Goal: Task Accomplishment & Management: Use online tool/utility

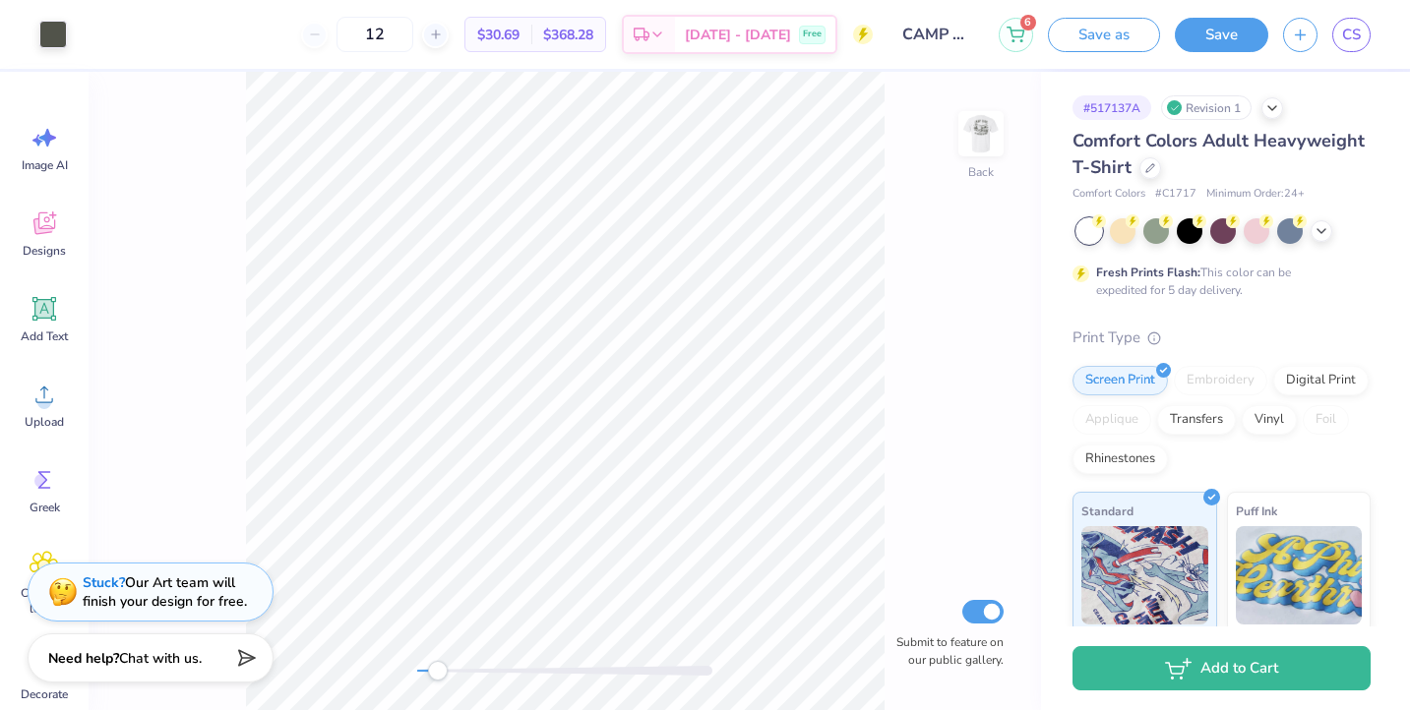
drag, startPoint x: 419, startPoint y: 678, endPoint x: 451, endPoint y: 672, distance: 32.0
click at [448, 672] on div "Accessibility label" at bounding box center [438, 671] width 20 height 20
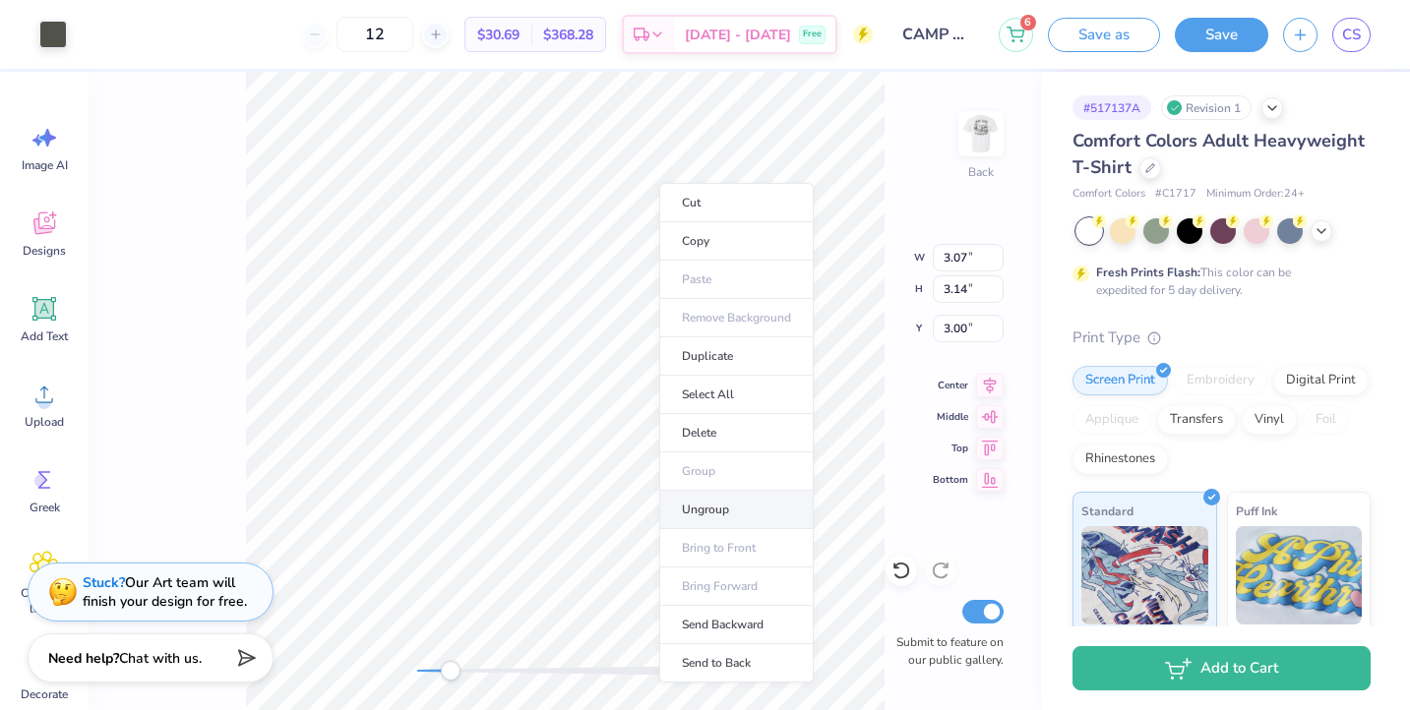
click at [744, 512] on li "Ungroup" at bounding box center [736, 510] width 154 height 38
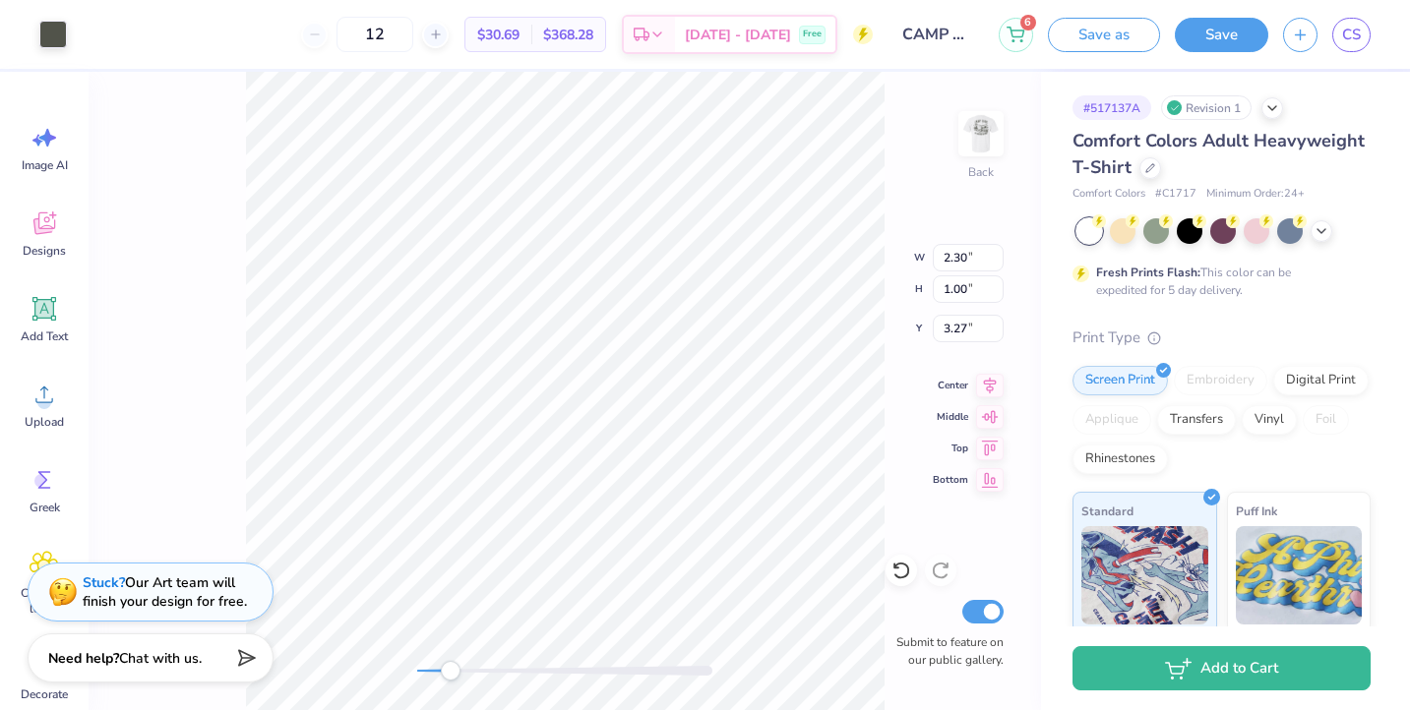
type input "3.40"
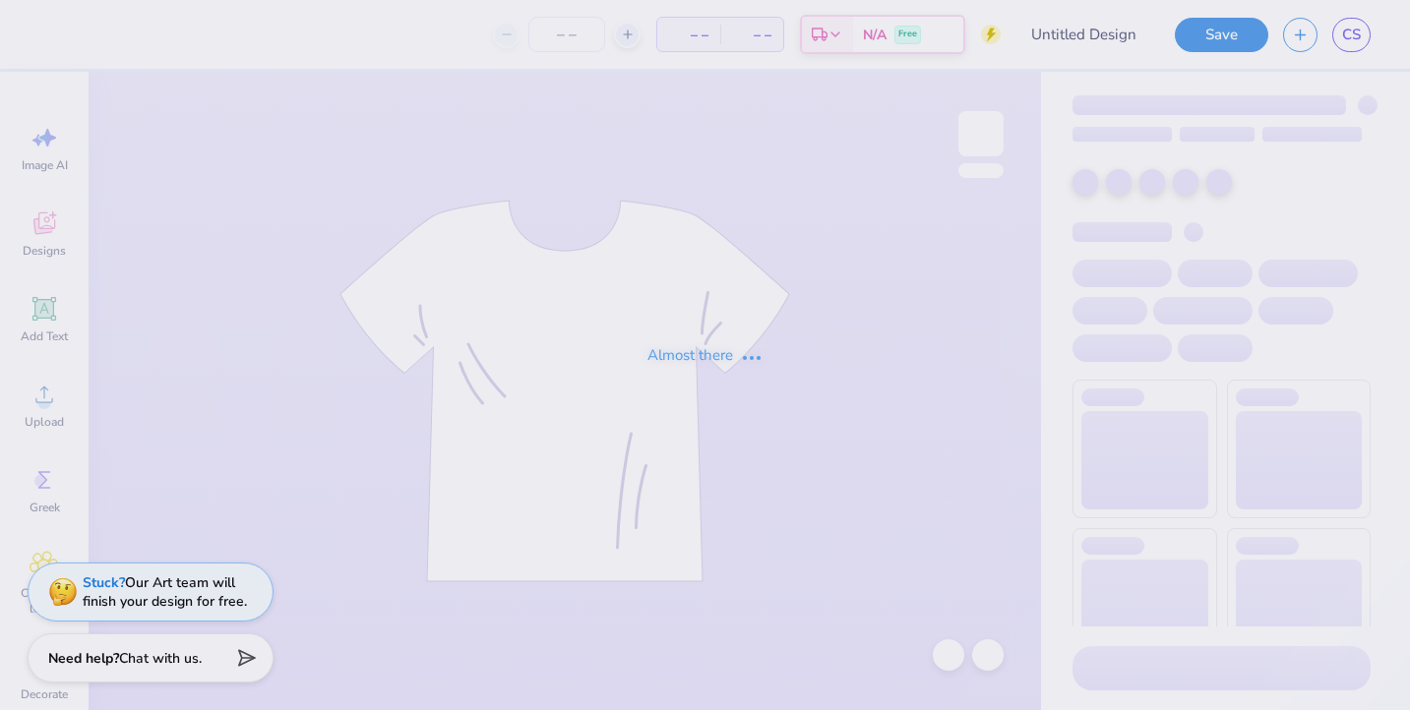
type input "CAMP HOBE PIKE"
type input "12"
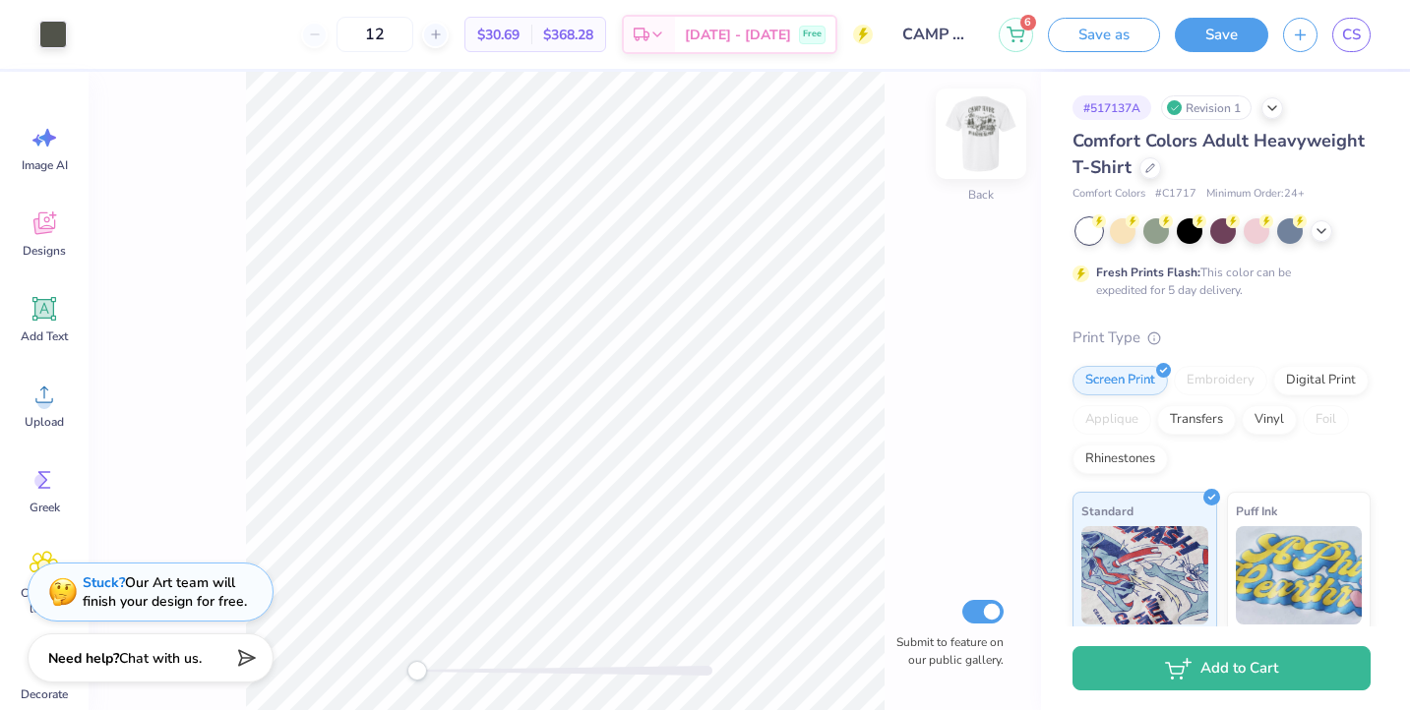
click at [992, 158] on img at bounding box center [981, 133] width 79 height 79
click at [1321, 237] on div at bounding box center [1322, 229] width 22 height 22
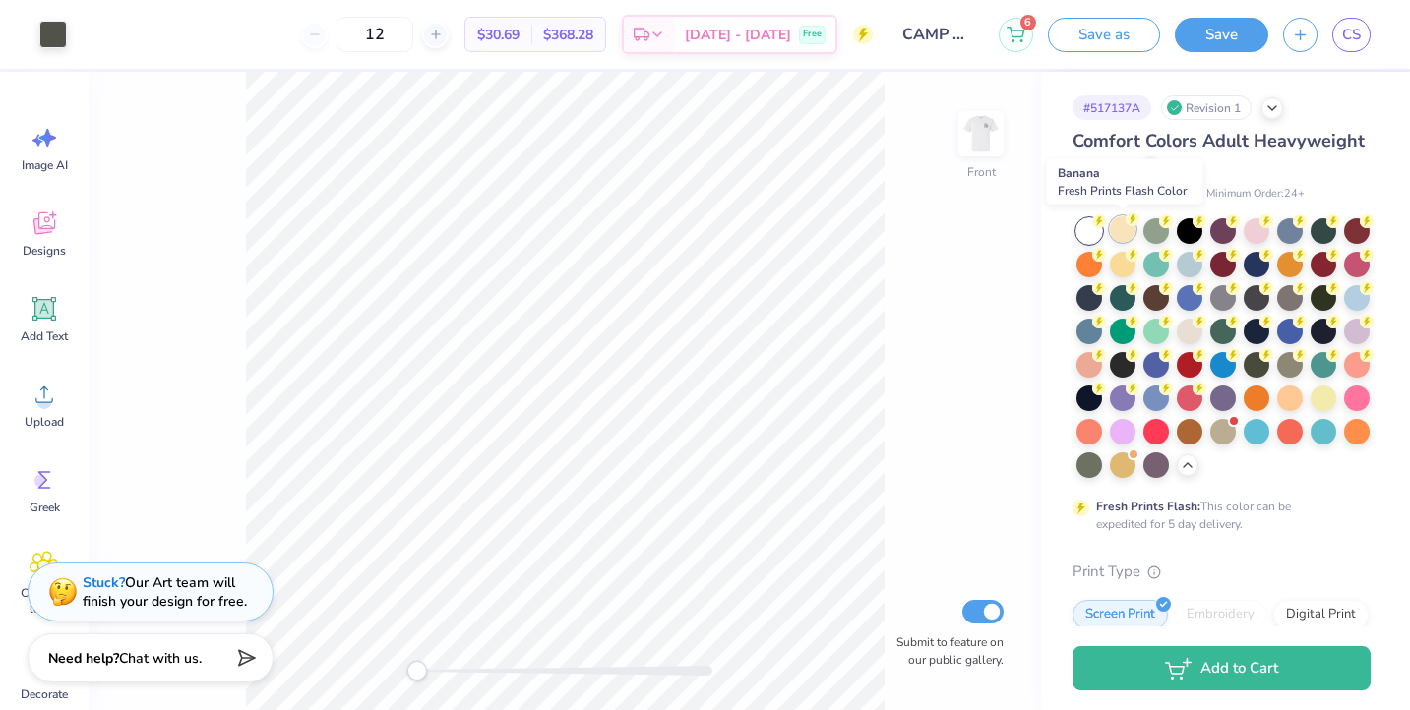
click at [1118, 224] on div at bounding box center [1123, 229] width 26 height 26
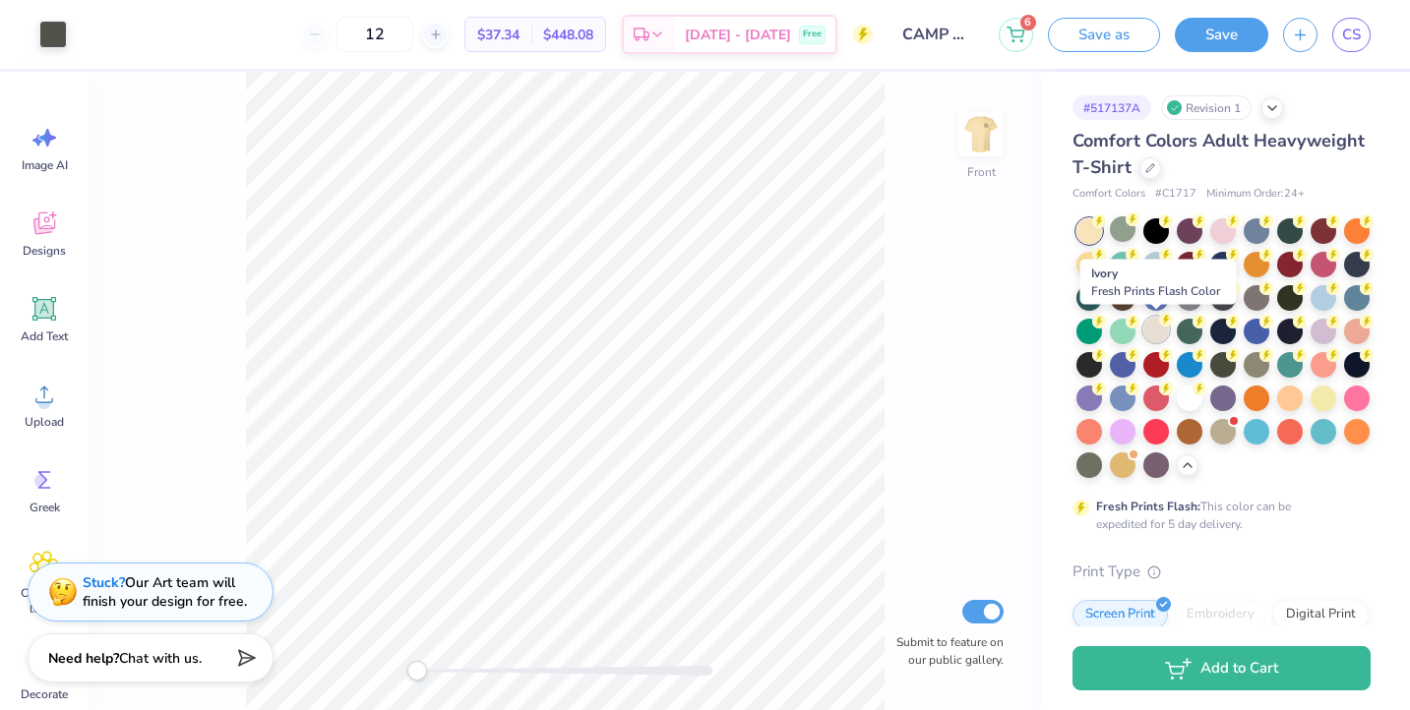
click at [1152, 332] on div at bounding box center [1156, 330] width 26 height 26
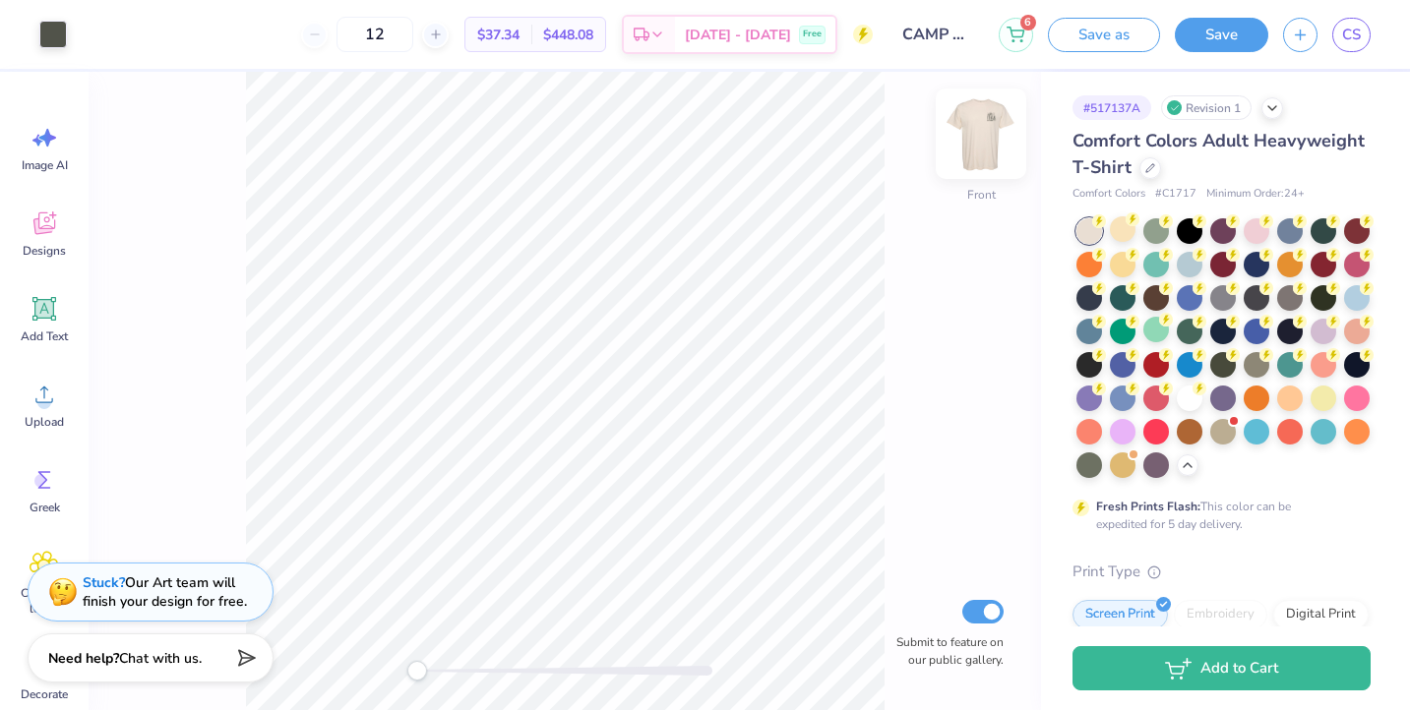
click at [986, 136] on img at bounding box center [981, 133] width 79 height 79
click at [986, 136] on img at bounding box center [980, 133] width 39 height 39
click at [997, 157] on img at bounding box center [981, 133] width 79 height 79
click at [997, 154] on img at bounding box center [980, 133] width 39 height 39
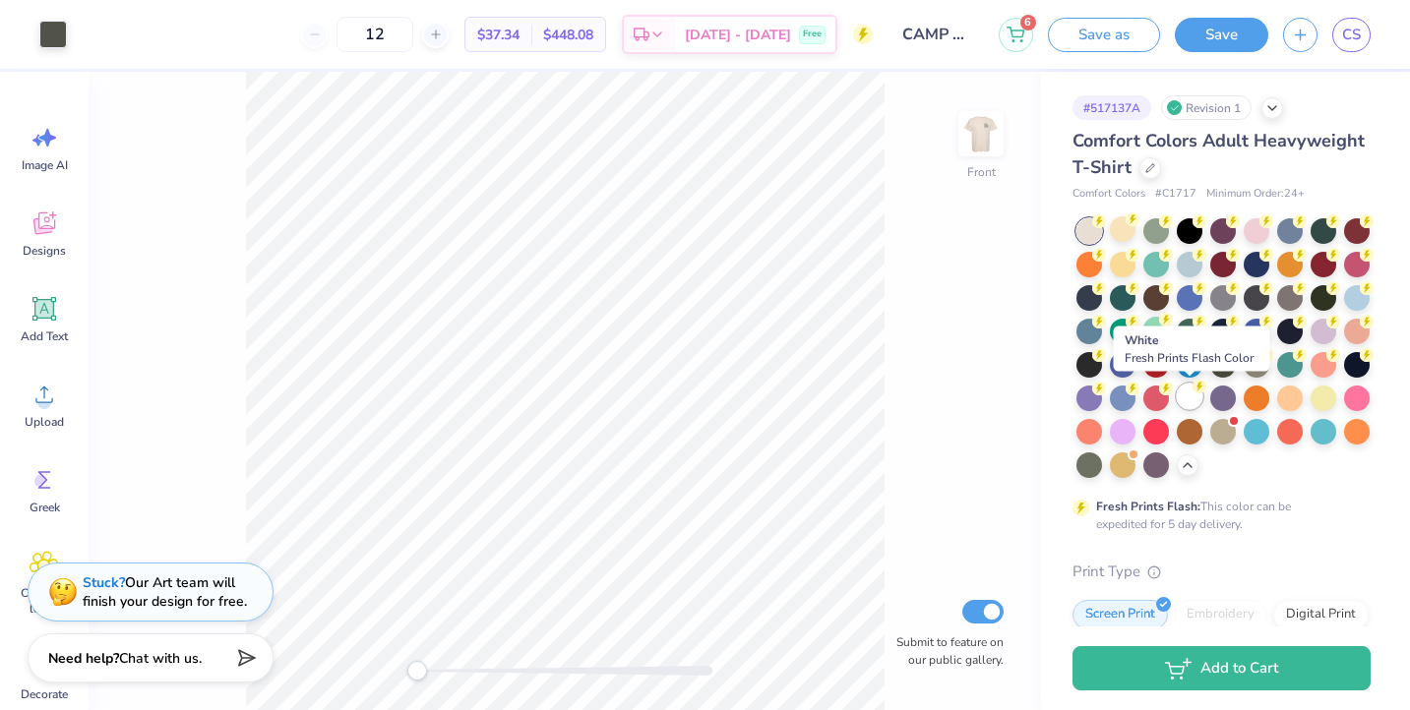
click at [1186, 396] on div at bounding box center [1190, 397] width 26 height 26
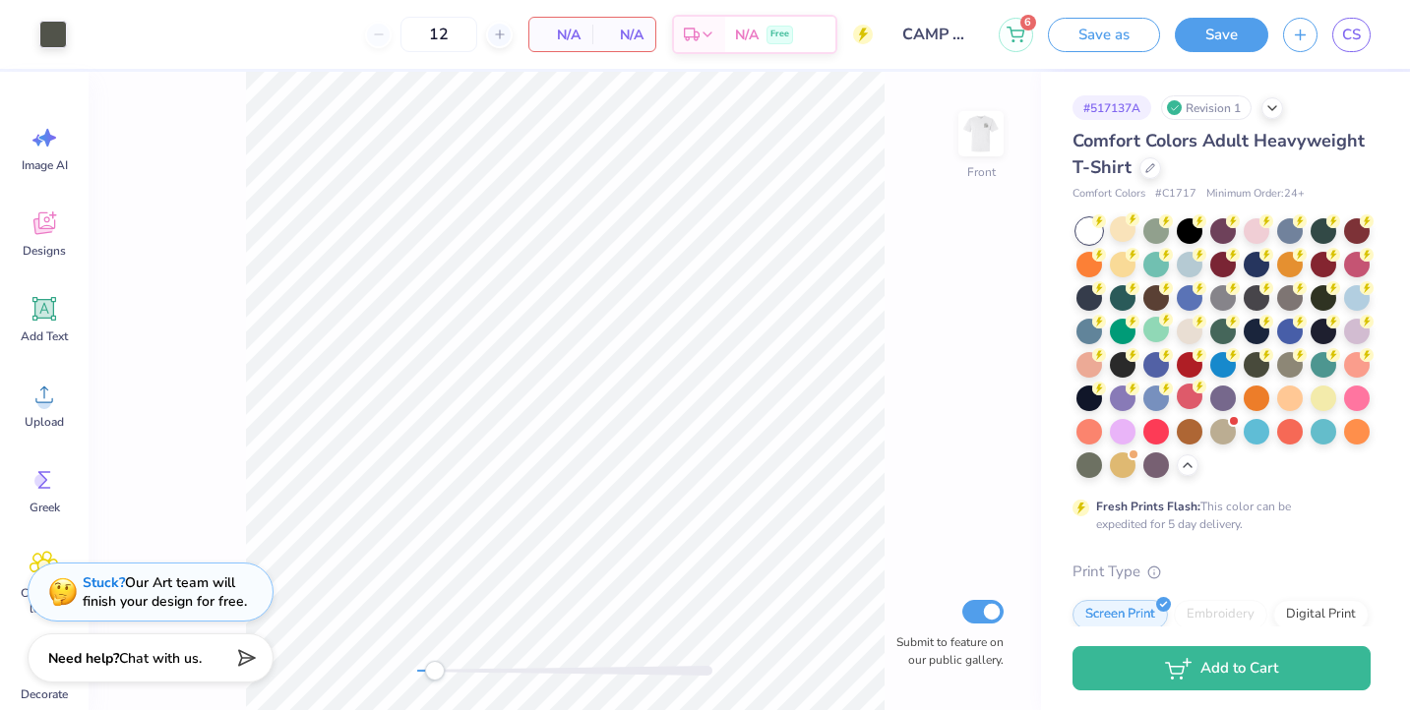
drag, startPoint x: 416, startPoint y: 677, endPoint x: 444, endPoint y: 677, distance: 27.6
click at [444, 677] on div "Accessibility label" at bounding box center [435, 671] width 20 height 20
click at [50, 245] on span "Designs" at bounding box center [44, 251] width 43 height 16
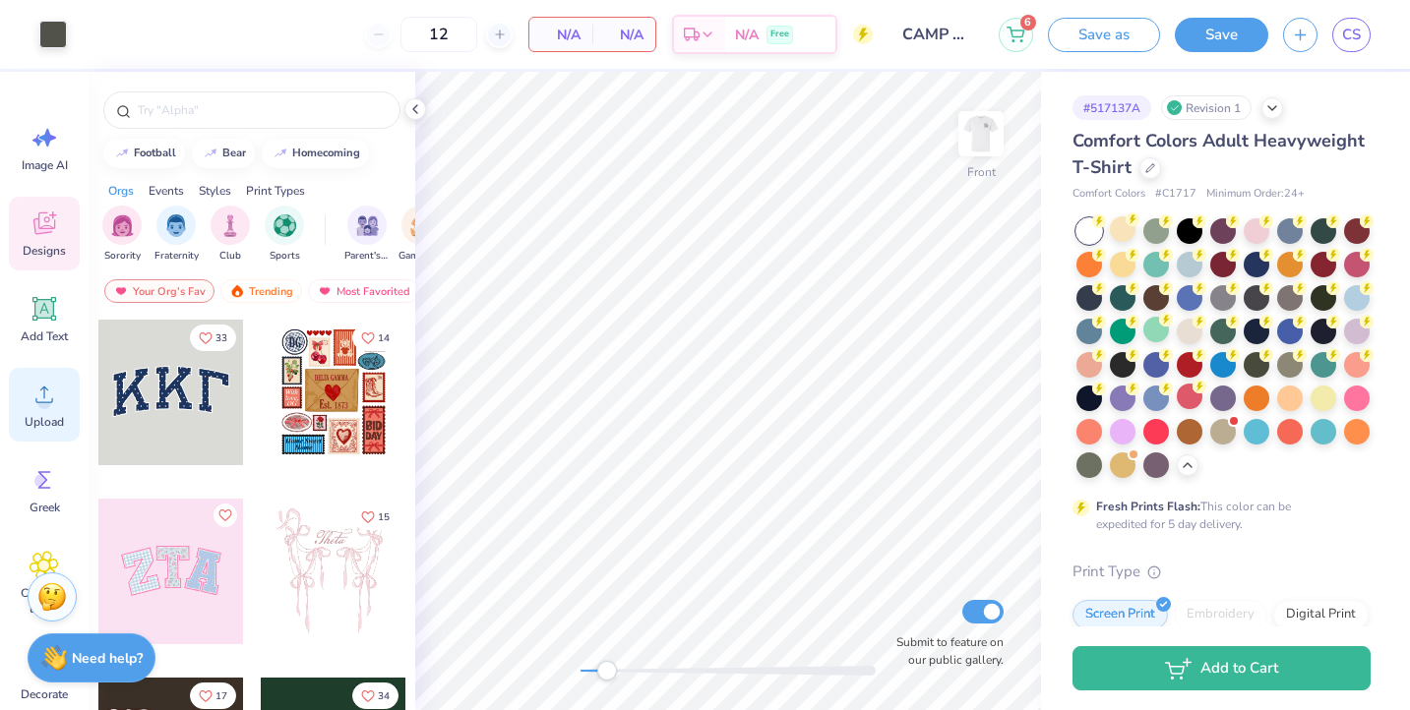
scroll to position [43, 0]
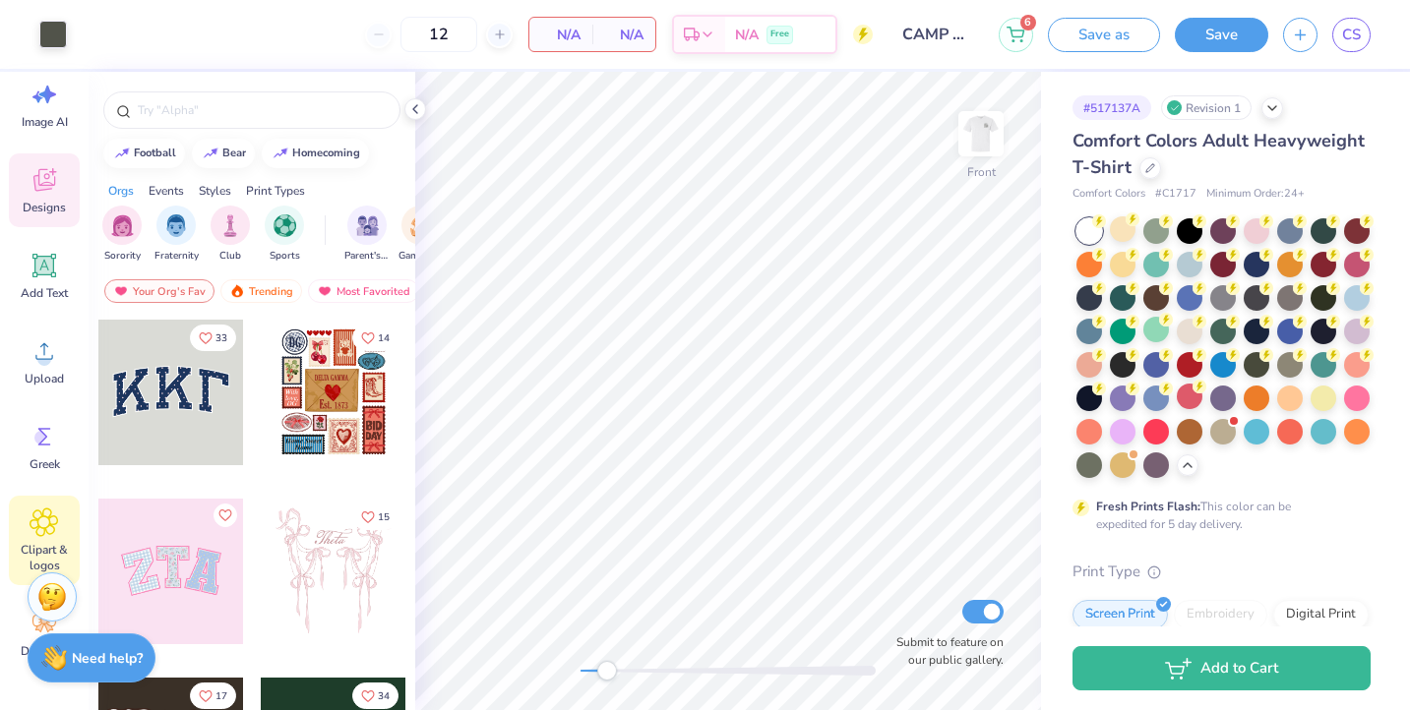
click at [27, 525] on div "Clipart & logos" at bounding box center [44, 541] width 71 height 90
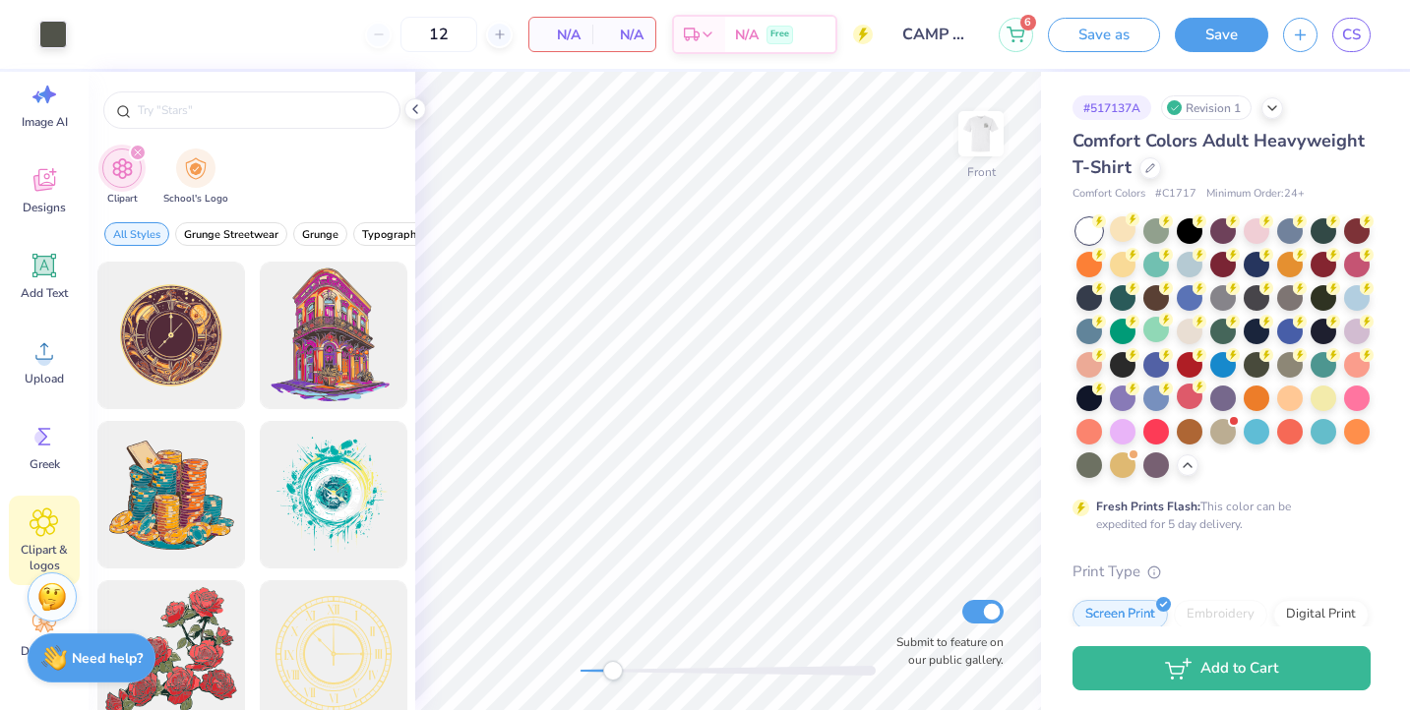
click at [613, 667] on div "Accessibility label" at bounding box center [613, 671] width 20 height 20
click at [411, 110] on icon at bounding box center [415, 109] width 16 height 16
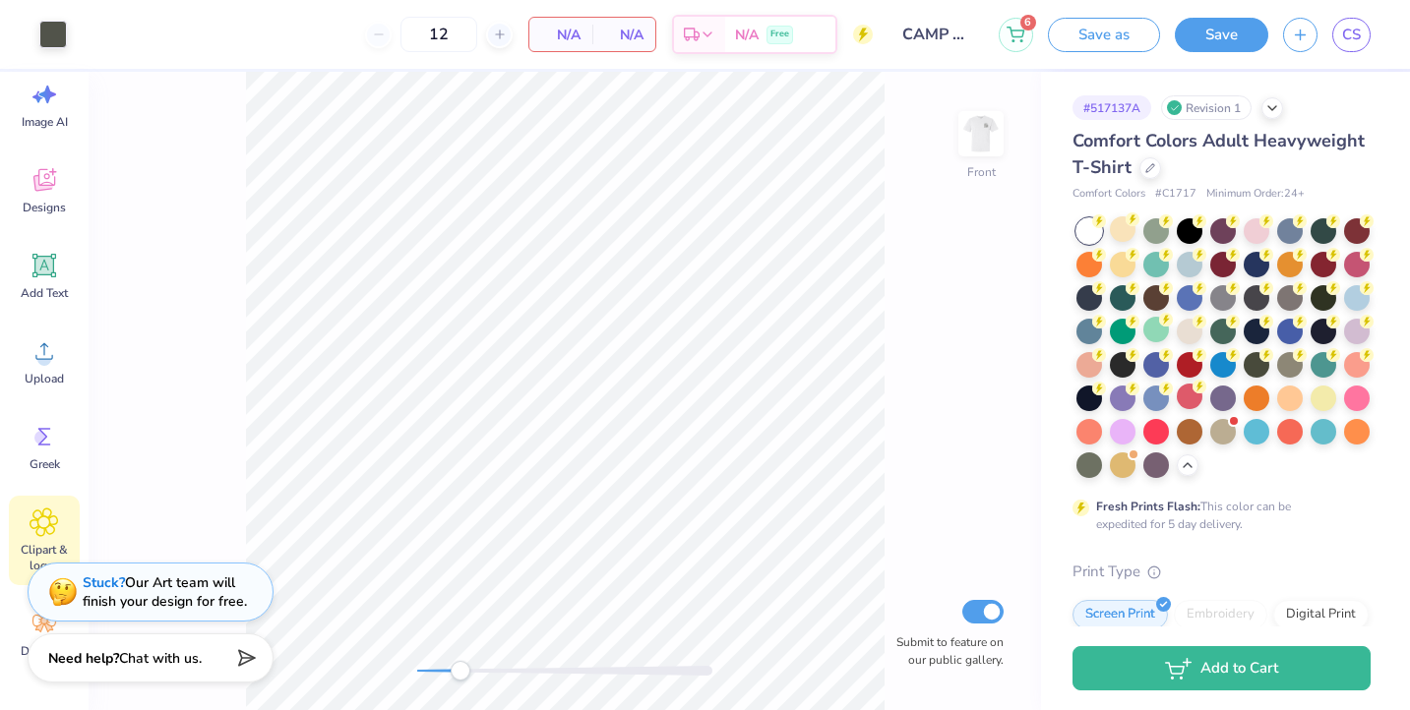
drag, startPoint x: 442, startPoint y: 664, endPoint x: 461, endPoint y: 665, distance: 18.7
click at [461, 665] on div "Accessibility label" at bounding box center [461, 671] width 20 height 20
click at [986, 126] on img at bounding box center [981, 133] width 79 height 79
click at [435, 654] on div "Back Submit to feature on our public gallery." at bounding box center [565, 391] width 953 height 639
click at [963, 142] on img at bounding box center [981, 133] width 79 height 79
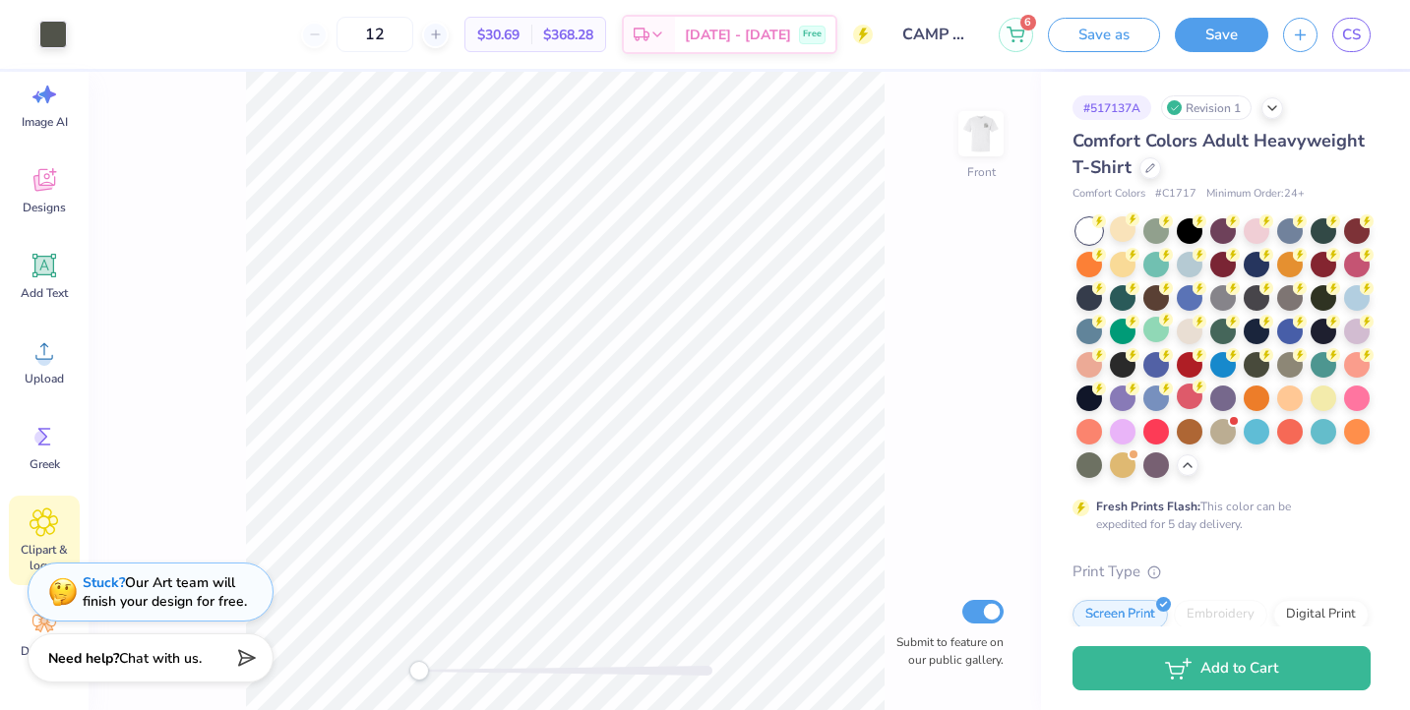
drag, startPoint x: 442, startPoint y: 669, endPoint x: 419, endPoint y: 667, distance: 22.7
click at [419, 667] on div "Accessibility label" at bounding box center [419, 671] width 20 height 20
drag, startPoint x: 422, startPoint y: 670, endPoint x: 445, endPoint y: 669, distance: 22.7
click at [445, 669] on div "Accessibility label" at bounding box center [445, 671] width 20 height 20
drag, startPoint x: 452, startPoint y: 672, endPoint x: 424, endPoint y: 667, distance: 28.0
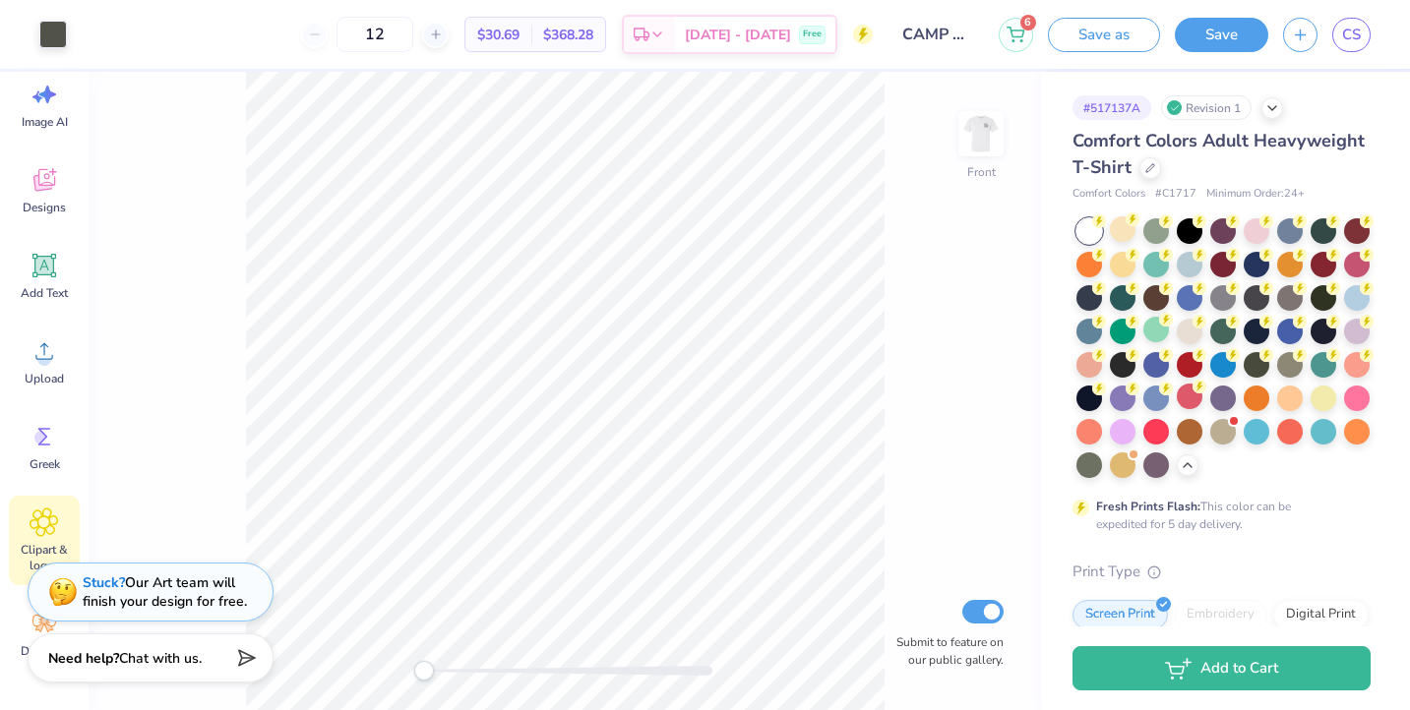
click at [424, 667] on div "Accessibility label" at bounding box center [424, 671] width 20 height 20
click at [1221, 425] on div at bounding box center [1223, 430] width 26 height 26
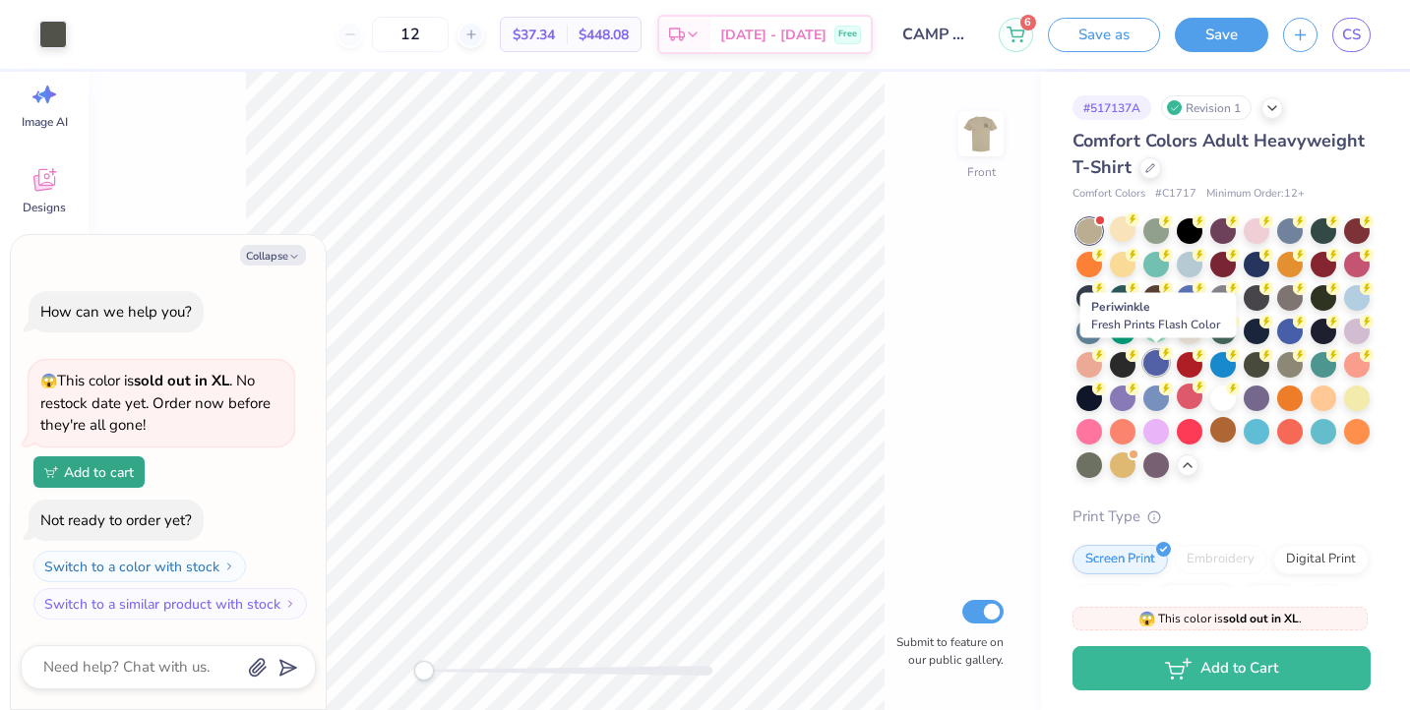
click at [1154, 357] on div at bounding box center [1156, 363] width 26 height 26
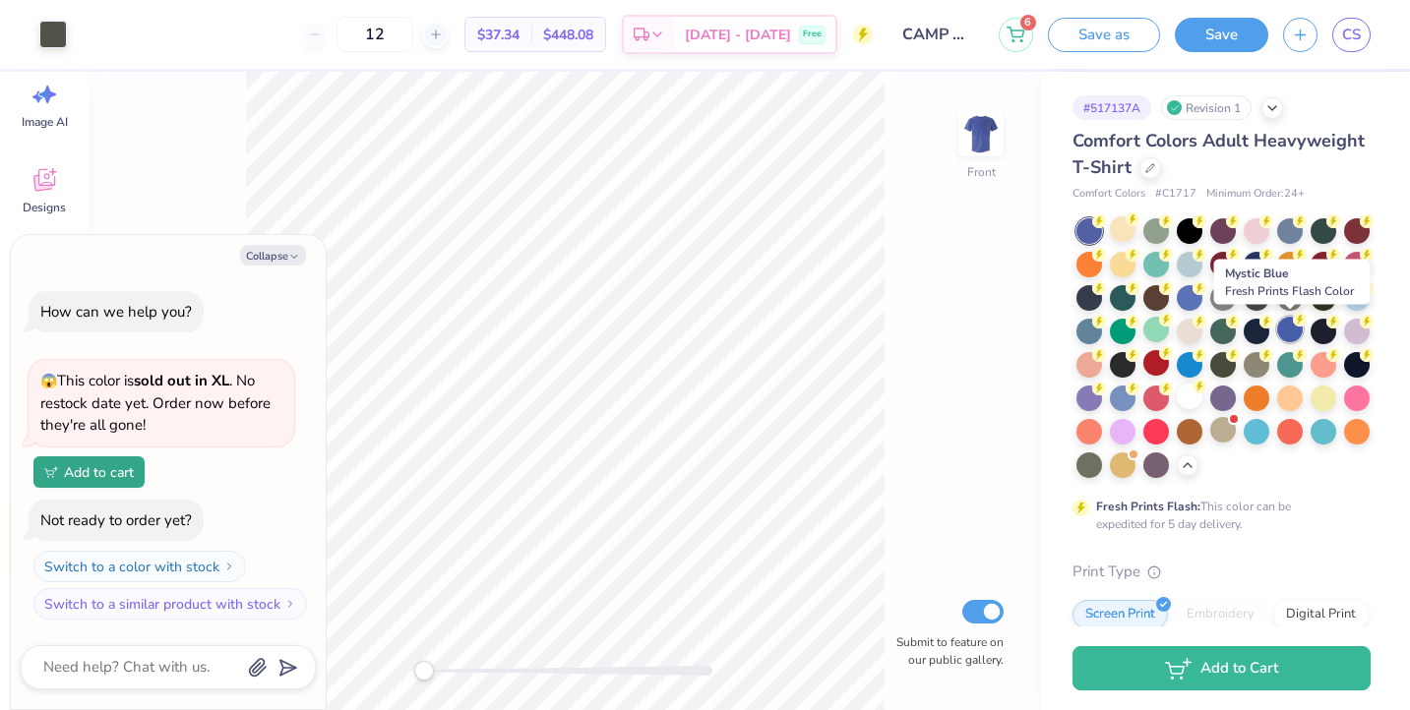
click at [1288, 333] on div at bounding box center [1290, 330] width 26 height 26
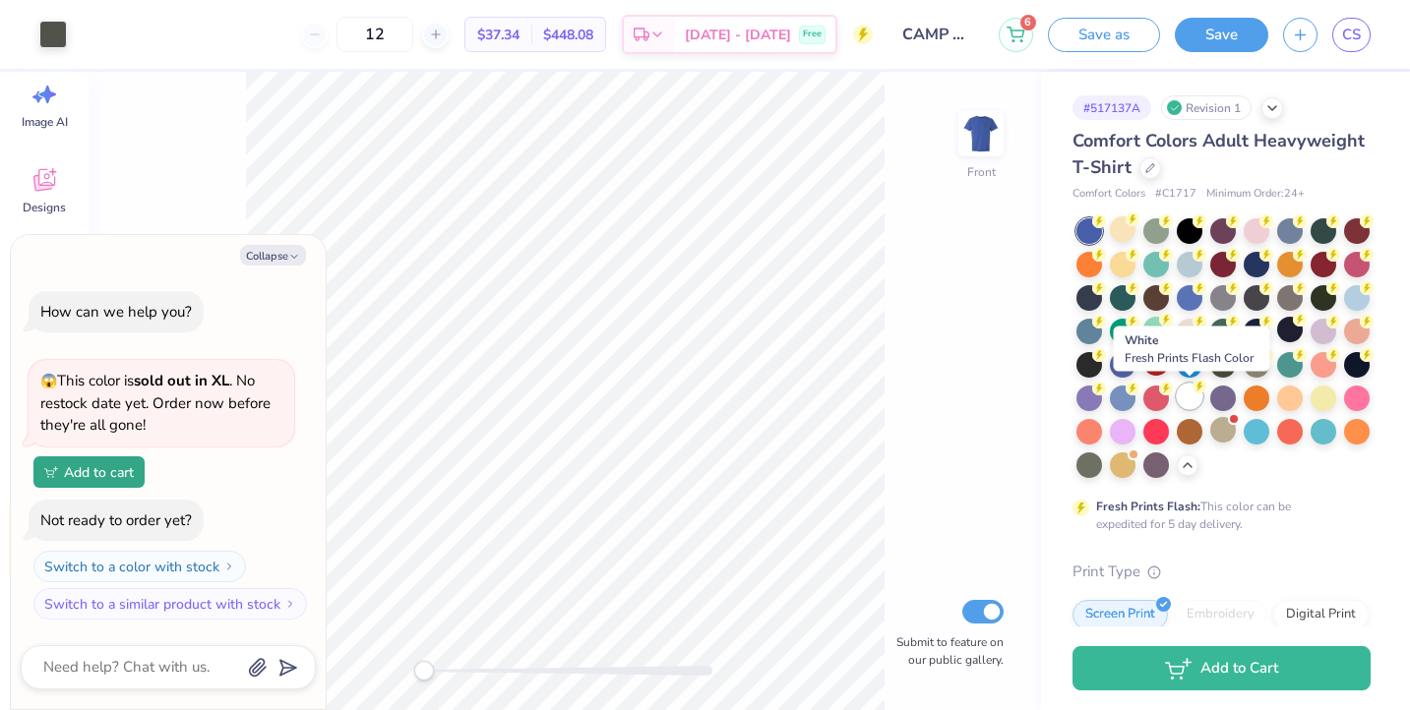
click at [1190, 398] on div at bounding box center [1190, 397] width 26 height 26
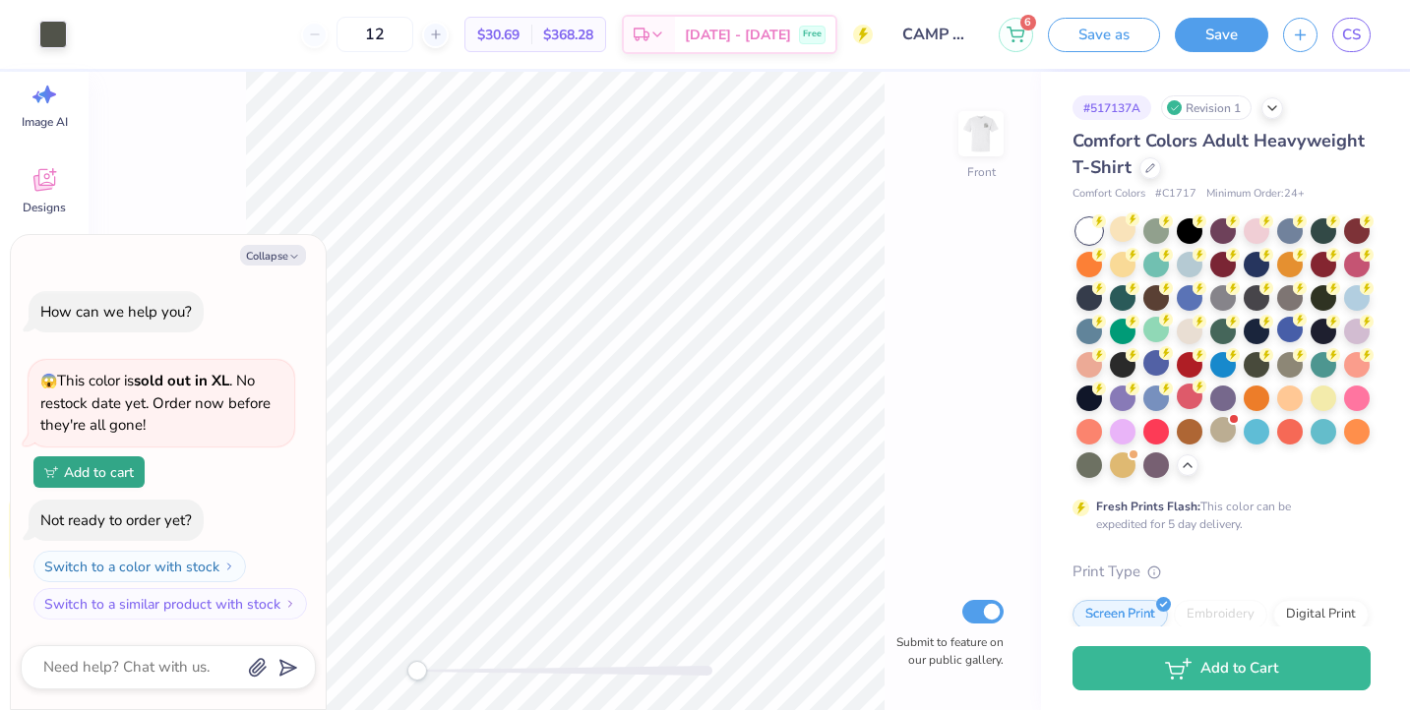
click at [387, 661] on div "Front Submit to feature on our public gallery." at bounding box center [565, 391] width 953 height 639
click at [984, 129] on img at bounding box center [981, 133] width 79 height 79
click at [984, 130] on img at bounding box center [981, 133] width 79 height 79
click at [984, 130] on img at bounding box center [980, 133] width 39 height 39
click at [988, 145] on img at bounding box center [981, 133] width 79 height 79
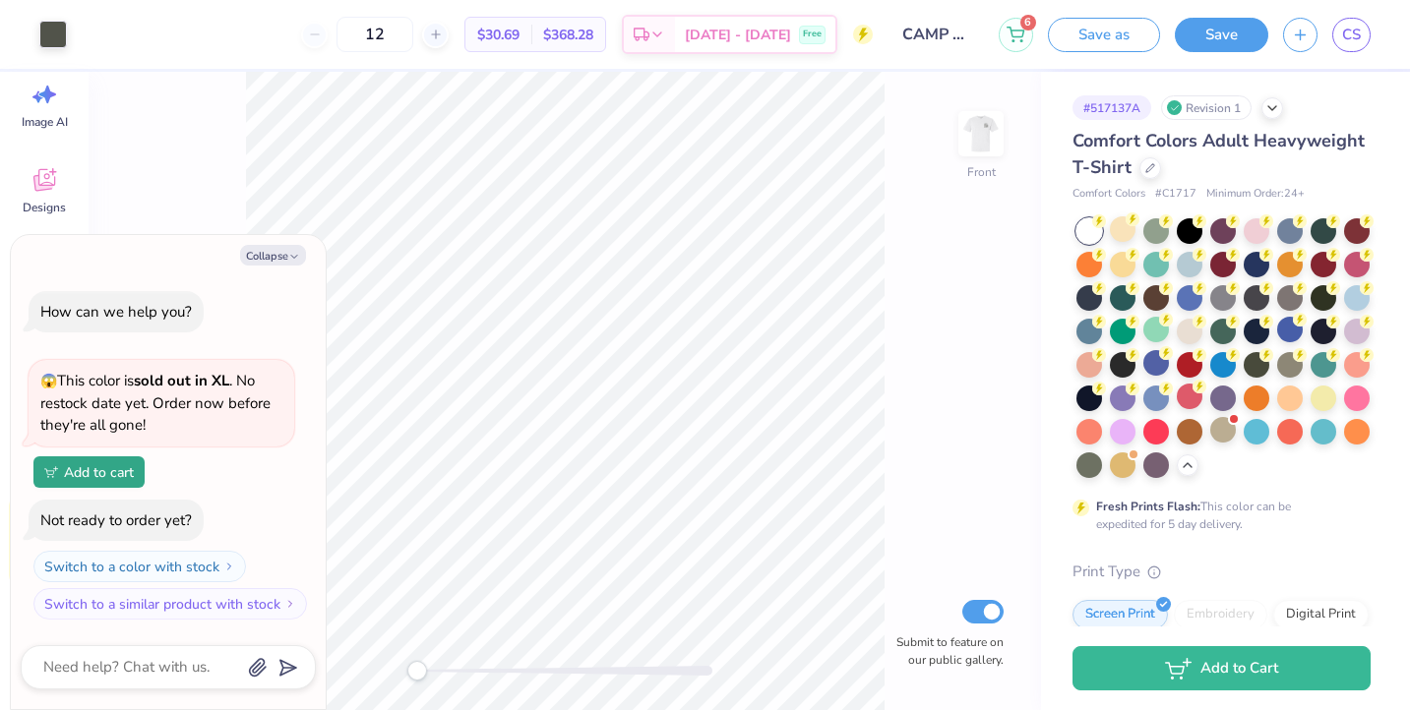
click at [988, 145] on img at bounding box center [980, 133] width 39 height 39
click at [1007, 147] on div "Back Submit to feature on our public gallery." at bounding box center [565, 391] width 953 height 639
click at [972, 153] on img at bounding box center [981, 133] width 79 height 79
drag, startPoint x: 416, startPoint y: 678, endPoint x: 472, endPoint y: 675, distance: 56.2
click at [472, 675] on div "Accessibility label" at bounding box center [473, 671] width 20 height 20
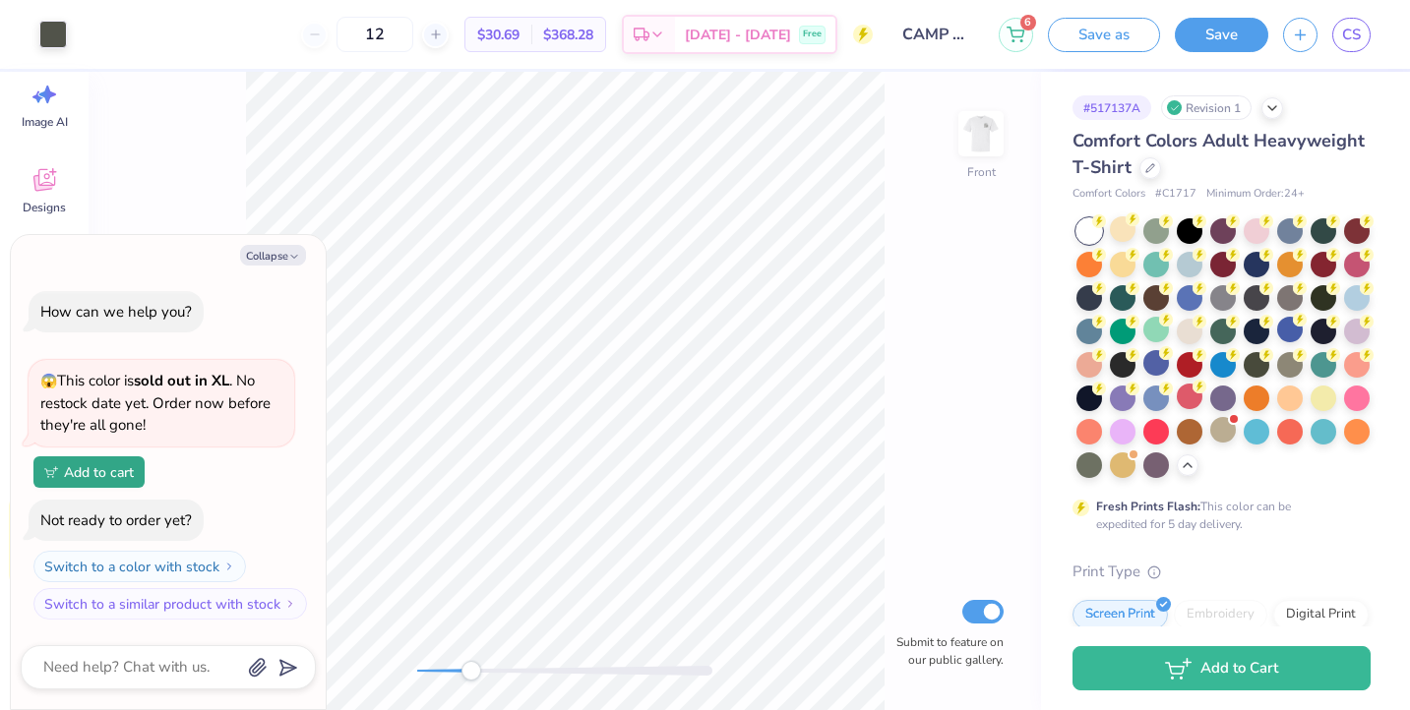
drag, startPoint x: 475, startPoint y: 672, endPoint x: 462, endPoint y: 672, distance: 13.8
click at [462, 672] on div "Accessibility label" at bounding box center [472, 671] width 20 height 20
click at [278, 255] on button "Collapse" at bounding box center [273, 255] width 66 height 21
type textarea "x"
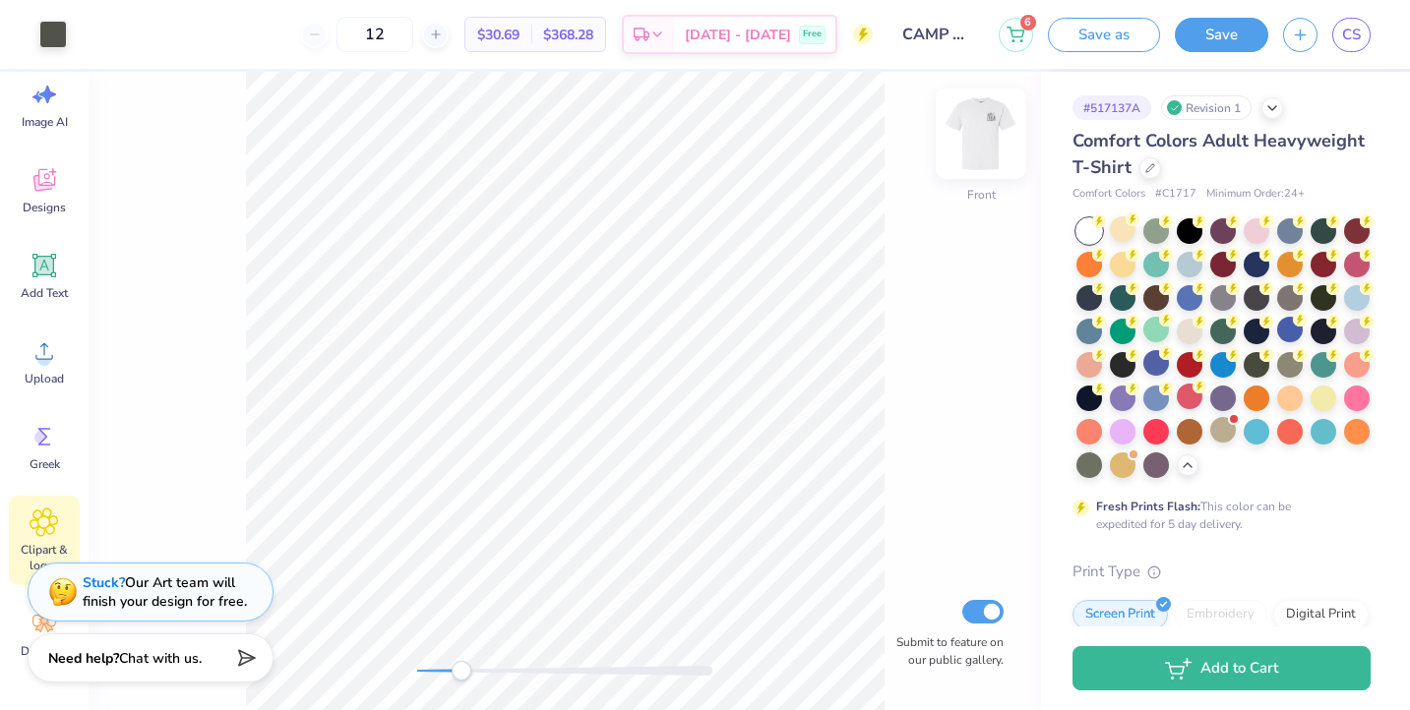
click at [980, 138] on img at bounding box center [981, 133] width 79 height 79
drag, startPoint x: 460, startPoint y: 670, endPoint x: 444, endPoint y: 670, distance: 15.7
click at [447, 670] on div "Accessibility label" at bounding box center [457, 671] width 20 height 20
click at [1148, 170] on icon at bounding box center [1150, 166] width 10 height 10
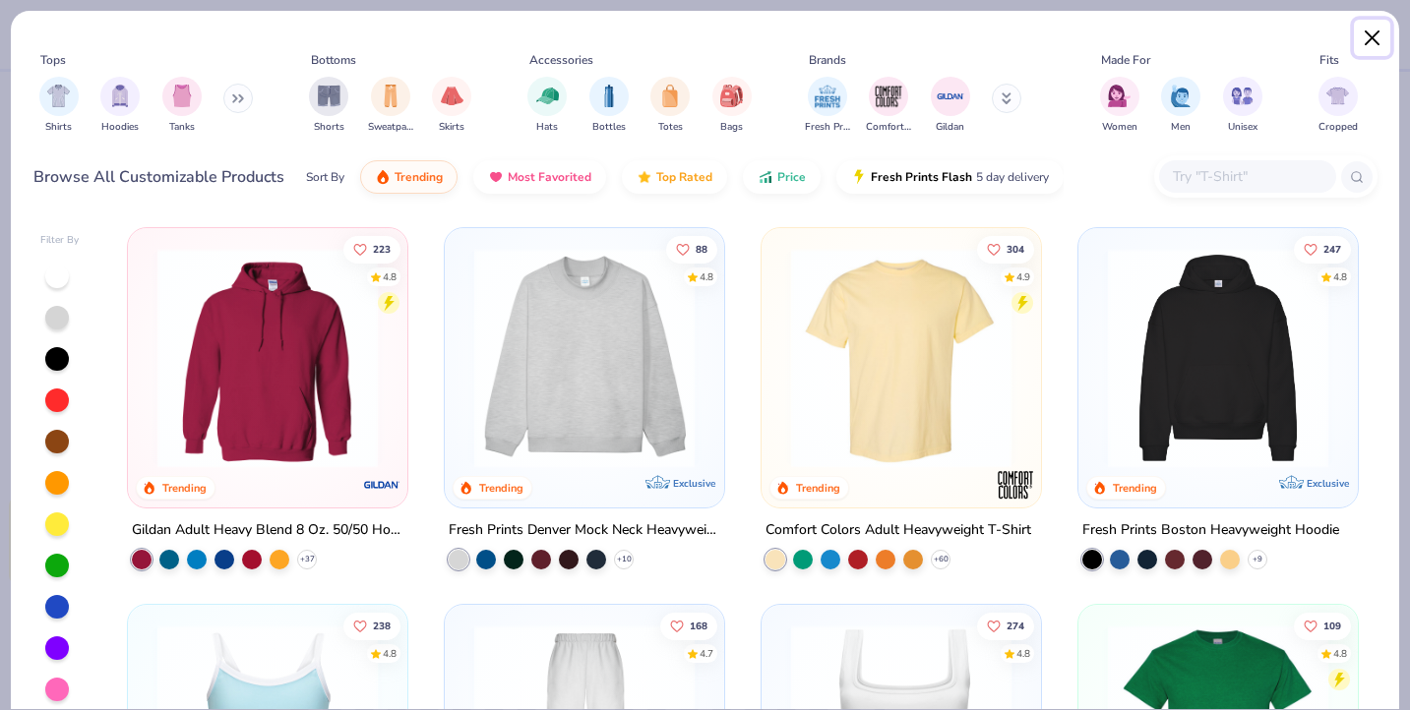
click at [1374, 27] on button "Close" at bounding box center [1372, 38] width 37 height 37
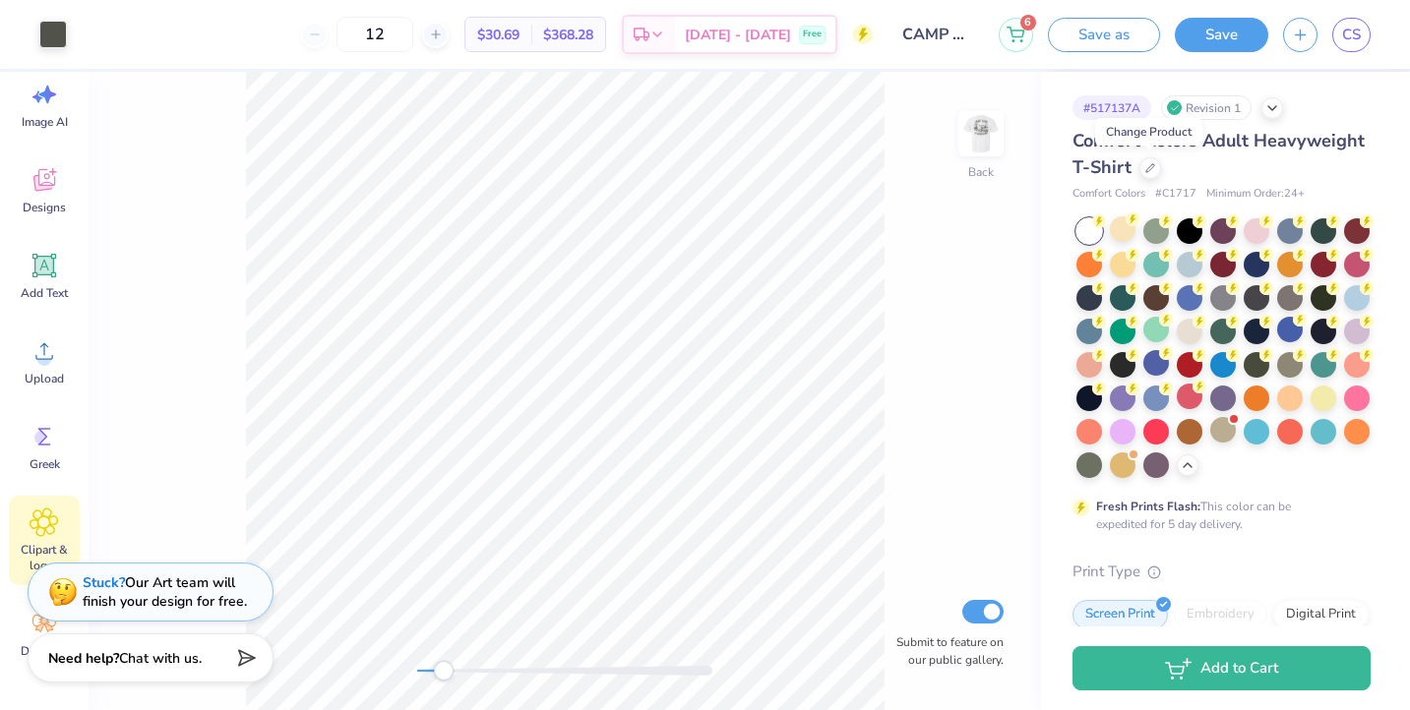
click at [992, 97] on div "Back Submit to feature on our public gallery." at bounding box center [565, 391] width 953 height 639
click at [986, 112] on div at bounding box center [981, 134] width 91 height 91
click at [979, 143] on img at bounding box center [981, 133] width 79 height 79
click at [1155, 176] on div "Comfort Colors Adult Heavyweight T-Shirt" at bounding box center [1222, 154] width 298 height 53
click at [1154, 169] on div at bounding box center [1151, 166] width 22 height 22
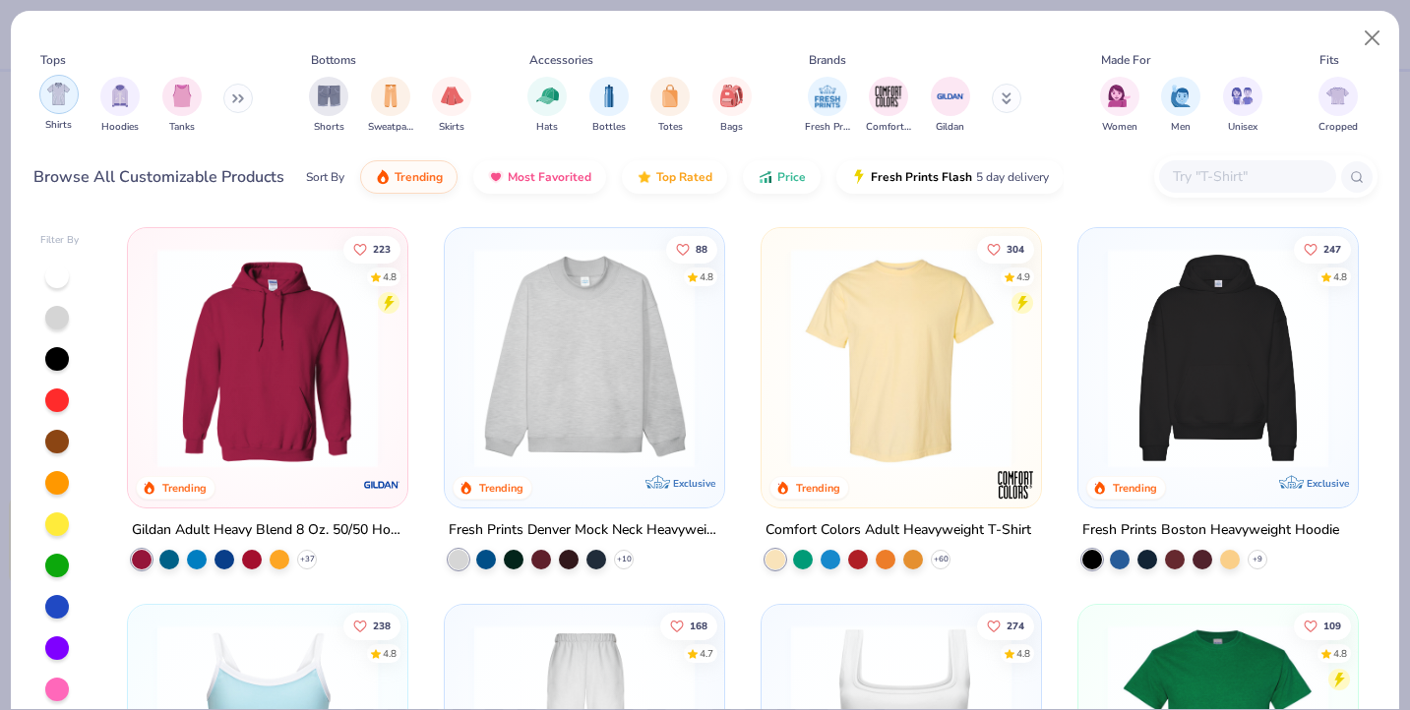
click at [70, 91] on div "filter for Shirts" at bounding box center [58, 94] width 39 height 39
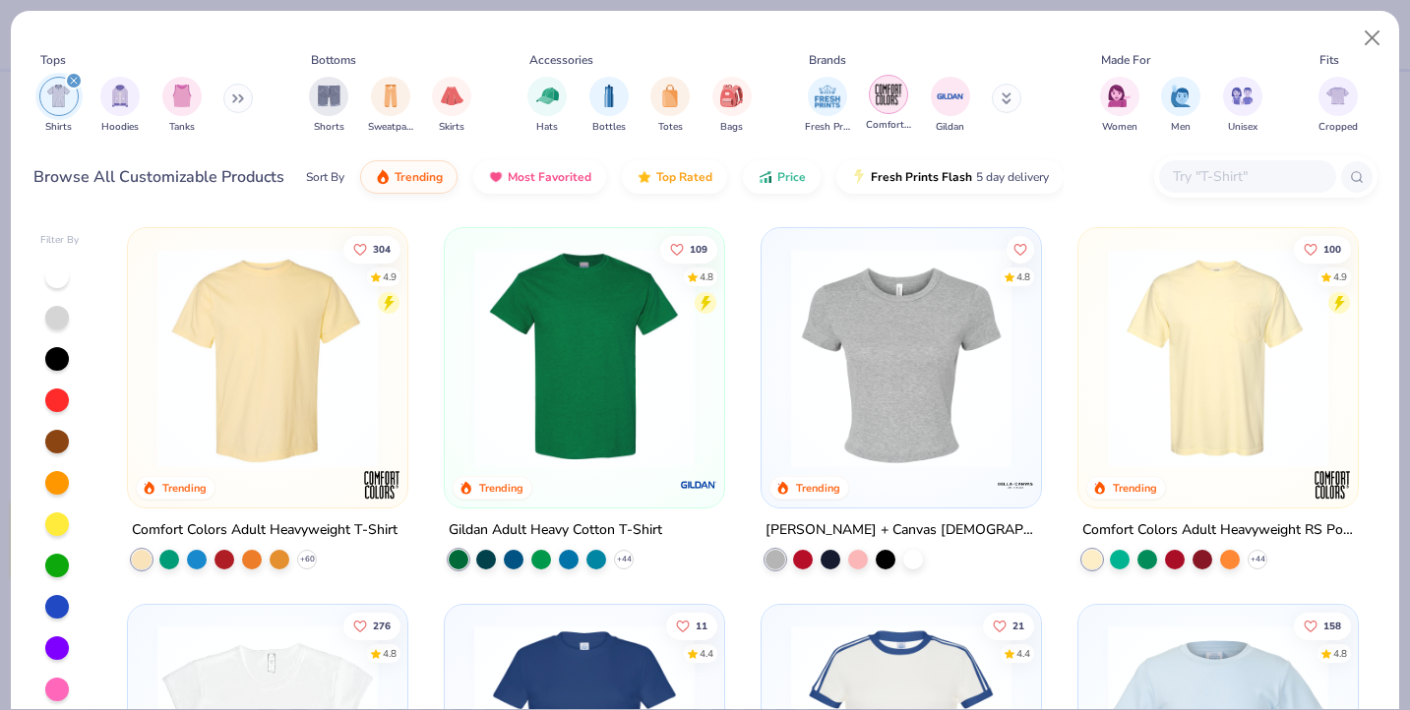
click at [891, 96] on img "filter for Comfort Colors" at bounding box center [889, 95] width 30 height 30
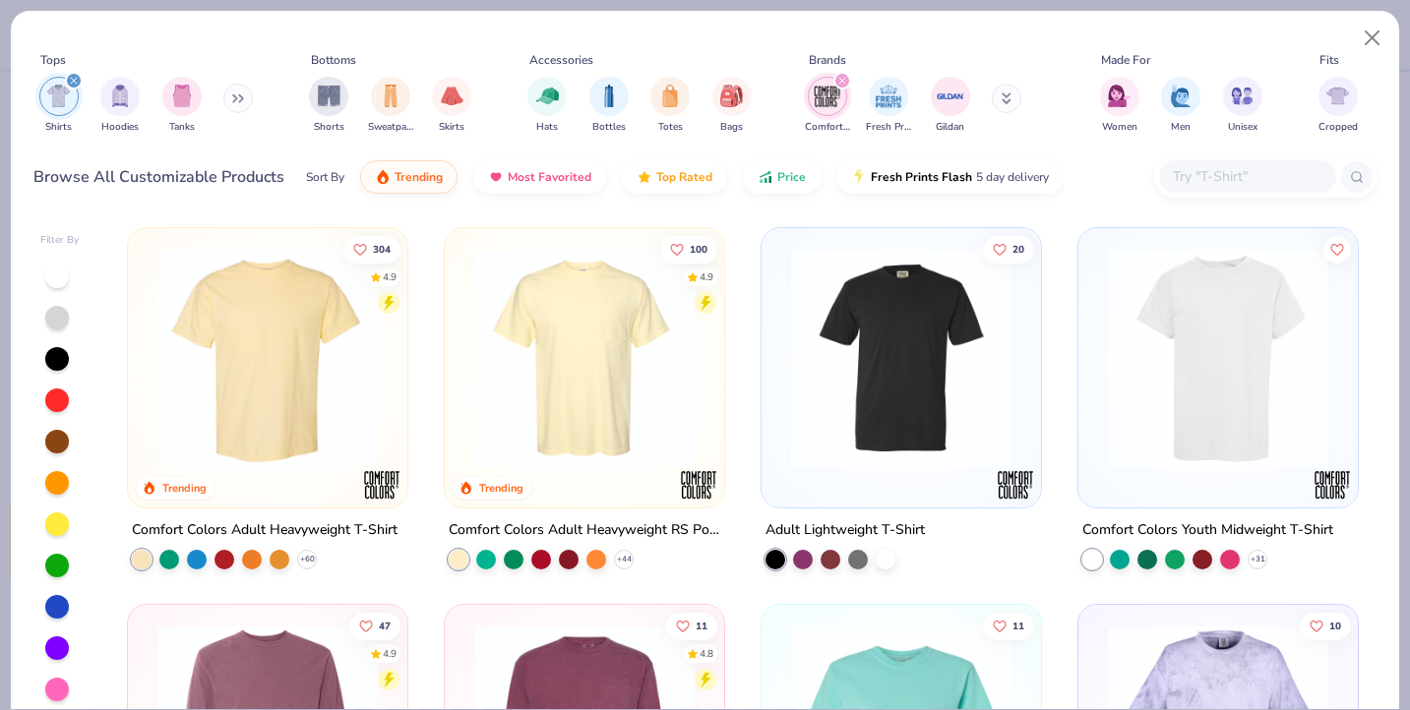
click at [631, 380] on img at bounding box center [584, 358] width 240 height 220
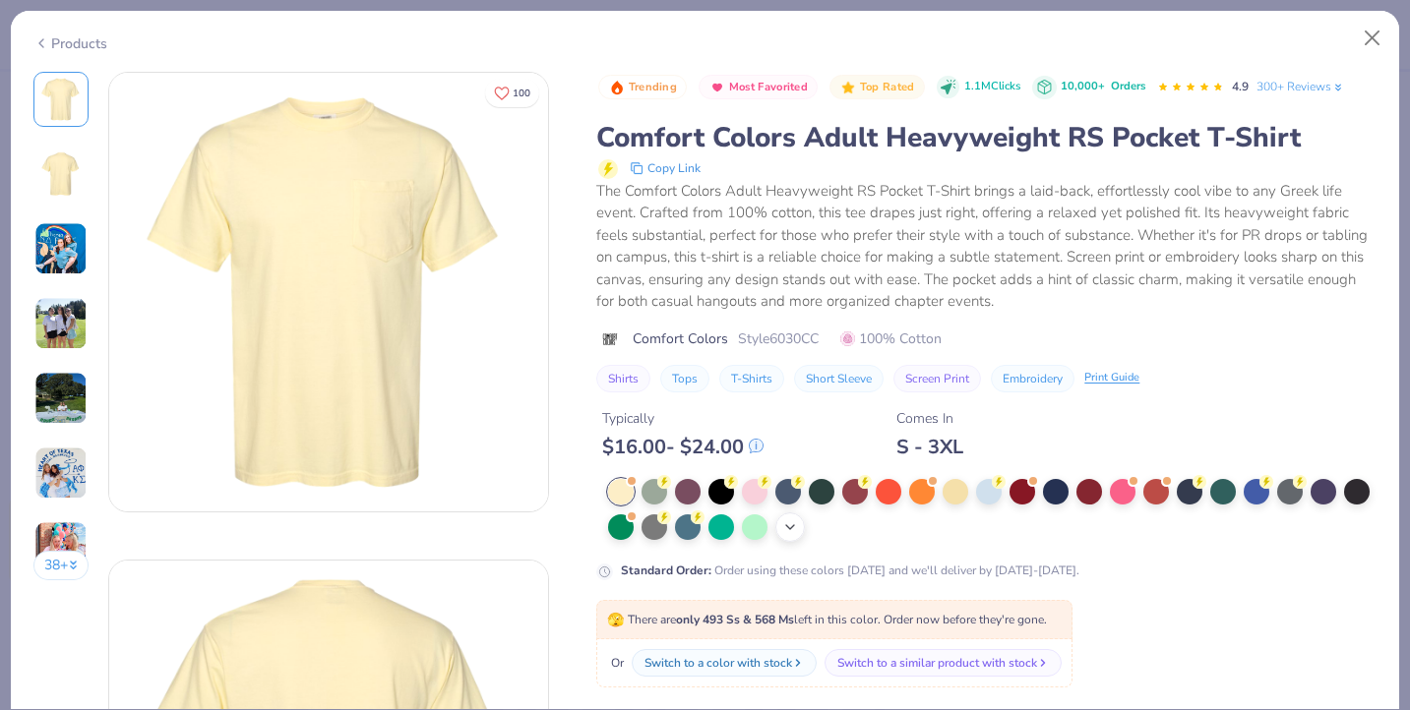
click at [799, 526] on div "+ 22" at bounding box center [790, 528] width 30 height 30
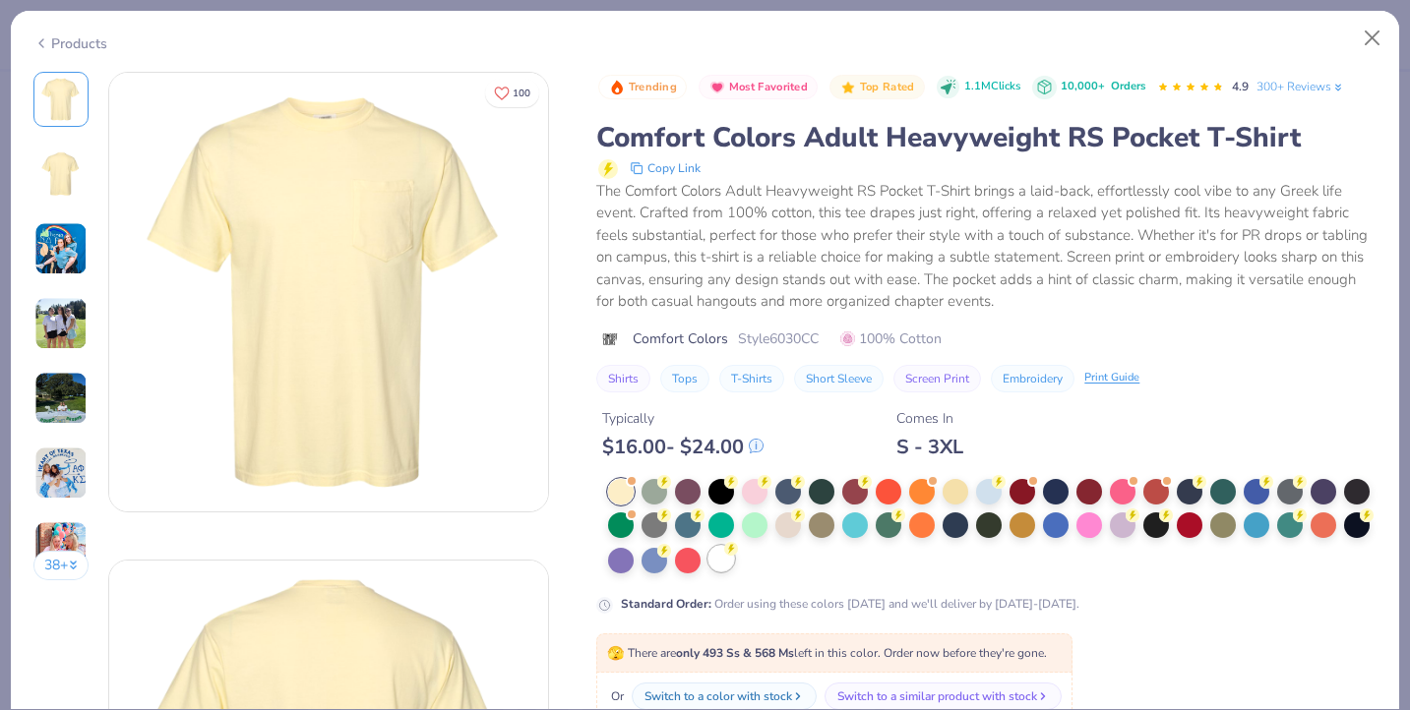
click at [714, 552] on div at bounding box center [722, 559] width 26 height 26
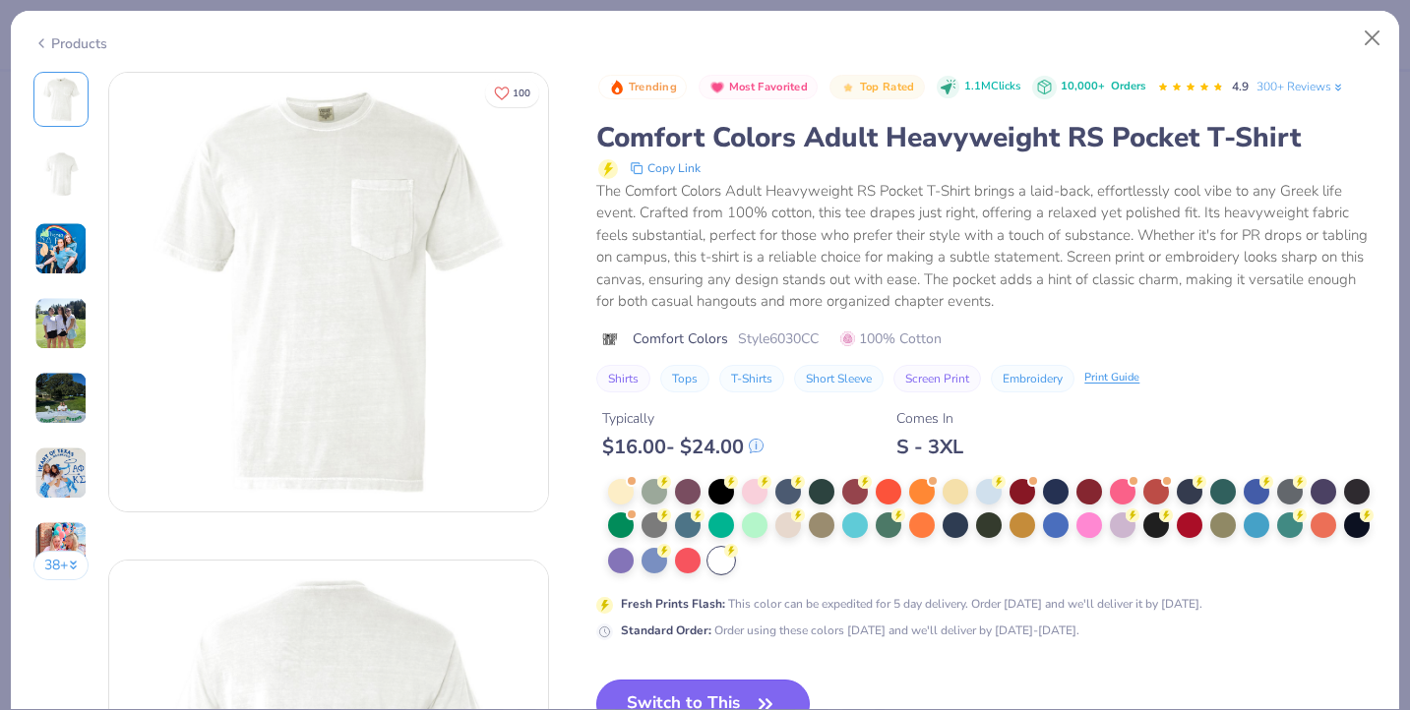
click at [700, 688] on button "Switch to This" at bounding box center [703, 704] width 214 height 49
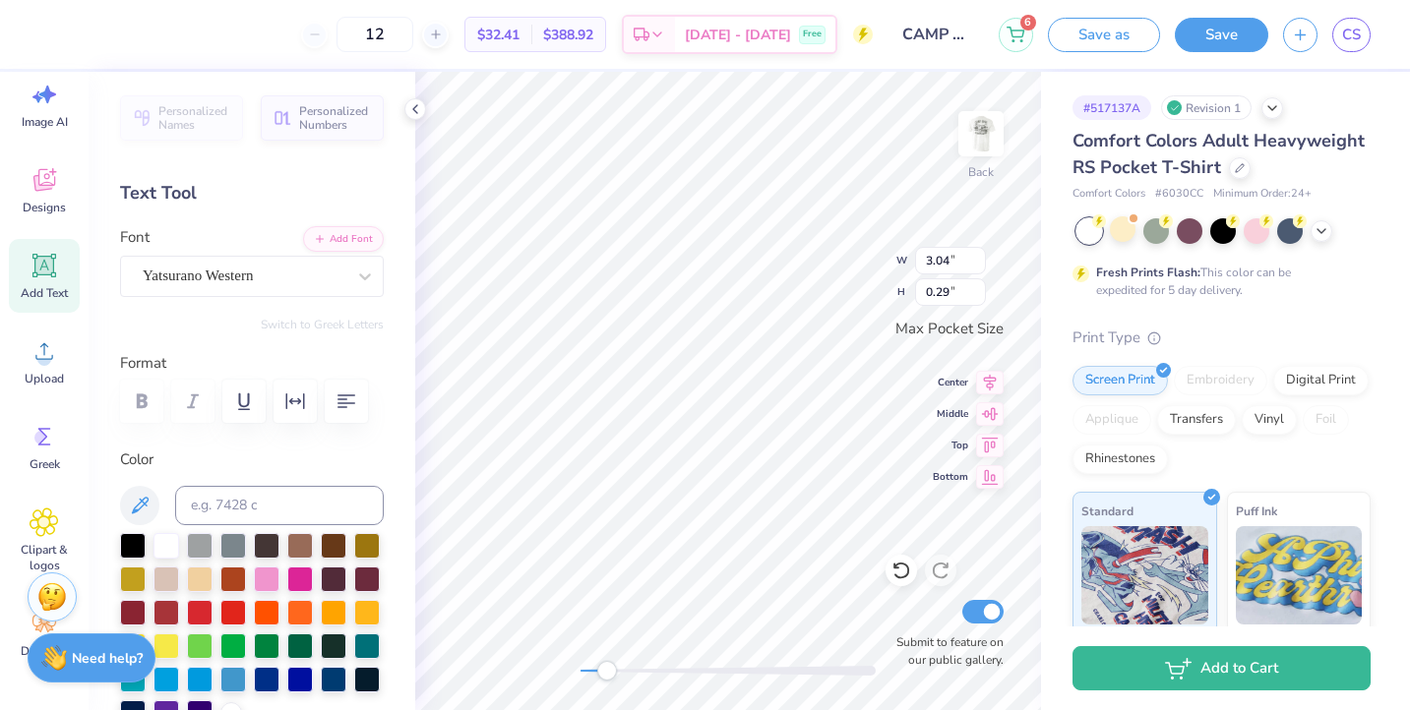
scroll to position [0, 5]
click at [967, 131] on img at bounding box center [981, 133] width 79 height 79
click at [967, 131] on img at bounding box center [980, 133] width 39 height 39
drag, startPoint x: 615, startPoint y: 672, endPoint x: 578, endPoint y: 661, distance: 38.9
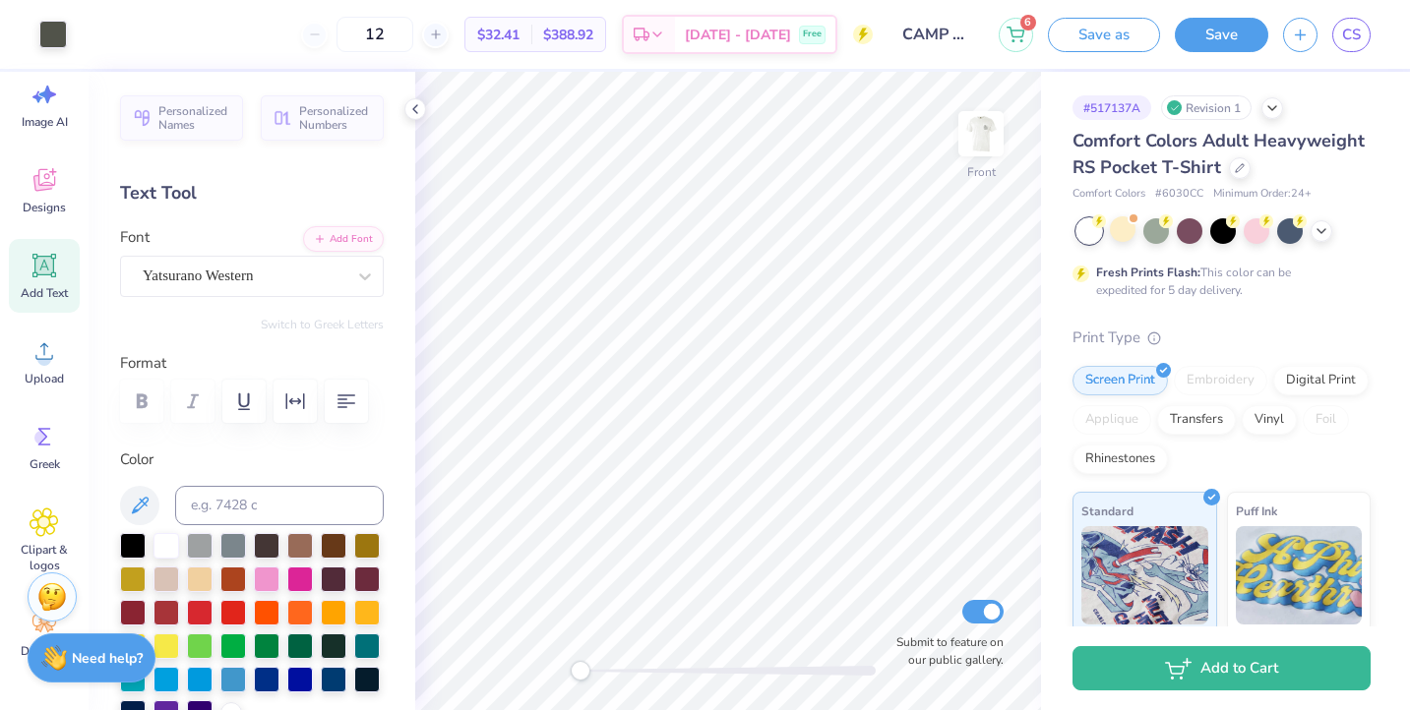
click at [578, 661] on div "Accessibility label" at bounding box center [581, 671] width 20 height 20
click at [973, 146] on img at bounding box center [981, 133] width 79 height 79
click at [1322, 229] on icon at bounding box center [1322, 229] width 16 height 16
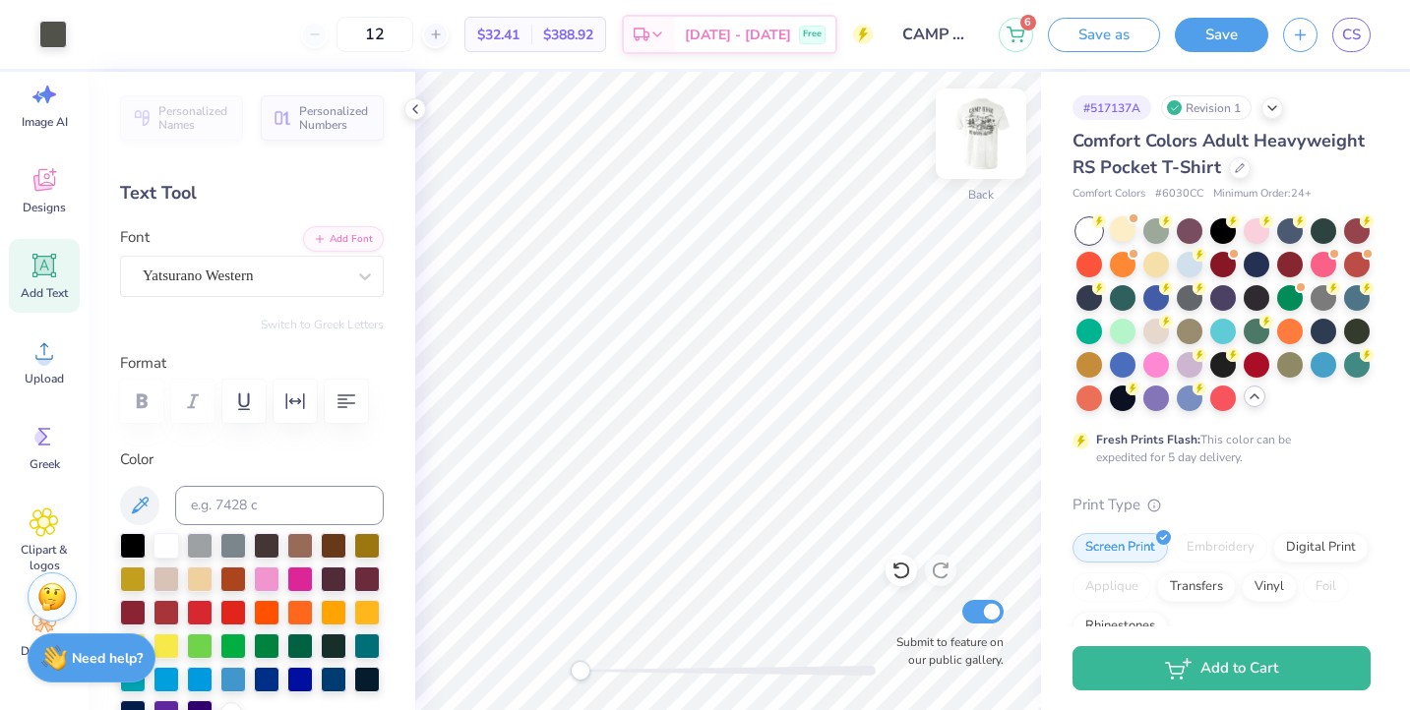
click at [964, 130] on img at bounding box center [981, 133] width 79 height 79
click at [1191, 330] on div at bounding box center [1190, 330] width 26 height 26
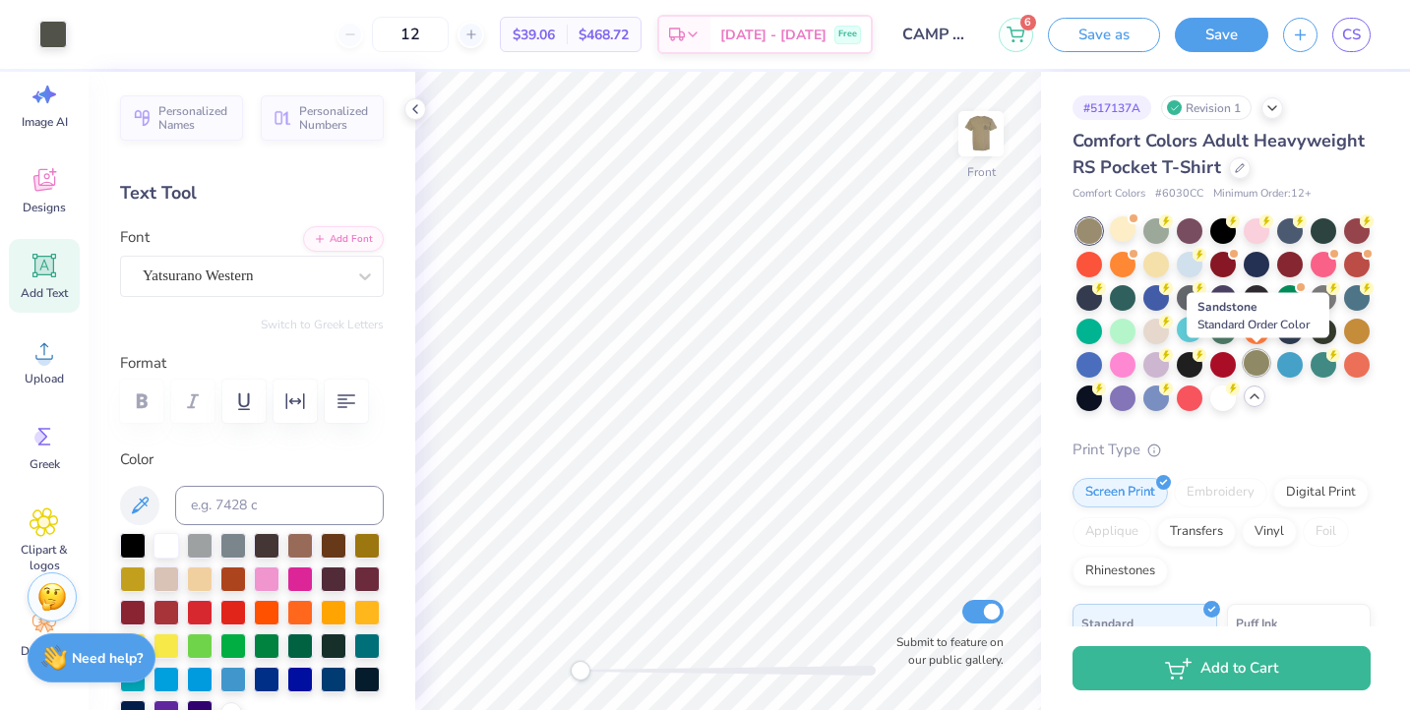
click at [1262, 360] on div at bounding box center [1257, 363] width 26 height 26
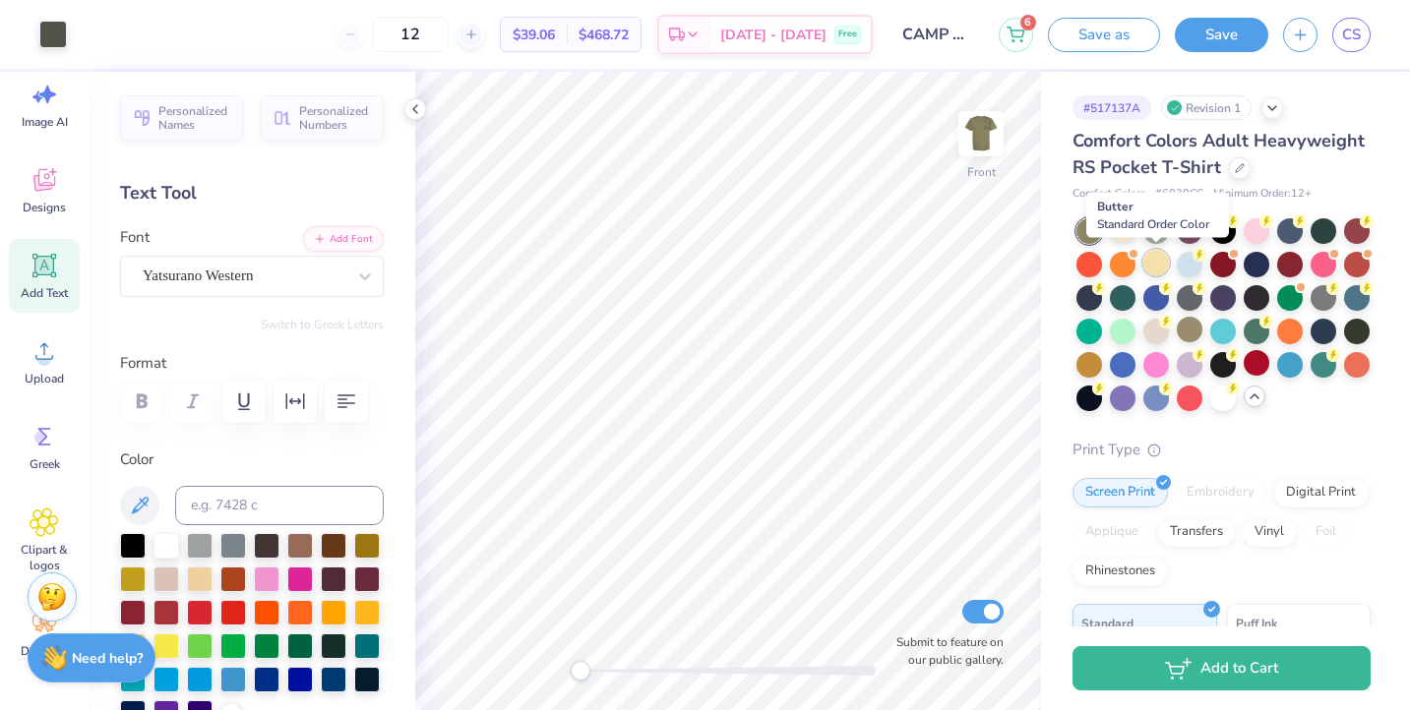
click at [1165, 261] on div at bounding box center [1156, 263] width 26 height 26
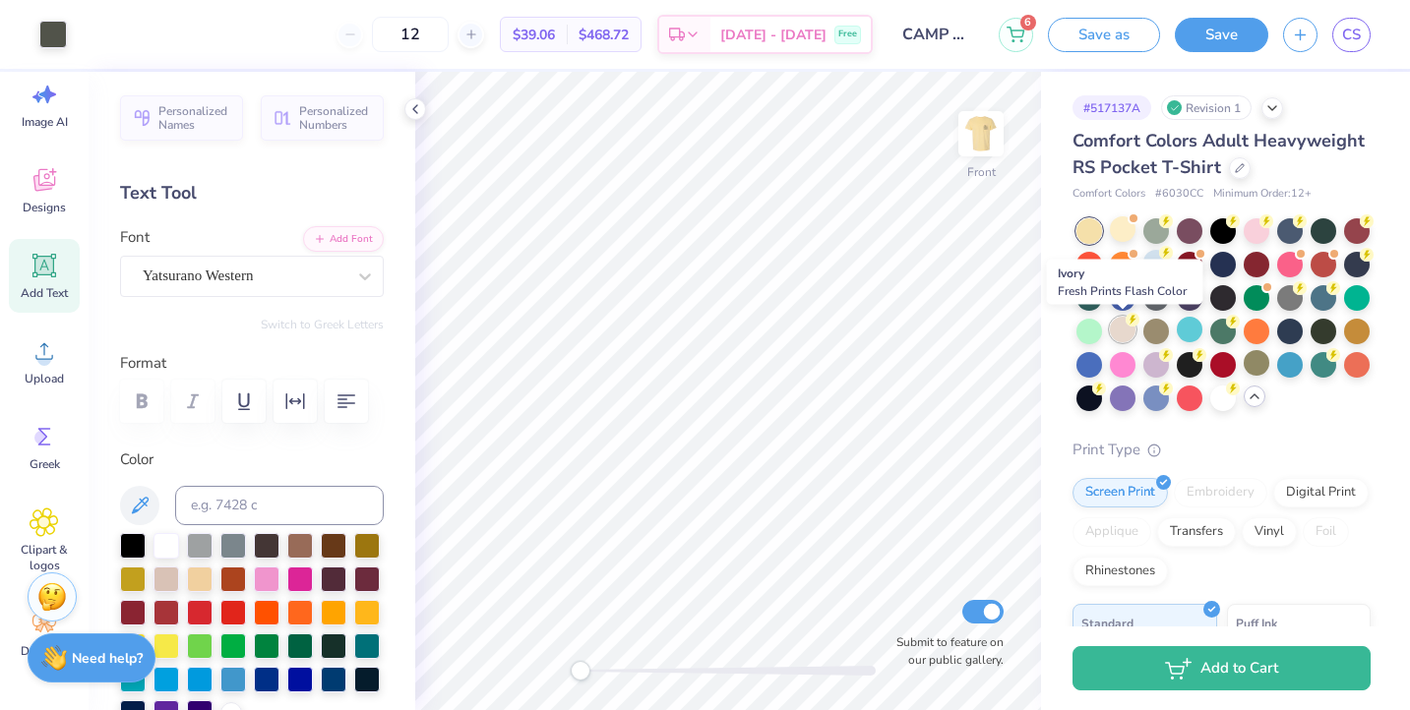
click at [1124, 327] on div at bounding box center [1123, 330] width 26 height 26
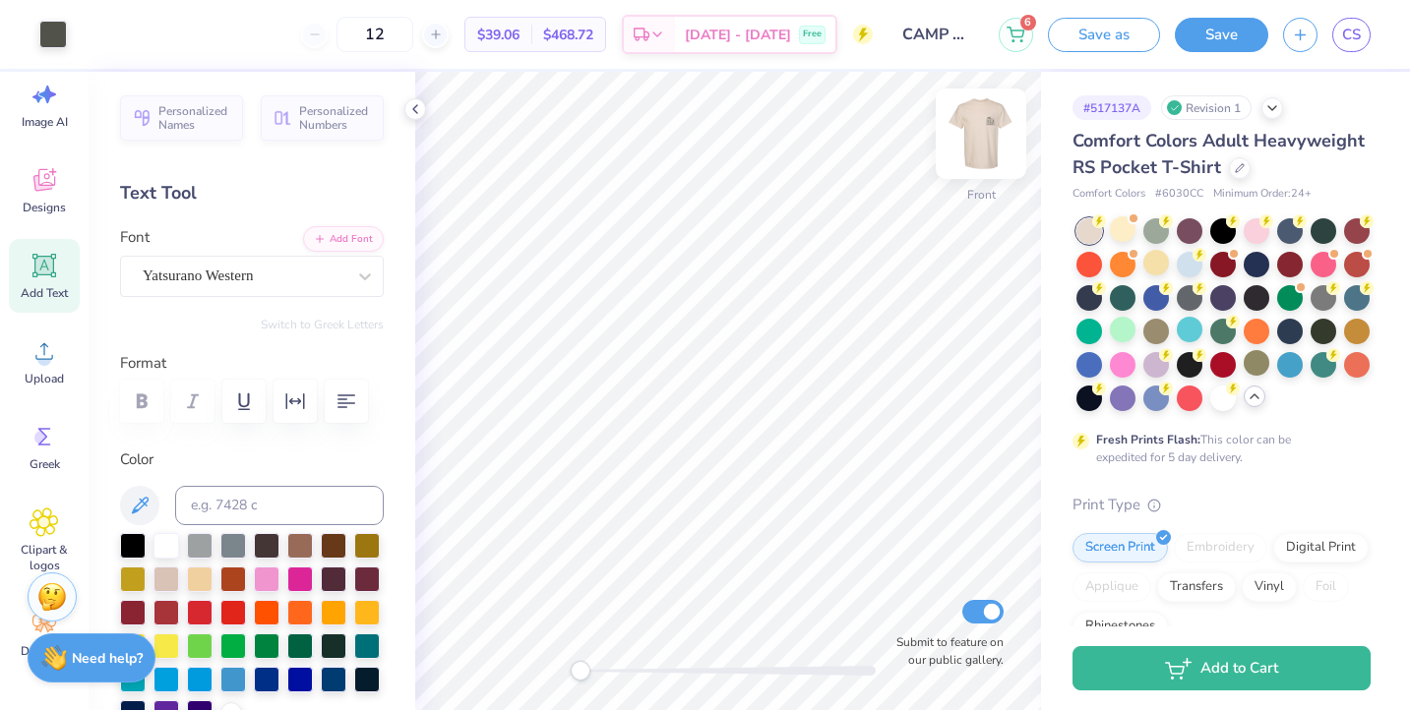
click at [976, 153] on img at bounding box center [981, 133] width 79 height 79
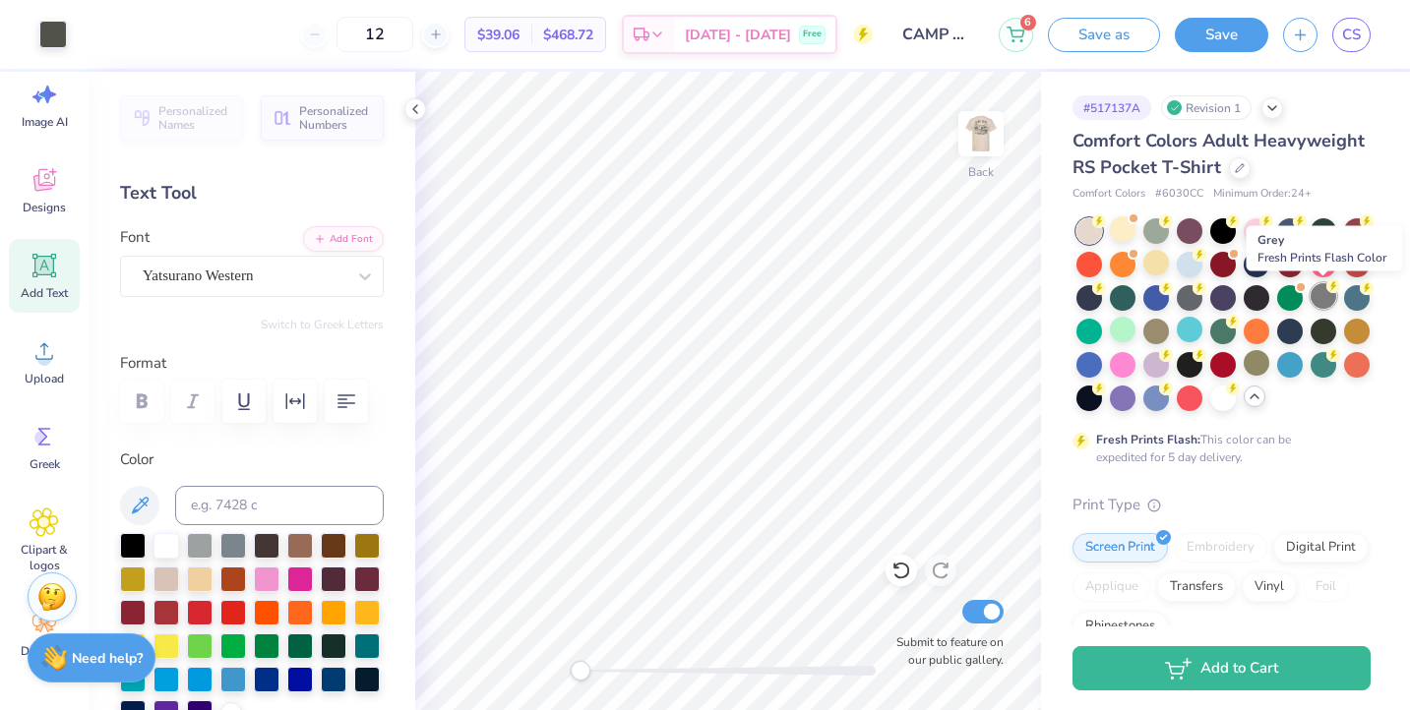
click at [1319, 291] on div at bounding box center [1324, 296] width 26 height 26
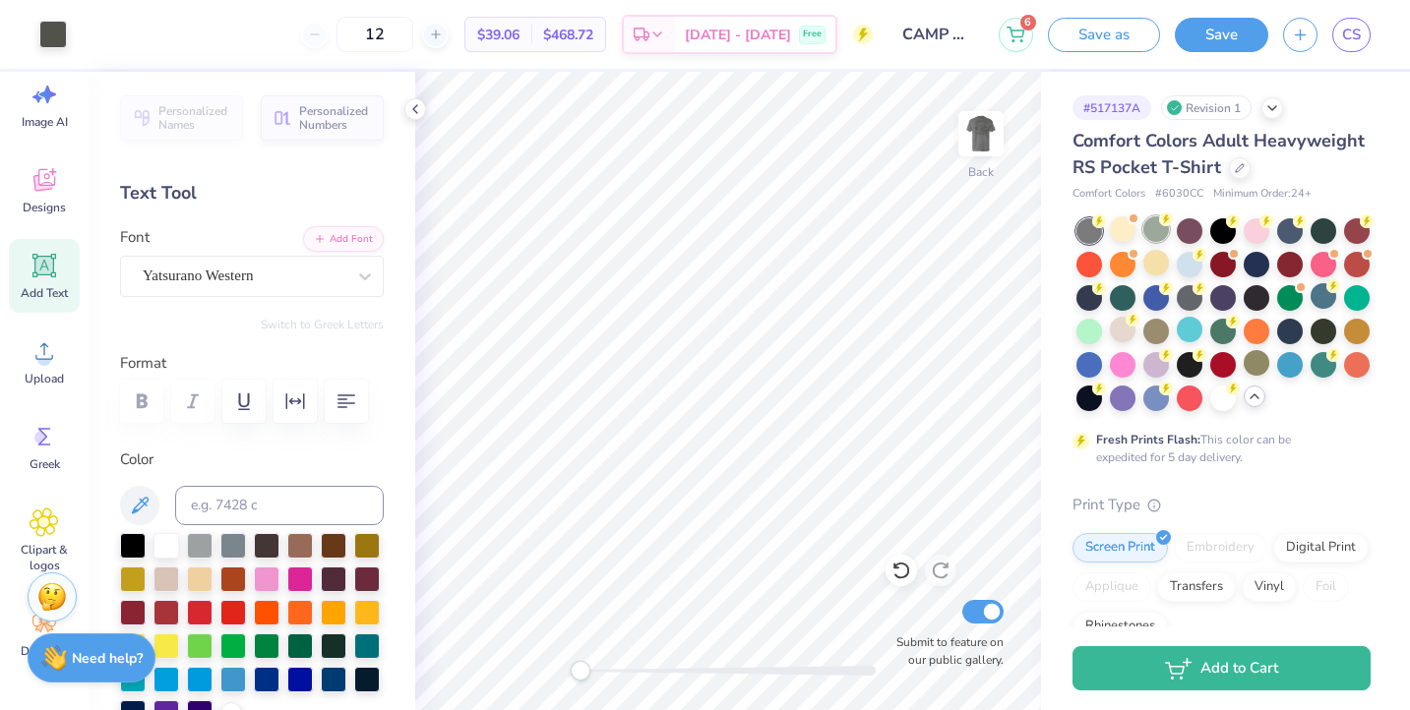
click at [1161, 237] on div at bounding box center [1156, 229] width 26 height 26
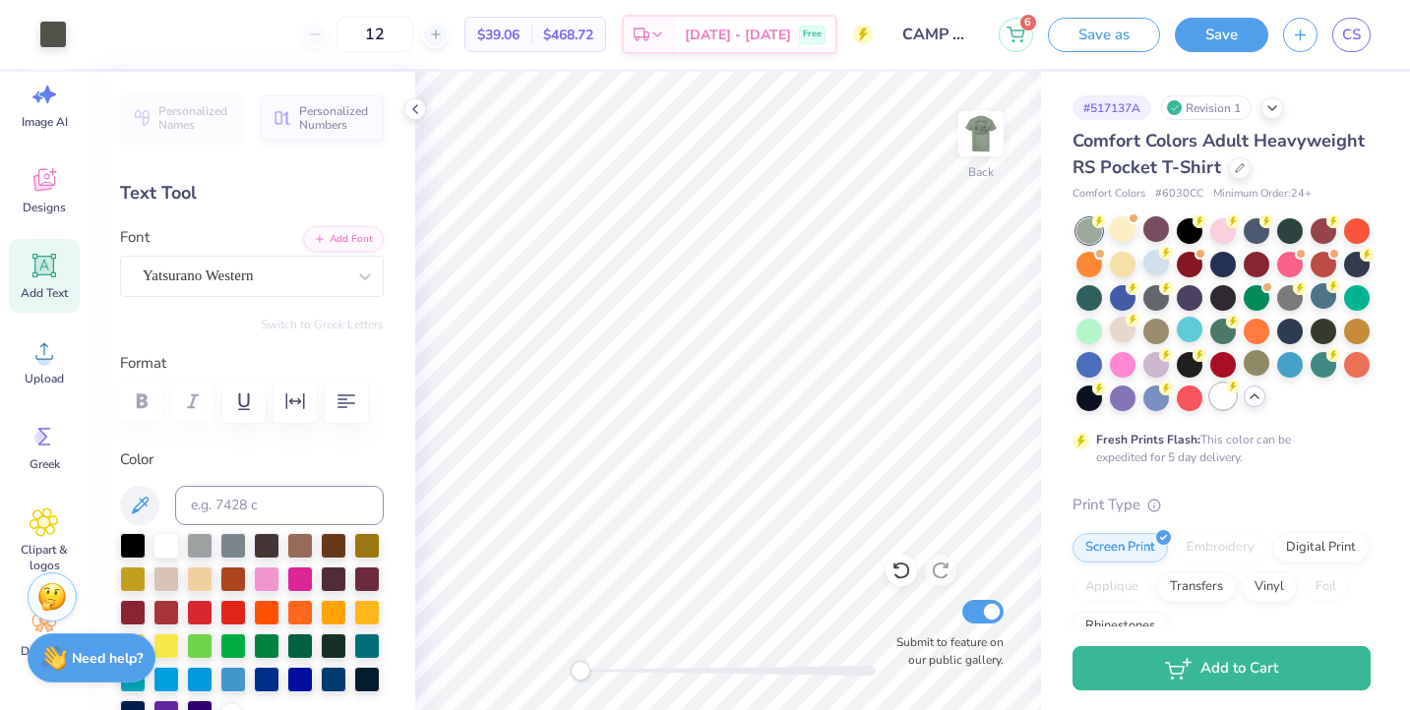
click at [1225, 400] on div at bounding box center [1223, 397] width 26 height 26
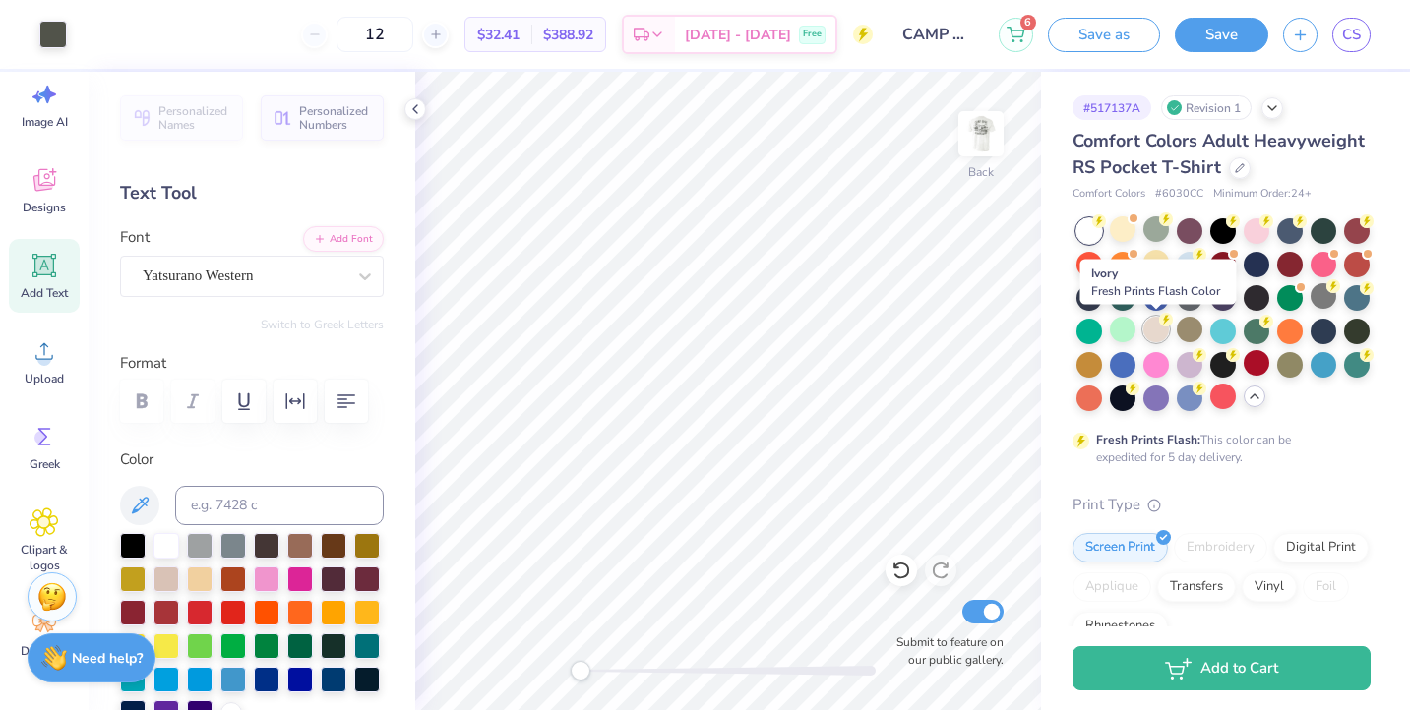
click at [1148, 332] on div at bounding box center [1156, 330] width 26 height 26
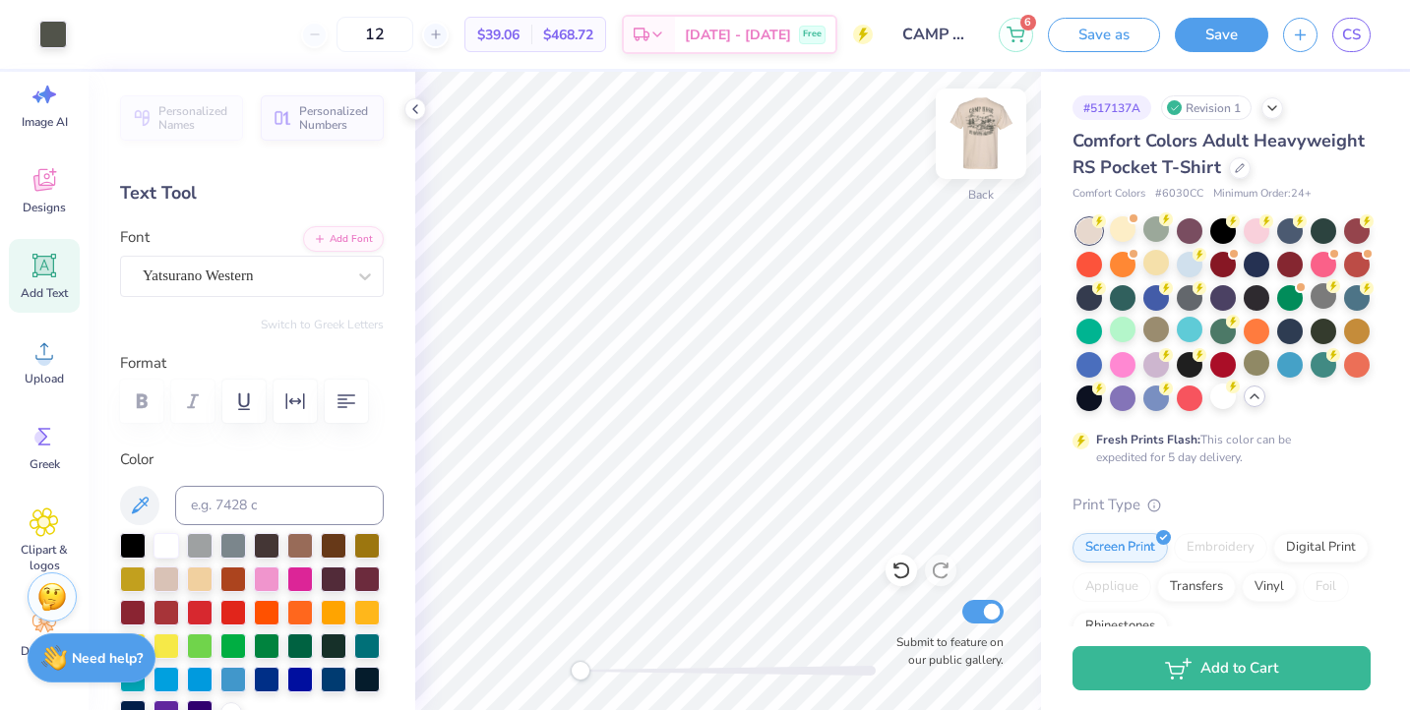
click at [985, 138] on img at bounding box center [981, 133] width 79 height 79
click at [985, 138] on img at bounding box center [980, 133] width 39 height 39
drag, startPoint x: 586, startPoint y: 671, endPoint x: 602, endPoint y: 669, distance: 16.8
click at [602, 669] on div "Accessibility label" at bounding box center [597, 671] width 20 height 20
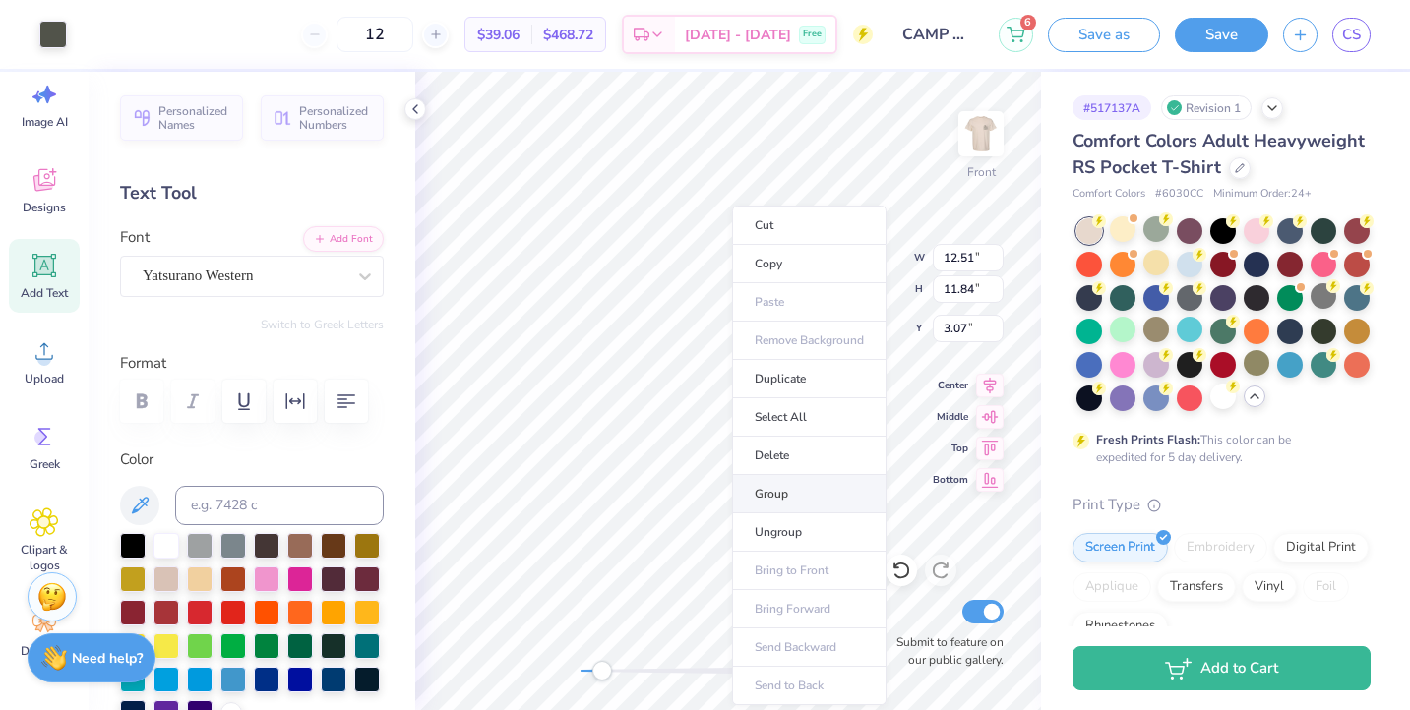
click at [782, 487] on li "Group" at bounding box center [809, 494] width 154 height 38
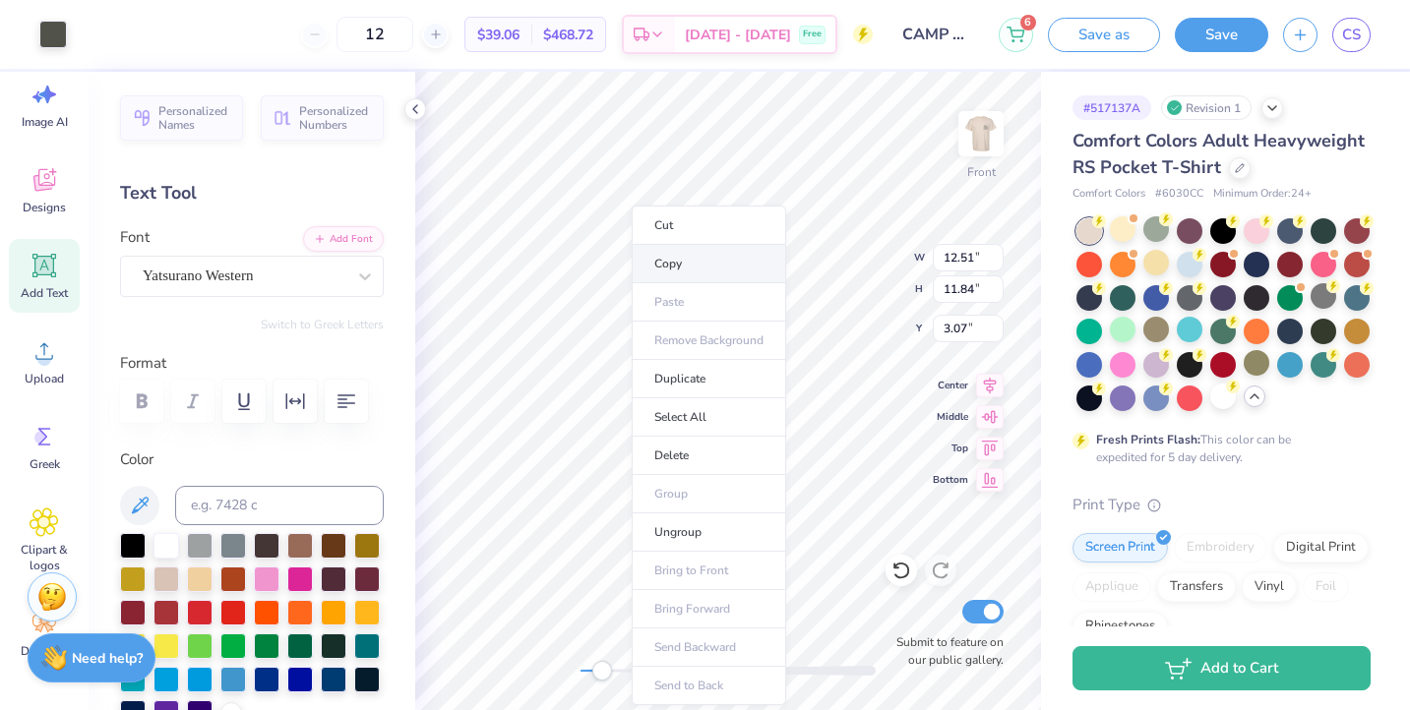
click at [682, 265] on li "Copy" at bounding box center [709, 264] width 154 height 38
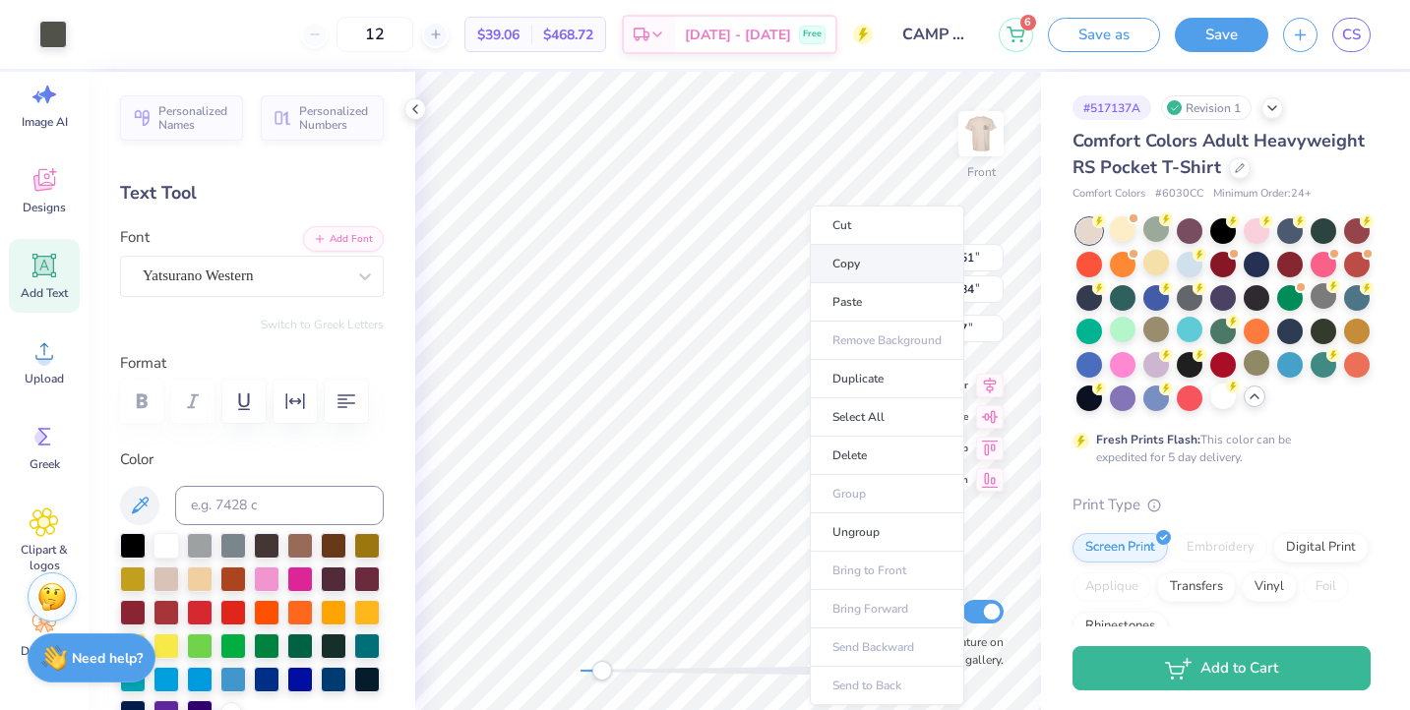
click at [847, 262] on li "Copy" at bounding box center [887, 264] width 154 height 38
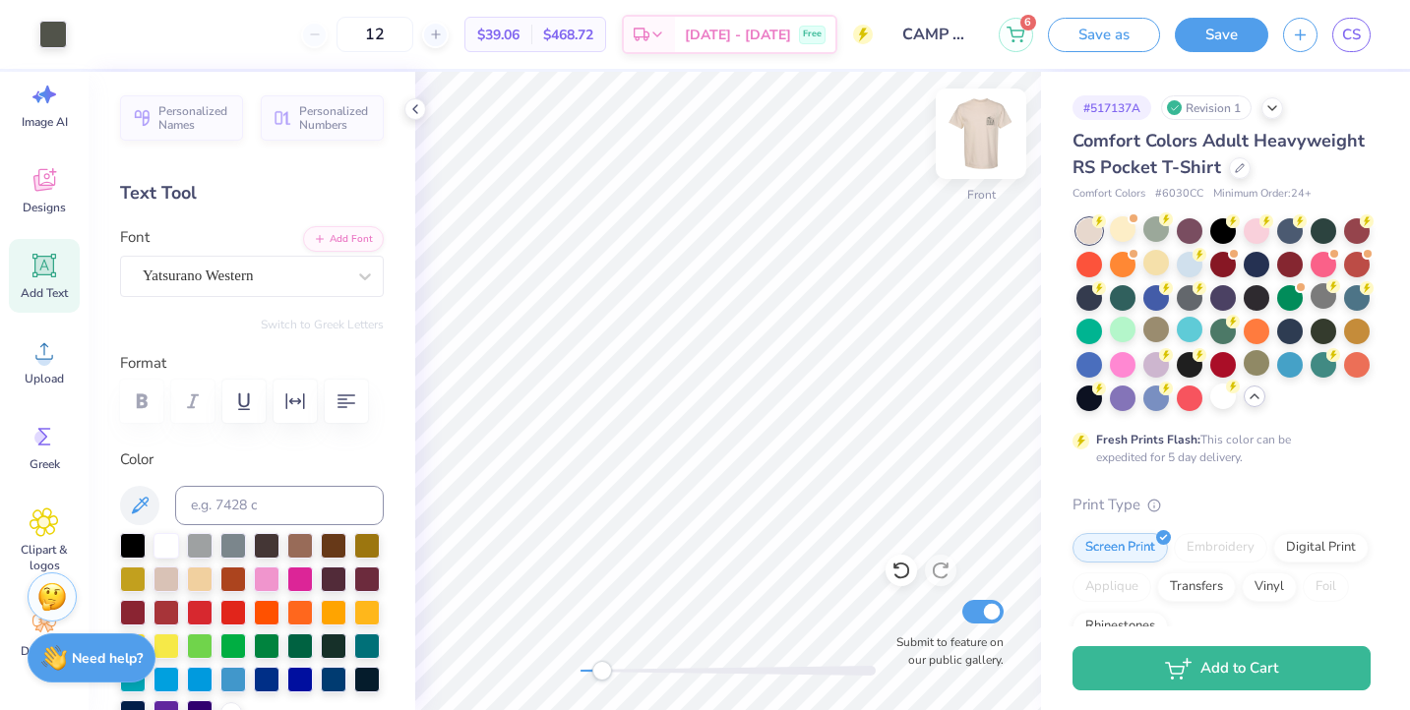
click at [988, 137] on img at bounding box center [981, 133] width 79 height 79
click at [419, 106] on icon at bounding box center [415, 109] width 16 height 16
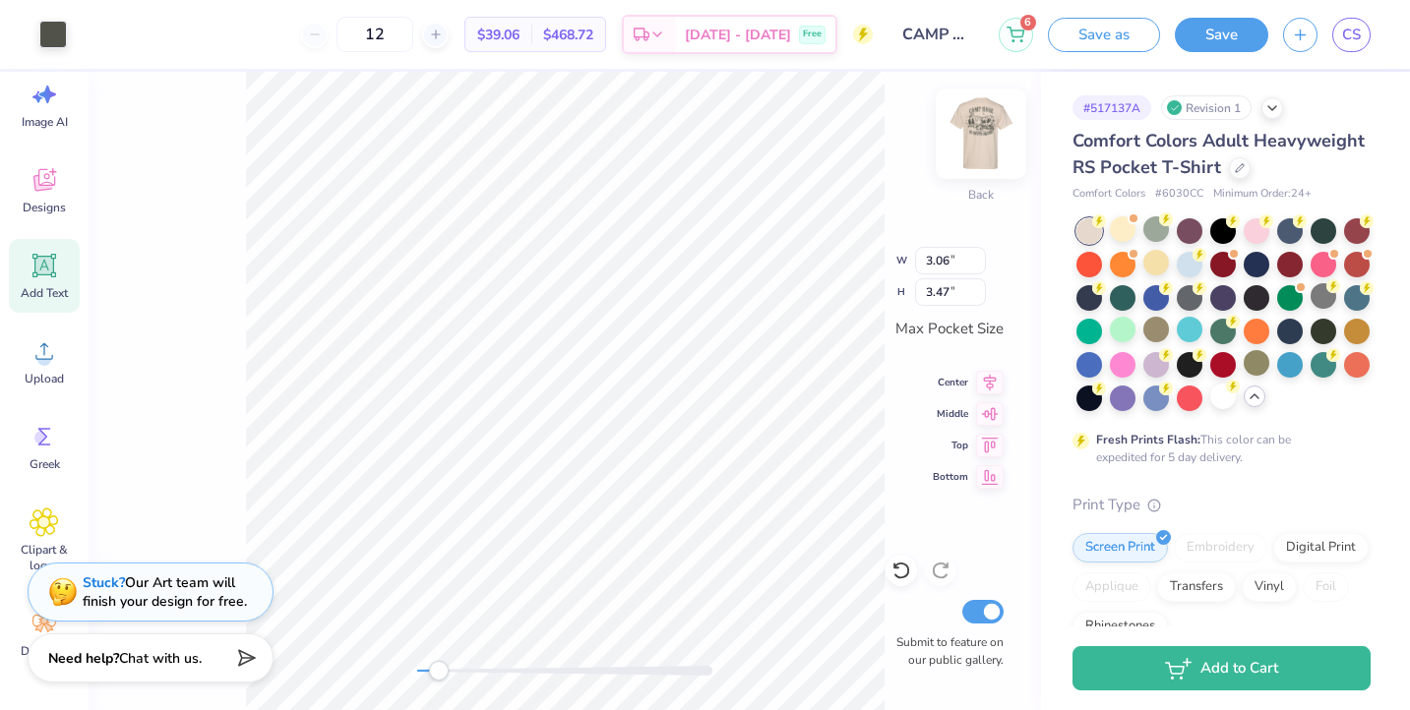
click at [964, 129] on img at bounding box center [981, 133] width 79 height 79
type input "3.15"
type input "3.57"
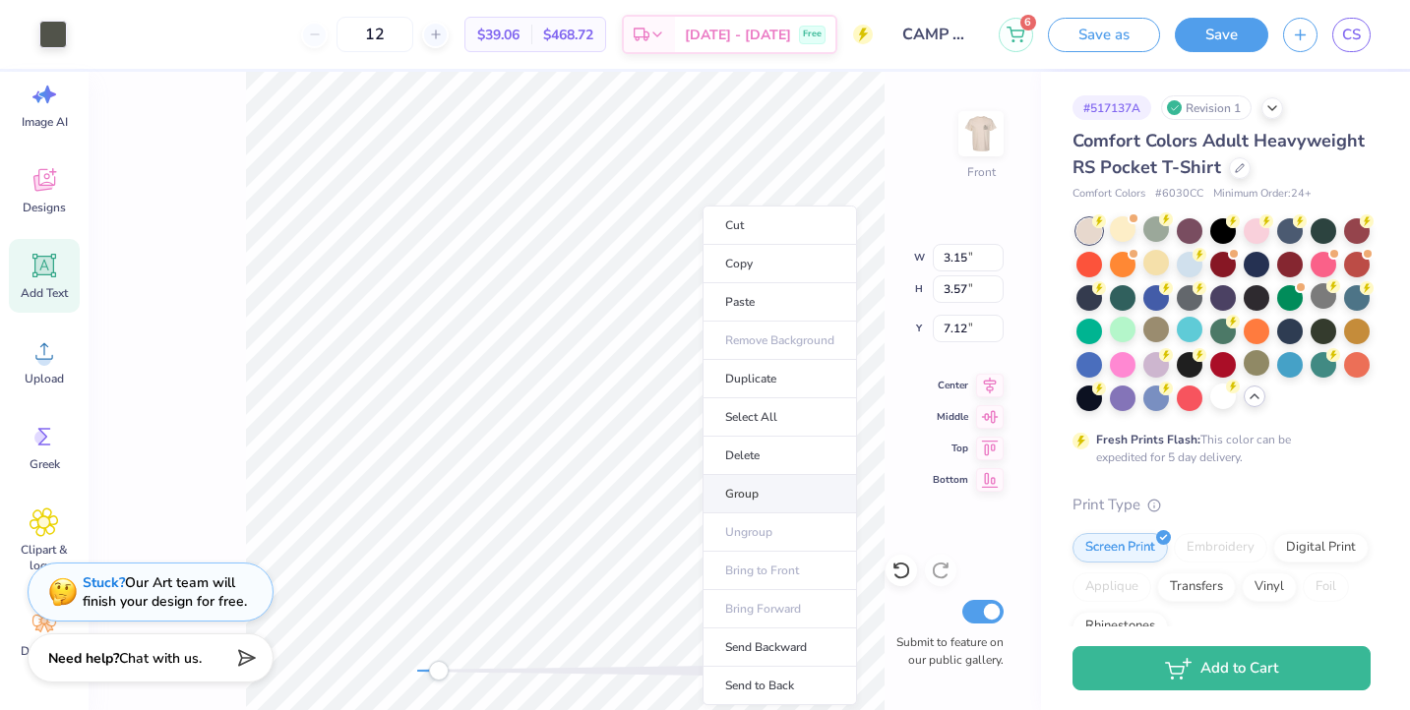
click at [757, 481] on li "Group" at bounding box center [780, 494] width 154 height 38
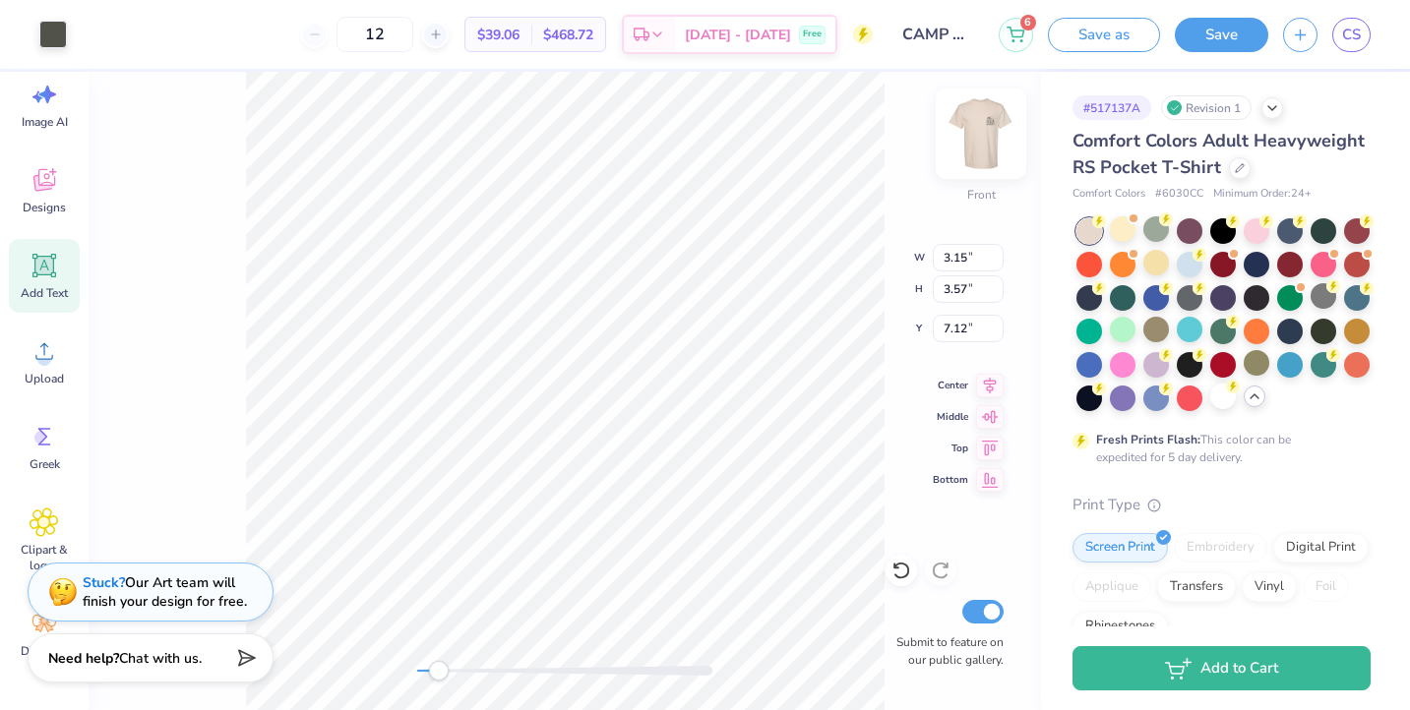
click at [976, 128] on img at bounding box center [981, 133] width 79 height 79
type input "3.03"
type input "3.44"
click at [47, 256] on icon at bounding box center [44, 266] width 24 height 24
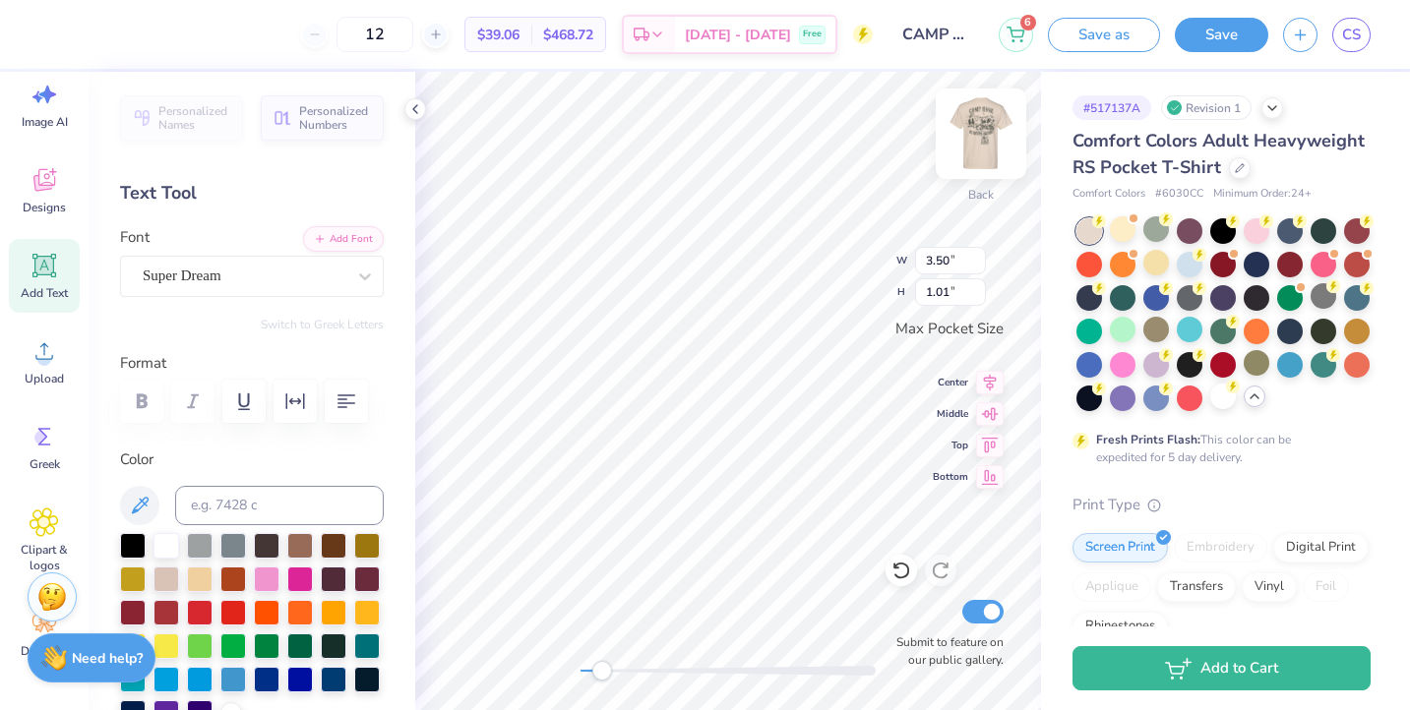
type textarea "PIKE"
click at [992, 125] on img at bounding box center [981, 133] width 79 height 79
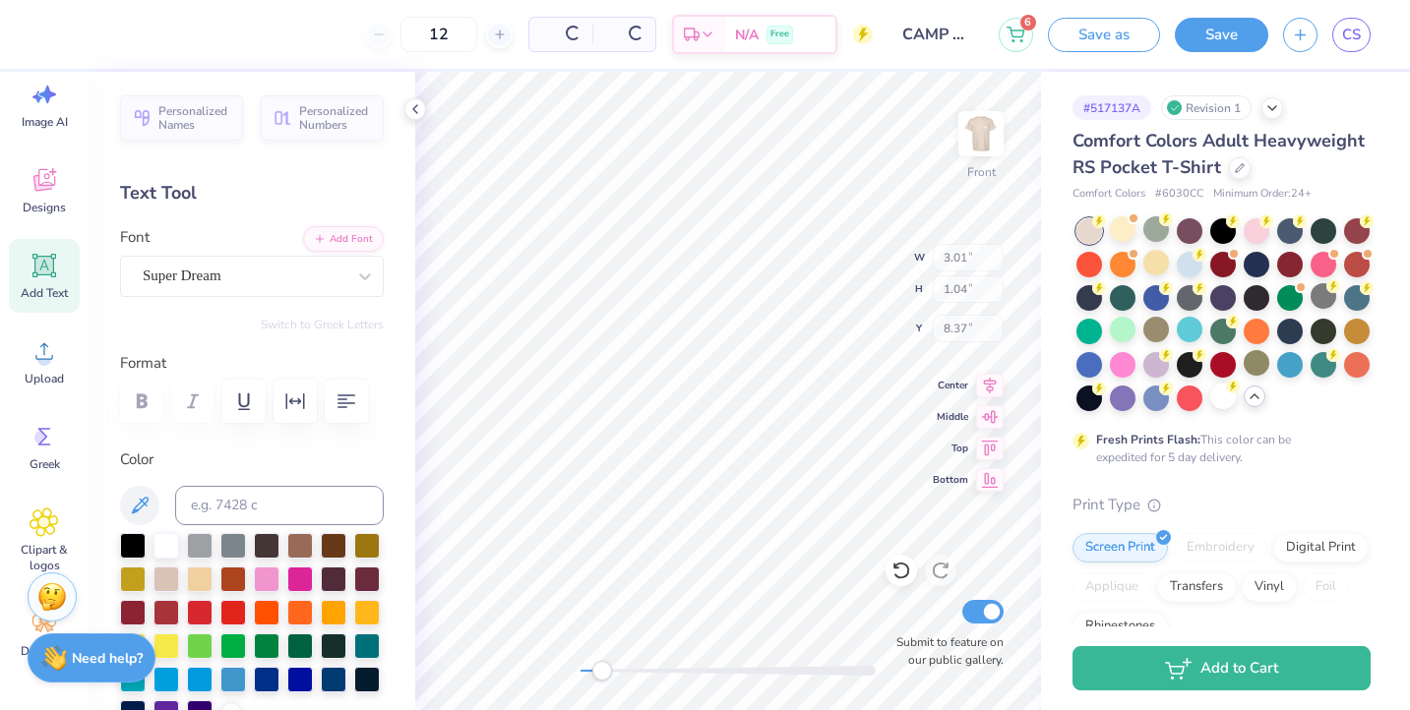
type input "3.01"
type input "1.04"
type input "12.51"
type input "11.84"
type input "3.07"
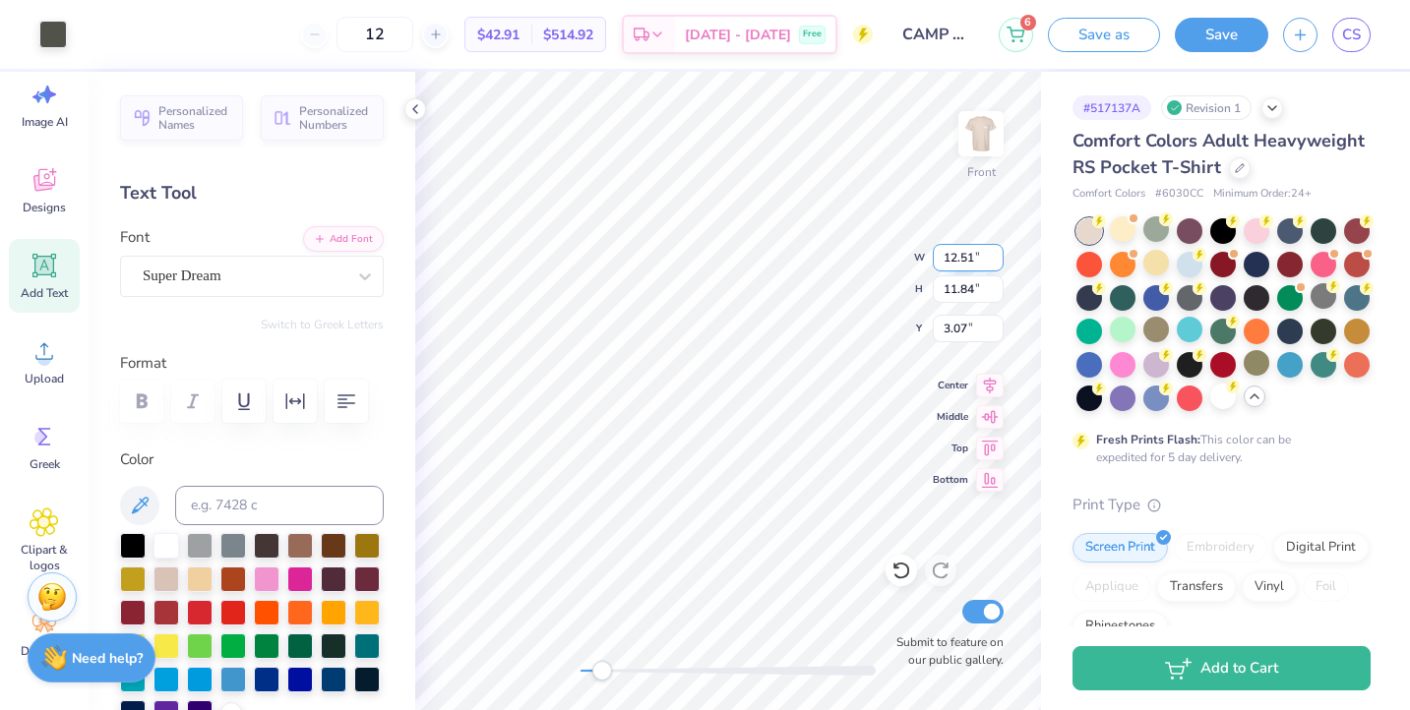
click at [972, 130] on img at bounding box center [980, 133] width 39 height 39
type input "3.44"
type input "3.25"
type input "2.92"
type input "1.01"
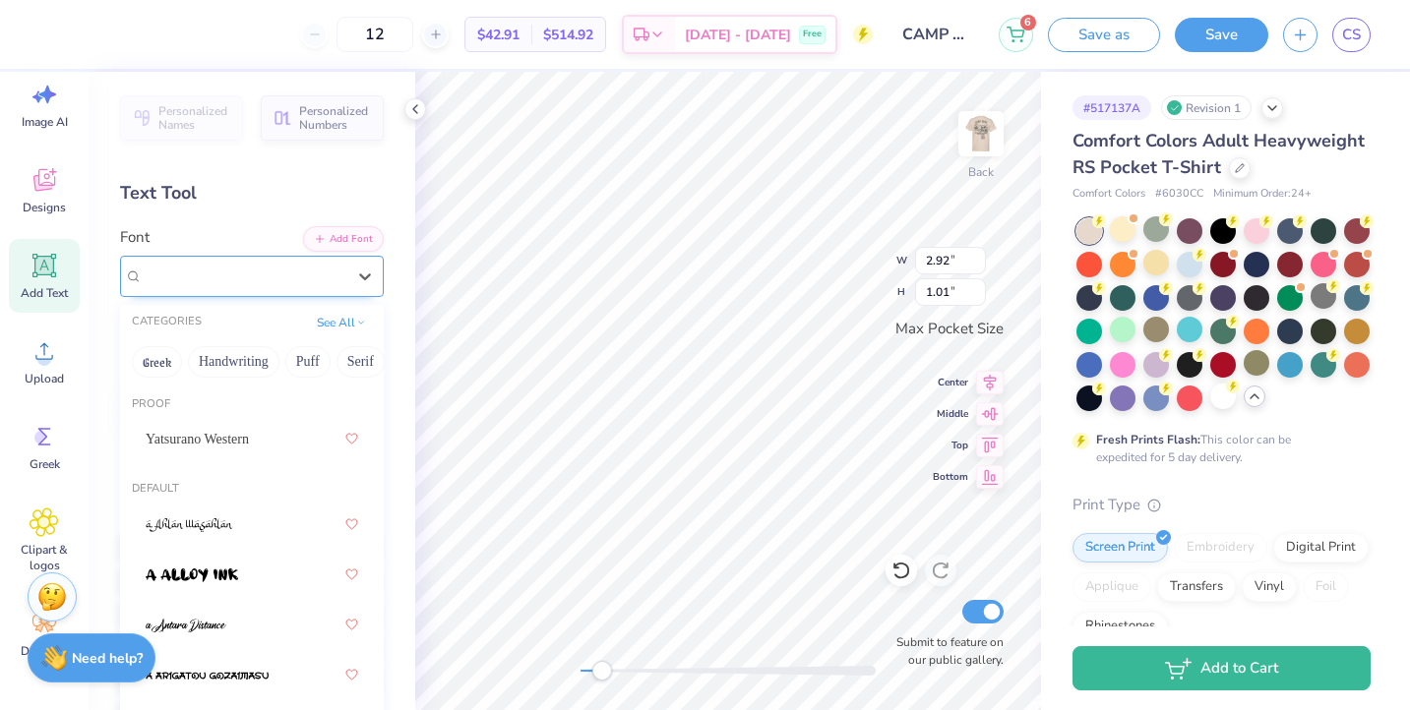
click at [266, 275] on div "Super Dream" at bounding box center [244, 276] width 207 height 31
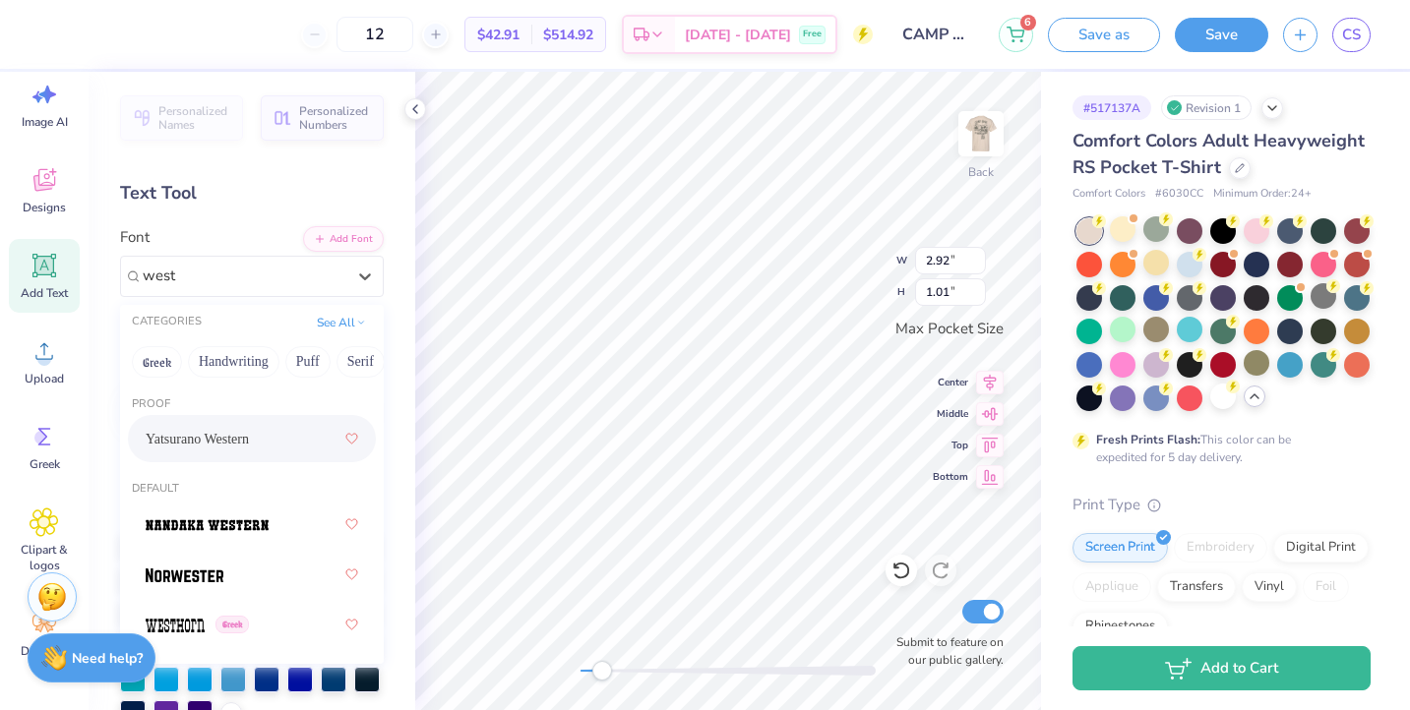
click at [225, 429] on span "Yatsurano Western" at bounding box center [197, 439] width 103 height 21
type input "west"
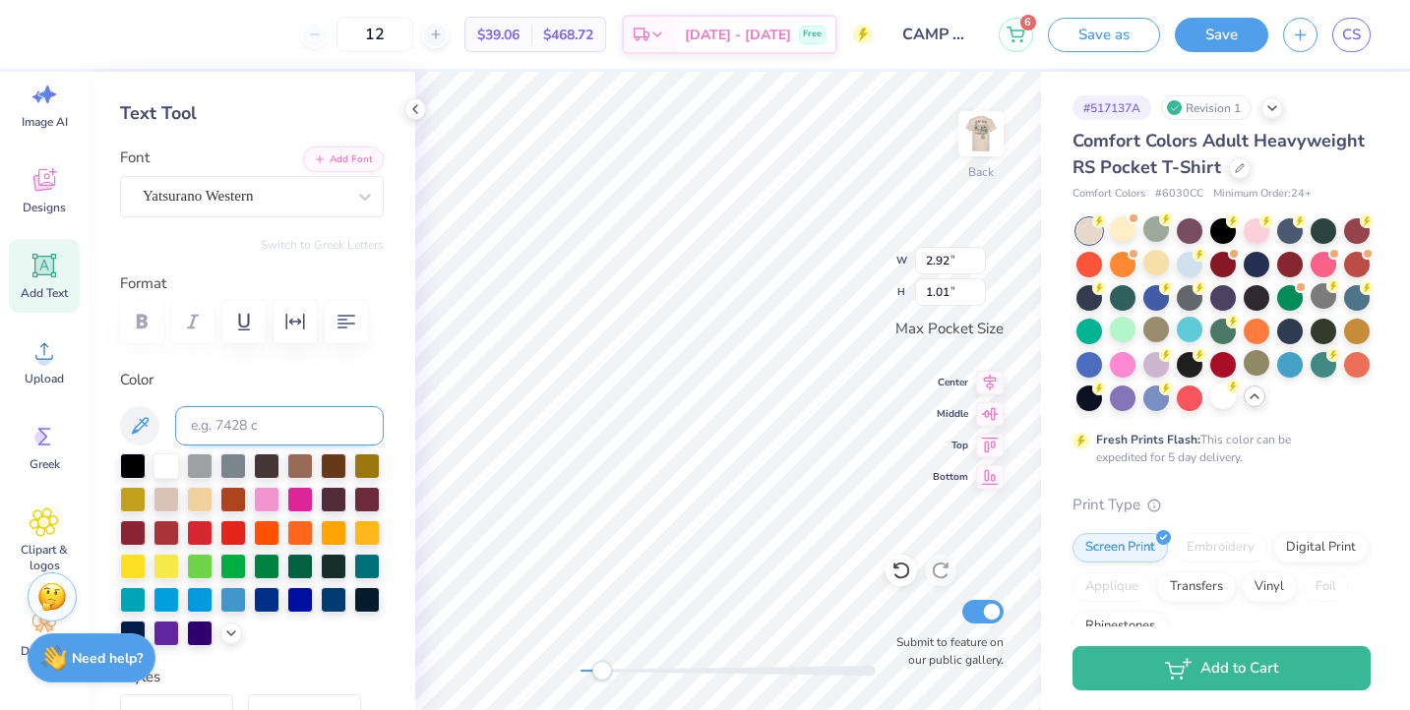
scroll to position [33, 0]
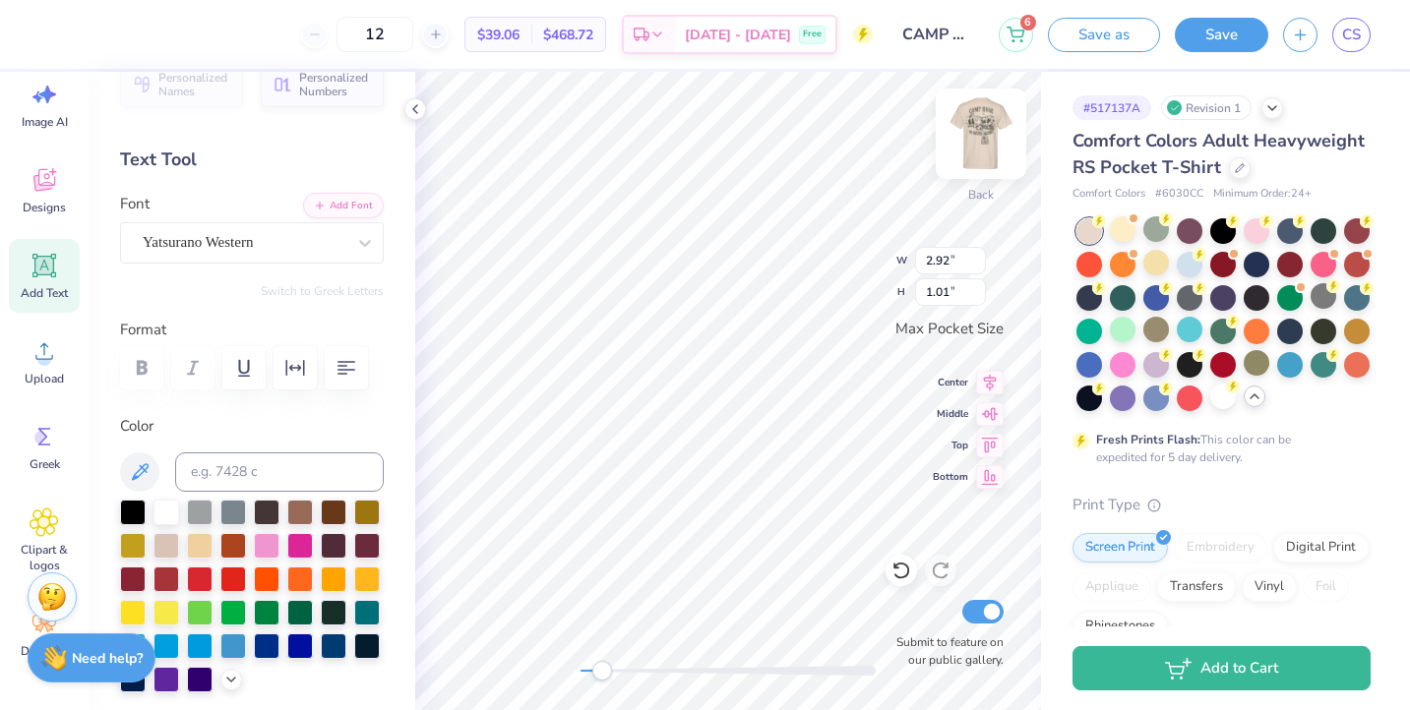
click at [974, 138] on img at bounding box center [981, 133] width 79 height 79
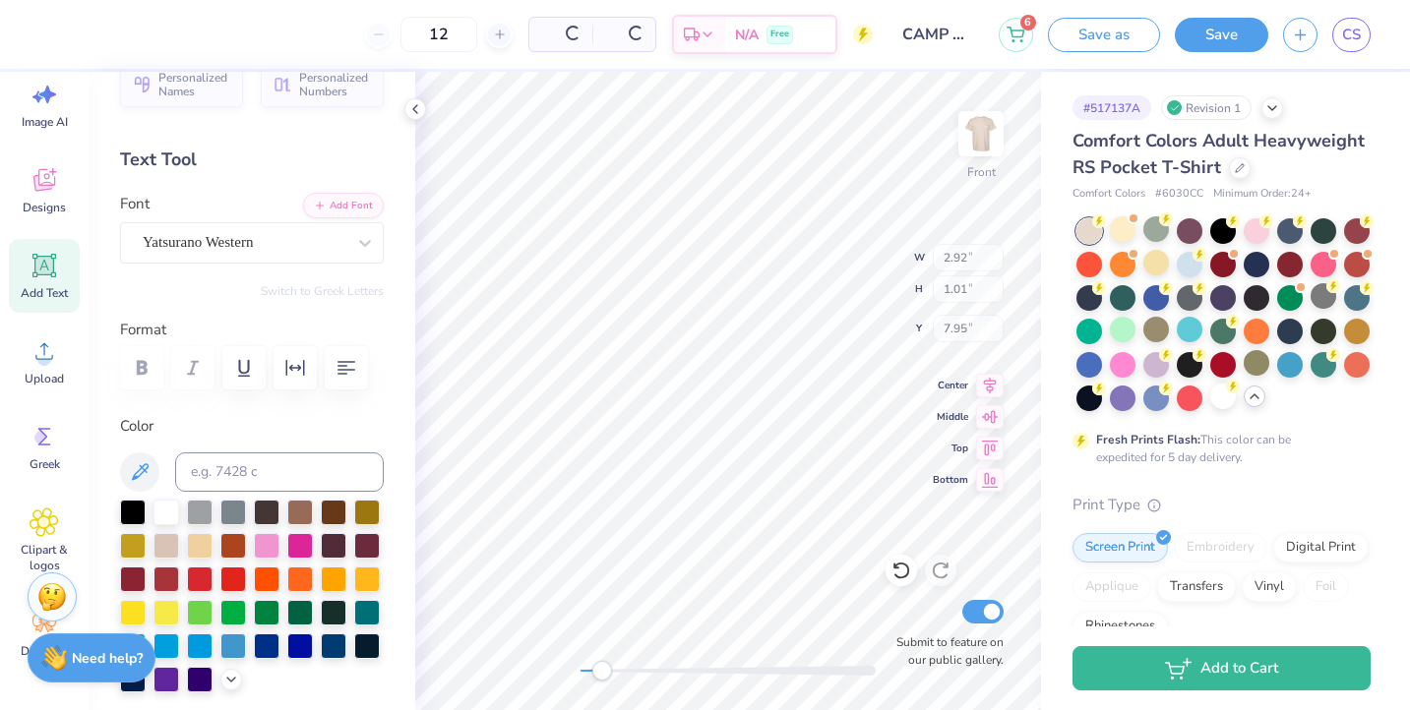
type input "2.48"
type input "1.16"
type input "12.51"
type input "11.84"
type input "3.07"
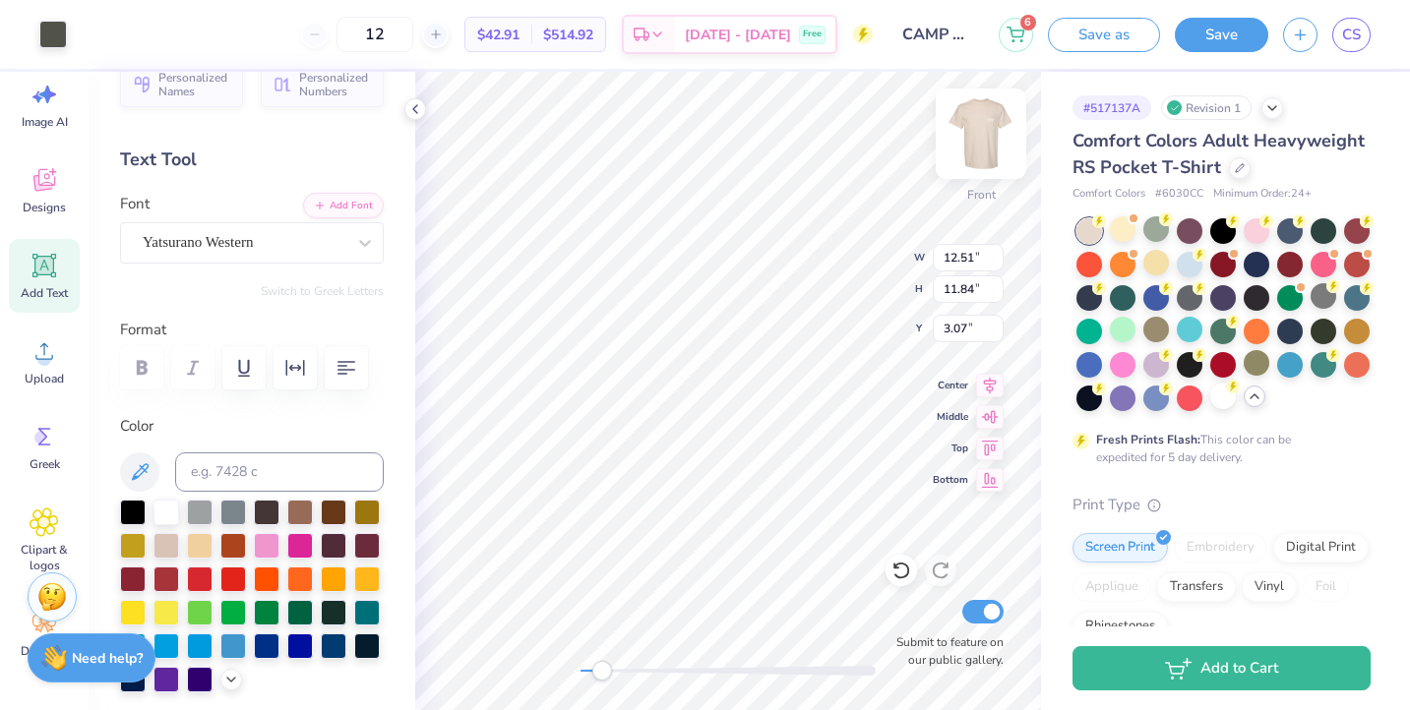
click at [990, 120] on img at bounding box center [981, 133] width 79 height 79
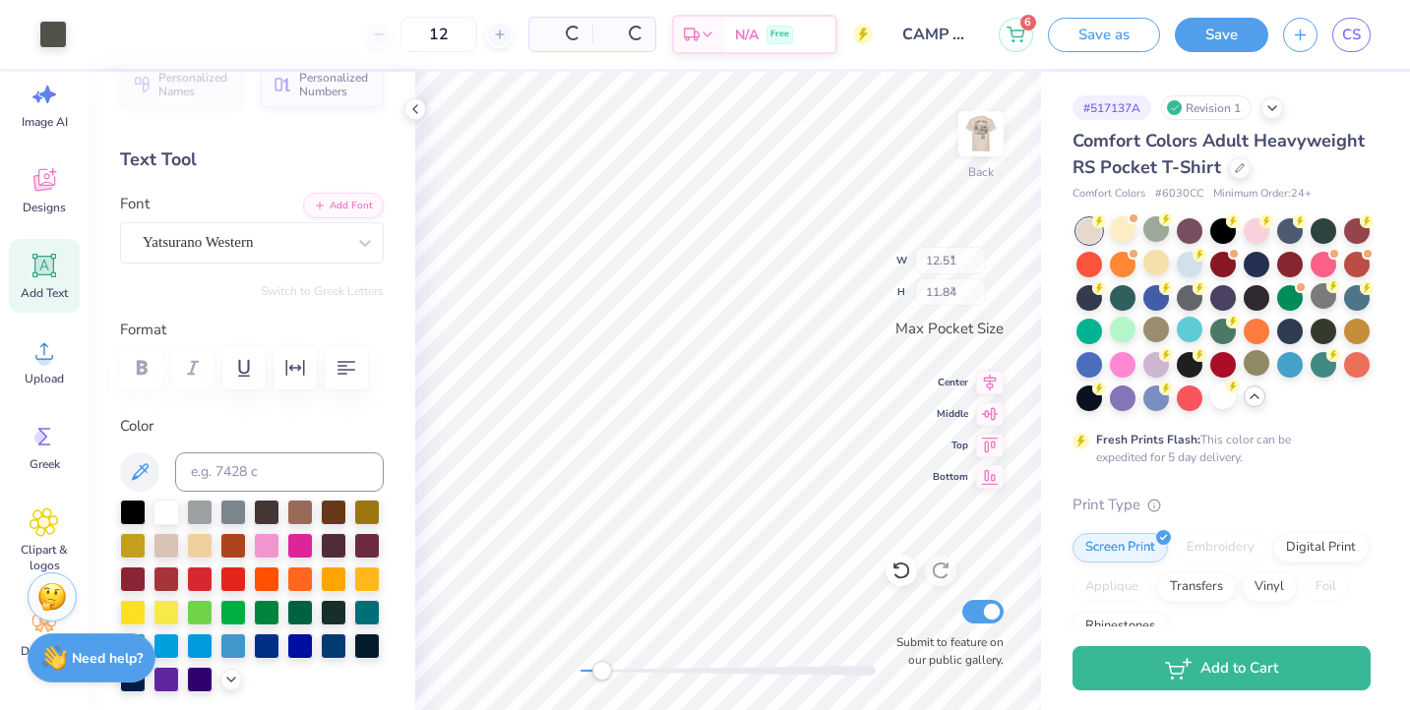
type input "3.44"
type input "3.25"
type input "2.41"
type input "1.12"
click at [287, 448] on div "Color" at bounding box center [252, 554] width 264 height 278
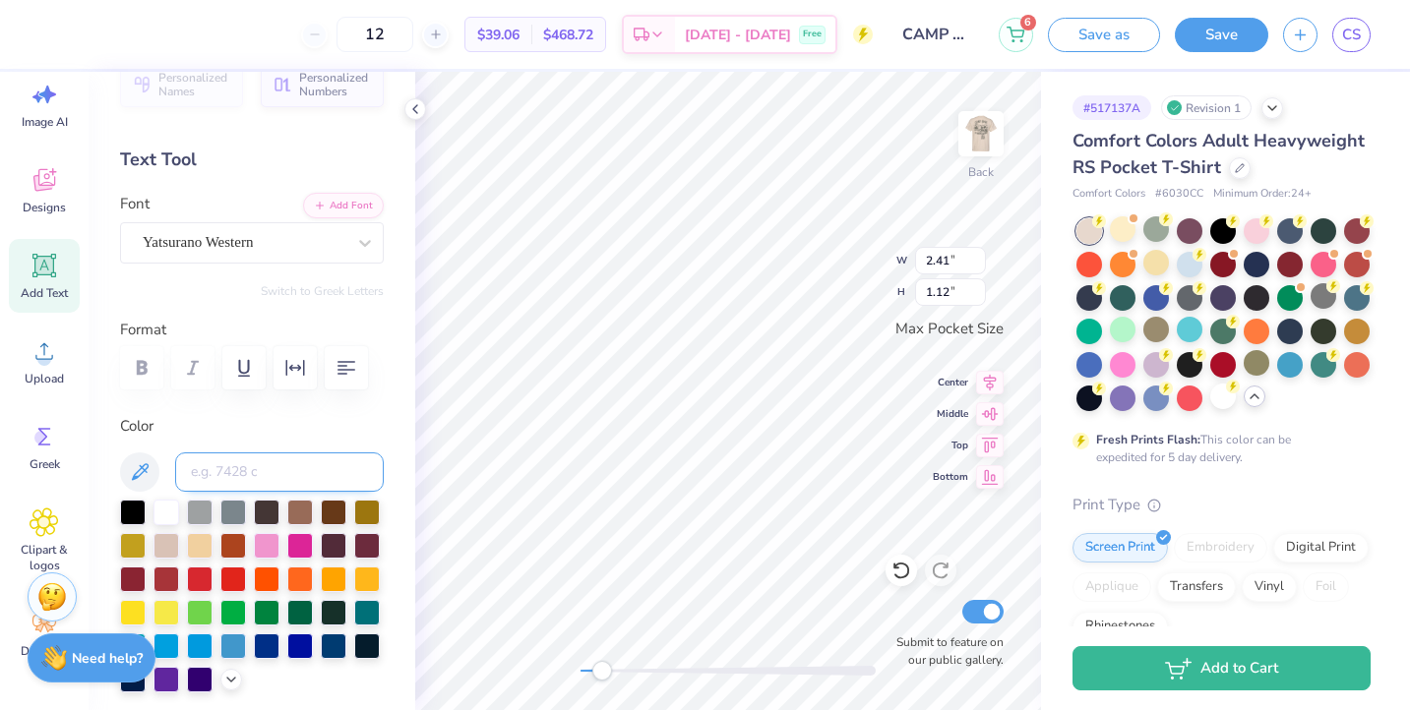
click at [282, 458] on input at bounding box center [279, 472] width 209 height 39
type input "418"
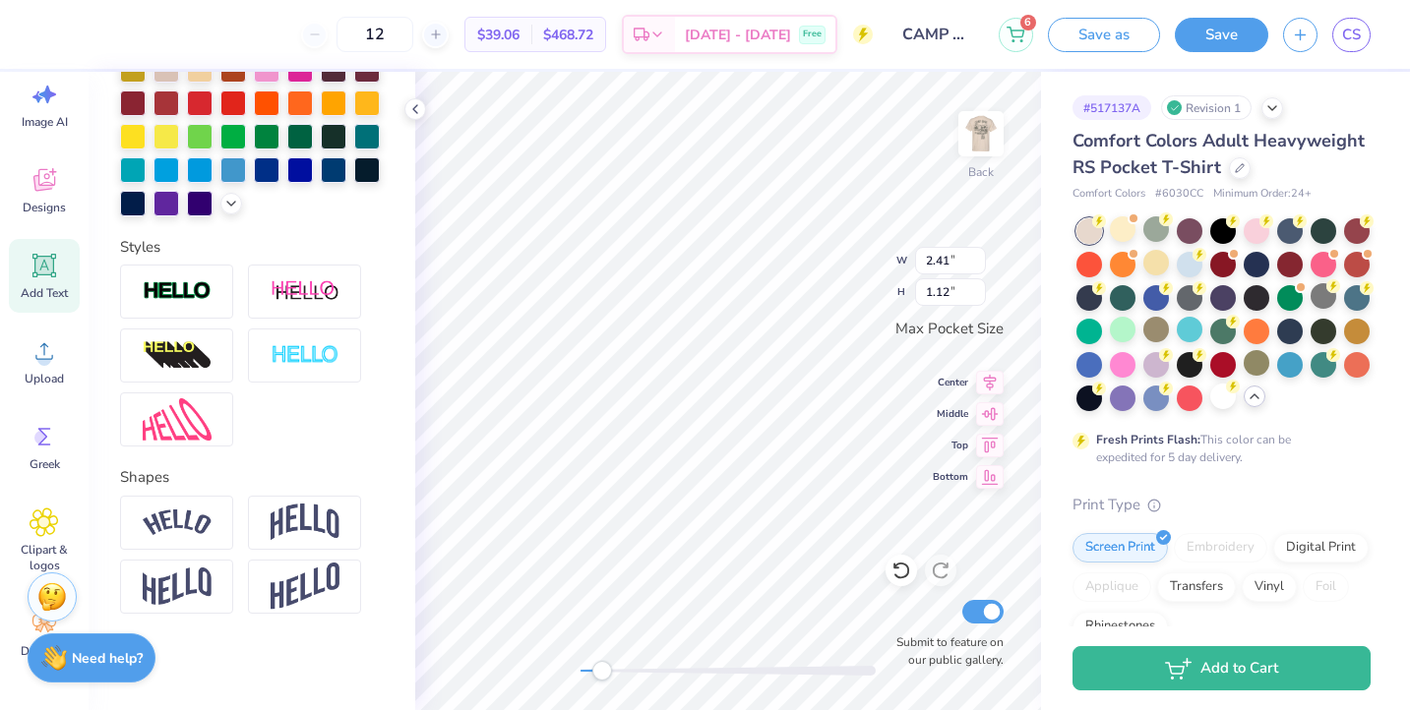
scroll to position [511, 0]
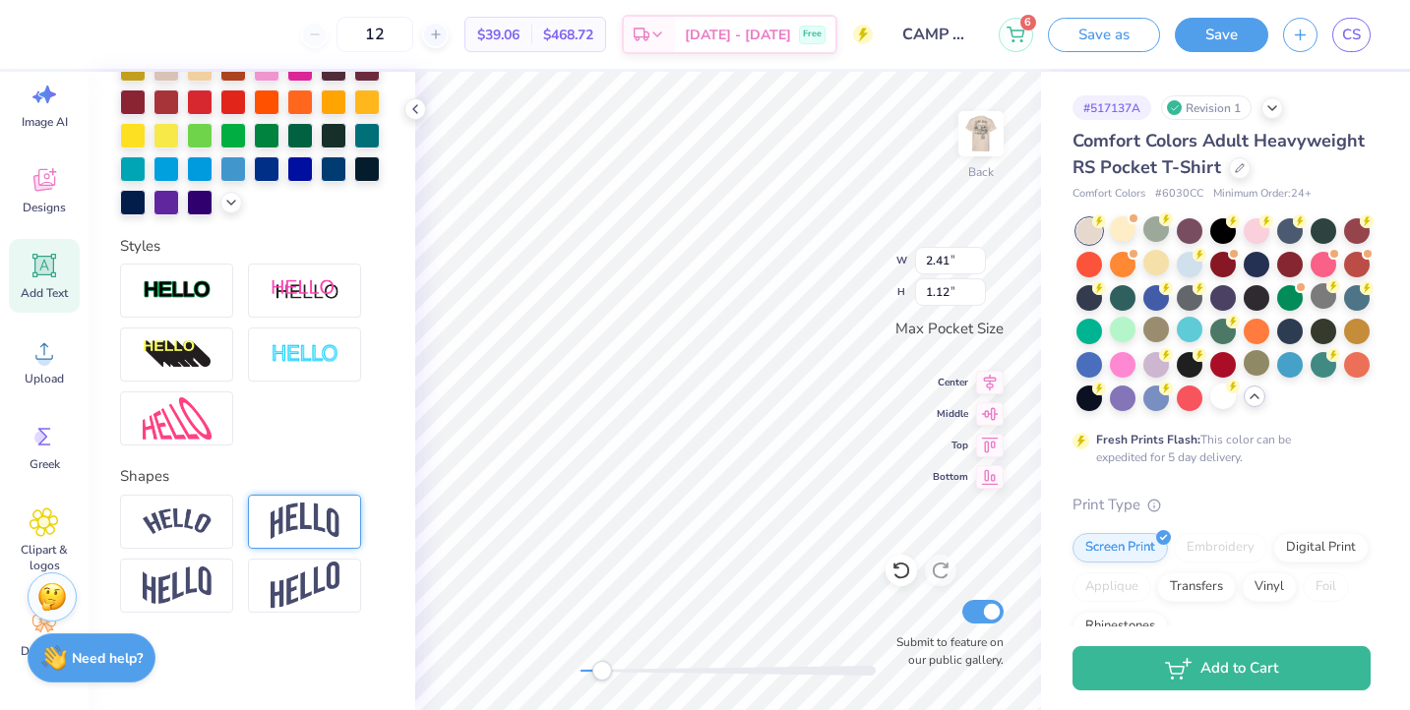
click at [303, 505] on img at bounding box center [305, 521] width 69 height 37
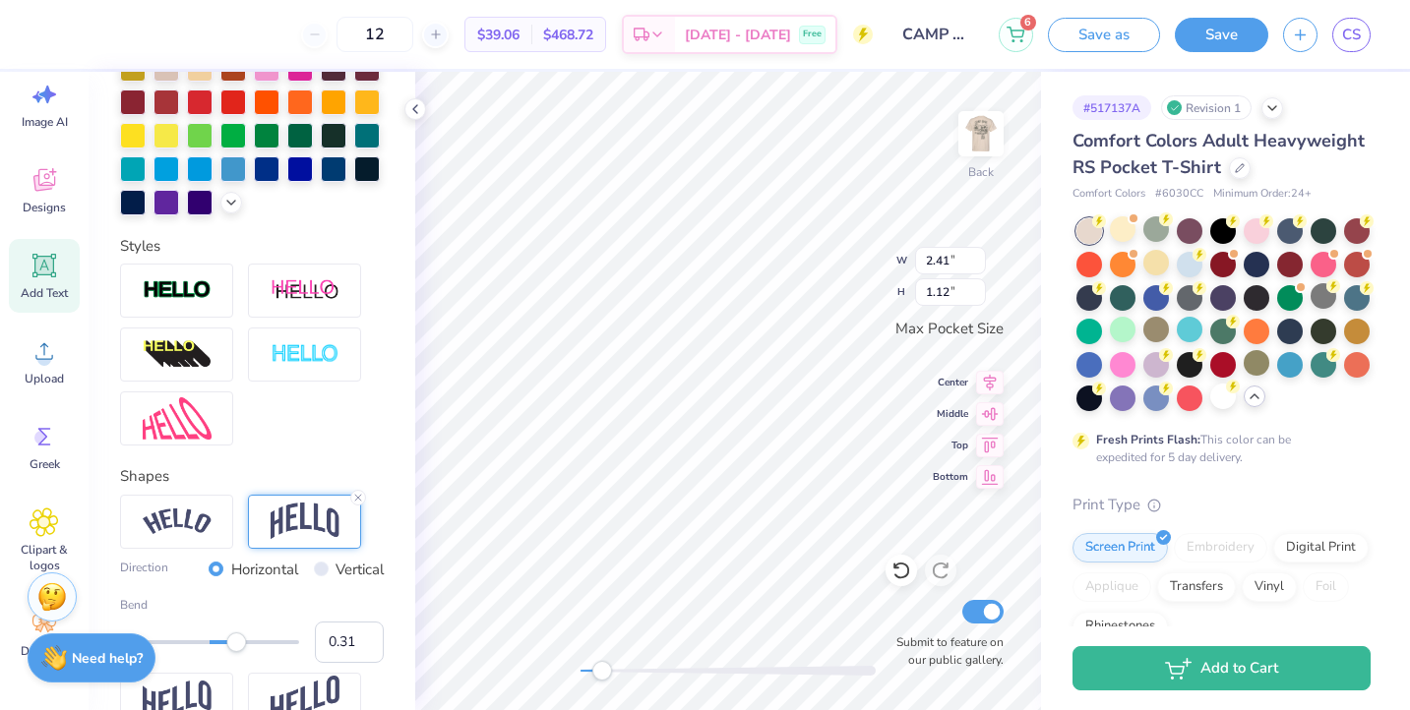
type input "0.32"
drag, startPoint x: 250, startPoint y: 637, endPoint x: 239, endPoint y: 637, distance: 10.8
click at [239, 637] on div "Accessibility label" at bounding box center [238, 643] width 20 height 20
type input "0.13"
drag, startPoint x: 239, startPoint y: 637, endPoint x: 221, endPoint y: 639, distance: 17.8
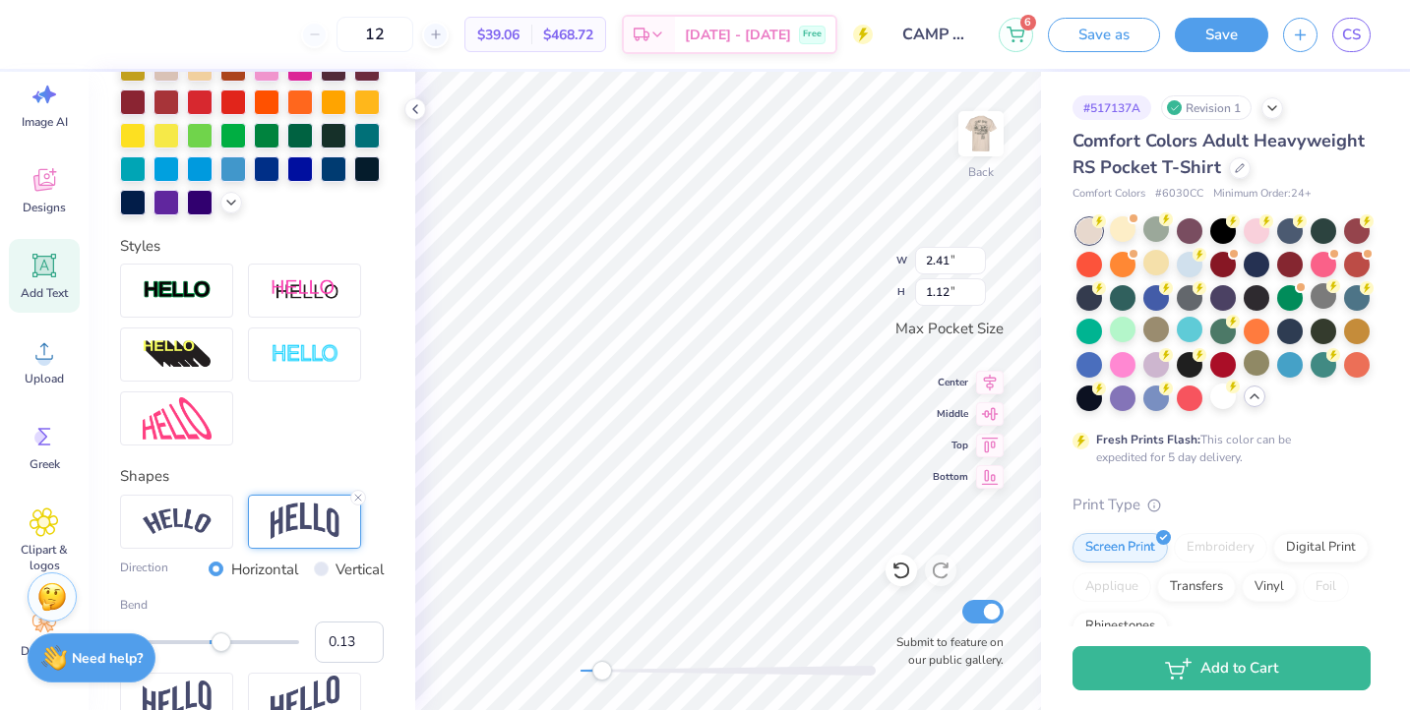
click at [221, 639] on div "Accessibility label" at bounding box center [222, 643] width 20 height 20
type input "0.22"
click at [229, 640] on div "Accessibility label" at bounding box center [227, 643] width 20 height 20
click at [229, 640] on div "Accessibility label" at bounding box center [229, 643] width 20 height 20
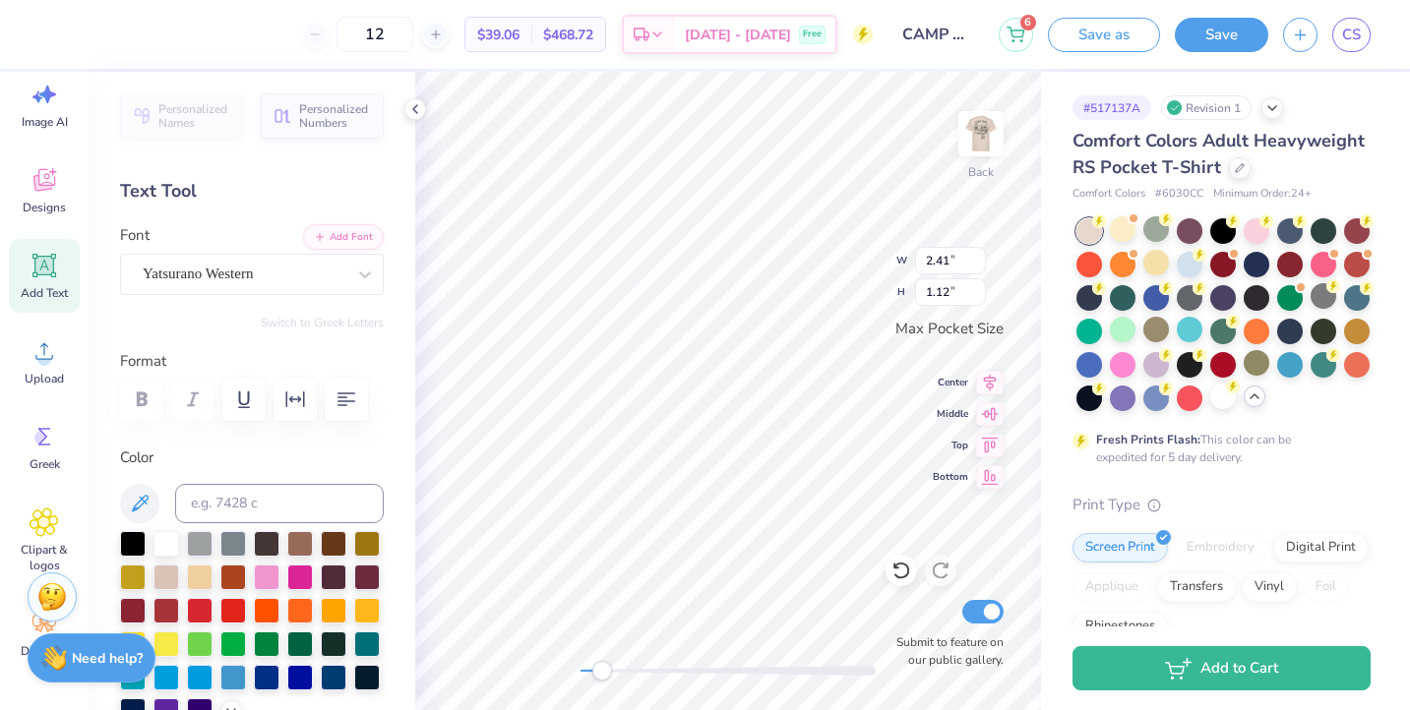
scroll to position [0, 0]
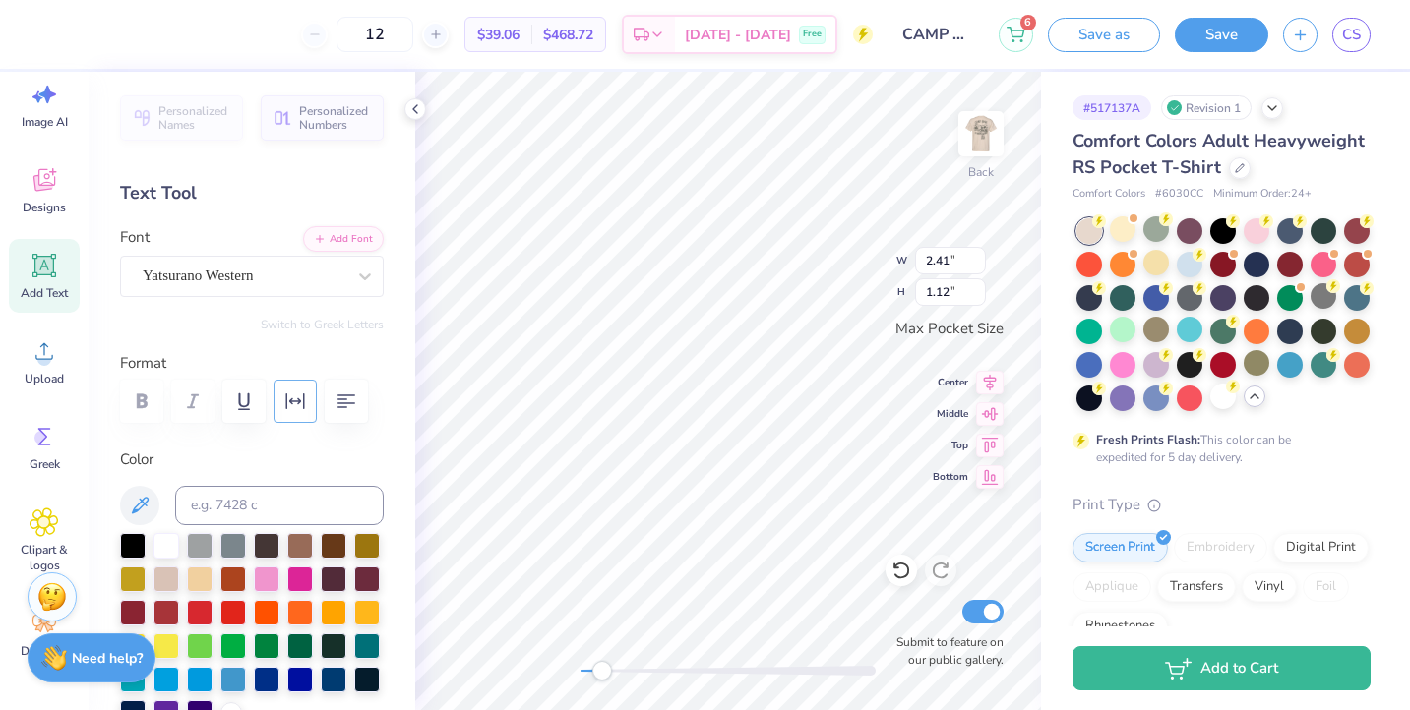
click at [284, 397] on icon "button" at bounding box center [295, 402] width 24 height 24
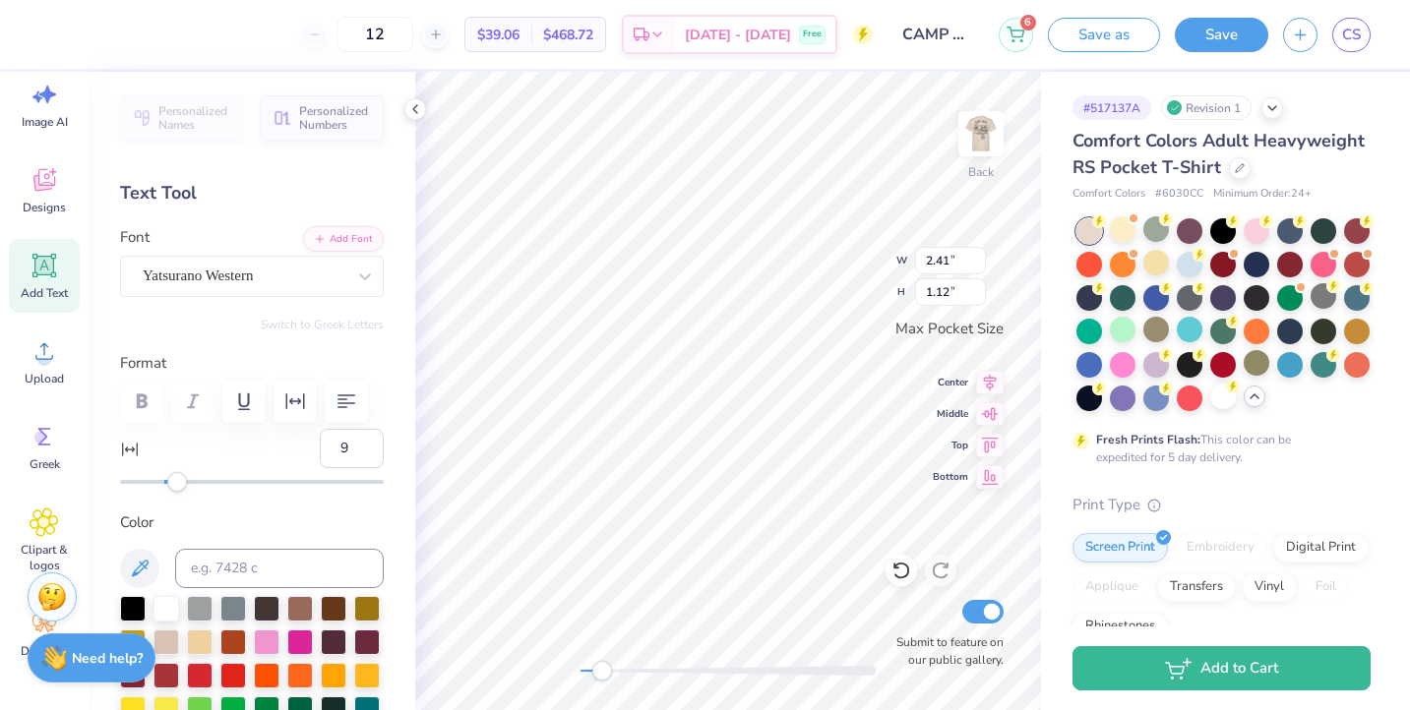
type input "10"
drag, startPoint x: 161, startPoint y: 476, endPoint x: 185, endPoint y: 475, distance: 23.6
click at [185, 475] on div "Accessibility label" at bounding box center [186, 482] width 20 height 20
type input "21"
drag, startPoint x: 186, startPoint y: 476, endPoint x: 210, endPoint y: 475, distance: 23.6
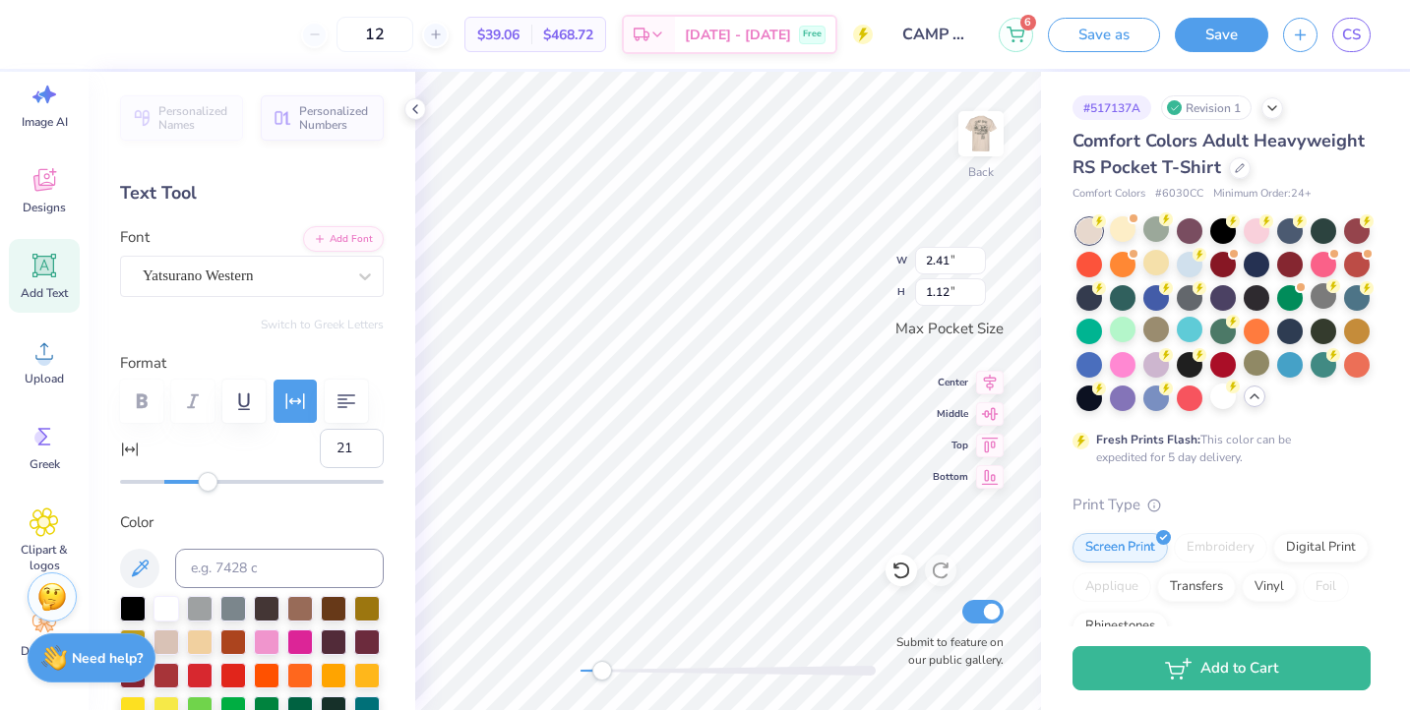
click at [210, 475] on div "Accessibility label" at bounding box center [208, 482] width 20 height 20
click at [910, 619] on div "Submit to feature on our public gallery." at bounding box center [945, 632] width 118 height 73
type input "27"
click at [224, 486] on div "Accessibility label" at bounding box center [224, 482] width 20 height 20
type input "30"
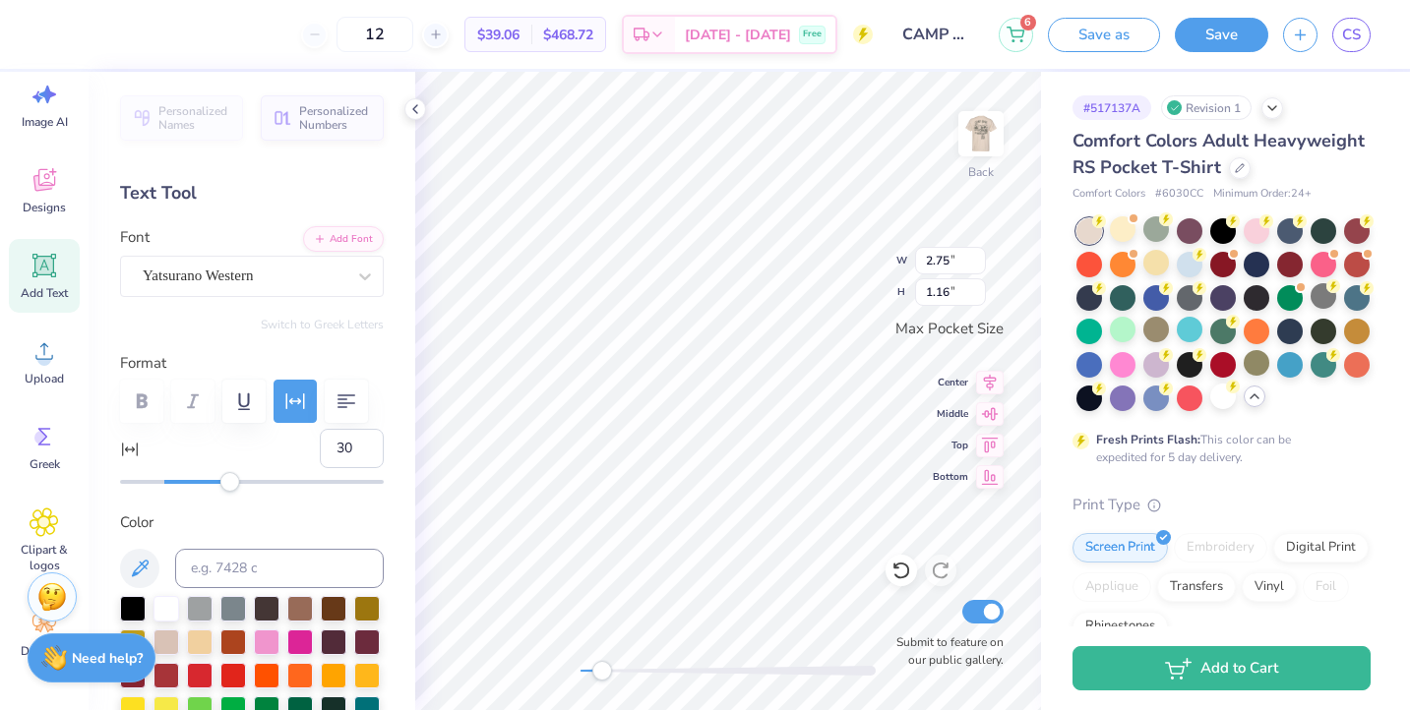
click at [230, 486] on div "Accessibility label" at bounding box center [230, 482] width 20 height 20
click at [56, 286] on span "Add Text" at bounding box center [44, 293] width 47 height 16
type input "0"
type textarea "CAMP HOBE 25'"
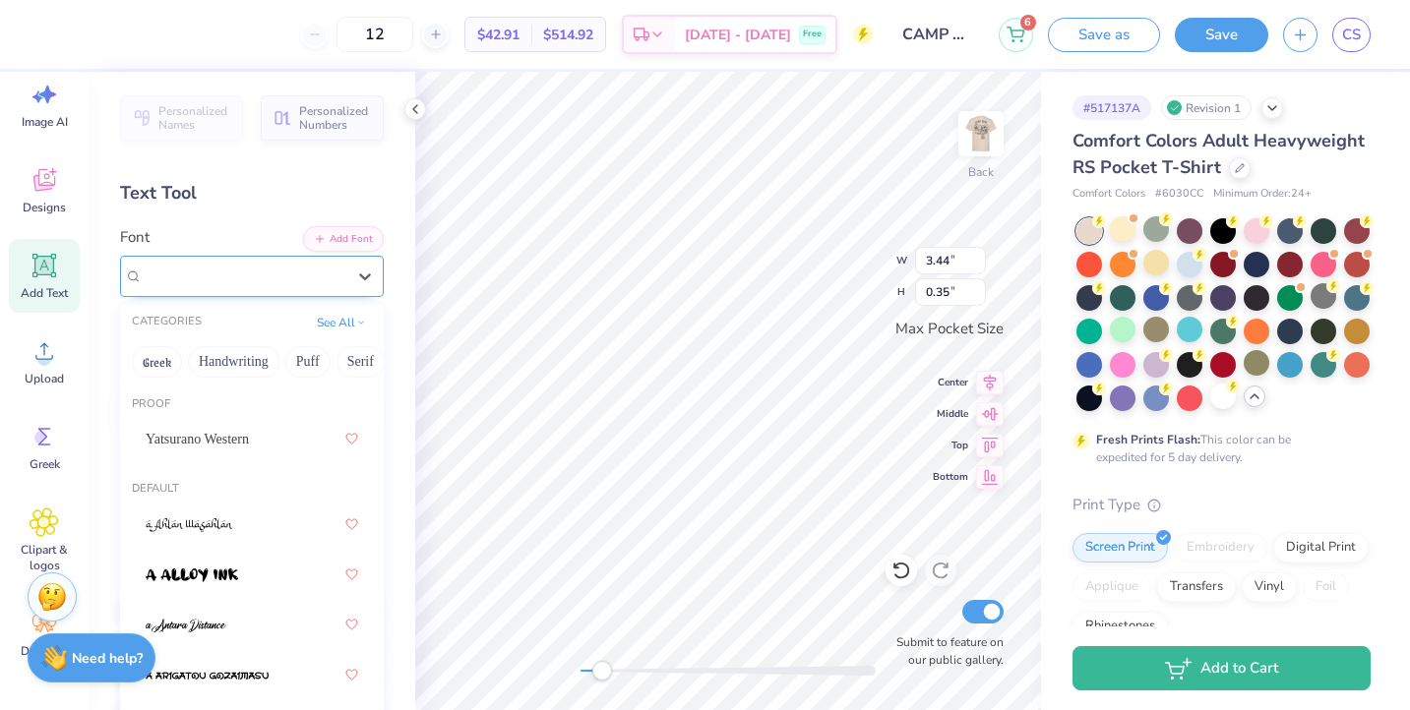
click at [242, 262] on div "Super Dream" at bounding box center [244, 276] width 207 height 31
click at [210, 427] on div "Yatsurano Western" at bounding box center [252, 438] width 213 height 35
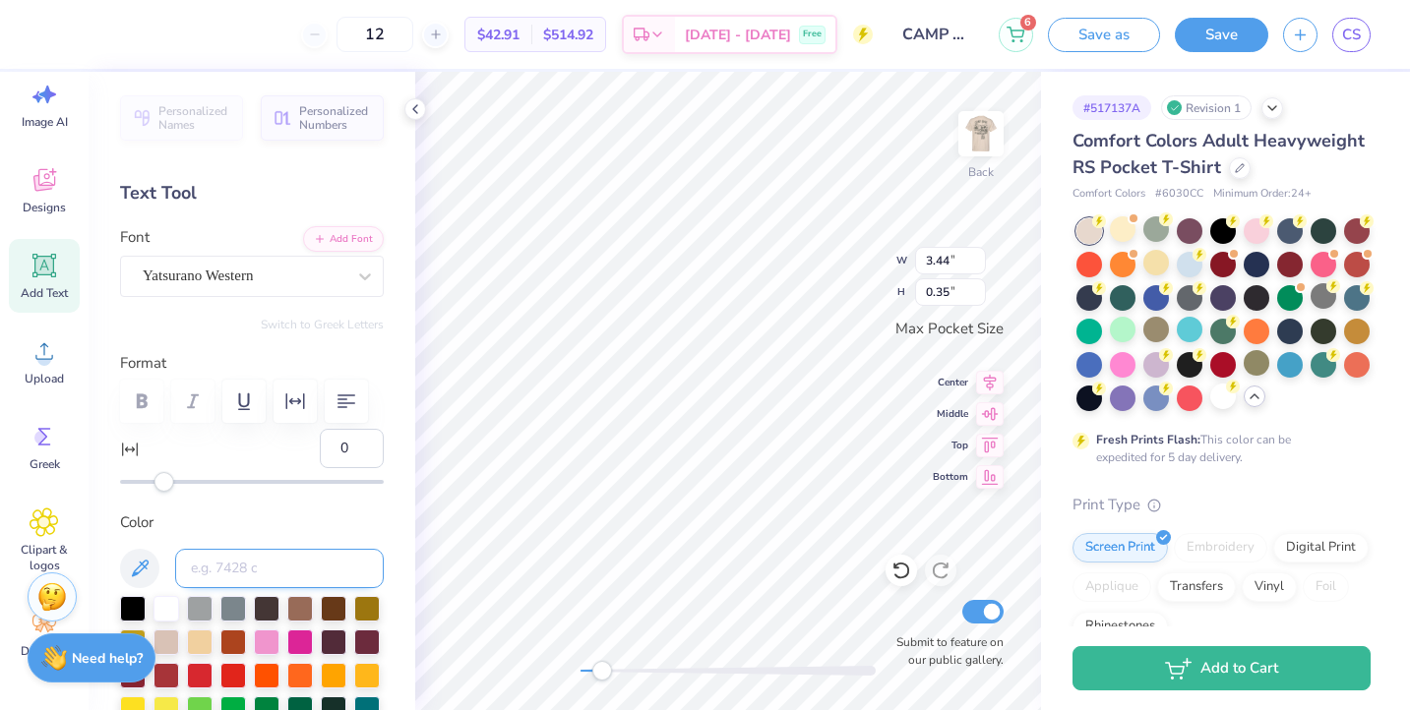
click at [244, 561] on input at bounding box center [279, 568] width 209 height 39
type input "418"
drag, startPoint x: 608, startPoint y: 669, endPoint x: 628, endPoint y: 667, distance: 19.8
click at [628, 667] on div "Accessibility label" at bounding box center [627, 671] width 20 height 20
click at [568, 670] on div "Back Submit to feature on our public gallery." at bounding box center [728, 391] width 626 height 639
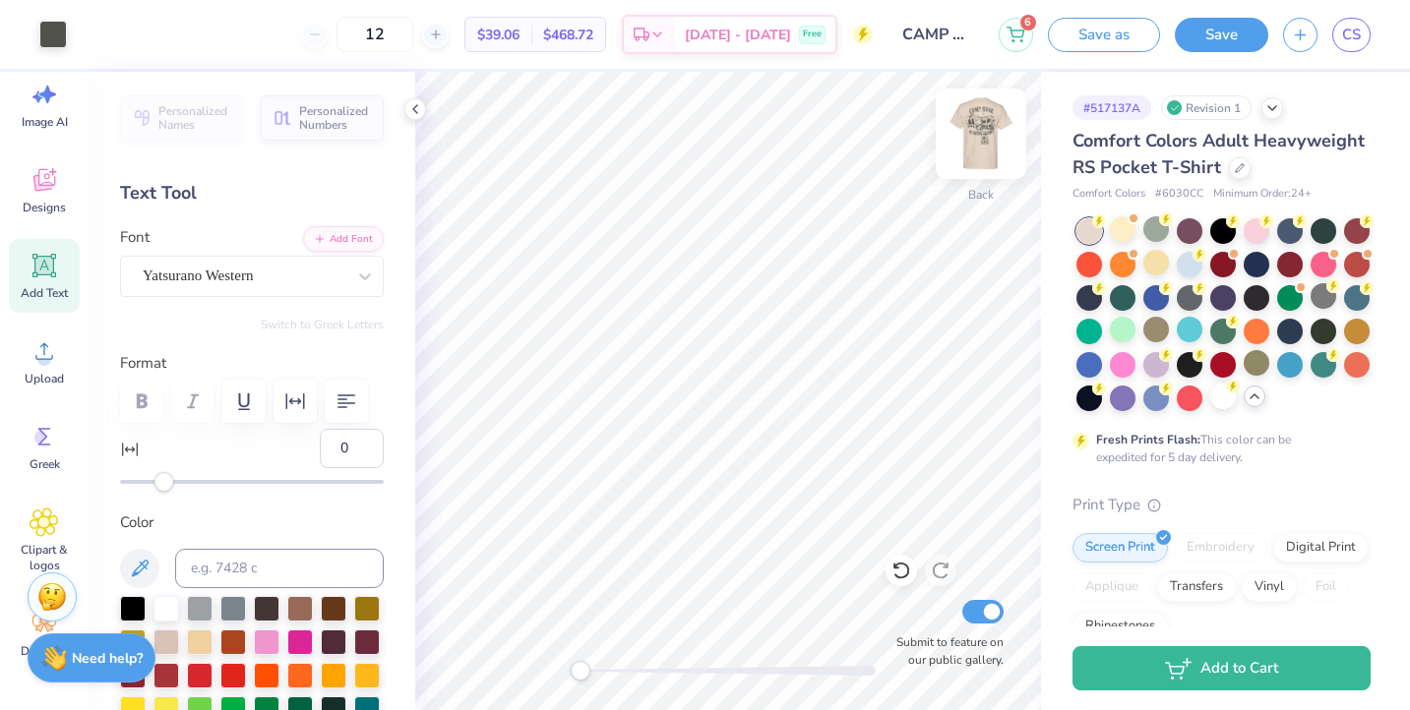
click at [974, 140] on img at bounding box center [981, 133] width 79 height 79
click at [988, 140] on img at bounding box center [981, 133] width 79 height 79
click at [974, 148] on img at bounding box center [981, 133] width 79 height 79
click at [974, 148] on img at bounding box center [980, 133] width 39 height 39
drag, startPoint x: 581, startPoint y: 670, endPoint x: 610, endPoint y: 672, distance: 29.6
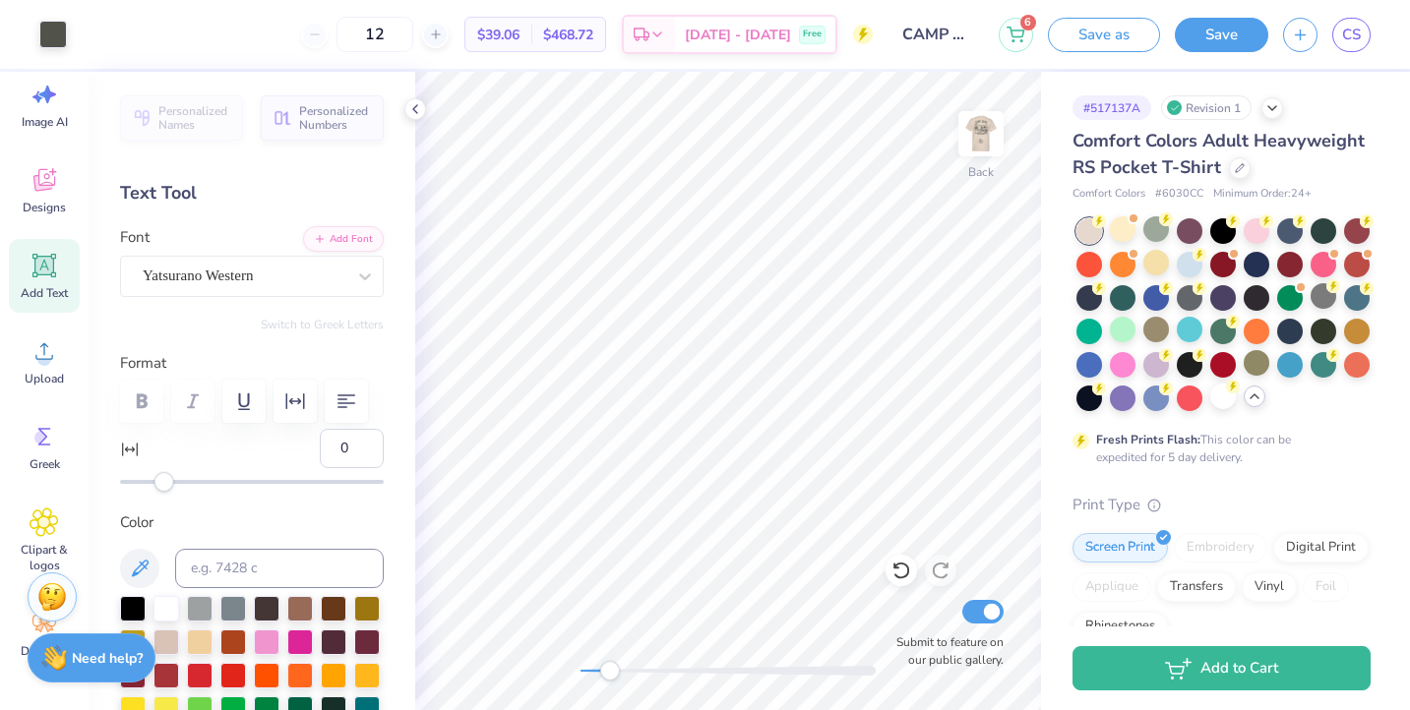
click at [610, 672] on div "Accessibility label" at bounding box center [610, 671] width 20 height 20
drag, startPoint x: 608, startPoint y: 671, endPoint x: 641, endPoint y: 670, distance: 32.5
click at [640, 670] on div "Accessibility label" at bounding box center [636, 671] width 20 height 20
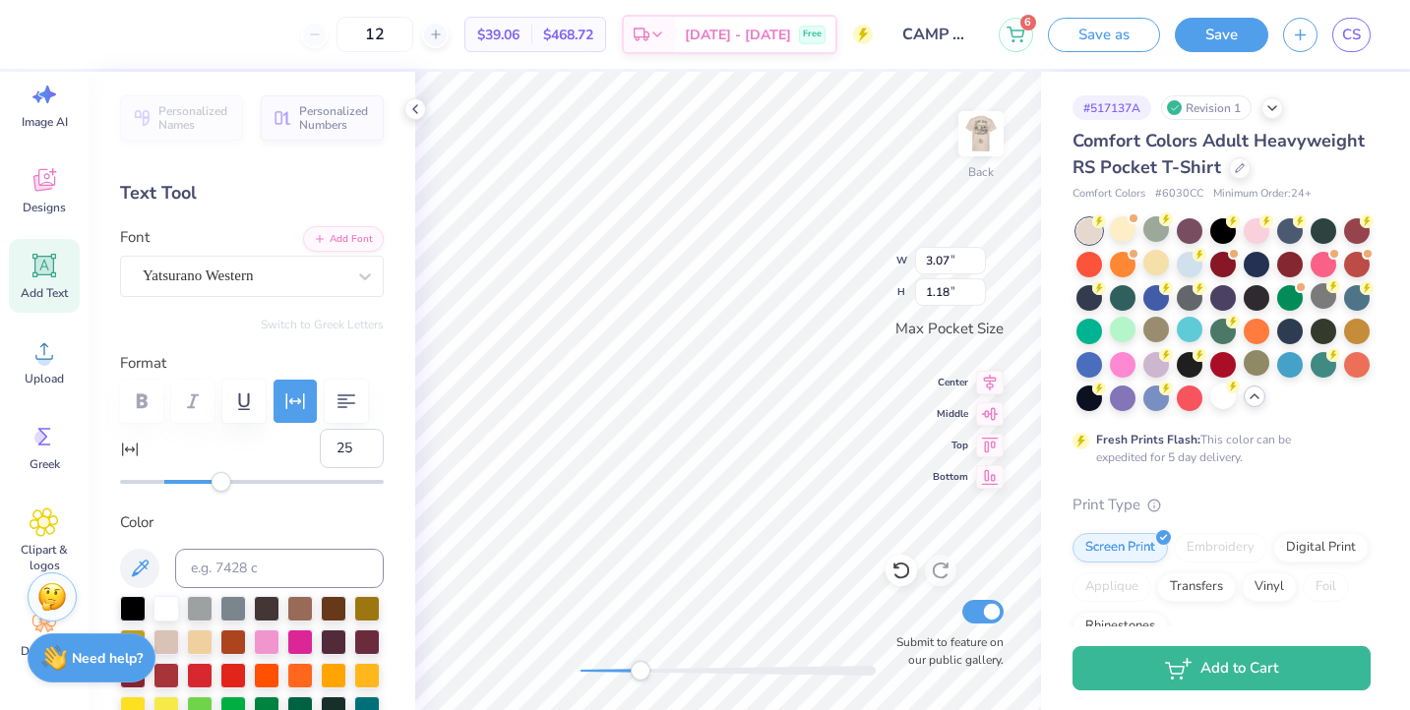
type input "24"
click at [216, 482] on div "Accessibility label" at bounding box center [217, 482] width 20 height 20
type input "19"
click at [207, 474] on div "Accessibility label" at bounding box center [206, 482] width 20 height 20
type input "17"
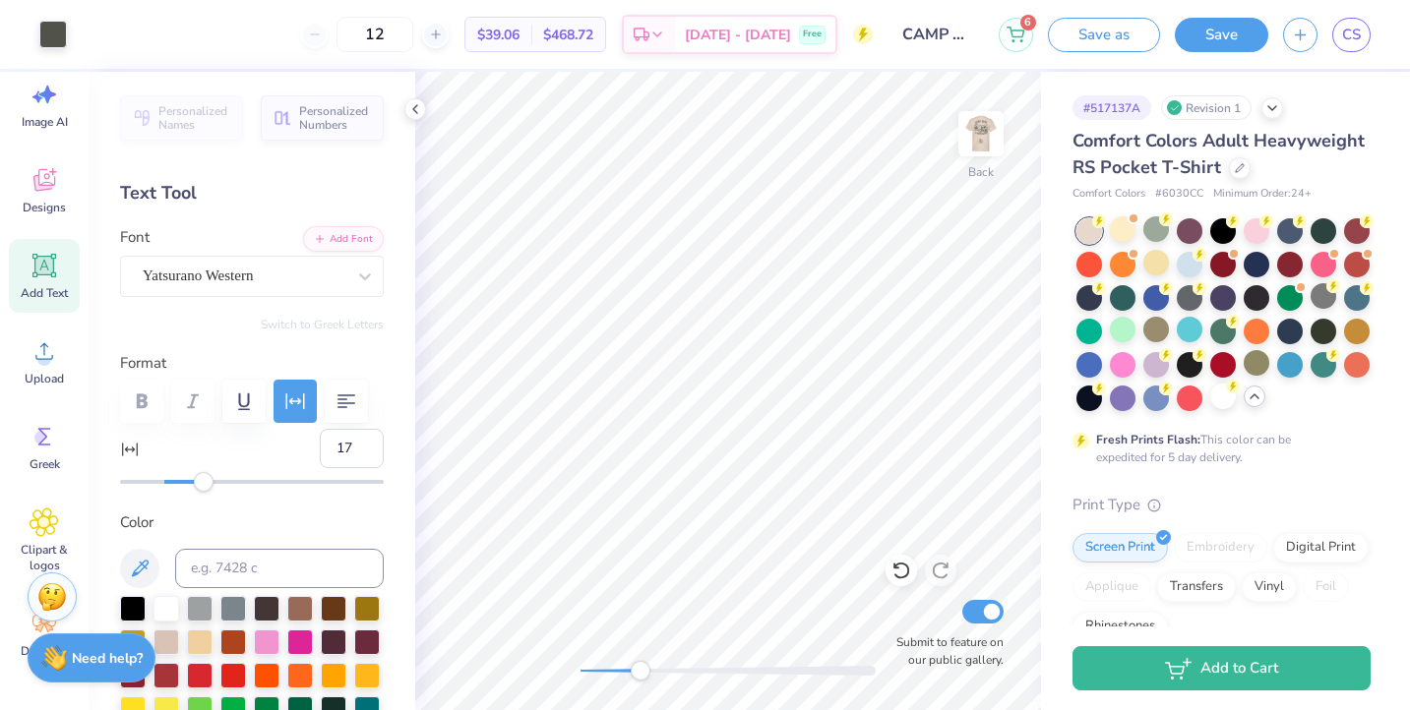
click at [201, 474] on div "Accessibility label" at bounding box center [204, 482] width 20 height 20
type input "13"
click at [192, 480] on div "Accessibility label" at bounding box center [193, 482] width 20 height 20
drag, startPoint x: 634, startPoint y: 677, endPoint x: 599, endPoint y: 667, distance: 35.8
click at [599, 667] on div "Accessibility label" at bounding box center [597, 671] width 20 height 20
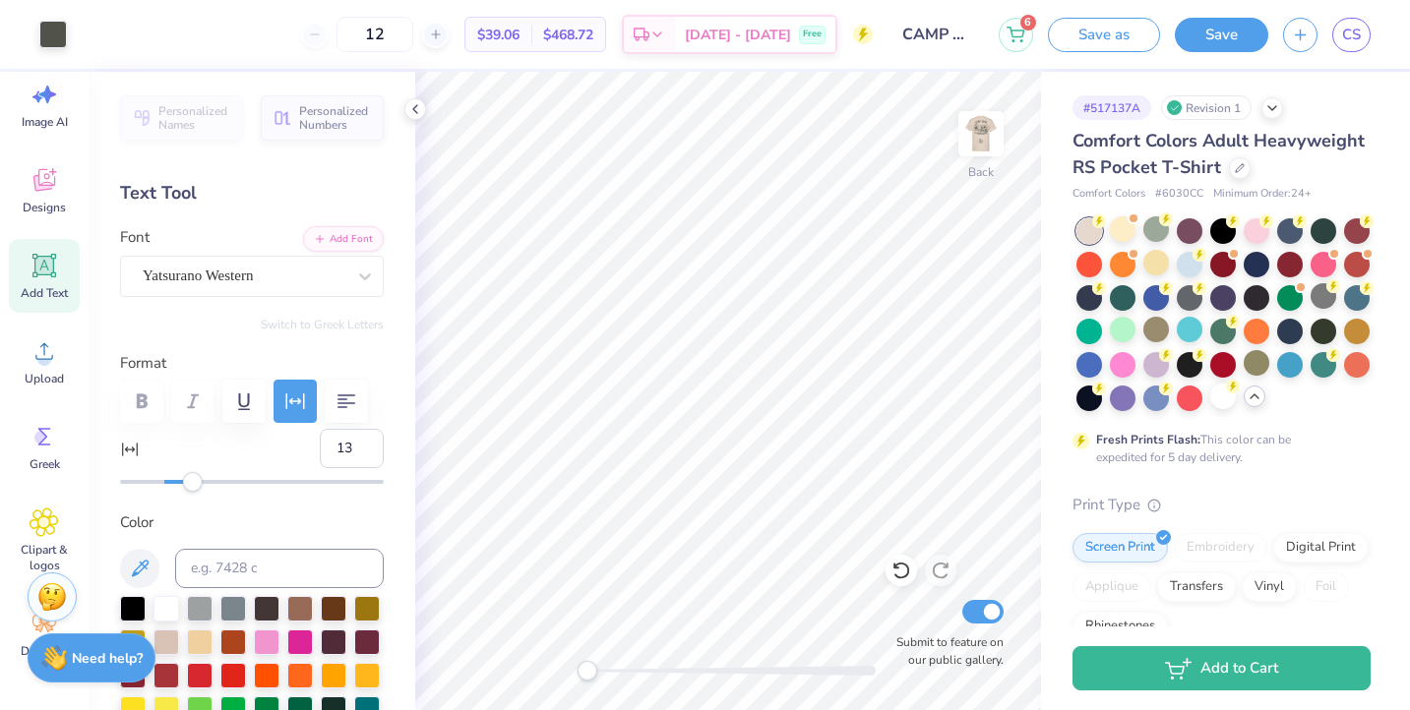
click at [587, 667] on div "Accessibility label" at bounding box center [588, 671] width 20 height 20
click at [983, 134] on img at bounding box center [981, 133] width 79 height 79
click at [983, 134] on img at bounding box center [980, 133] width 39 height 39
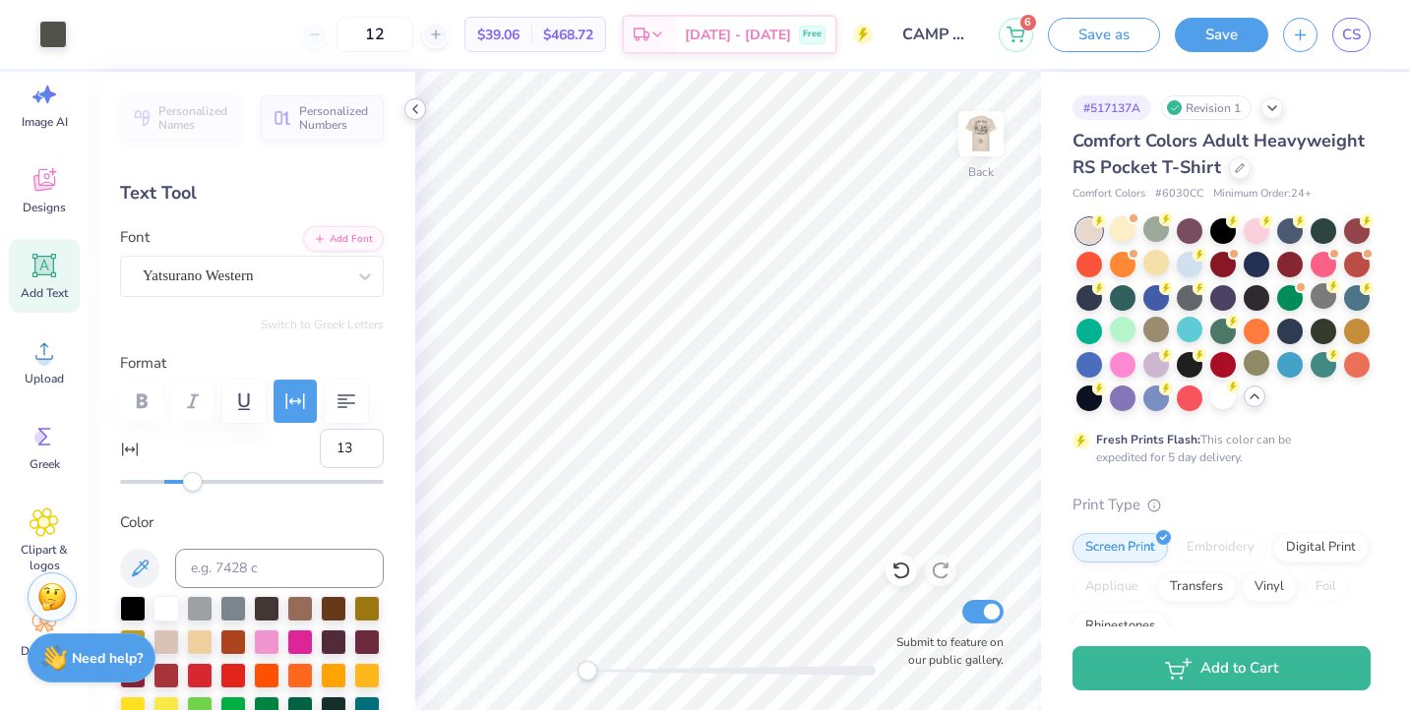
click at [414, 108] on polyline at bounding box center [415, 109] width 4 height 8
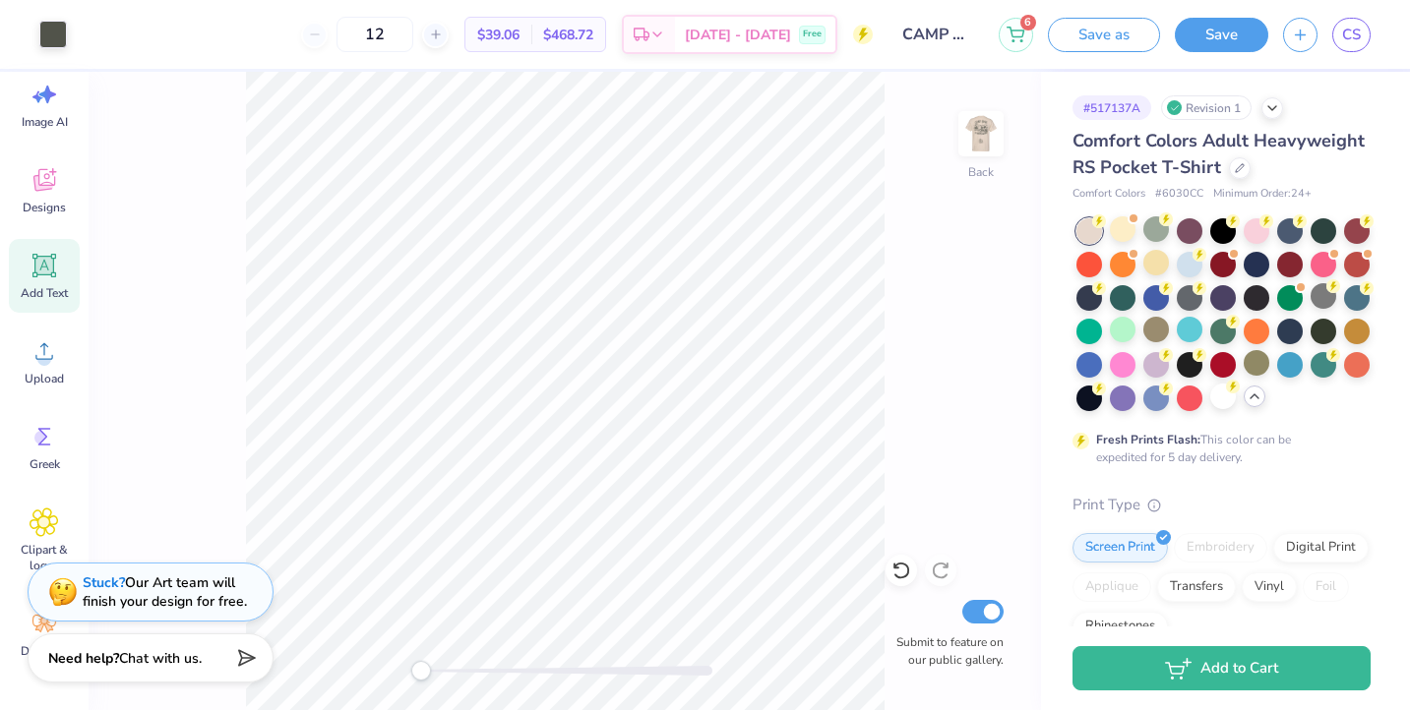
click at [421, 675] on div "Accessibility label" at bounding box center [421, 671] width 20 height 20
click at [958, 143] on img at bounding box center [981, 133] width 79 height 79
click at [975, 132] on img at bounding box center [981, 133] width 79 height 79
click at [33, 514] on icon at bounding box center [45, 523] width 28 height 28
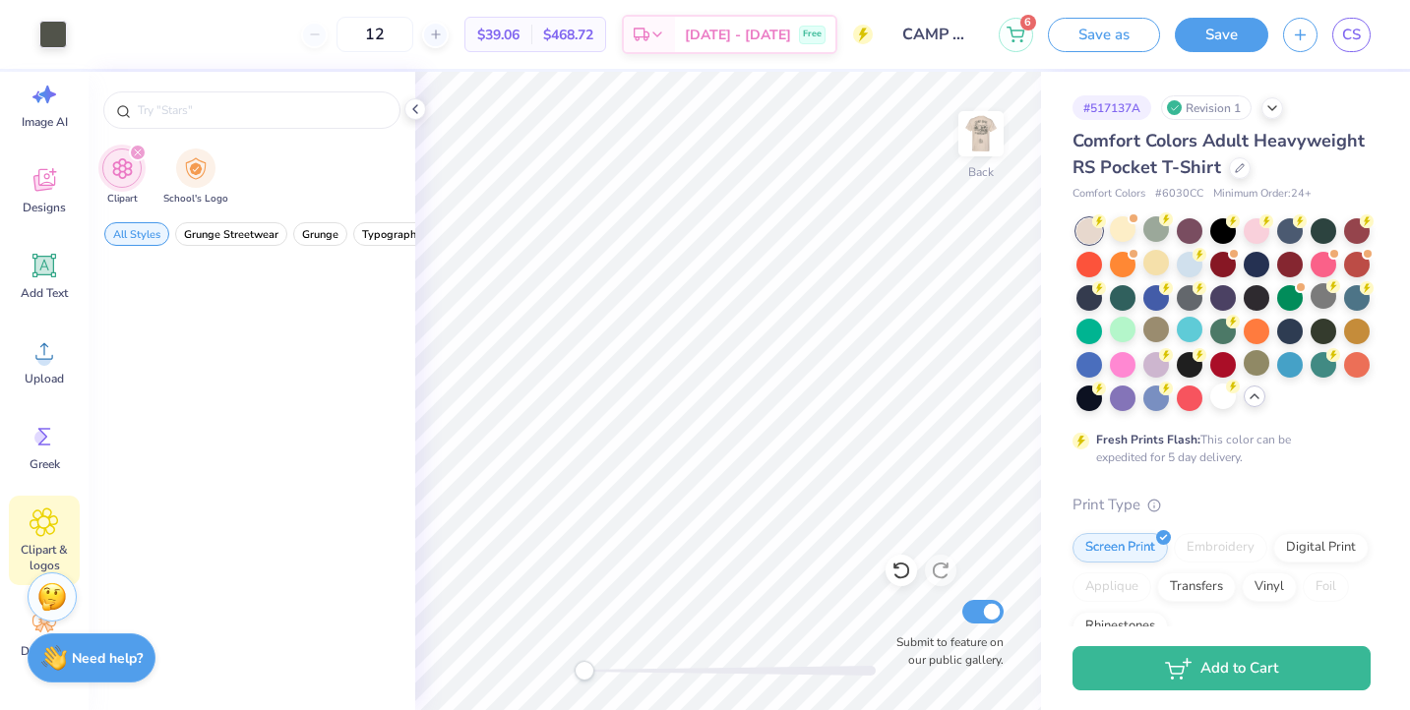
scroll to position [0, 0]
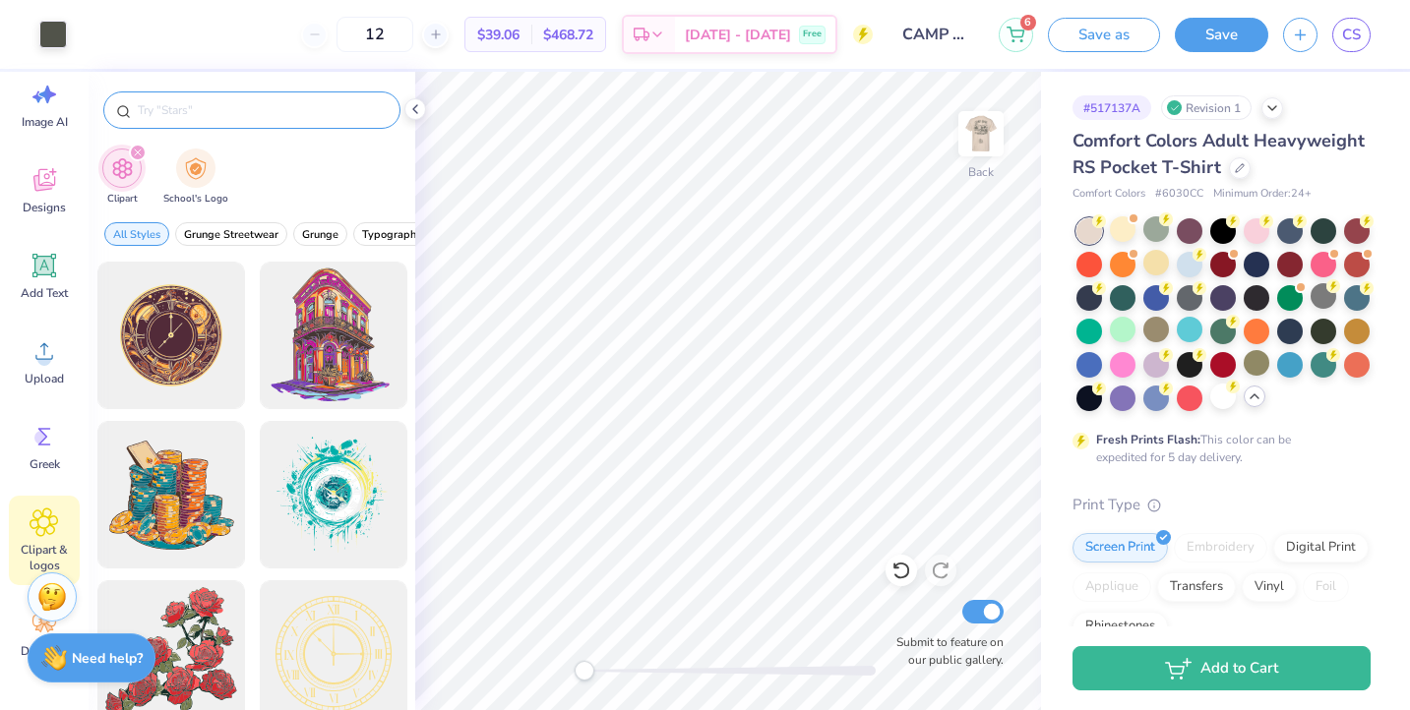
click at [227, 109] on input "text" at bounding box center [262, 110] width 252 height 20
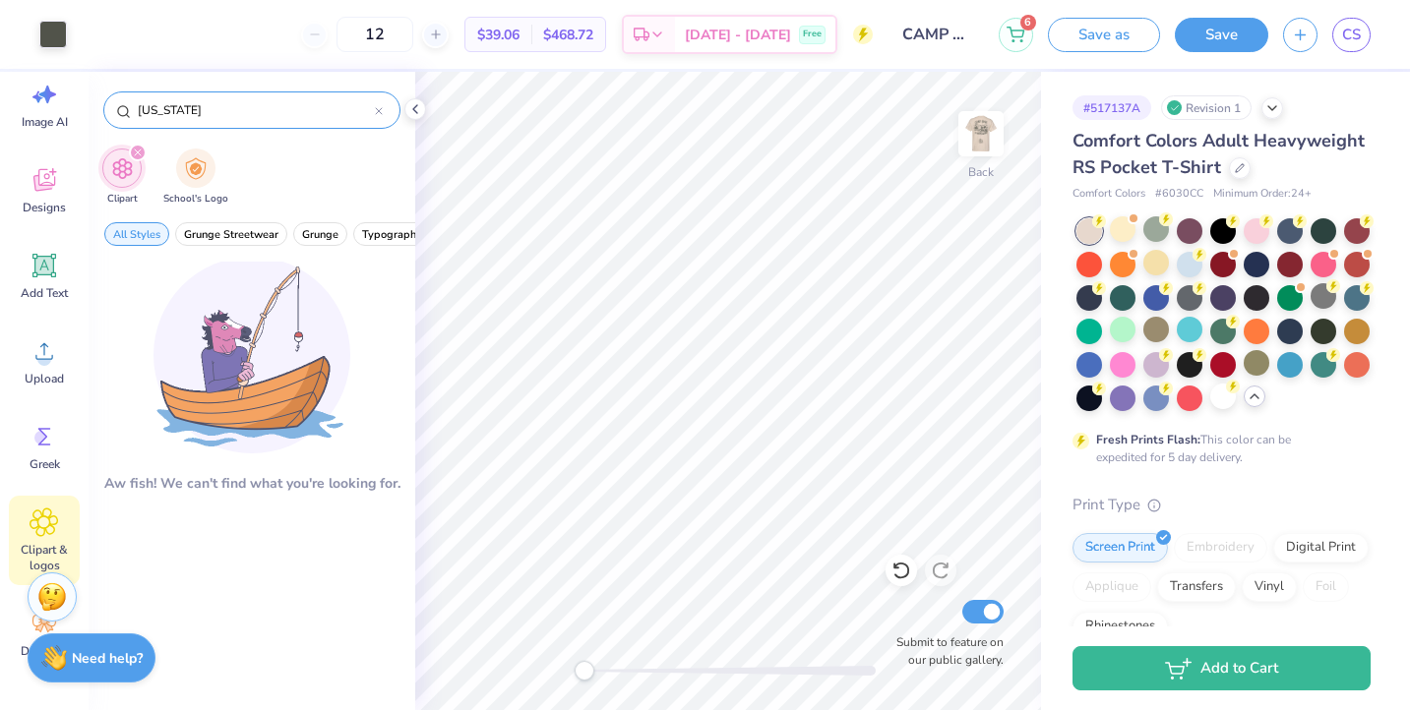
type input "[US_STATE]"
click at [378, 109] on icon at bounding box center [379, 111] width 6 height 6
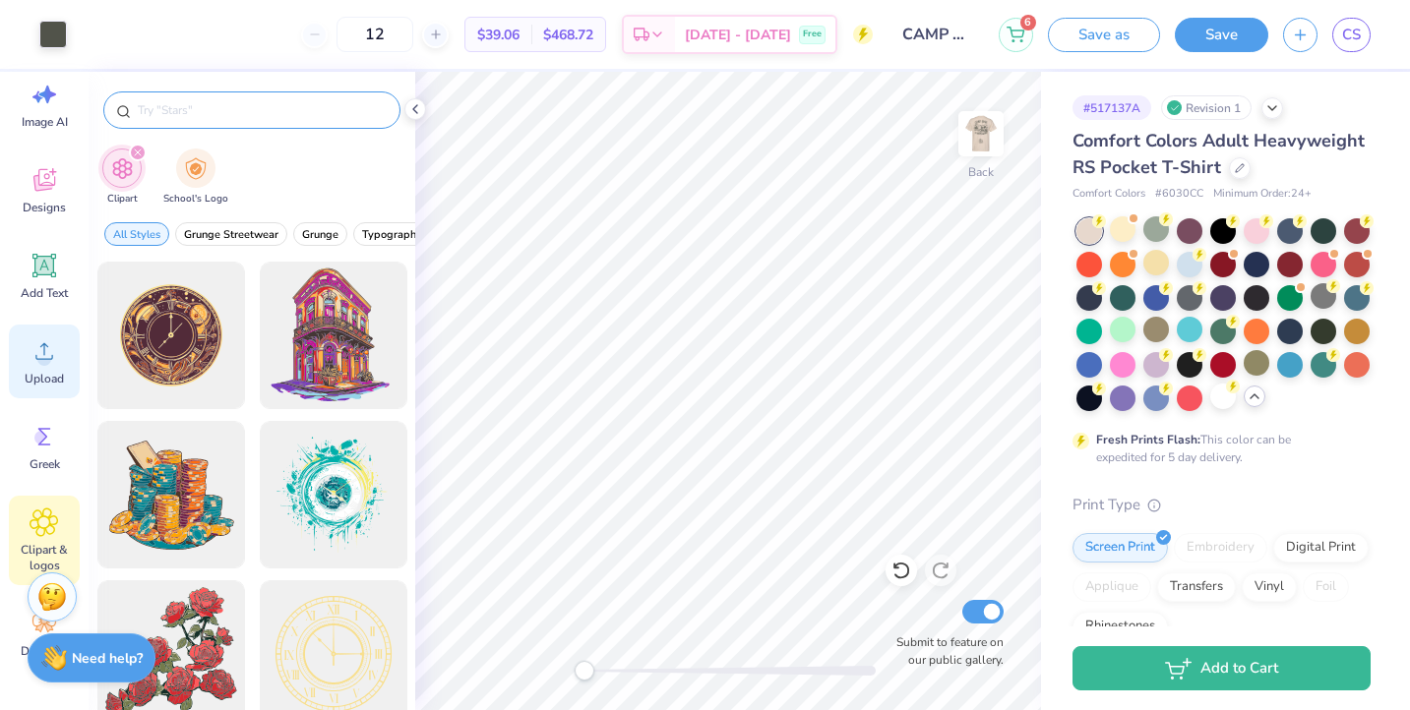
click at [47, 386] on span "Upload" at bounding box center [44, 379] width 39 height 16
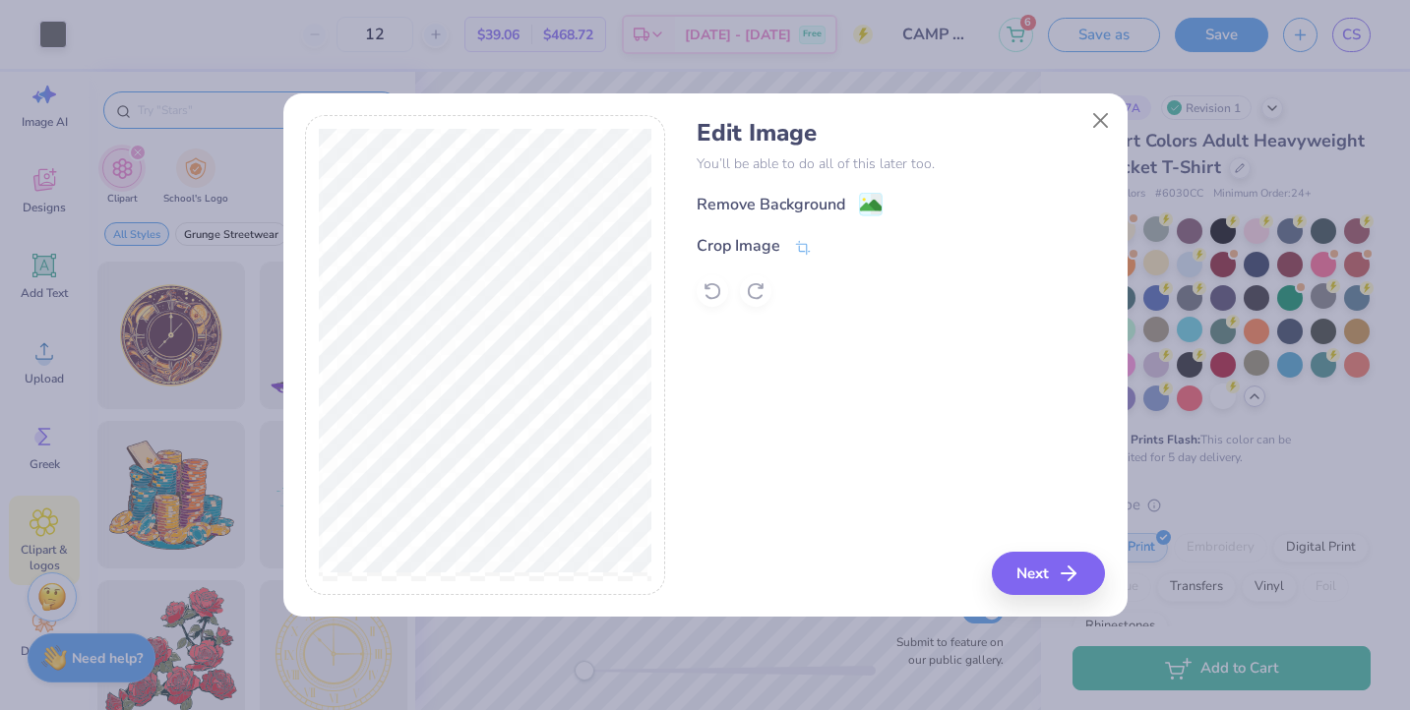
click at [781, 190] on div "Edit Image You’ll be able to do all of this later too. Remove Background Crop I…" at bounding box center [901, 213] width 408 height 188
click at [778, 191] on div "Edit Image You’ll be able to do all of this later too. Remove Background Crop I…" at bounding box center [901, 213] width 408 height 188
click at [773, 200] on div "Remove Background" at bounding box center [771, 207] width 149 height 24
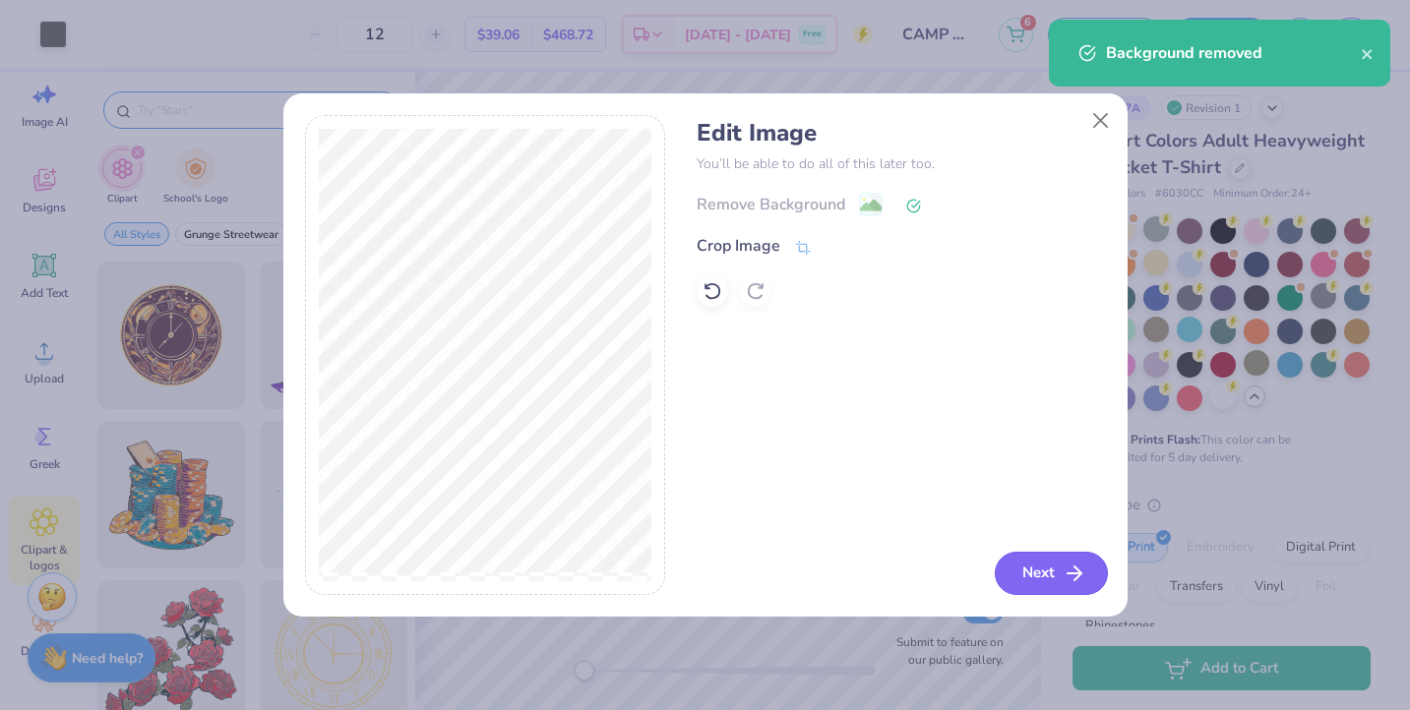
click at [1042, 579] on button "Next" at bounding box center [1051, 573] width 113 height 43
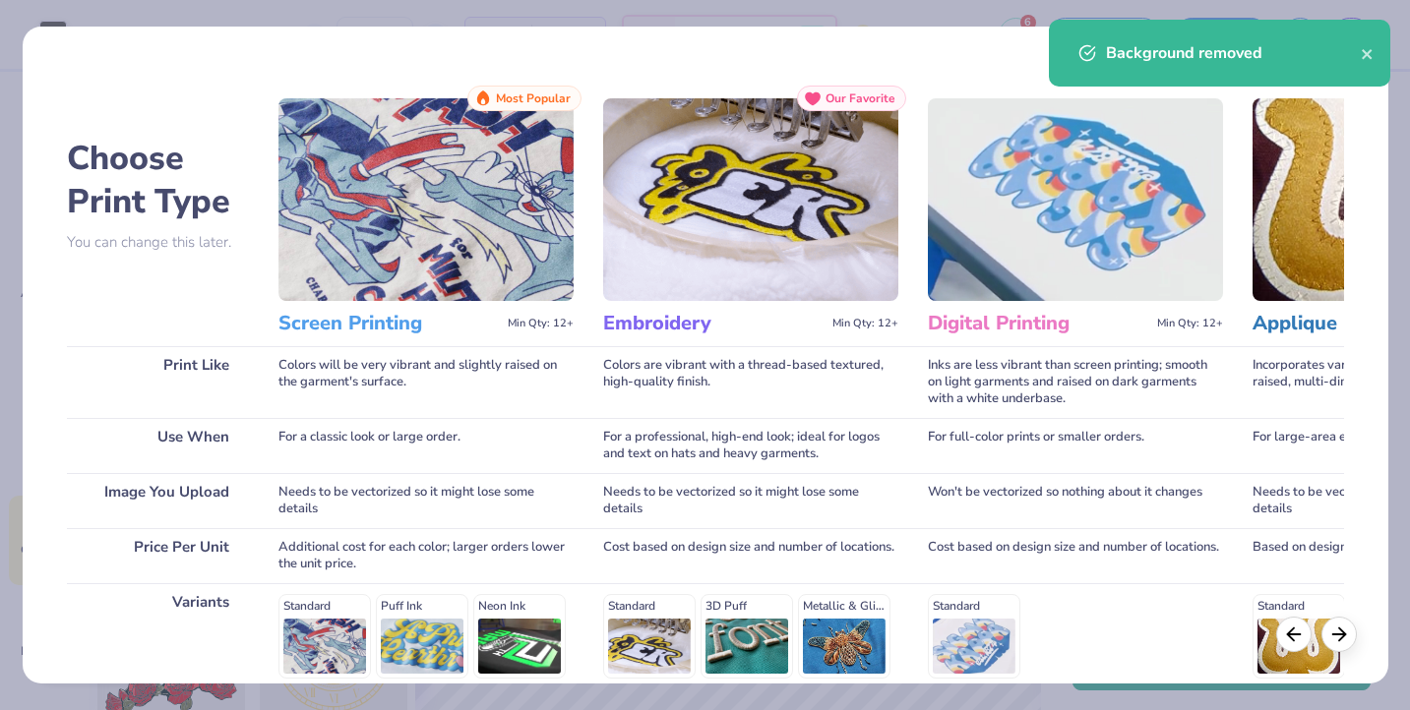
scroll to position [271, 0]
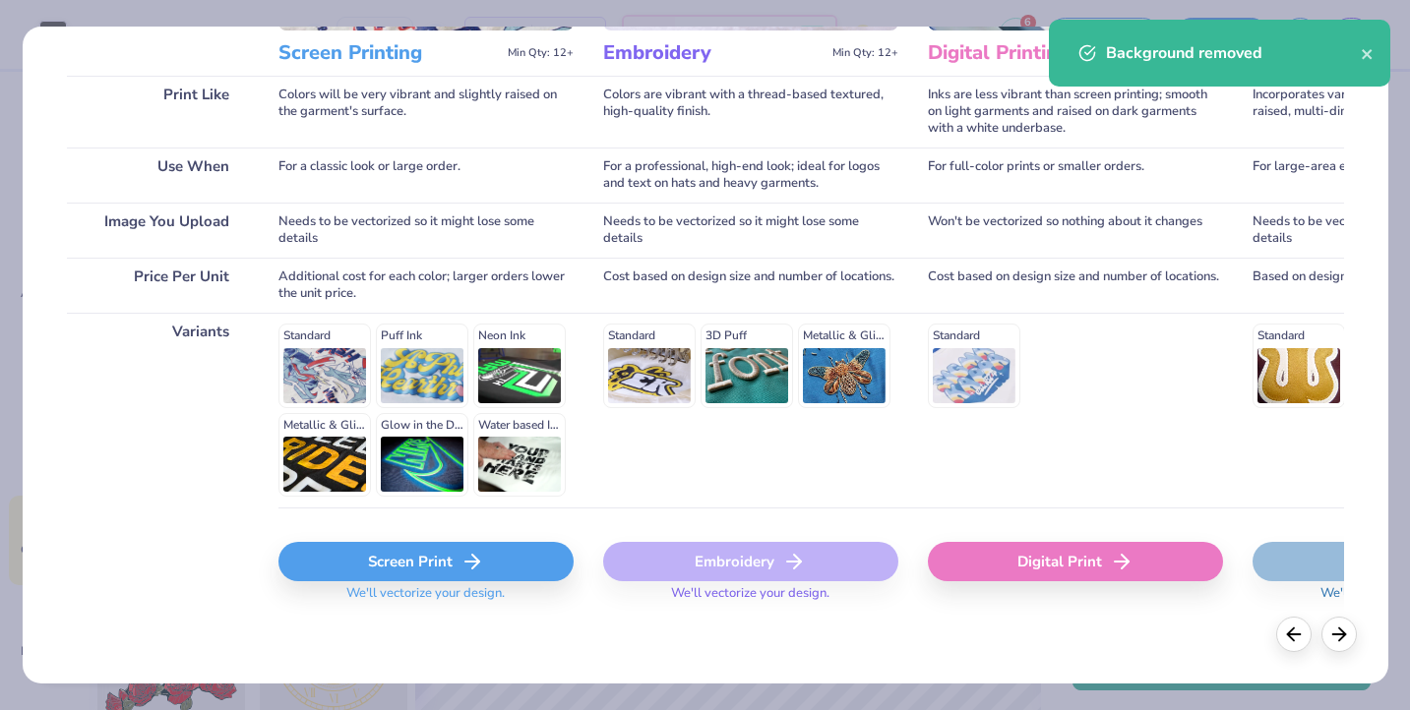
click at [452, 568] on div "Screen Print" at bounding box center [425, 561] width 295 height 39
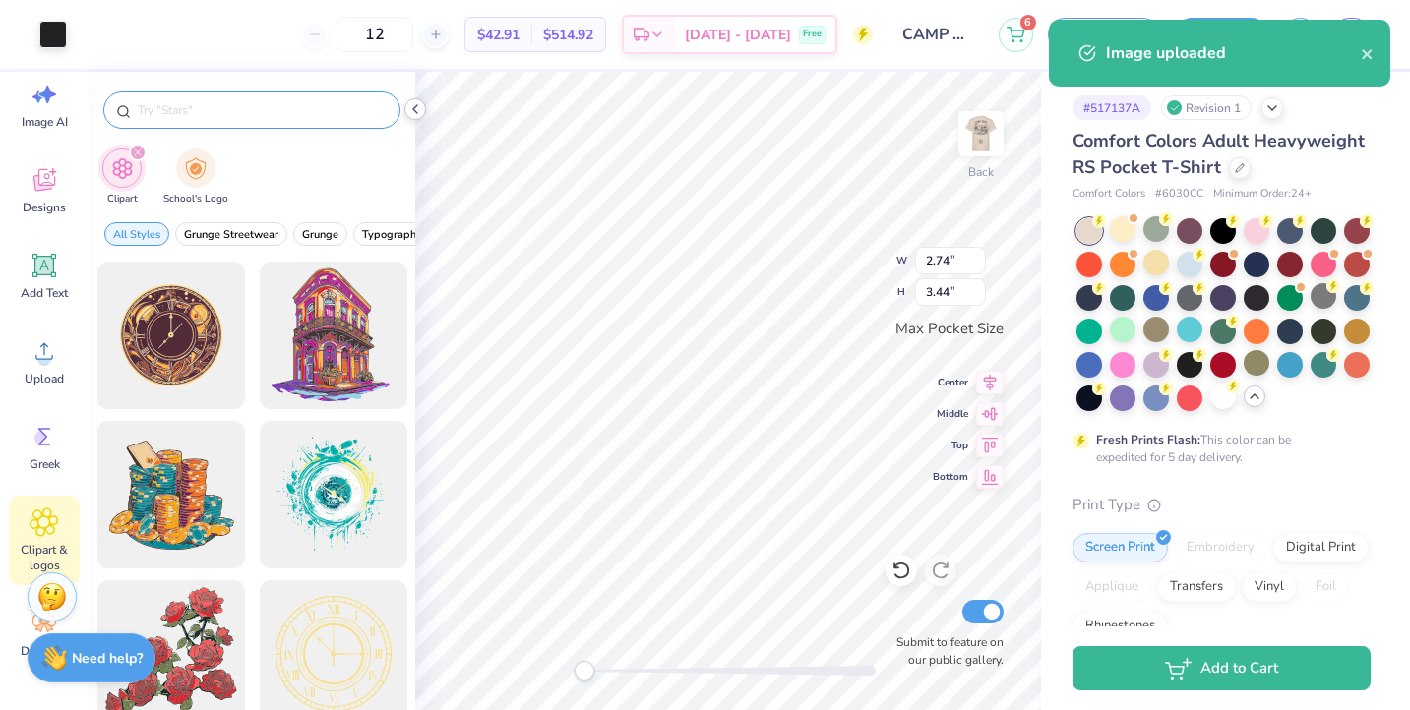
click at [416, 111] on polyline at bounding box center [415, 109] width 4 height 8
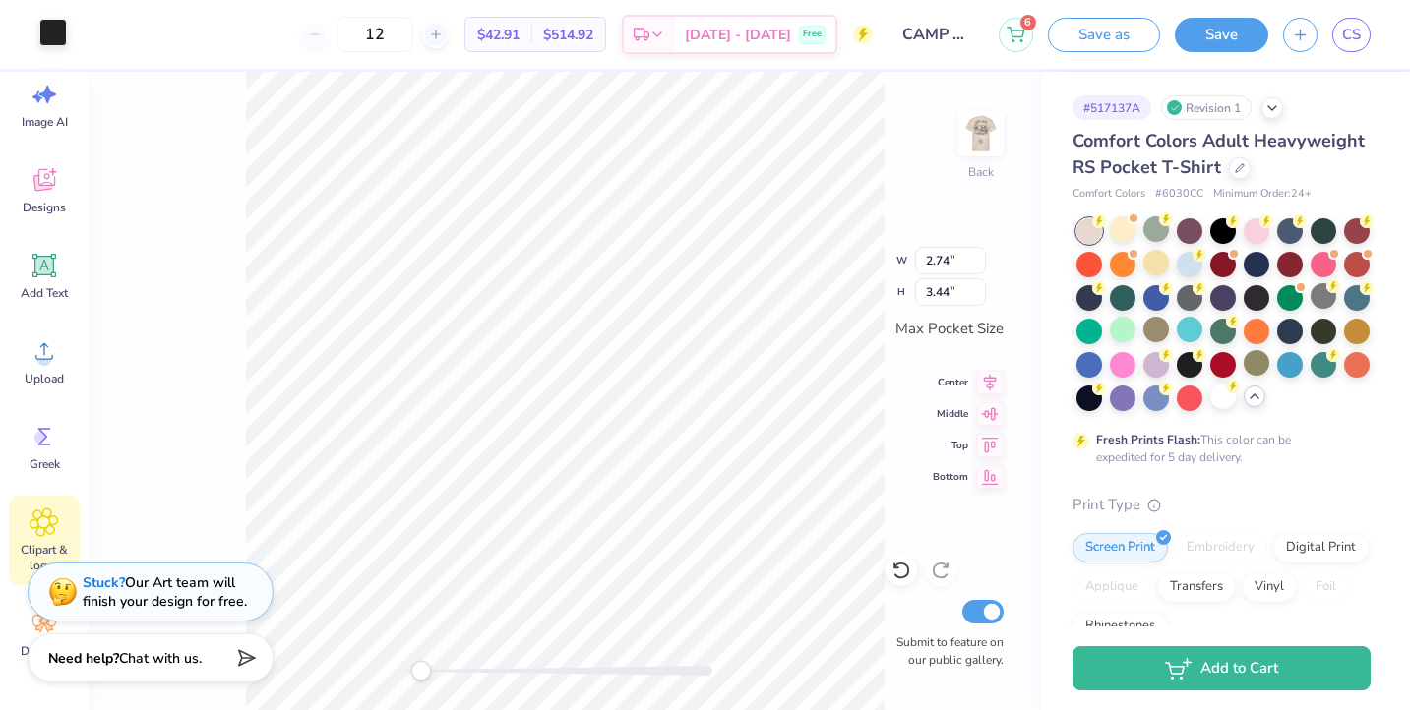
click at [55, 31] on div at bounding box center [53, 33] width 28 height 28
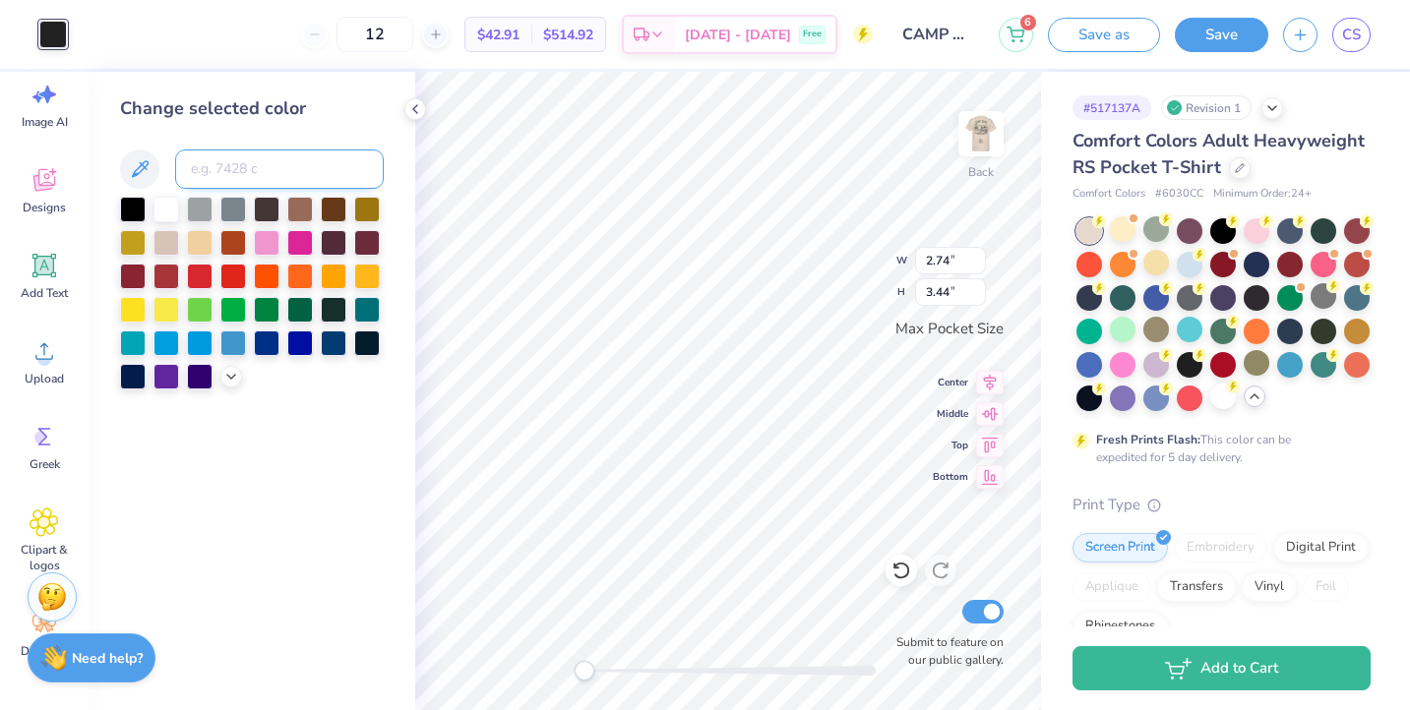
click at [239, 184] on input at bounding box center [279, 169] width 209 height 39
type input "418"
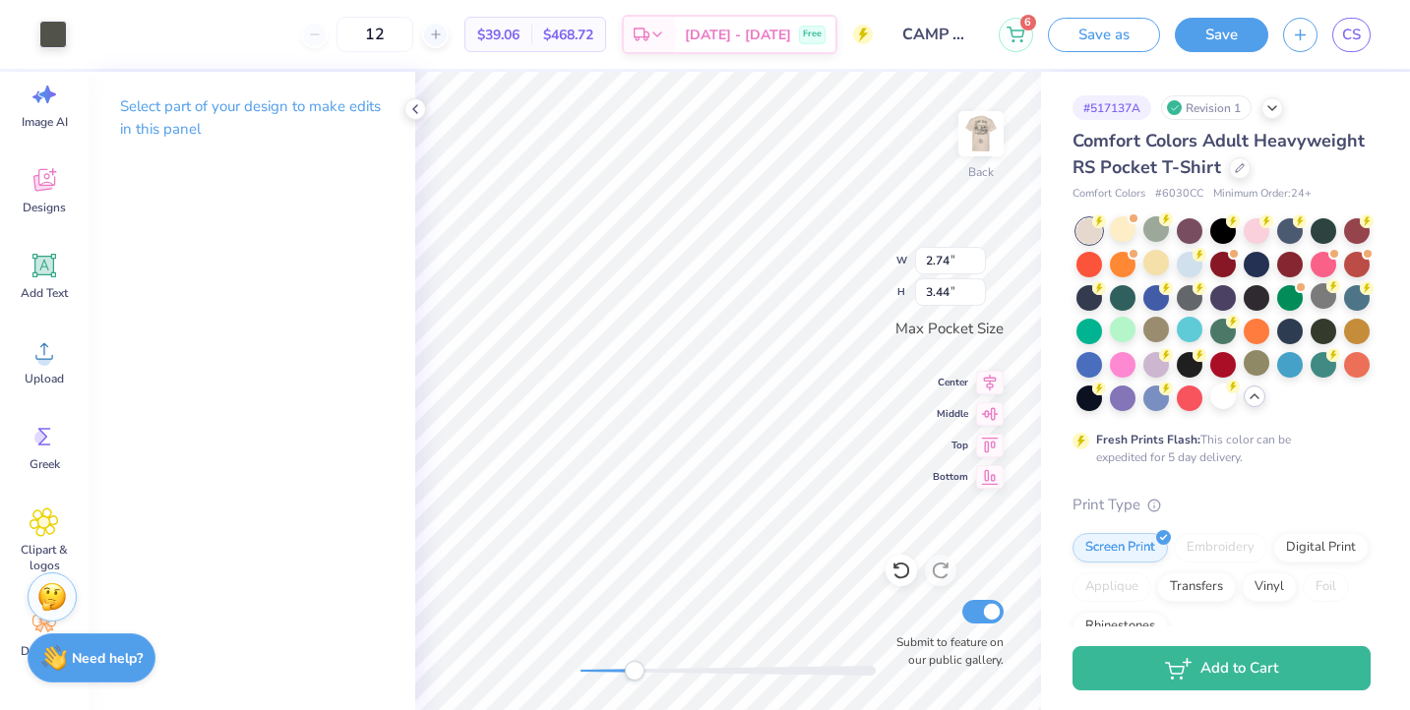
click at [663, 658] on div "Back W 2.74 2.74 " H 3.44 3.44 " Max Pocket Size Center Middle Top Bottom Submi…" at bounding box center [728, 391] width 626 height 639
click at [644, 654] on div "Back Submit to feature on our public gallery." at bounding box center [728, 391] width 626 height 639
click at [983, 135] on img at bounding box center [981, 133] width 79 height 79
click at [534, 651] on div "Front Submit to feature on our public gallery." at bounding box center [728, 391] width 626 height 639
click at [959, 167] on div "Front" at bounding box center [980, 146] width 45 height 70
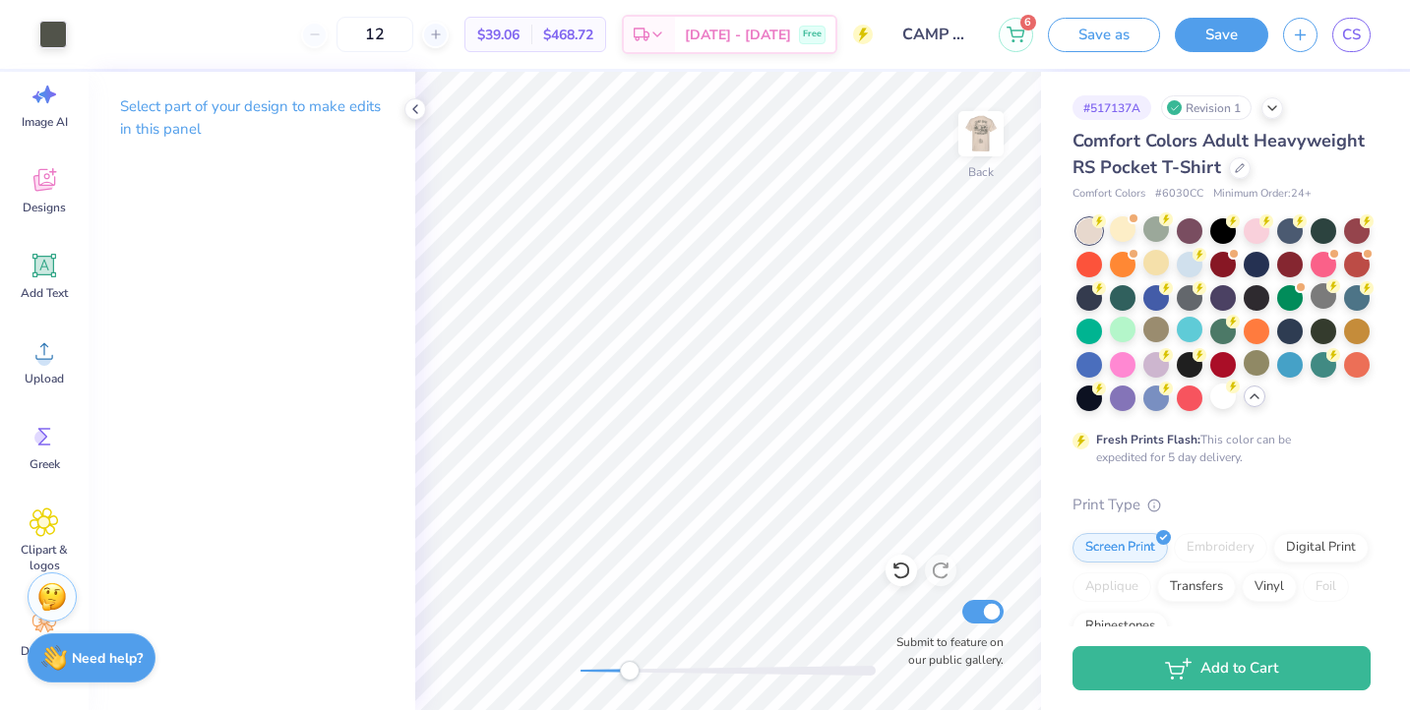
drag, startPoint x: 581, startPoint y: 670, endPoint x: 630, endPoint y: 664, distance: 49.6
click at [630, 664] on div "Accessibility label" at bounding box center [630, 671] width 20 height 20
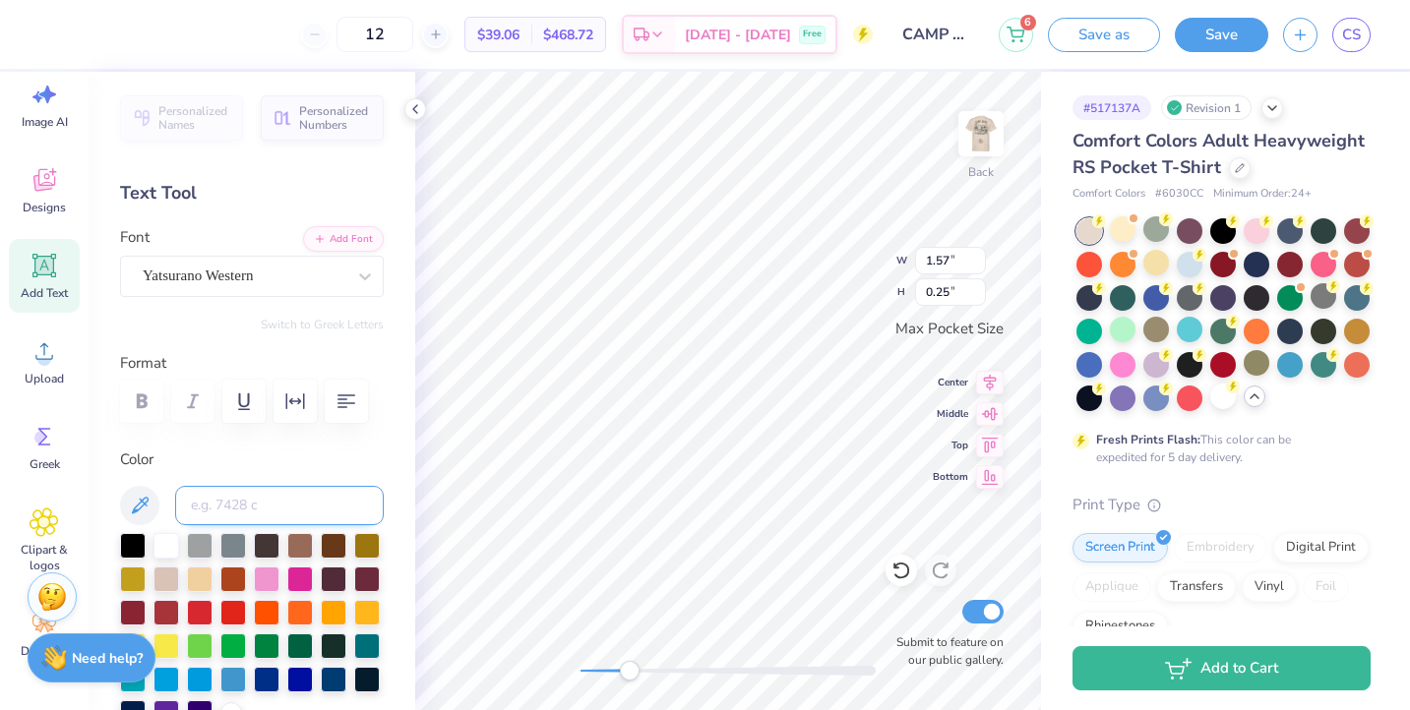
click at [324, 501] on input at bounding box center [279, 505] width 209 height 39
type input "418"
type input "2.46"
type input "1.13"
click at [313, 504] on input at bounding box center [279, 505] width 209 height 39
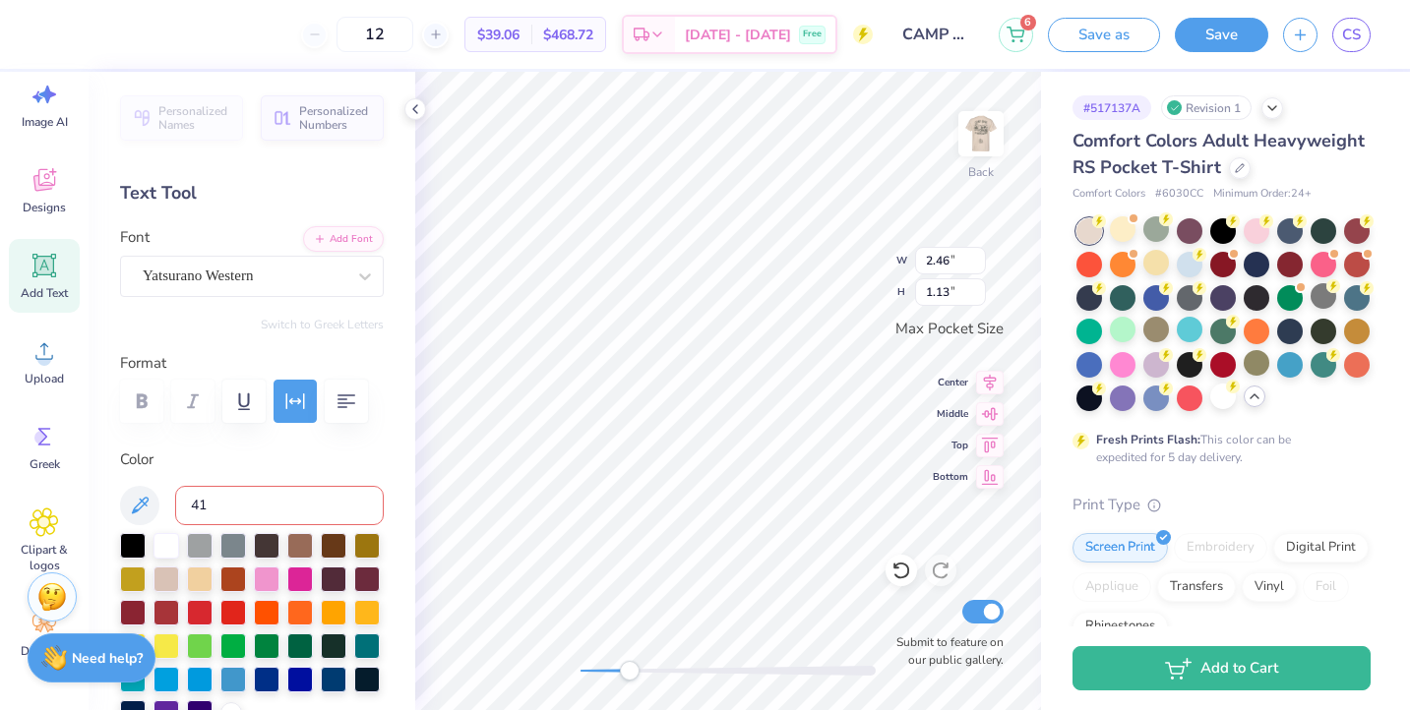
type input "418"
drag, startPoint x: 630, startPoint y: 666, endPoint x: 587, endPoint y: 664, distance: 43.3
click at [587, 664] on div "Accessibility label" at bounding box center [587, 671] width 20 height 20
drag, startPoint x: 587, startPoint y: 664, endPoint x: 640, endPoint y: 665, distance: 53.1
click at [640, 665] on div "Accessibility label" at bounding box center [638, 671] width 20 height 20
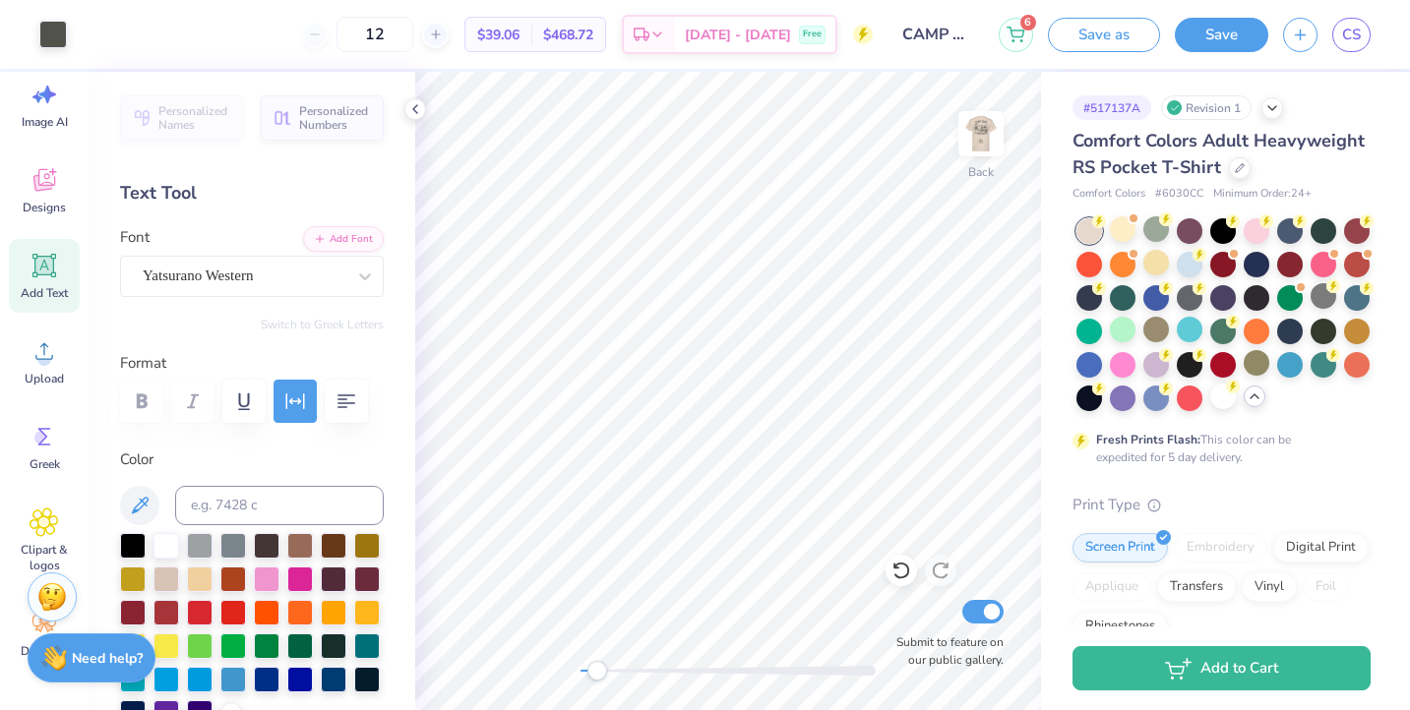
drag, startPoint x: 625, startPoint y: 674, endPoint x: 597, endPoint y: 670, distance: 27.8
click at [597, 670] on div at bounding box center [728, 671] width 295 height 10
drag, startPoint x: 601, startPoint y: 671, endPoint x: 583, endPoint y: 666, distance: 19.3
click at [583, 666] on div "Accessibility label" at bounding box center [582, 671] width 20 height 20
click at [640, 656] on div "Back Submit to feature on our public gallery." at bounding box center [728, 391] width 626 height 639
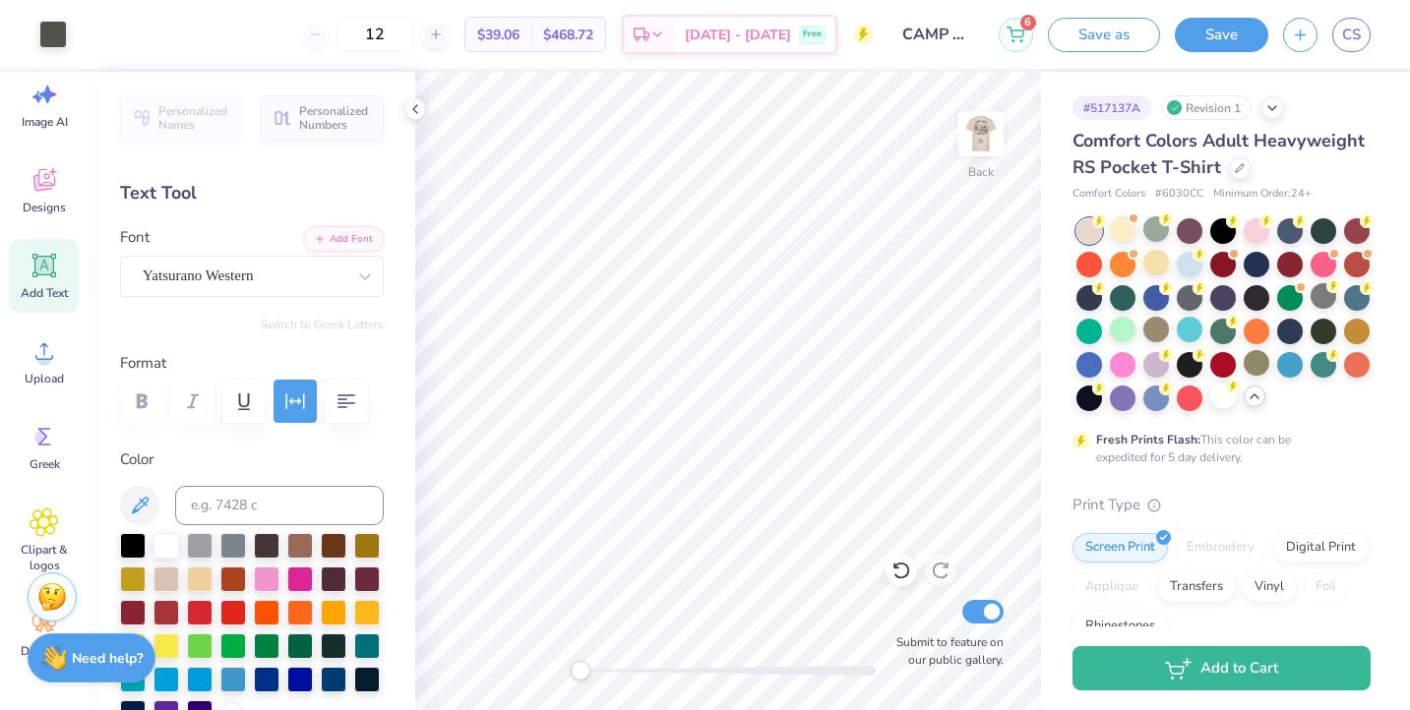
drag, startPoint x: 634, startPoint y: 669, endPoint x: 578, endPoint y: 663, distance: 56.4
click at [578, 663] on div "Accessibility label" at bounding box center [581, 671] width 20 height 20
click at [977, 146] on img at bounding box center [981, 133] width 79 height 79
click at [1327, 330] on div at bounding box center [1324, 330] width 26 height 26
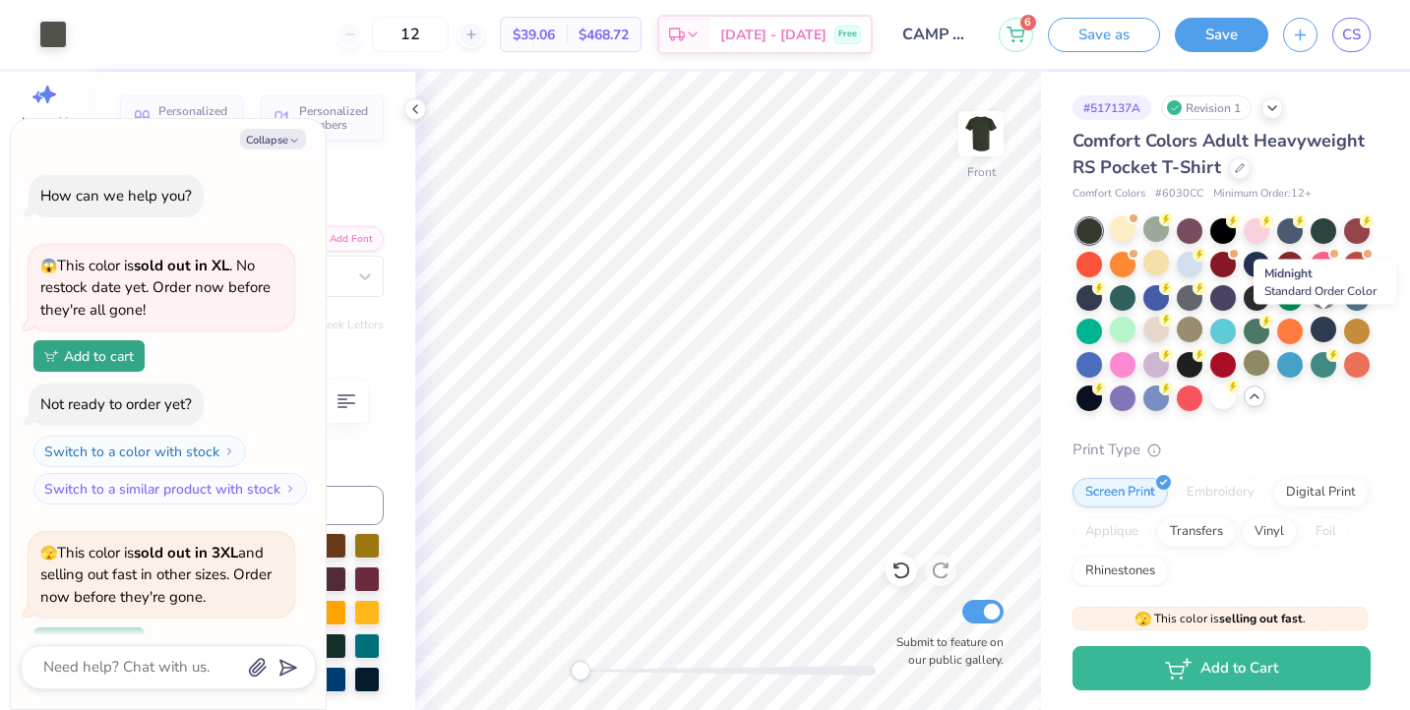
scroll to position [171, 0]
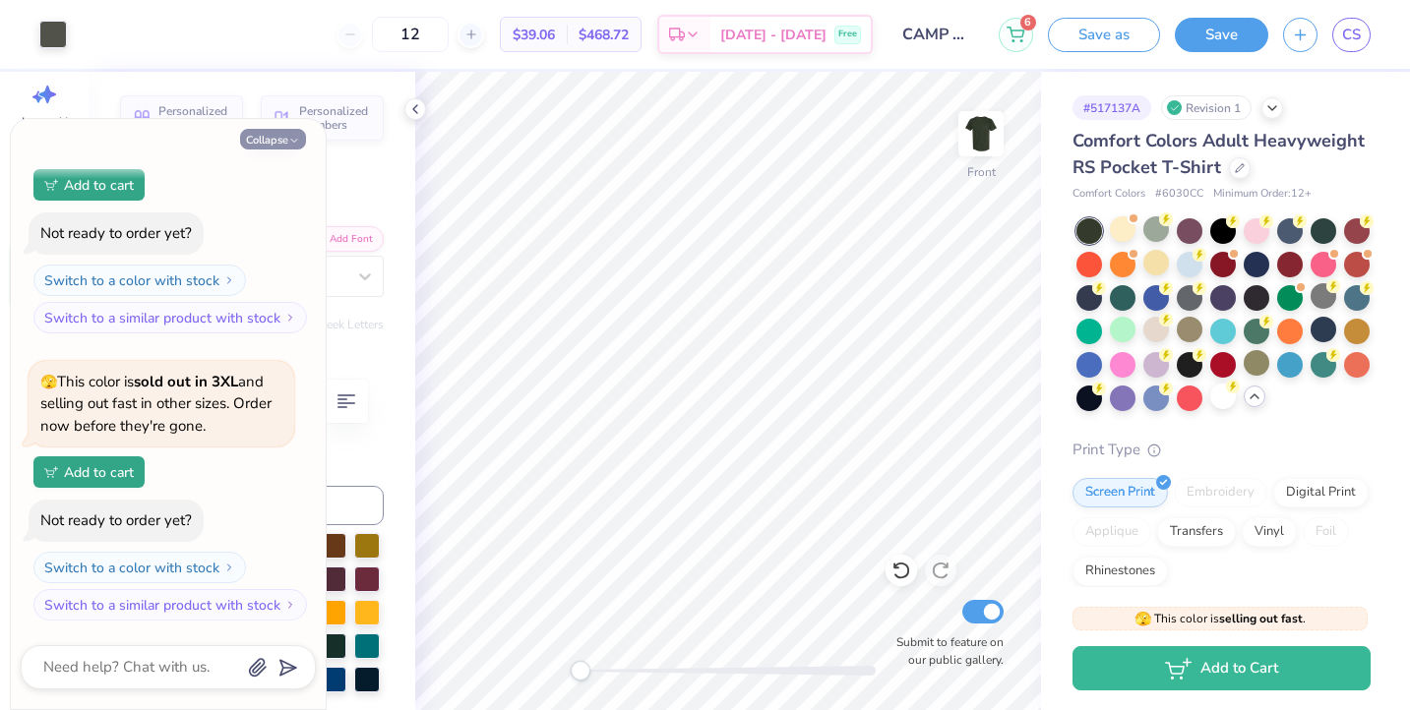
click at [283, 130] on button "Collapse" at bounding box center [273, 139] width 66 height 21
type textarea "x"
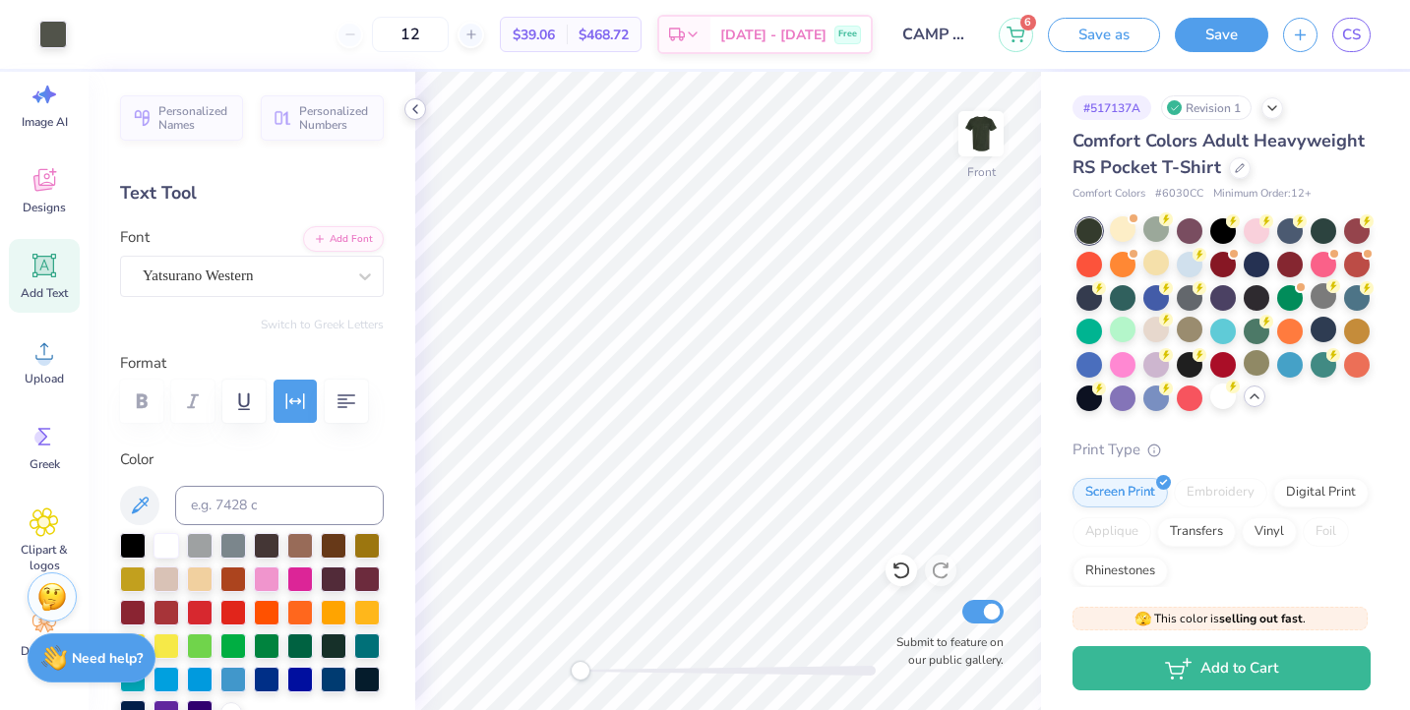
click at [414, 115] on icon at bounding box center [415, 109] width 16 height 16
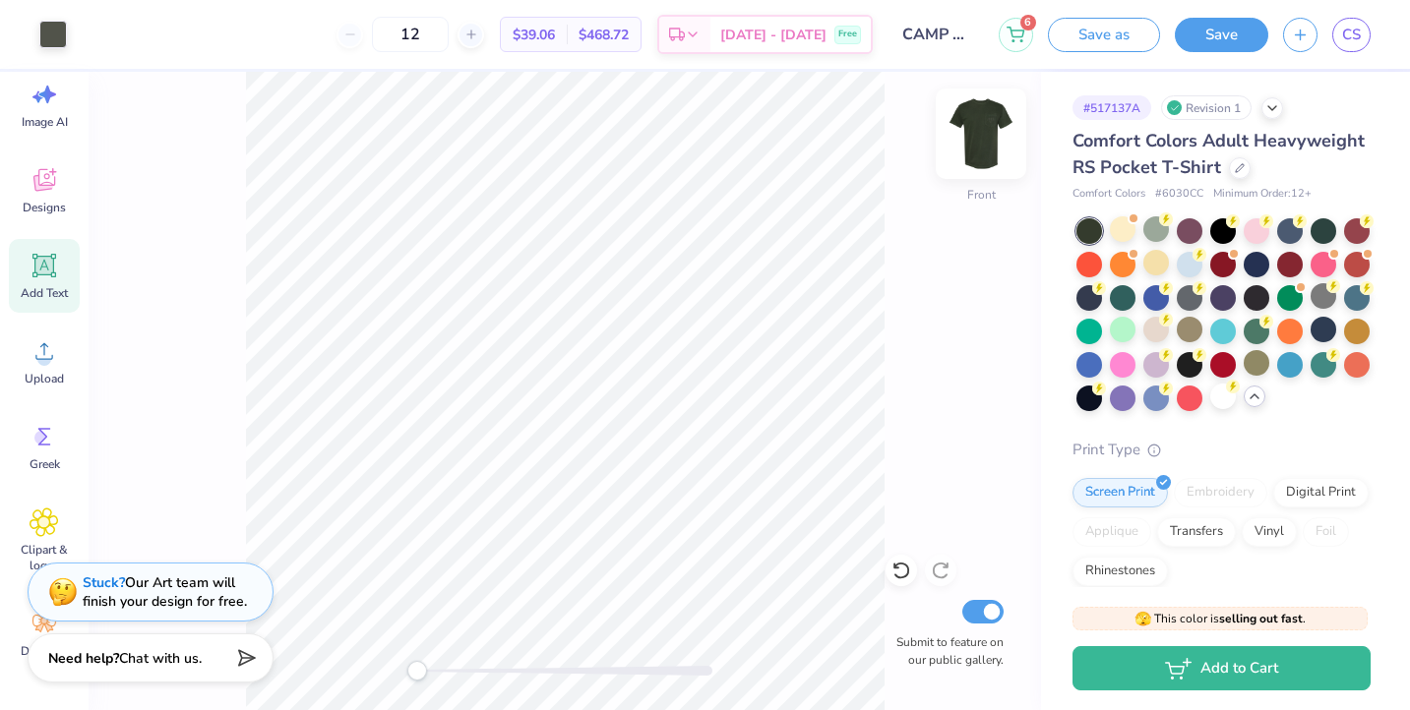
click at [986, 125] on img at bounding box center [981, 133] width 79 height 79
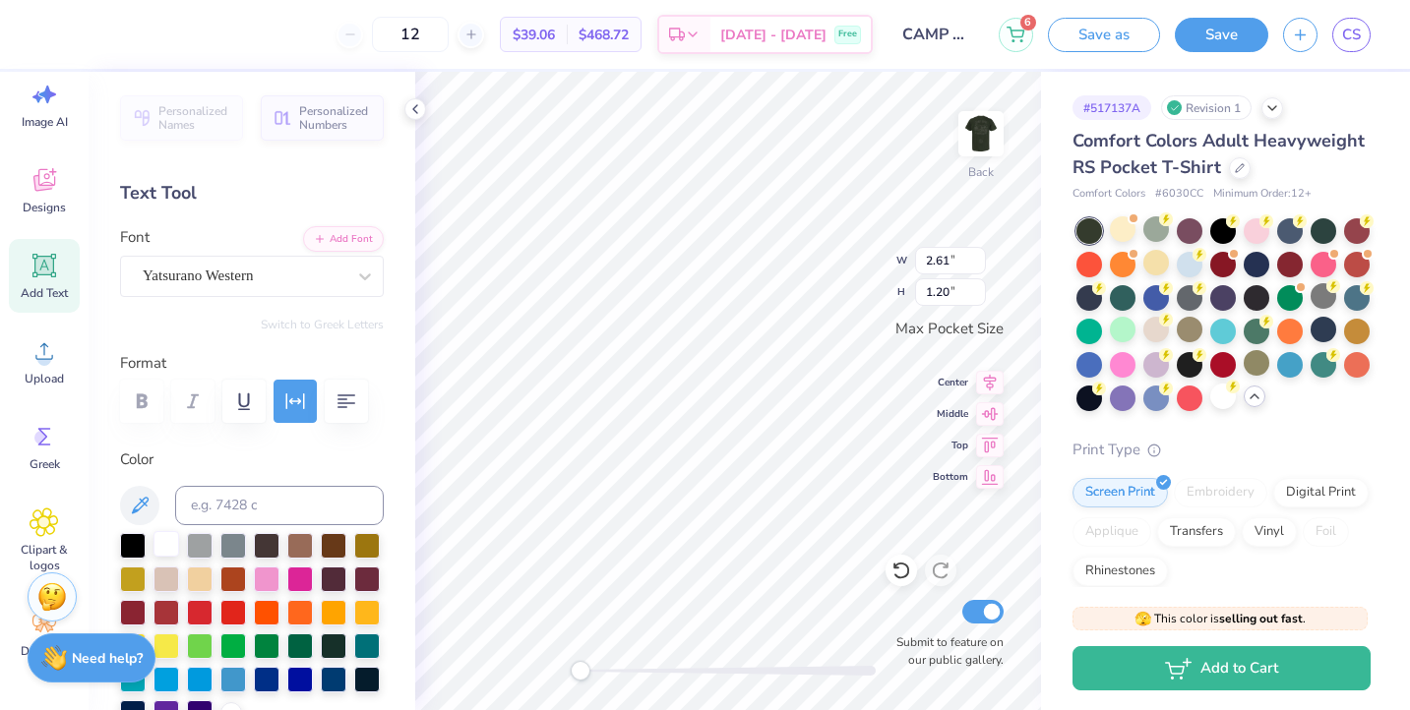
click at [168, 538] on div at bounding box center [167, 544] width 26 height 26
click at [157, 548] on div at bounding box center [167, 544] width 26 height 26
click at [168, 541] on div at bounding box center [167, 544] width 26 height 26
drag, startPoint x: 586, startPoint y: 666, endPoint x: 605, endPoint y: 660, distance: 20.5
click at [605, 661] on div "Accessibility label" at bounding box center [597, 671] width 20 height 20
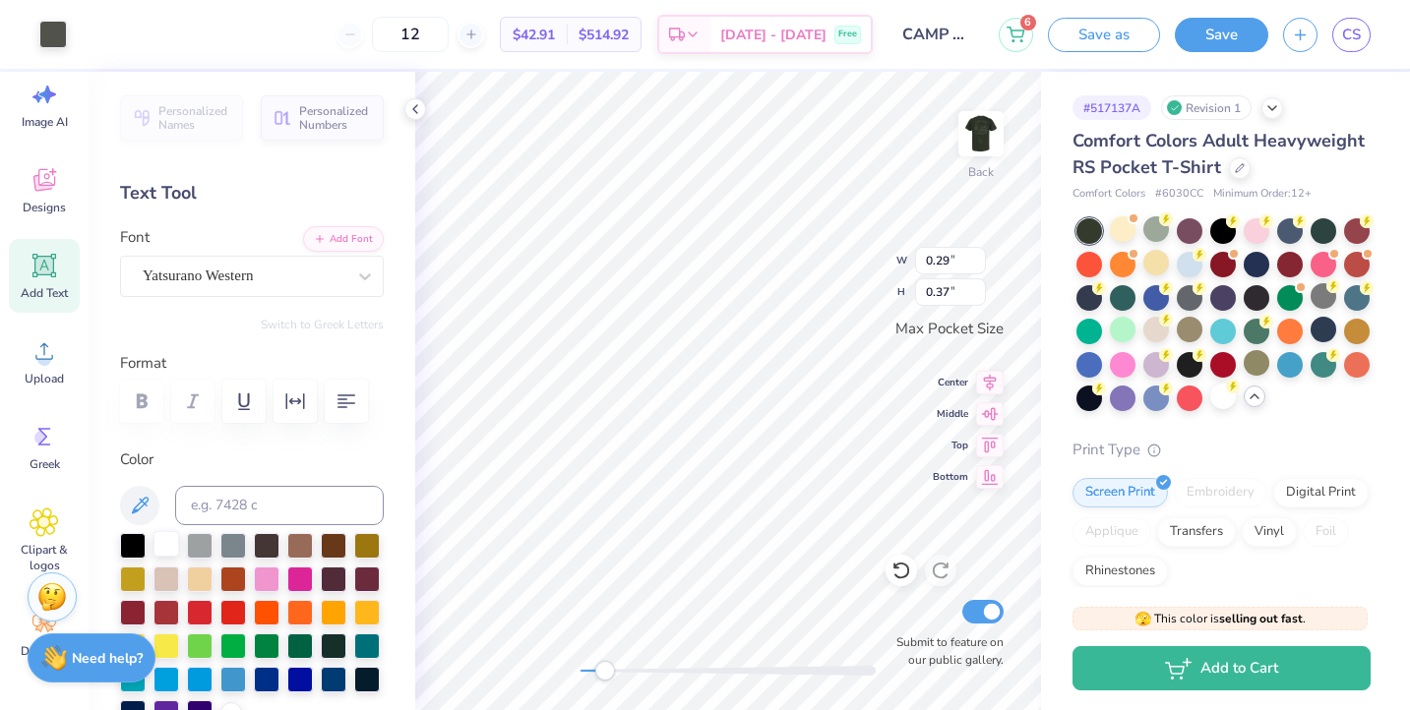
click at [159, 542] on div at bounding box center [167, 544] width 26 height 26
click at [171, 537] on div at bounding box center [167, 544] width 26 height 26
type input "2.61"
type input "1.20"
click at [170, 547] on div at bounding box center [167, 544] width 26 height 26
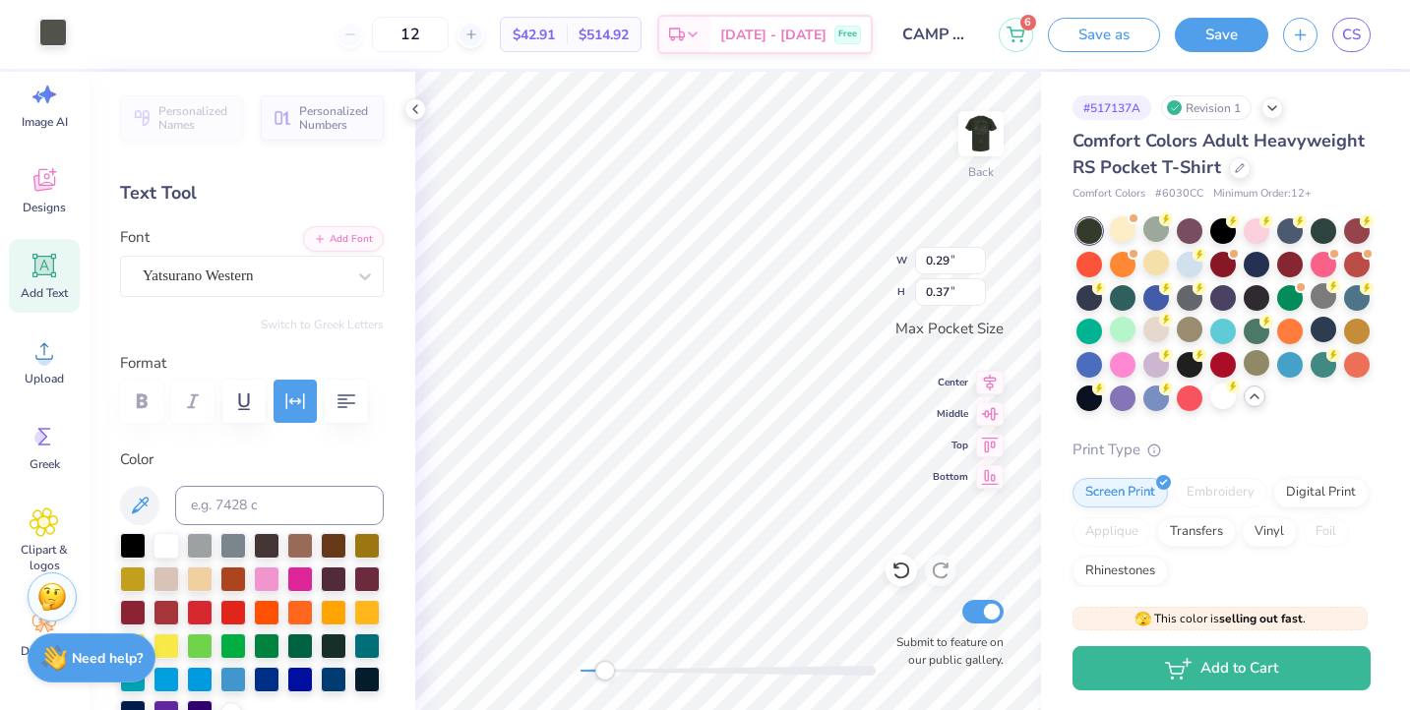
click at [59, 36] on div at bounding box center [53, 33] width 28 height 28
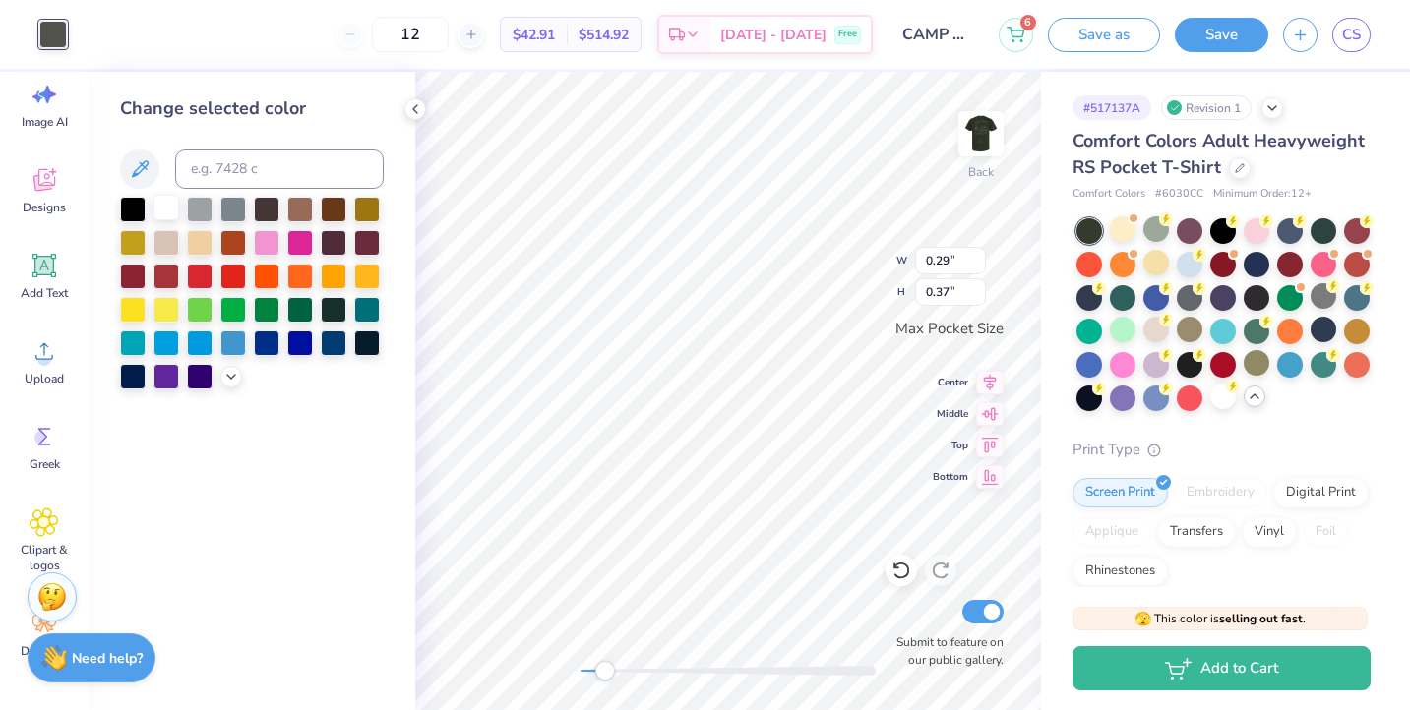
click at [170, 204] on div at bounding box center [167, 208] width 26 height 26
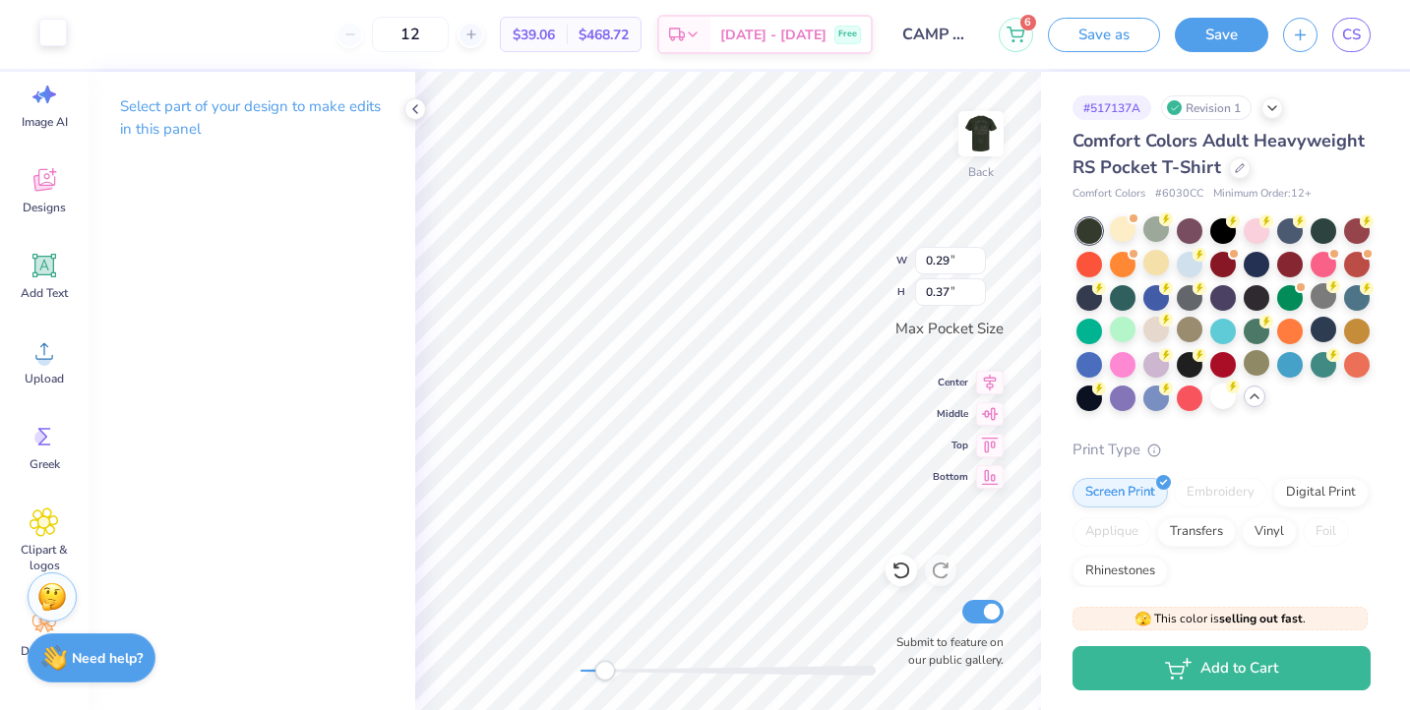
click at [39, 28] on div at bounding box center [53, 33] width 28 height 28
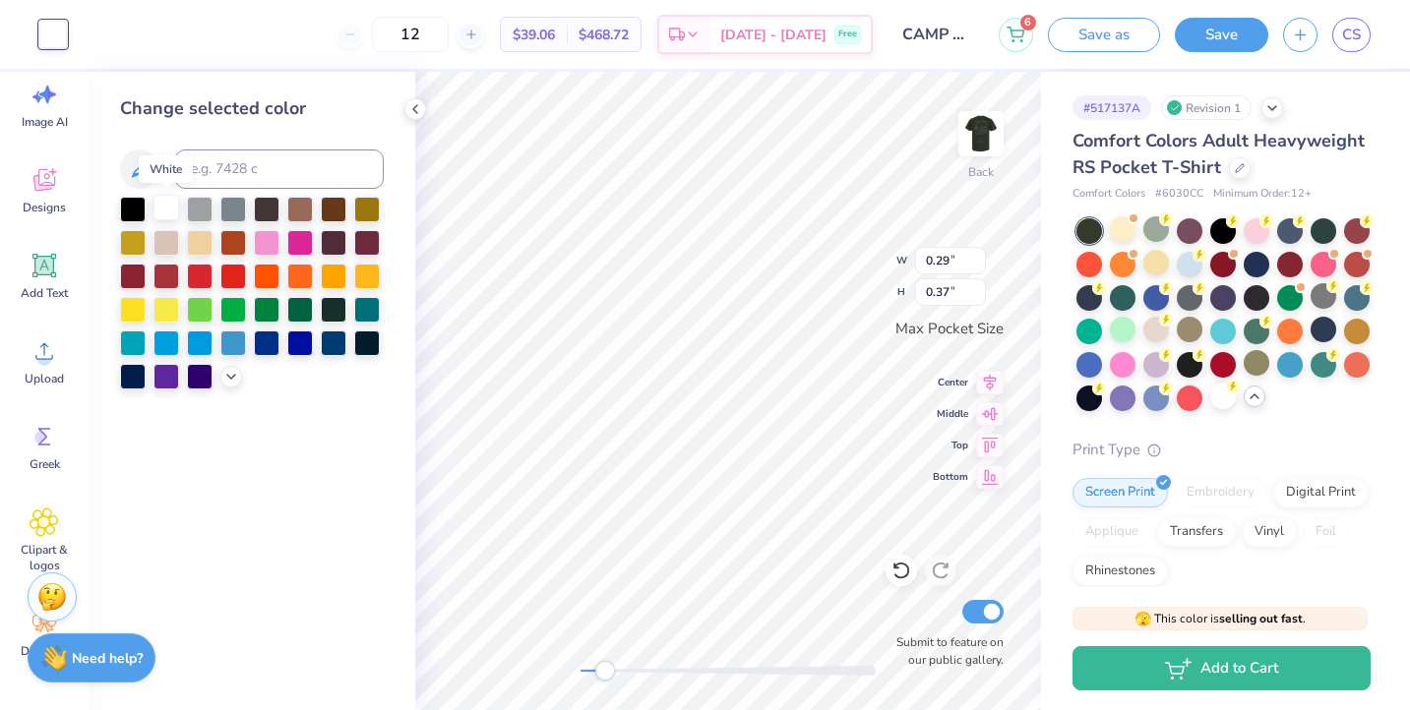
click at [166, 200] on div at bounding box center [167, 208] width 26 height 26
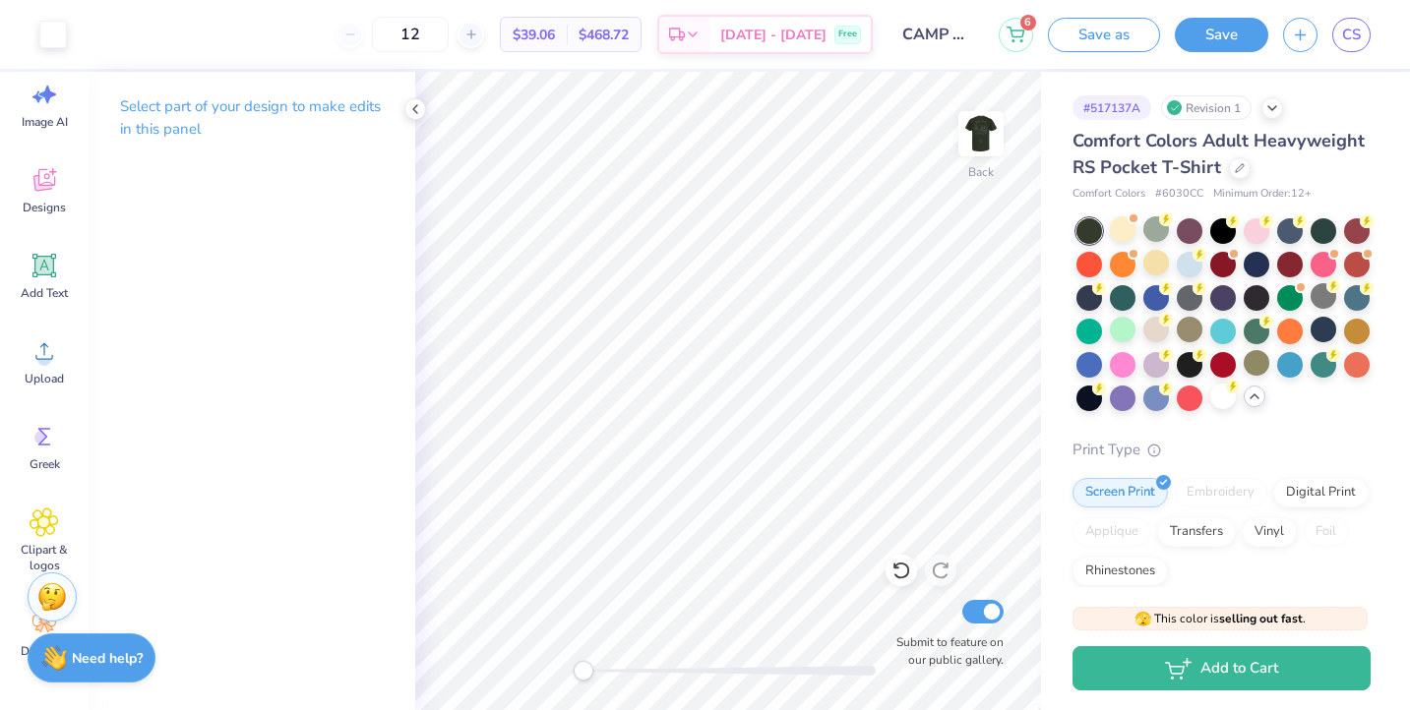
drag, startPoint x: 605, startPoint y: 663, endPoint x: 584, endPoint y: 661, distance: 21.7
click at [584, 661] on div "Accessibility label" at bounding box center [584, 671] width 20 height 20
click at [1325, 225] on div at bounding box center [1324, 229] width 26 height 26
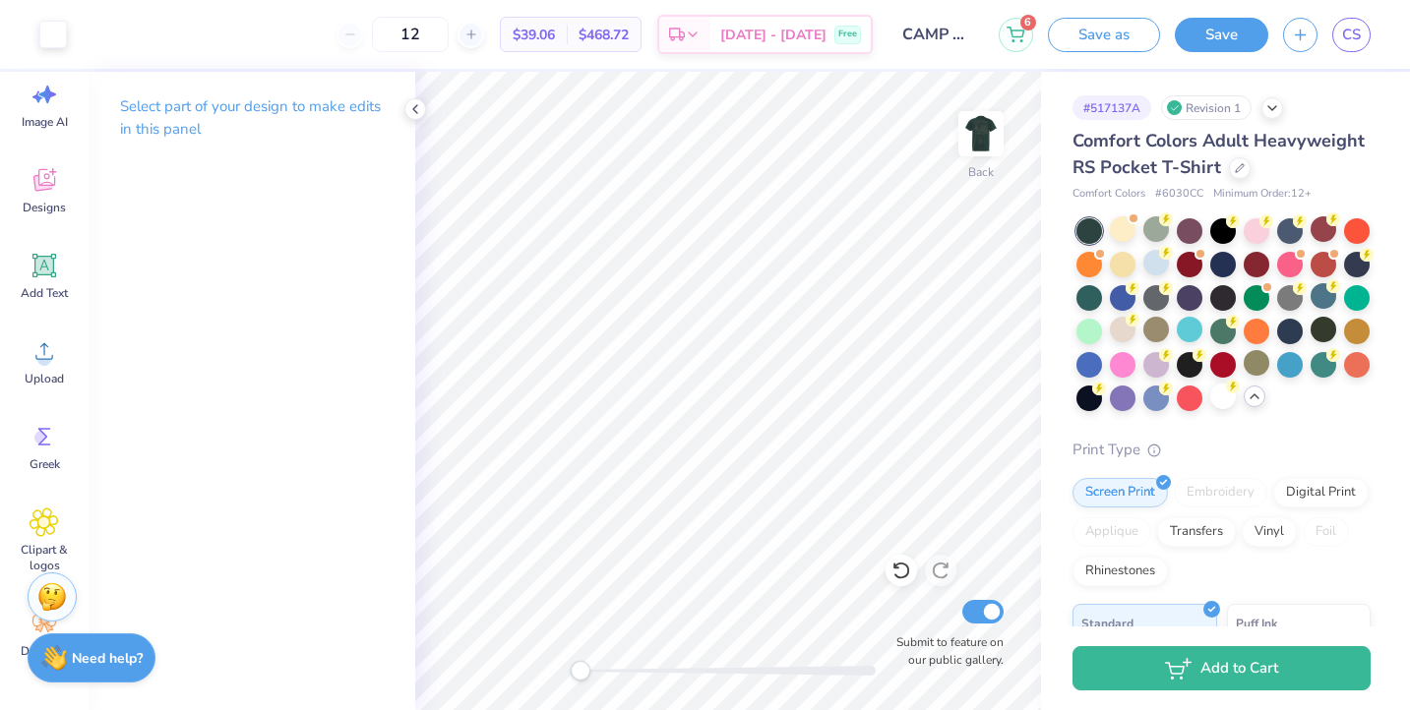
click at [514, 650] on div "Back Submit to feature on our public gallery." at bounding box center [728, 391] width 626 height 639
click at [960, 139] on img at bounding box center [981, 133] width 79 height 79
click at [50, 28] on div at bounding box center [53, 33] width 28 height 28
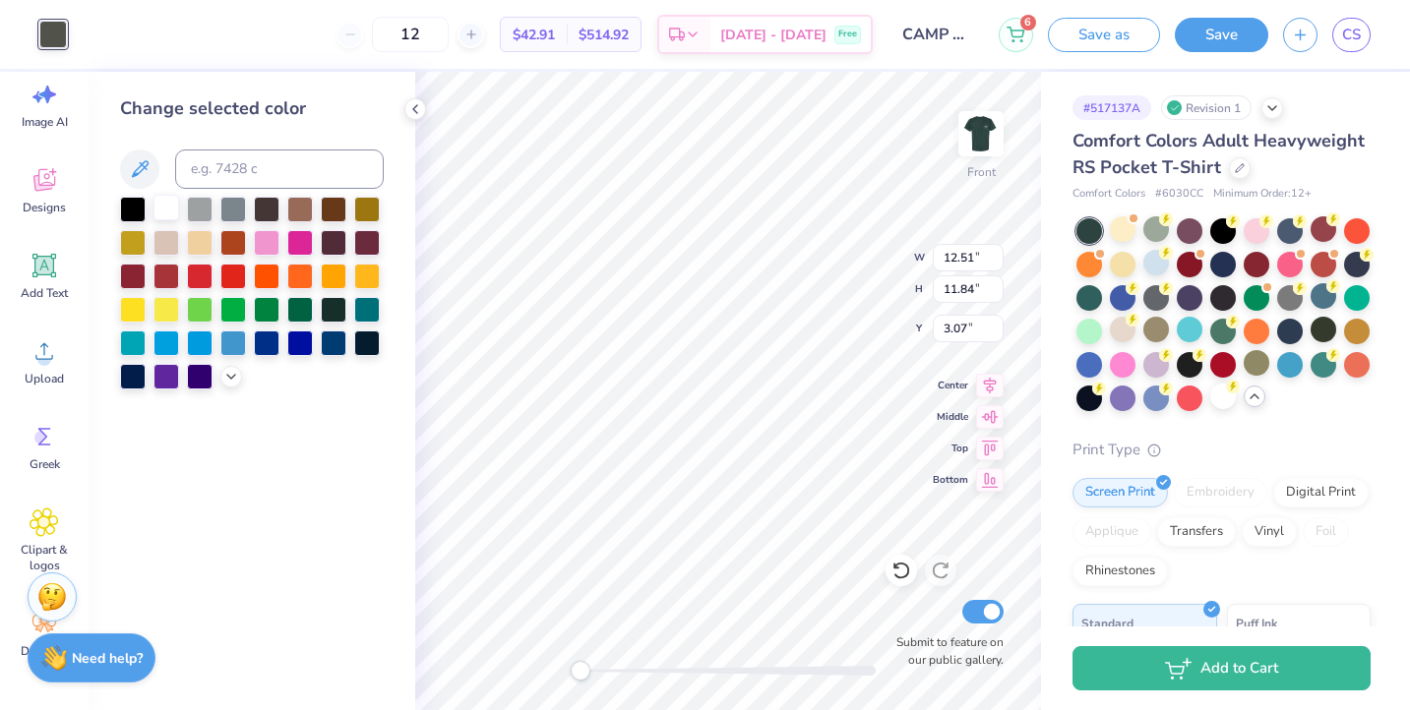
click at [168, 197] on div at bounding box center [167, 208] width 26 height 26
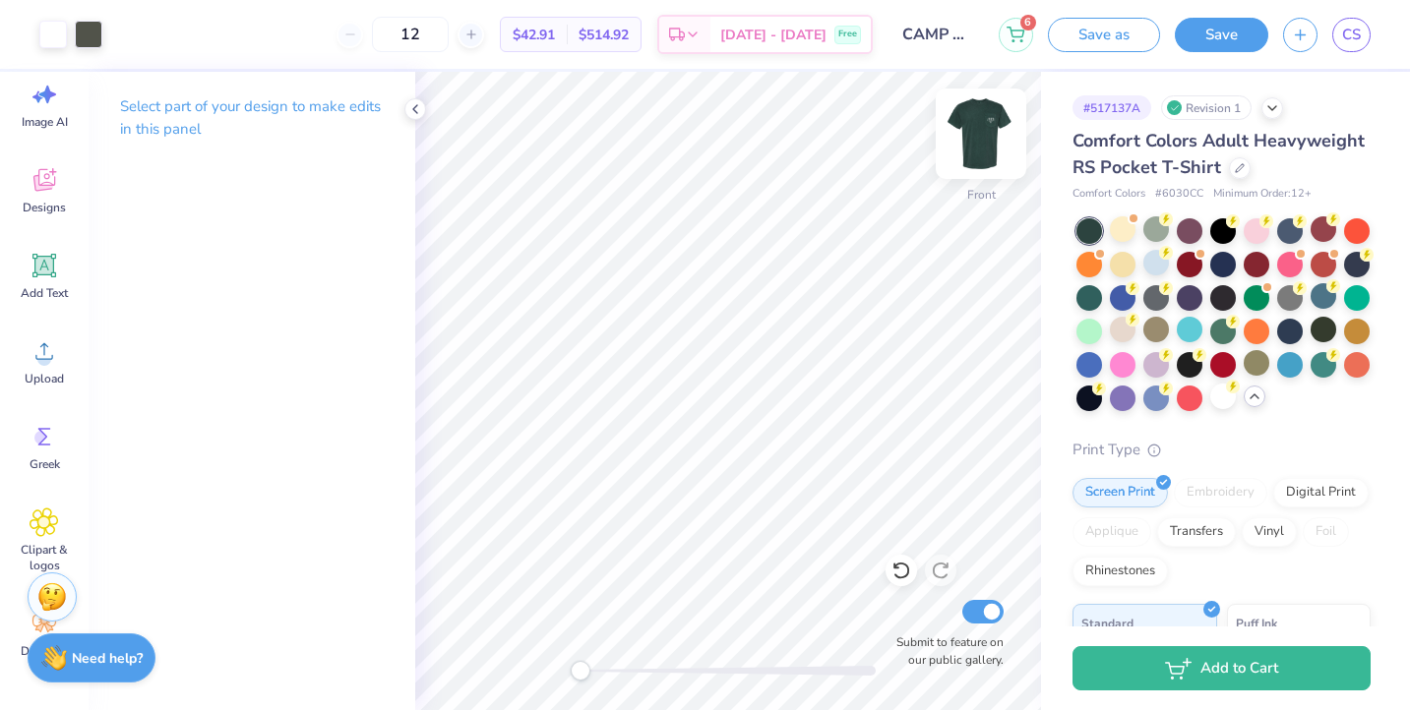
click at [959, 128] on img at bounding box center [981, 133] width 79 height 79
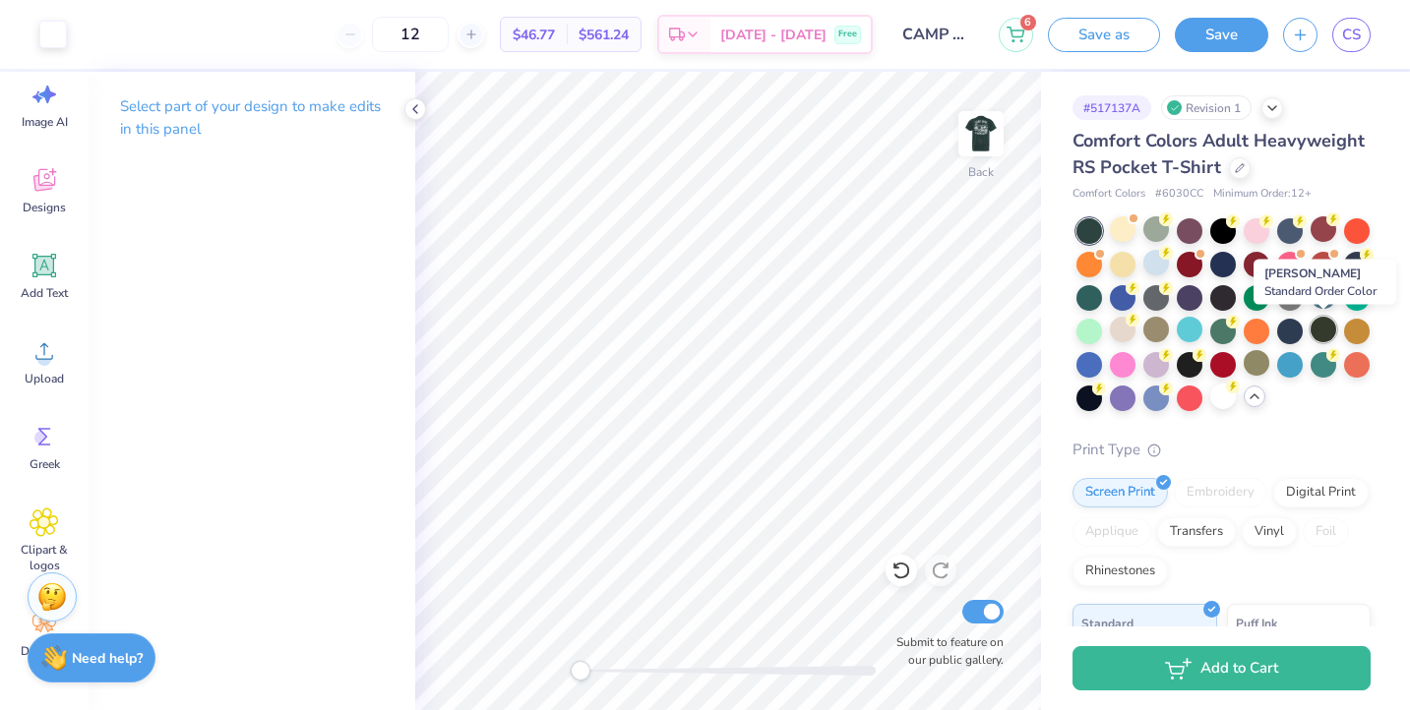
click at [1334, 326] on div at bounding box center [1324, 330] width 26 height 26
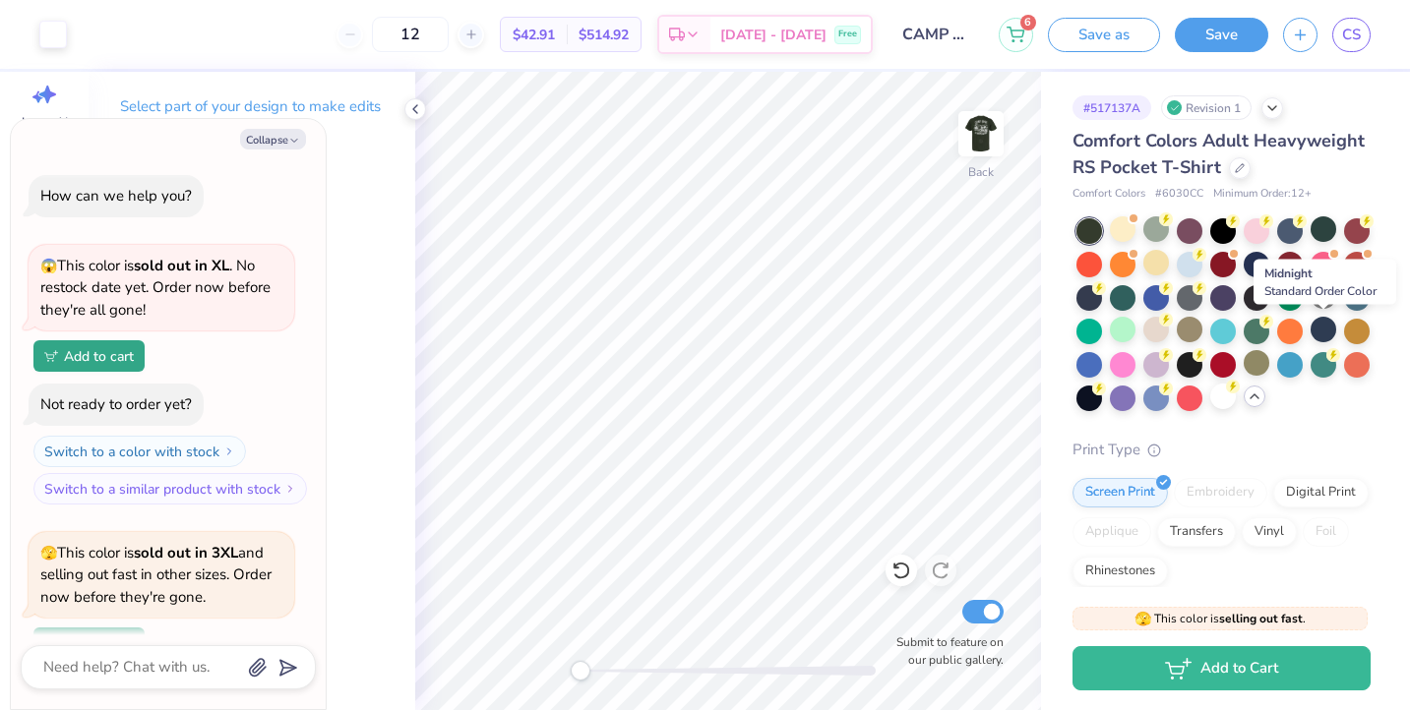
scroll to position [459, 0]
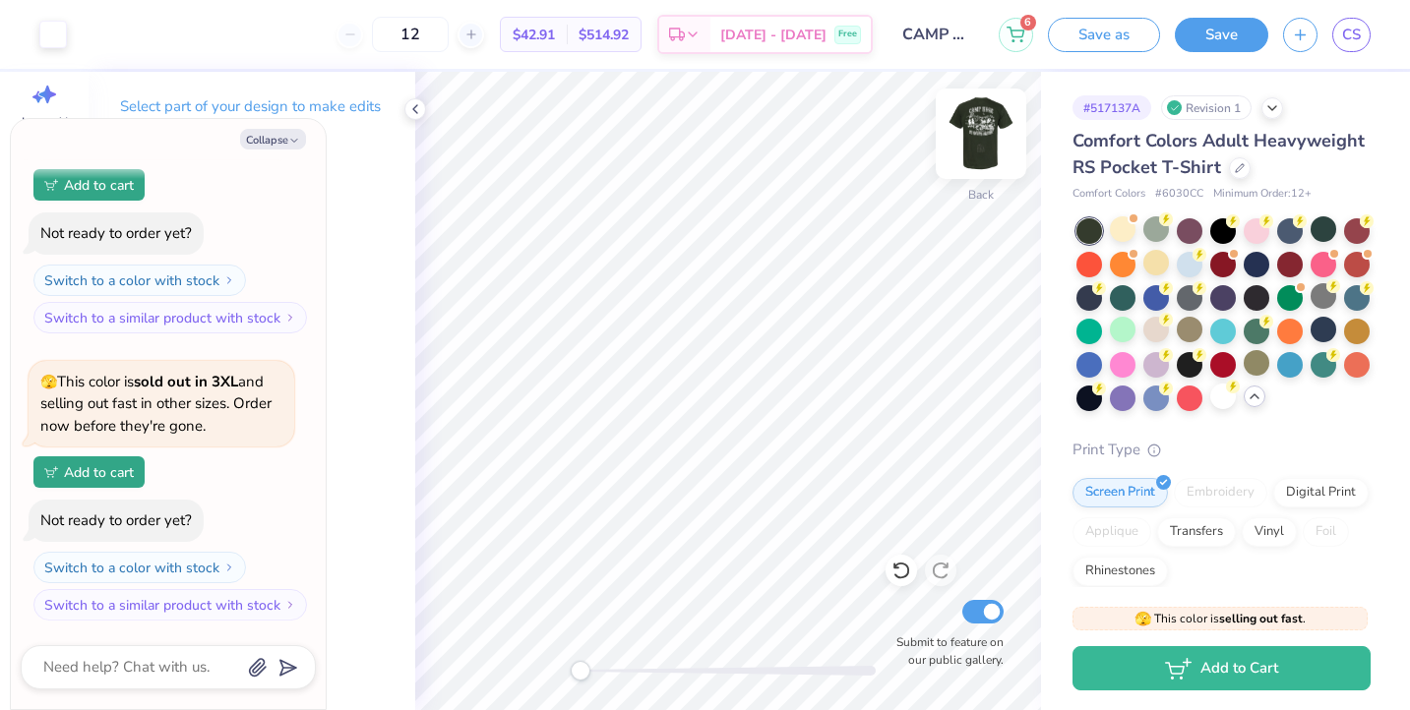
click at [984, 119] on img at bounding box center [981, 133] width 79 height 79
click at [984, 119] on img at bounding box center [980, 133] width 39 height 39
click at [1323, 231] on div at bounding box center [1324, 229] width 26 height 26
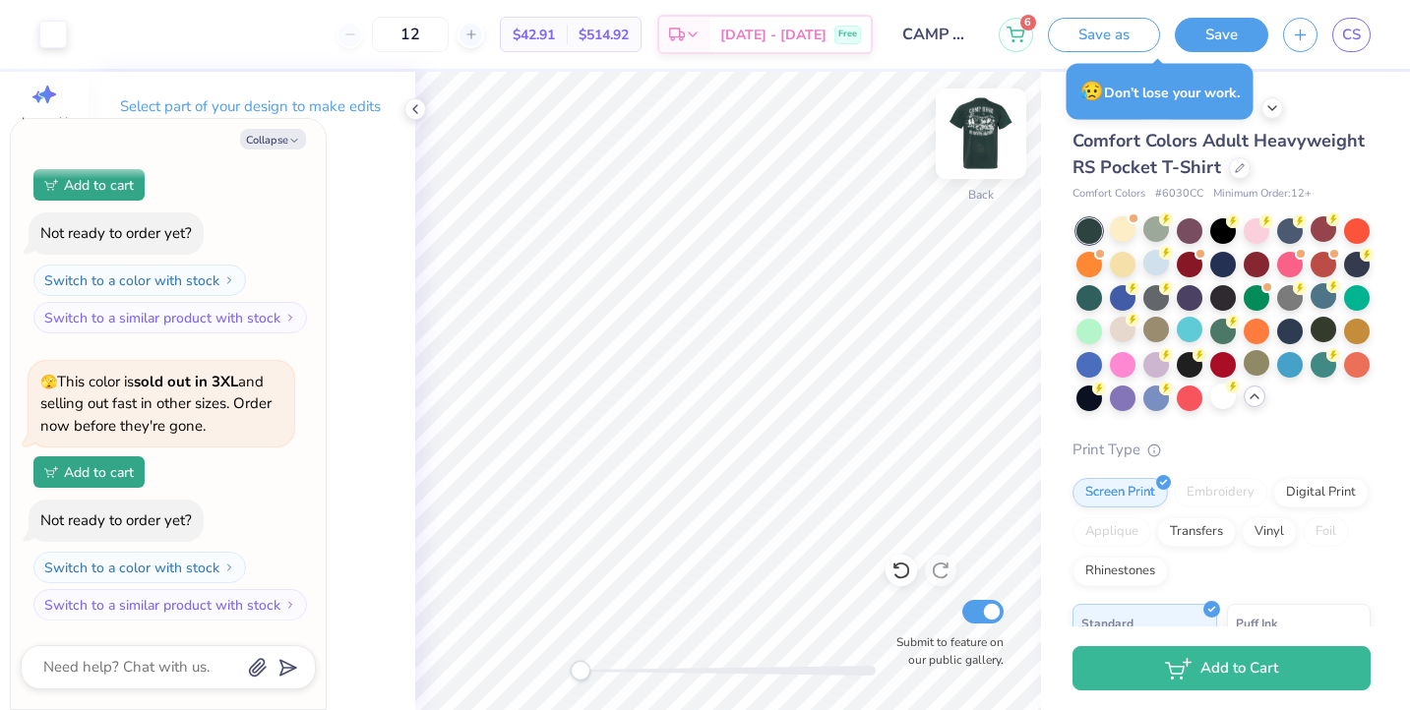
click at [980, 139] on img at bounding box center [981, 133] width 79 height 79
drag, startPoint x: 582, startPoint y: 670, endPoint x: 656, endPoint y: 664, distance: 75.0
click at [656, 664] on div "Accessibility label" at bounding box center [657, 671] width 20 height 20
click at [559, 652] on div "Front Submit to feature on our public gallery." at bounding box center [728, 391] width 626 height 639
click at [969, 143] on img at bounding box center [981, 133] width 79 height 79
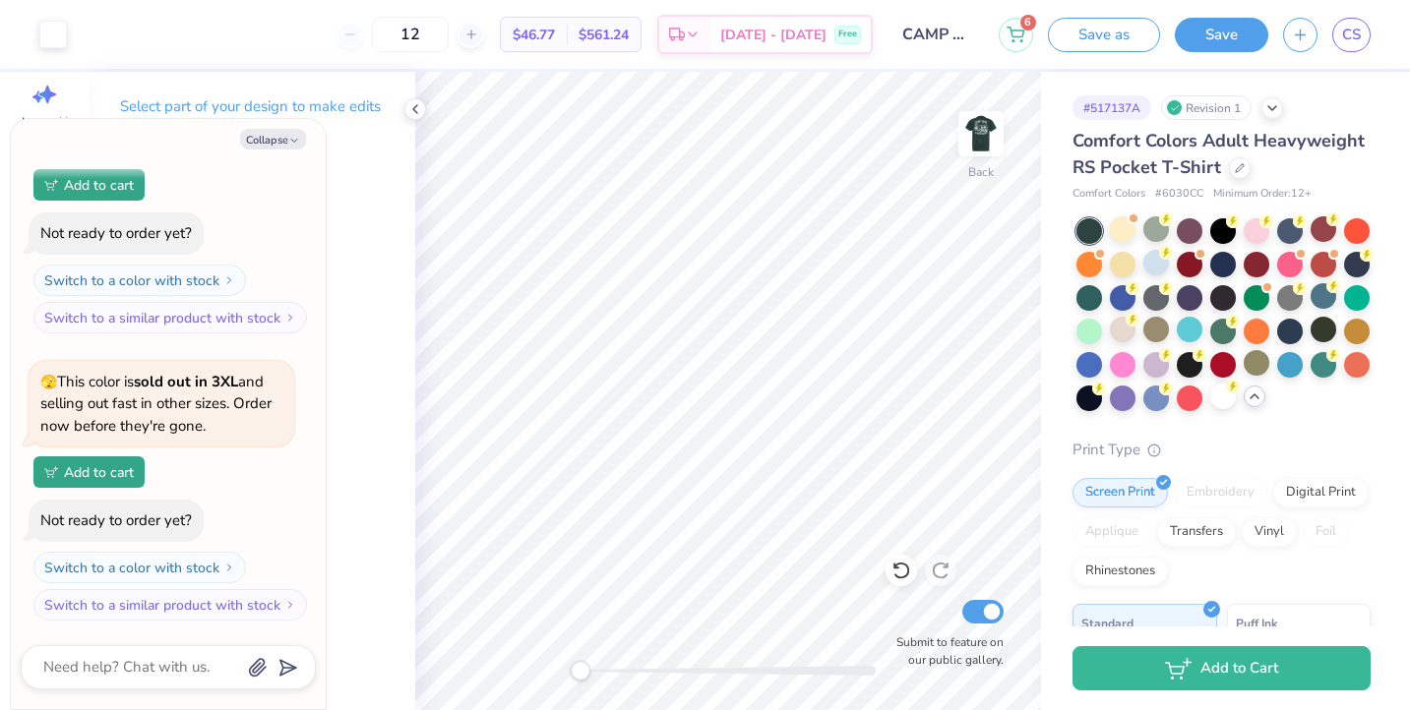
drag, startPoint x: 586, startPoint y: 671, endPoint x: 577, endPoint y: 666, distance: 10.1
click at [577, 666] on div "Accessibility label" at bounding box center [581, 671] width 20 height 20
click at [1228, 294] on div at bounding box center [1223, 296] width 26 height 26
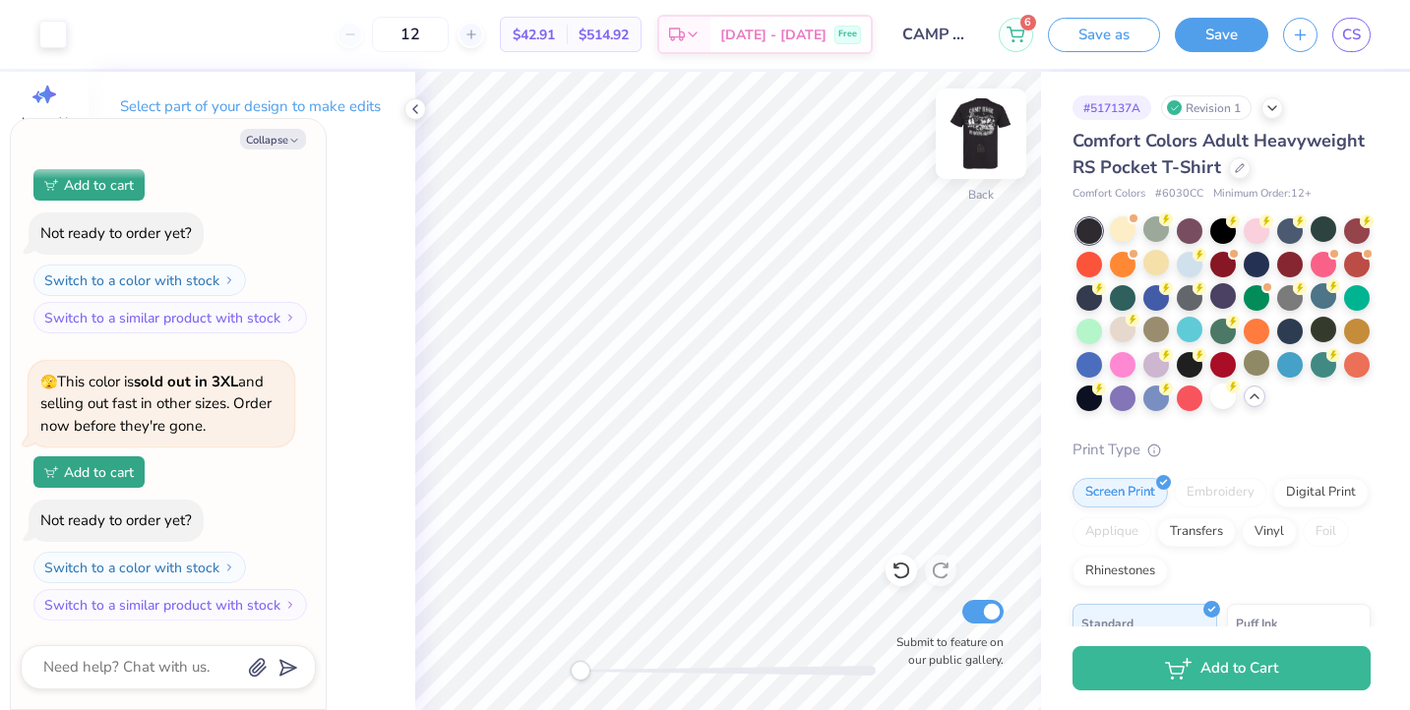
click at [993, 134] on img at bounding box center [981, 133] width 79 height 79
click at [993, 134] on img at bounding box center [980, 133] width 39 height 39
click at [1092, 301] on div at bounding box center [1090, 296] width 26 height 26
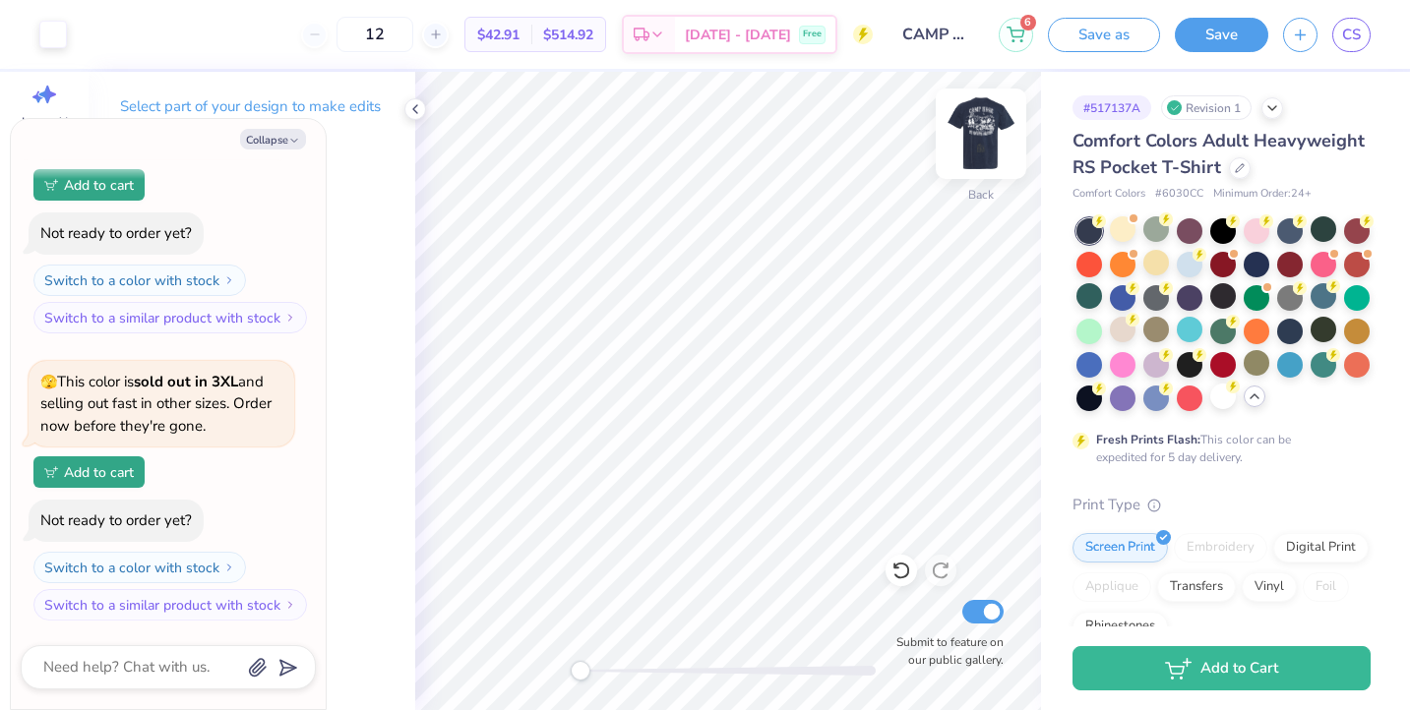
click at [968, 148] on img at bounding box center [981, 133] width 79 height 79
click at [968, 148] on img at bounding box center [980, 133] width 39 height 39
drag, startPoint x: 582, startPoint y: 671, endPoint x: 637, endPoint y: 665, distance: 55.4
click at [637, 665] on div "Accessibility label" at bounding box center [637, 671] width 20 height 20
click at [557, 664] on div "Back Submit to feature on our public gallery." at bounding box center [728, 391] width 626 height 639
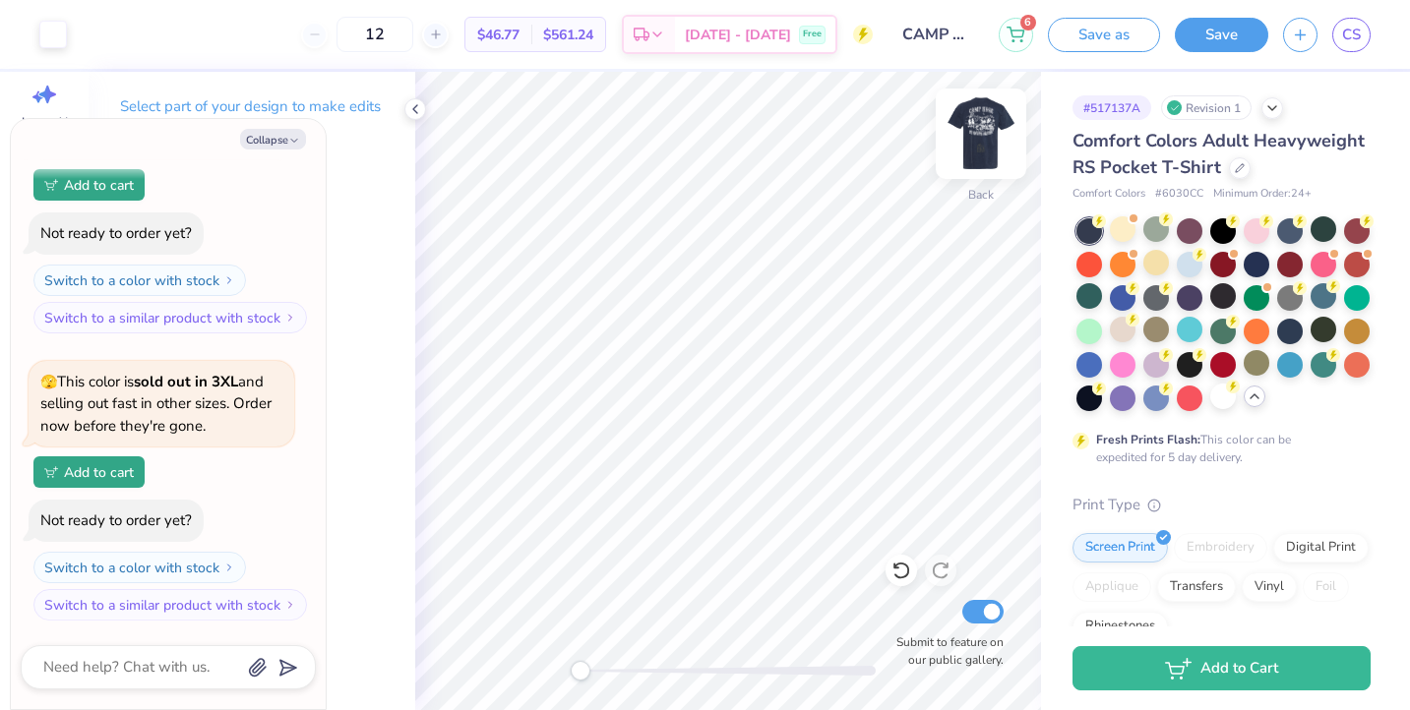
click at [989, 148] on img at bounding box center [981, 133] width 79 height 79
click at [989, 148] on img at bounding box center [980, 133] width 39 height 39
click at [416, 106] on polyline at bounding box center [415, 109] width 4 height 8
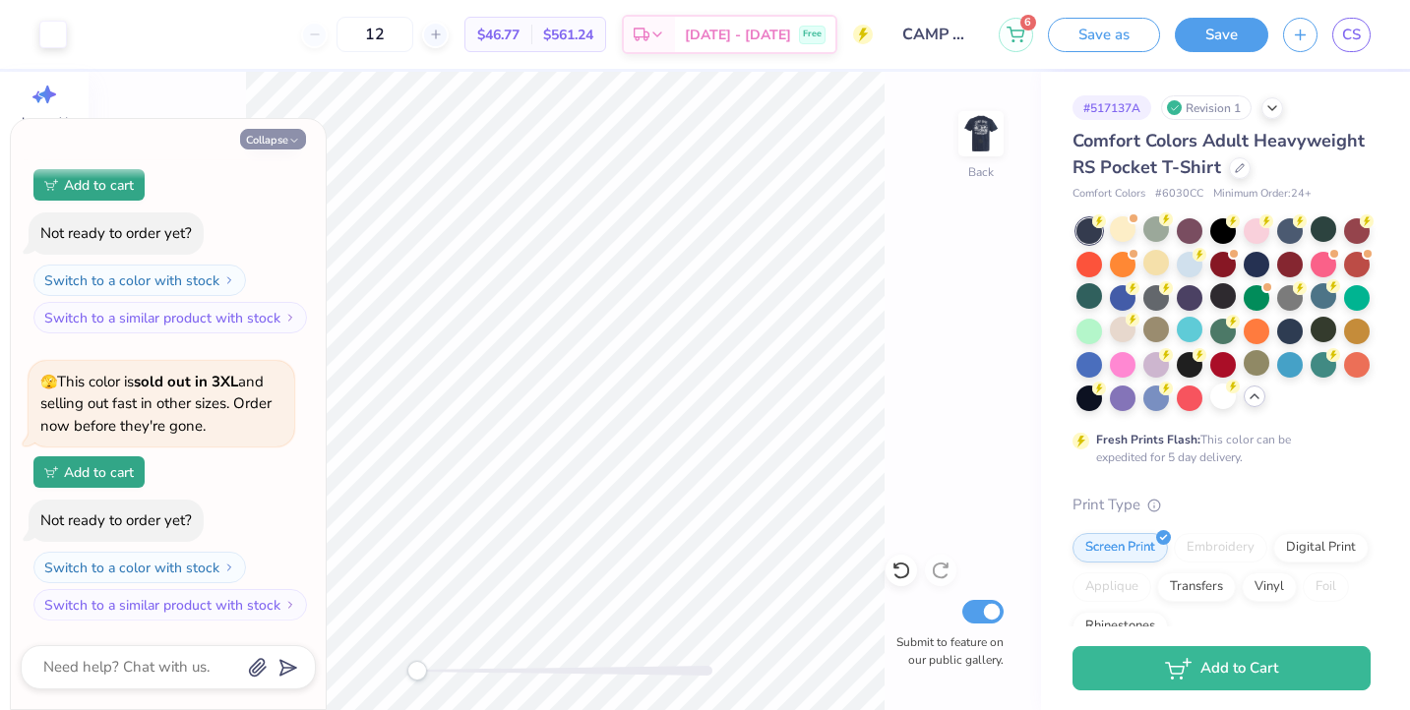
click at [299, 136] on icon "button" at bounding box center [294, 141] width 12 height 12
type textarea "x"
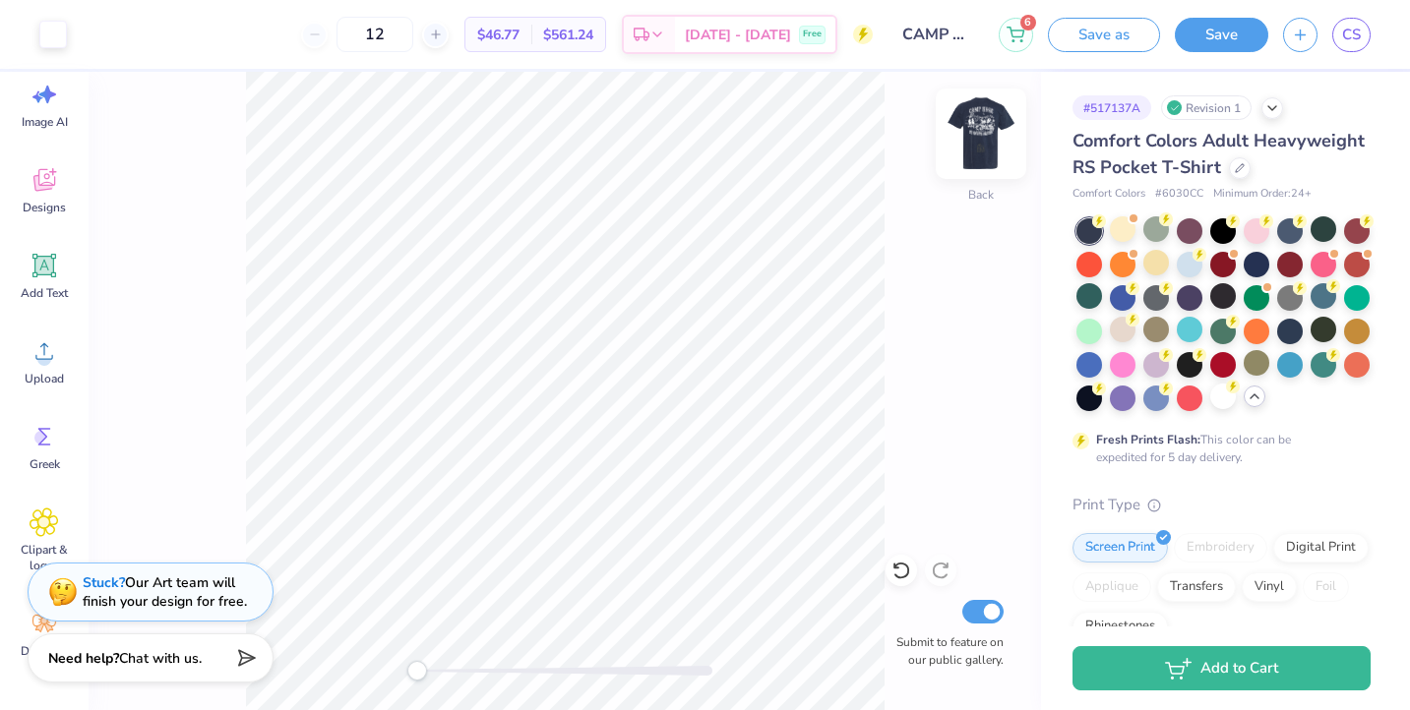
click at [982, 124] on img at bounding box center [981, 133] width 79 height 79
click at [982, 124] on img at bounding box center [980, 133] width 39 height 39
click at [1239, 162] on icon at bounding box center [1240, 166] width 8 height 8
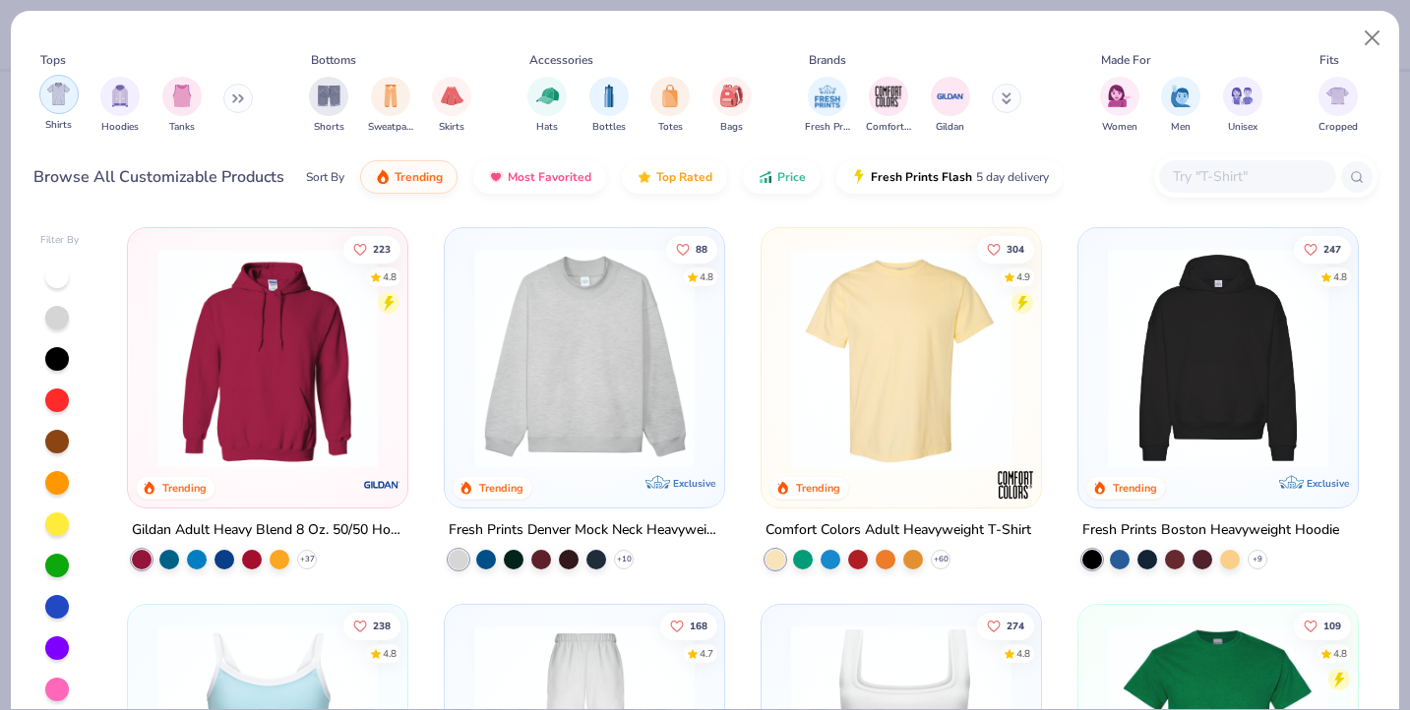
click at [68, 101] on img "filter for Shirts" at bounding box center [58, 94] width 23 height 23
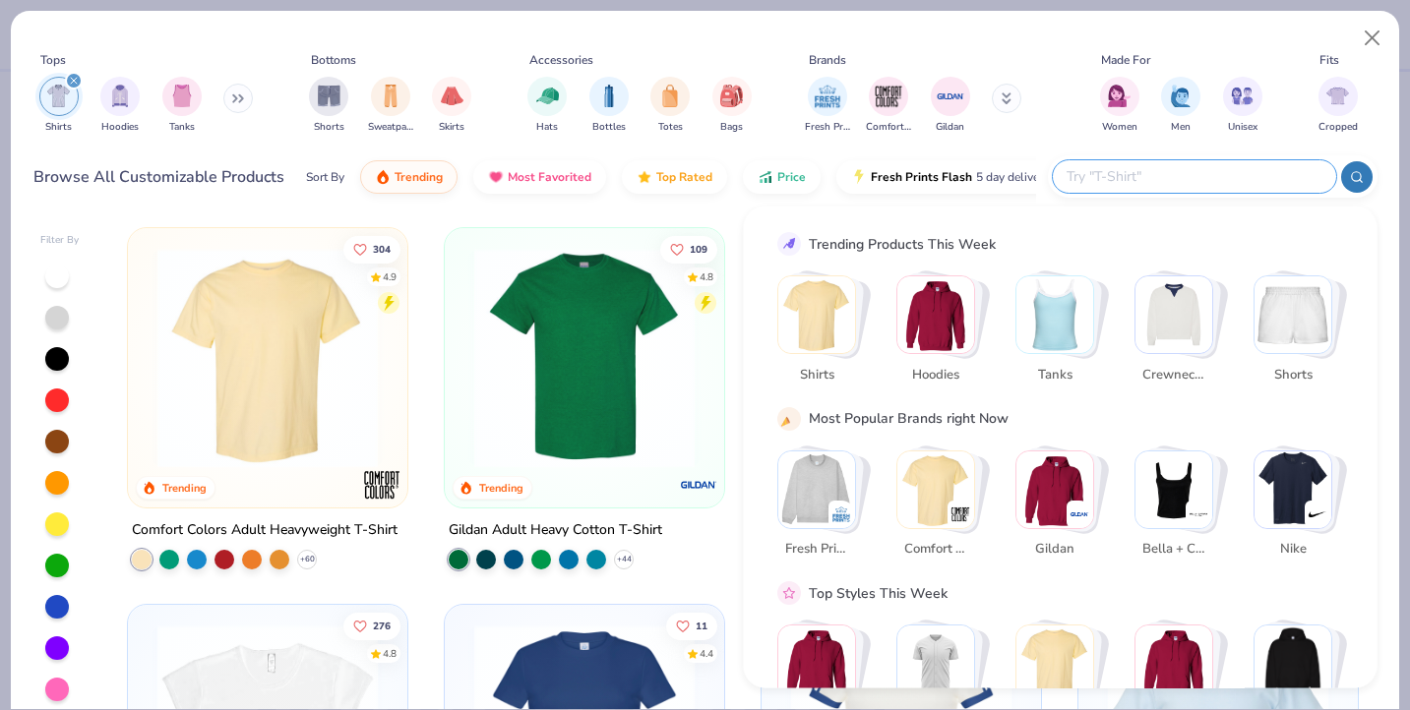
click at [1234, 182] on input "text" at bounding box center [1194, 176] width 258 height 23
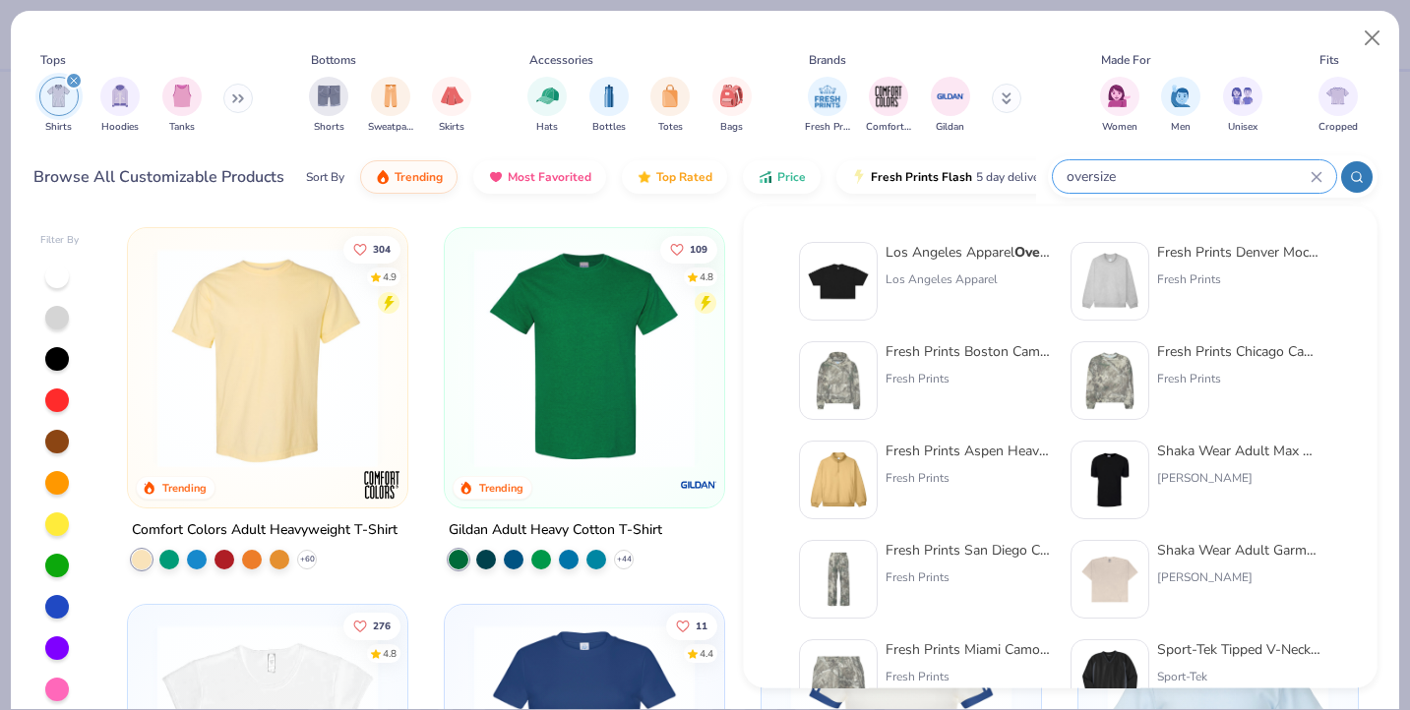
type input "oversize"
click at [958, 250] on div "Los Angeles Apparel Oversize d Crop Tee" at bounding box center [968, 252] width 165 height 21
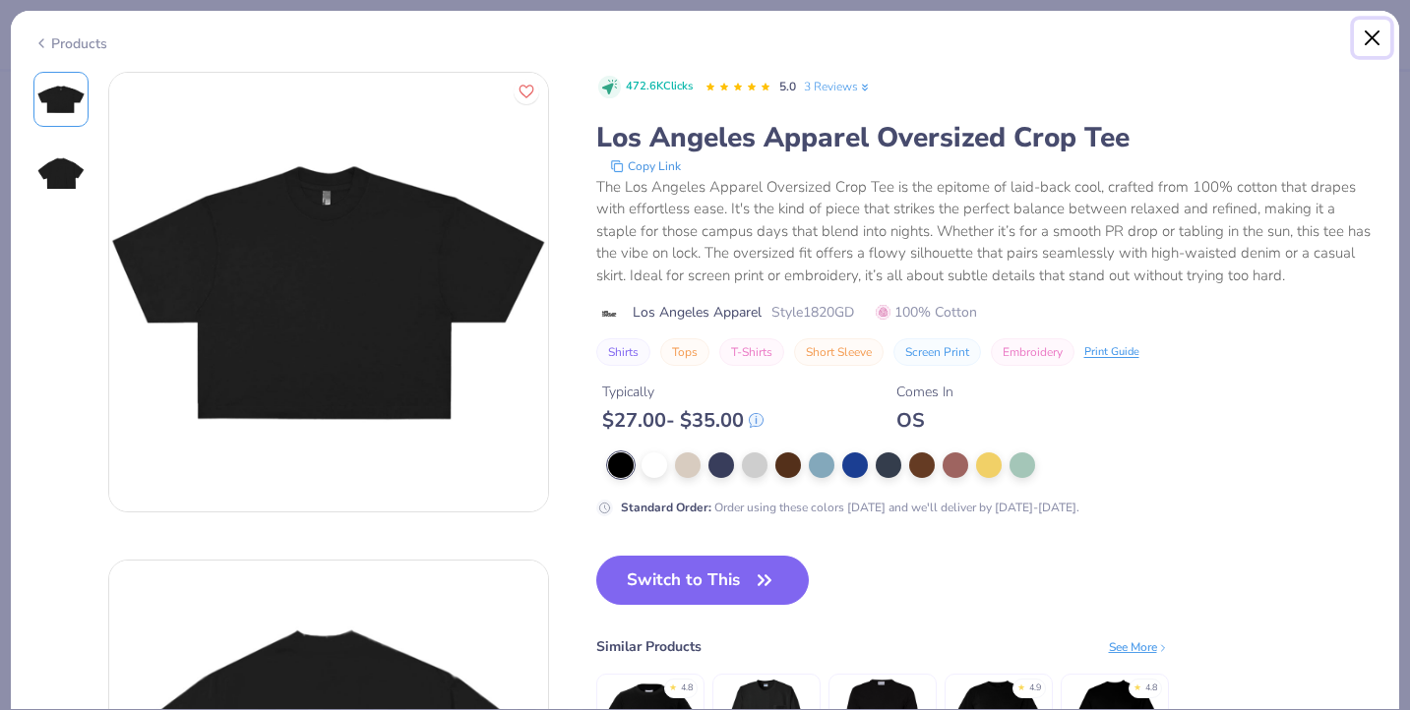
click at [1370, 45] on button "Close" at bounding box center [1372, 38] width 37 height 37
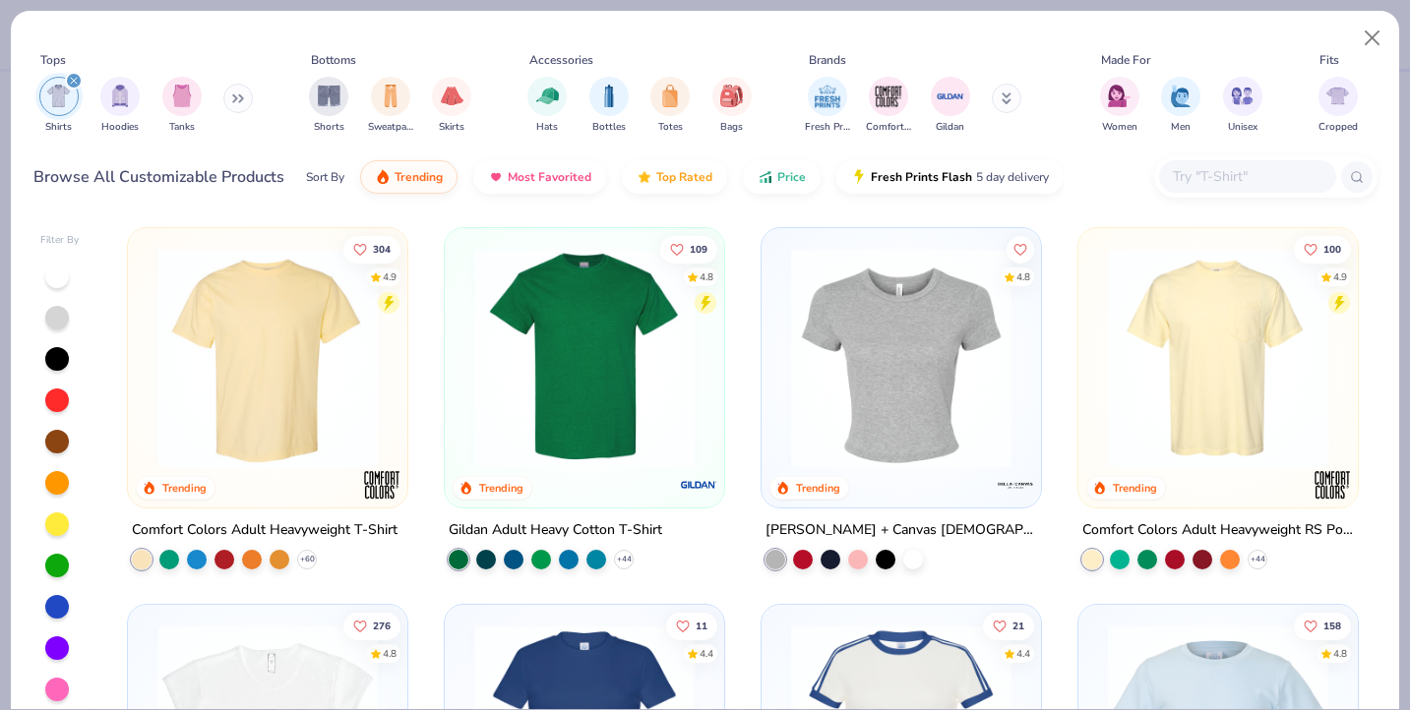
click at [1230, 183] on input "text" at bounding box center [1247, 176] width 152 height 23
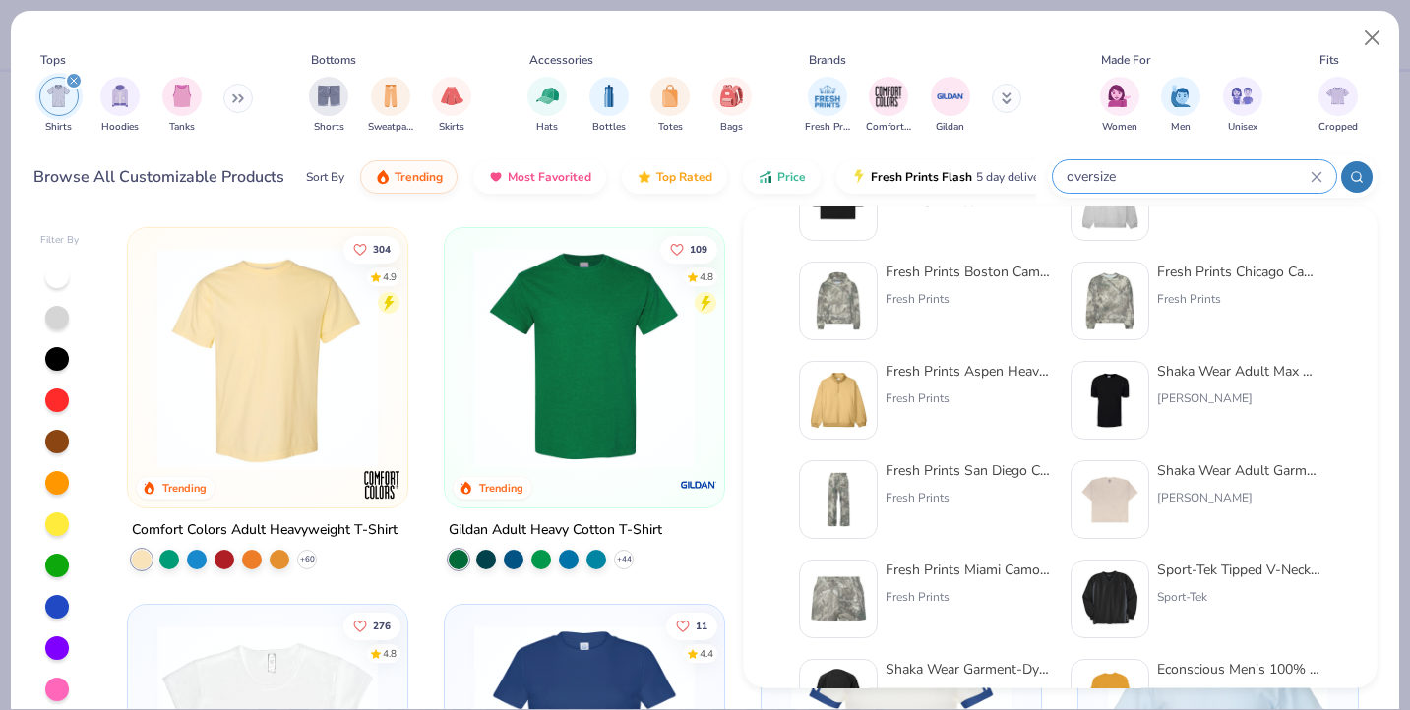
scroll to position [83, 0]
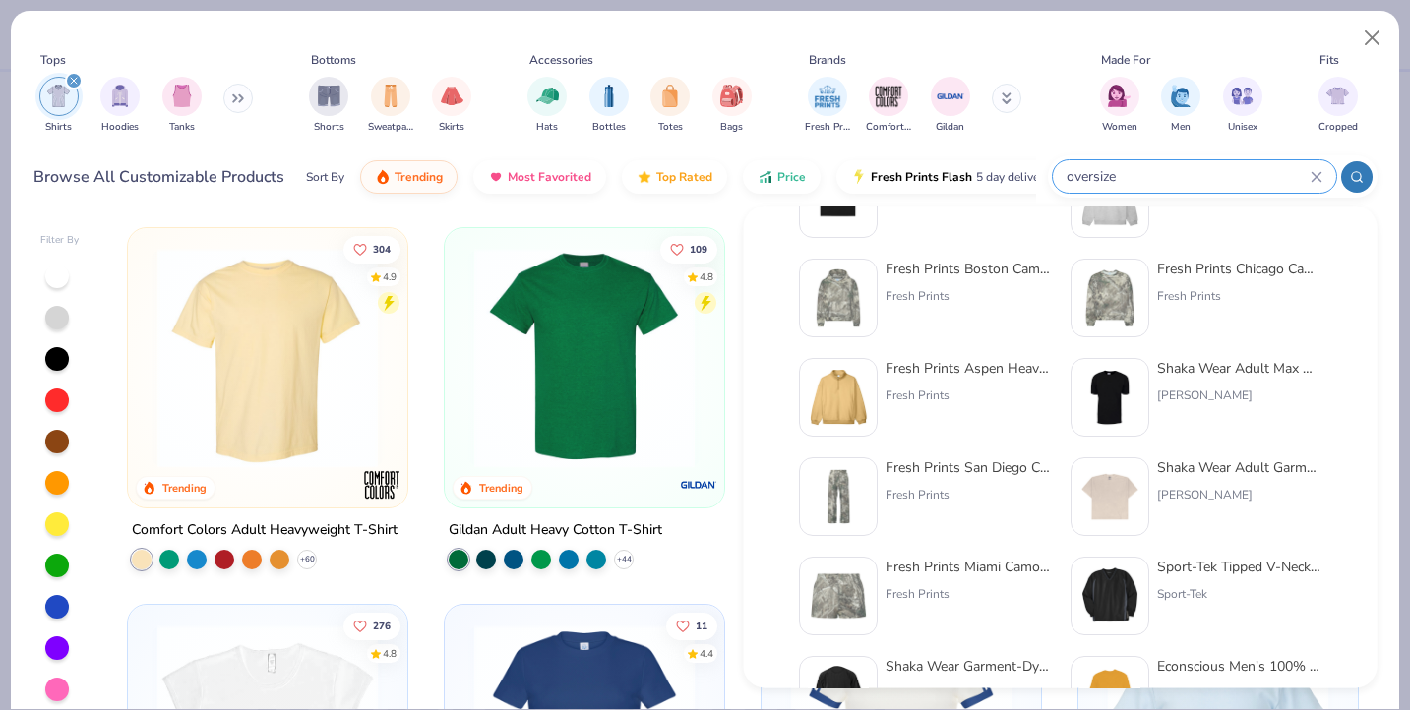
type input "oversize"
click at [1228, 361] on div "Shaka Wear Adult Max Heavyweight T-Shirt" at bounding box center [1239, 368] width 165 height 21
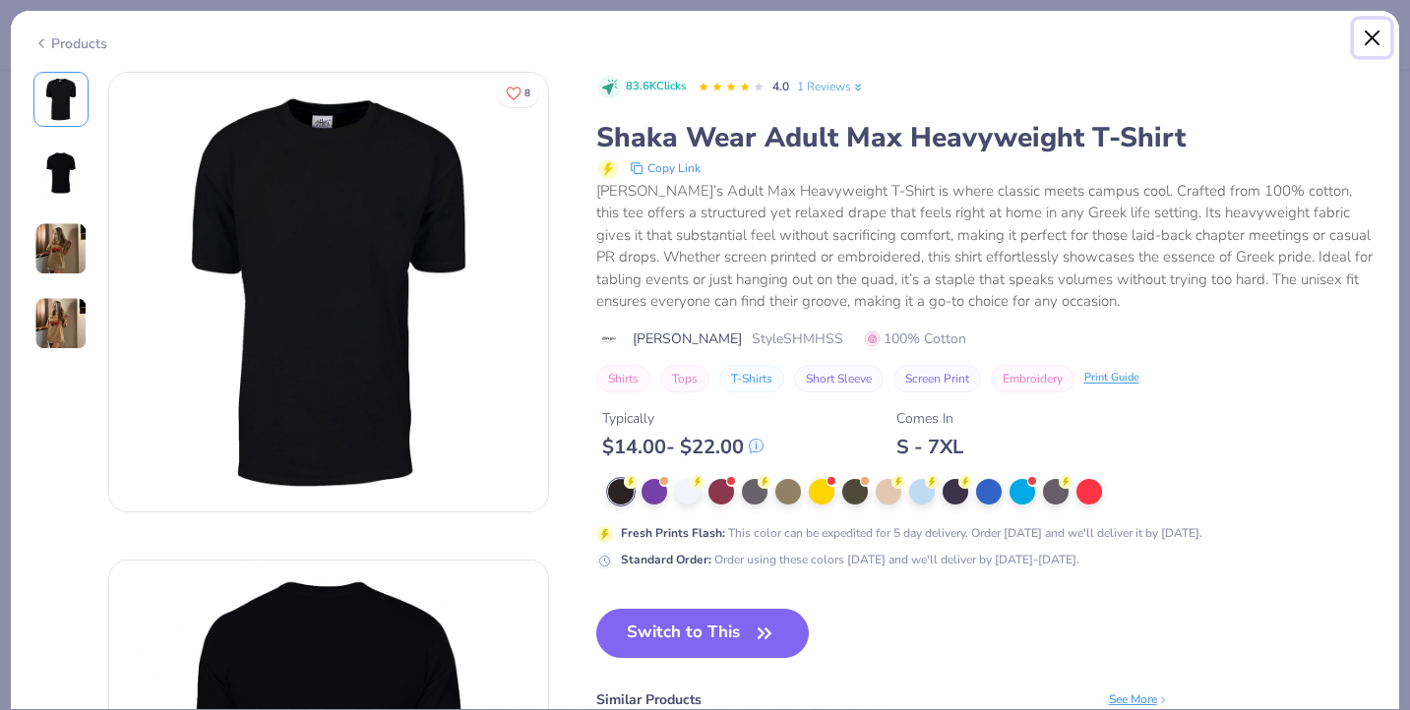
click at [1375, 37] on button "Close" at bounding box center [1372, 38] width 37 height 37
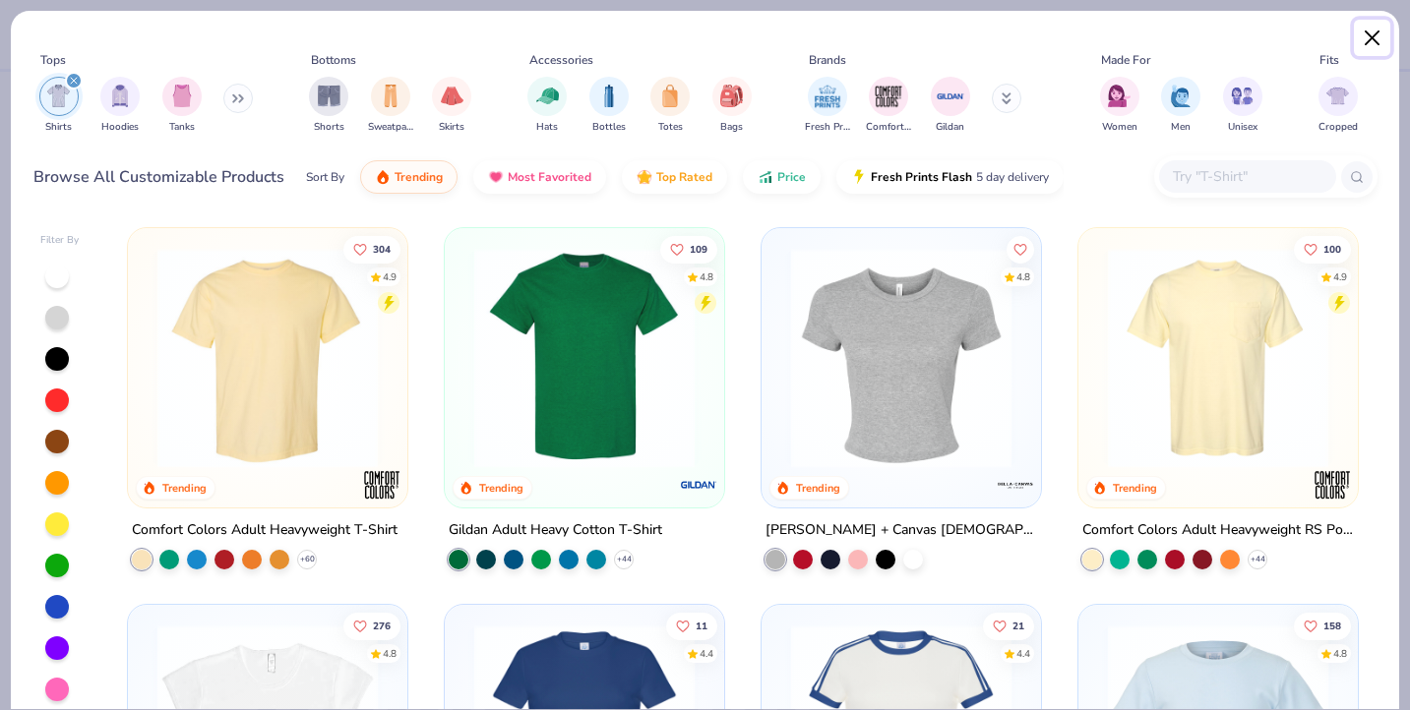
click at [1373, 31] on button "Close" at bounding box center [1372, 38] width 37 height 37
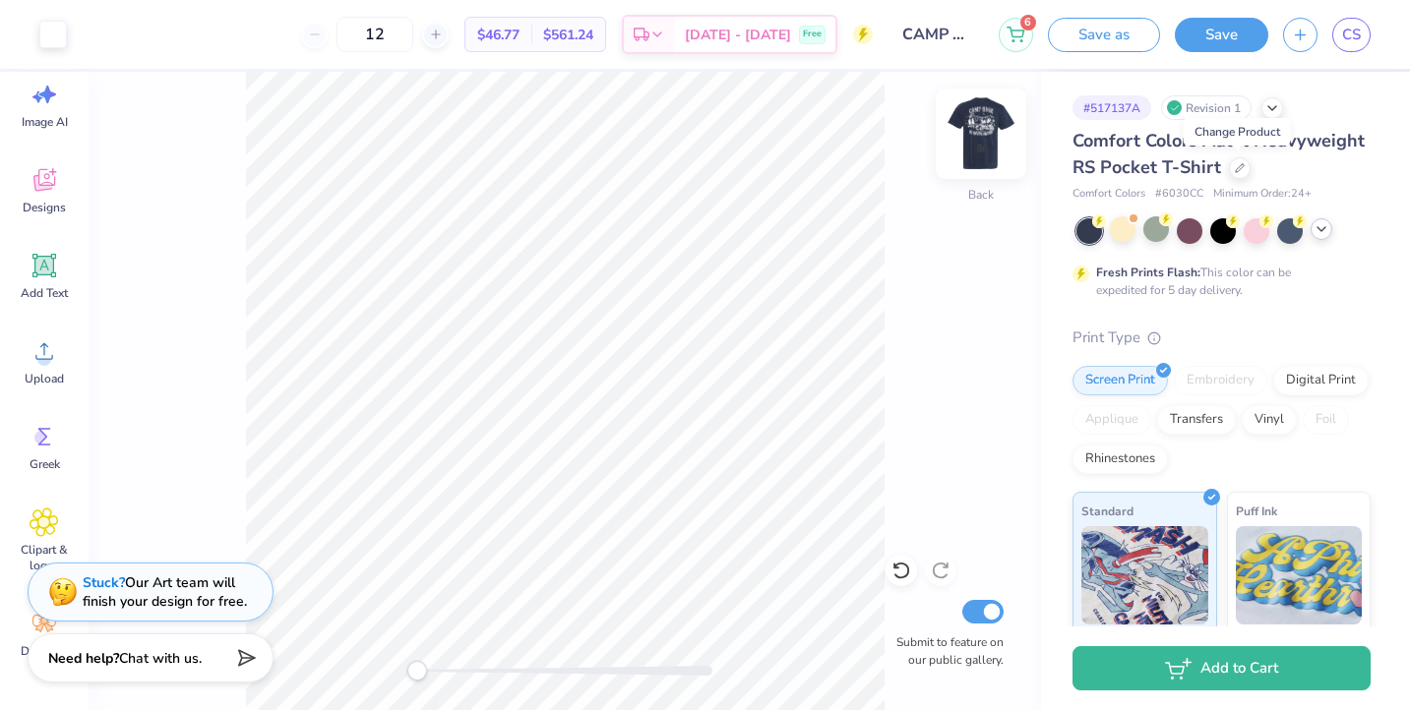
click at [983, 139] on img at bounding box center [981, 133] width 79 height 79
click at [983, 139] on img at bounding box center [980, 133] width 39 height 39
click at [1326, 228] on icon at bounding box center [1322, 229] width 16 height 16
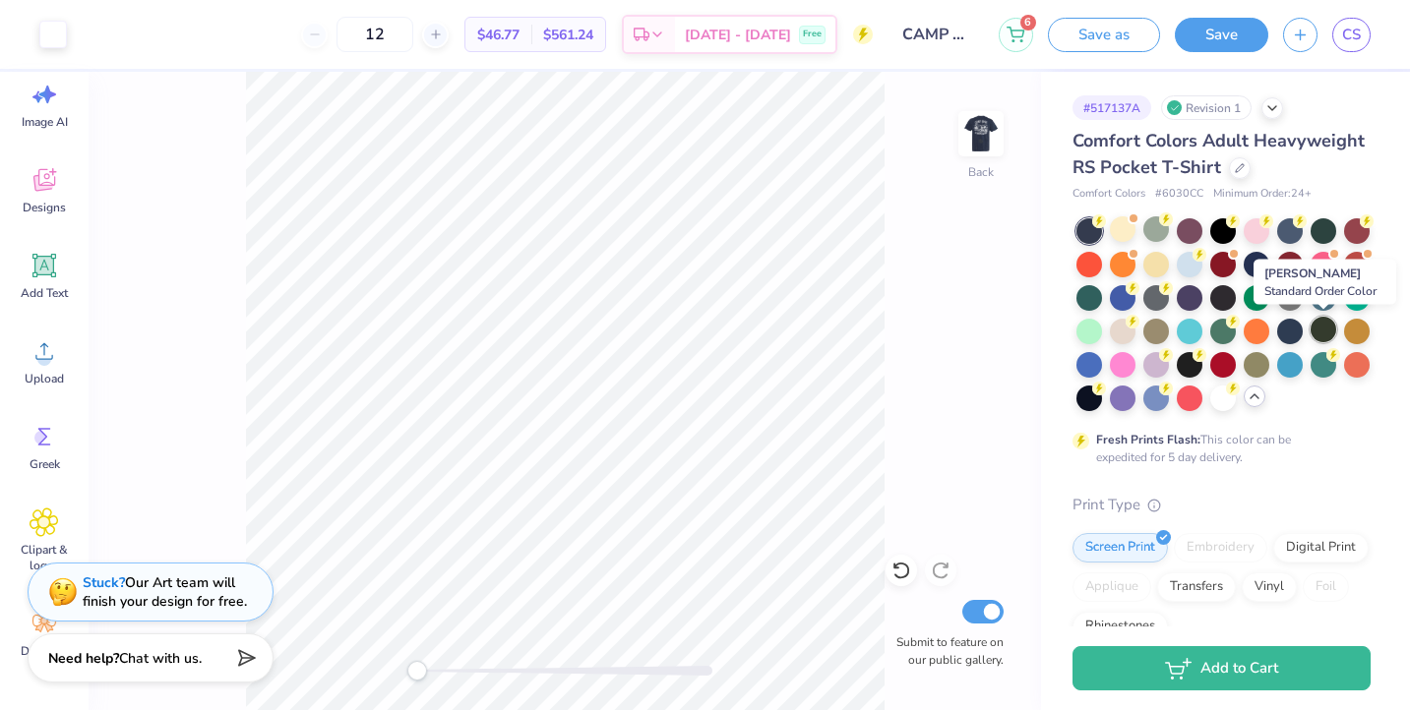
click at [1318, 328] on div at bounding box center [1324, 330] width 26 height 26
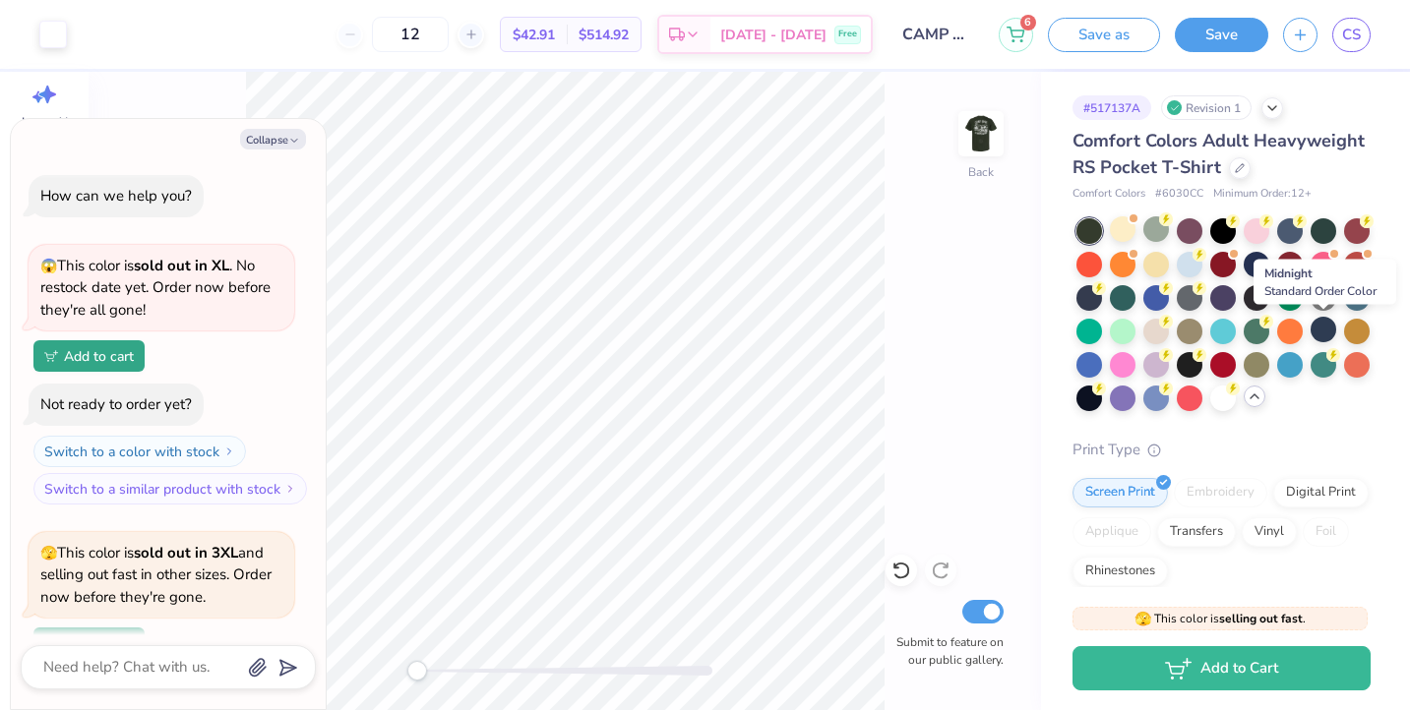
scroll to position [746, 0]
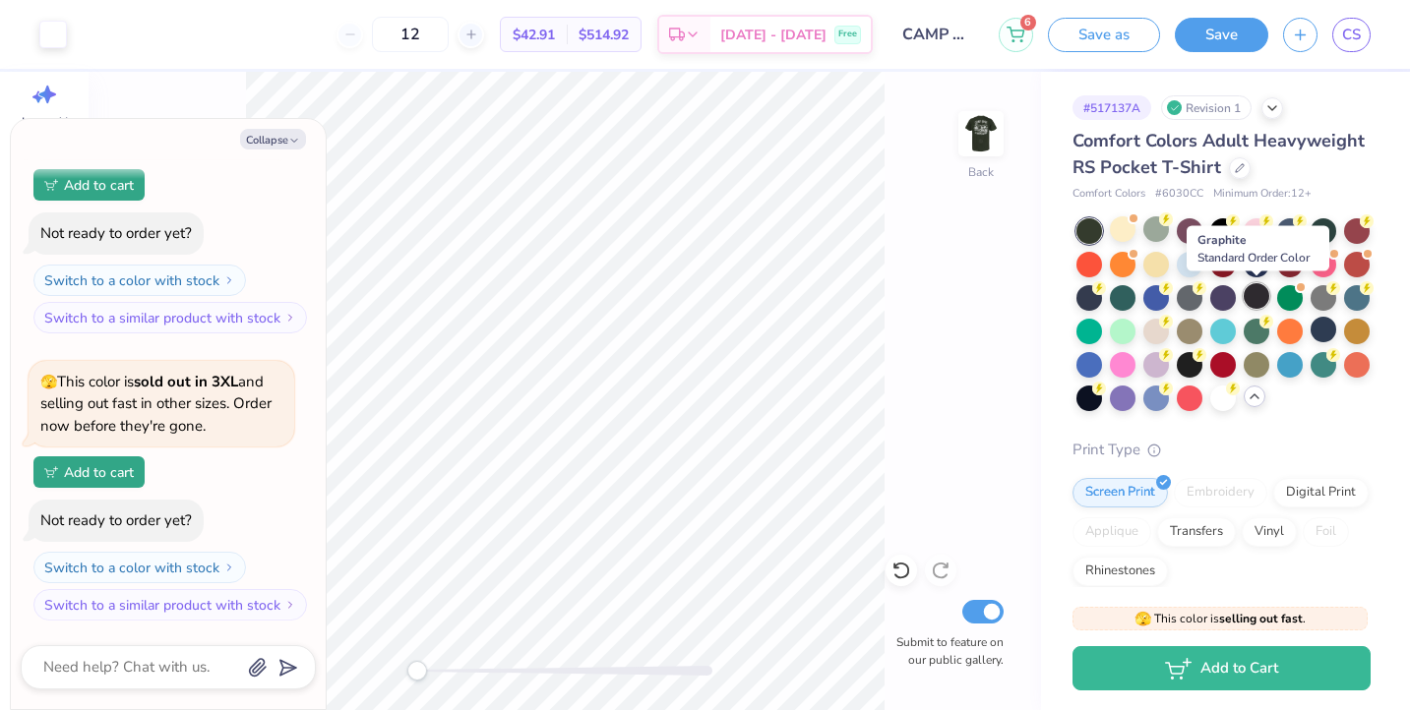
click at [1263, 297] on div at bounding box center [1257, 296] width 26 height 26
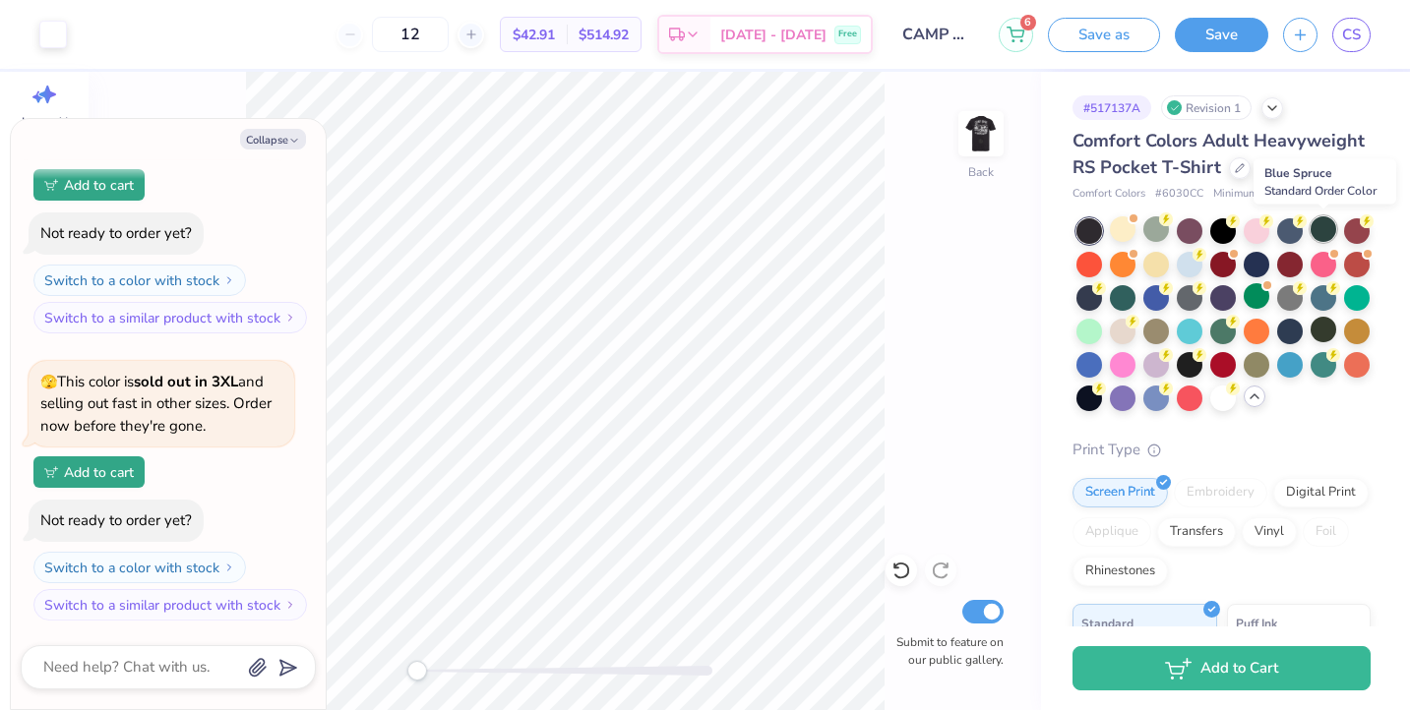
click at [1327, 233] on div at bounding box center [1324, 229] width 26 height 26
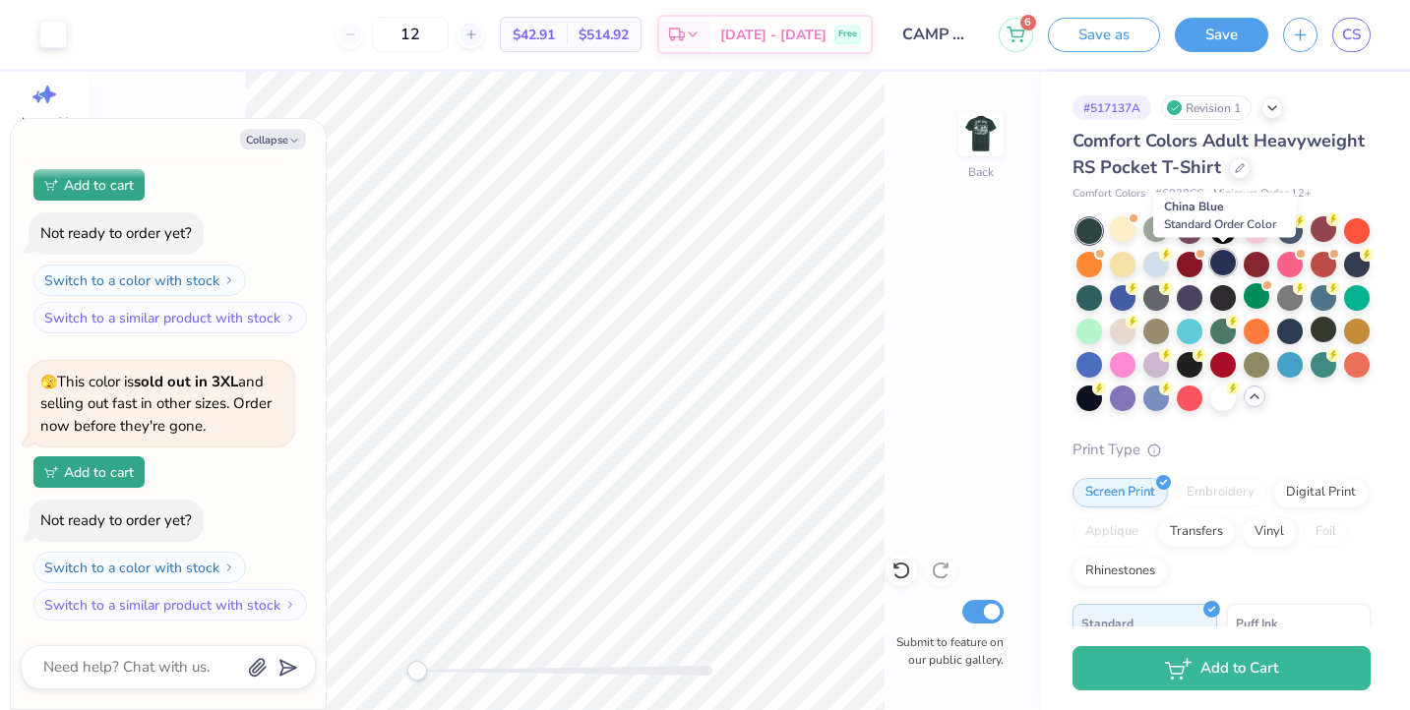
click at [1231, 259] on div at bounding box center [1223, 263] width 26 height 26
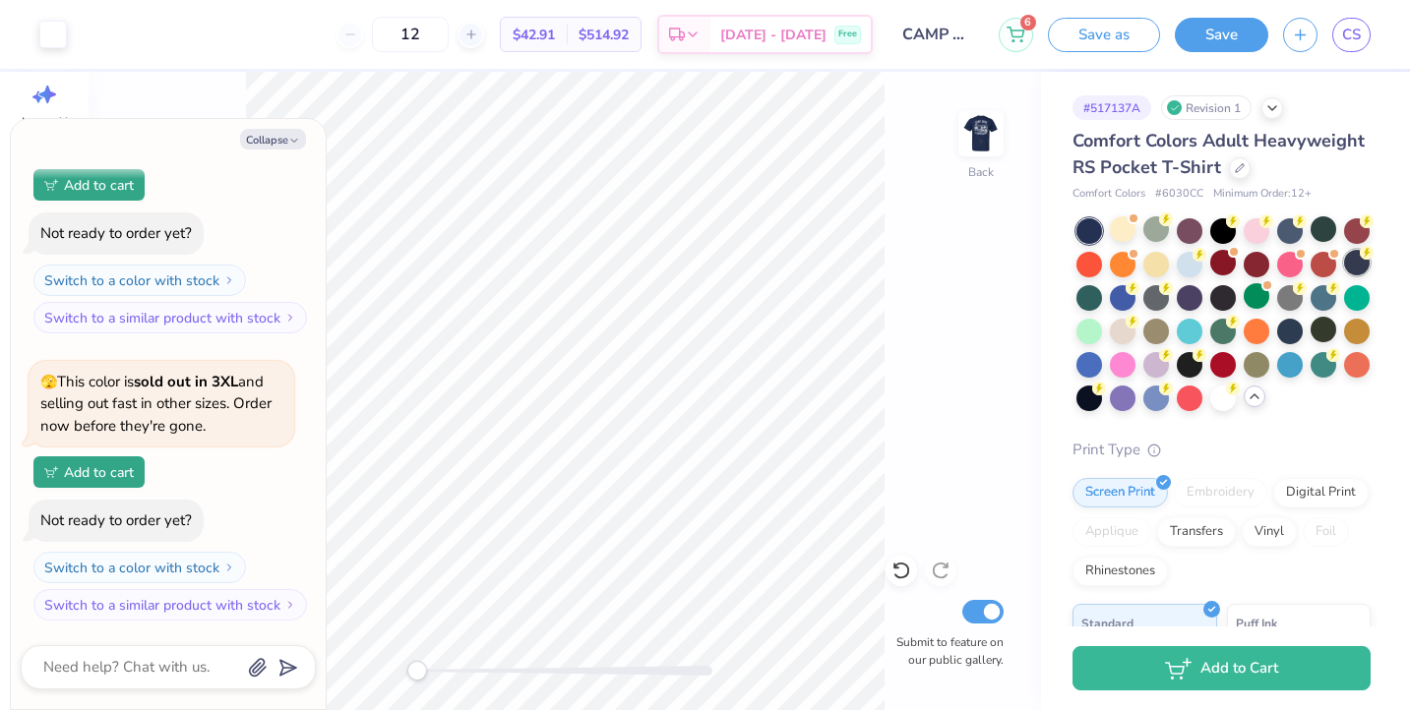
click at [1351, 266] on div at bounding box center [1357, 263] width 26 height 26
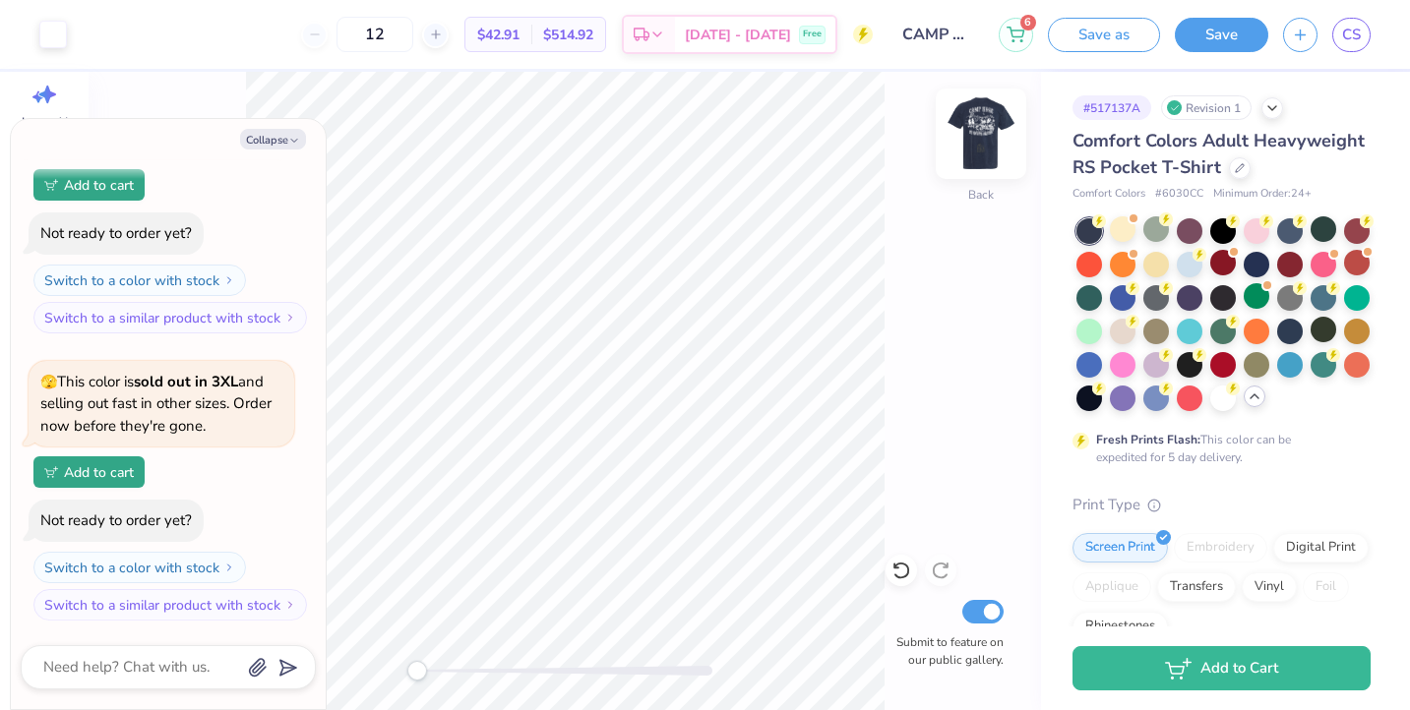
click at [986, 128] on img at bounding box center [981, 133] width 79 height 79
click at [986, 128] on img at bounding box center [980, 133] width 39 height 39
click at [406, 665] on div "Back Submit to feature on our public gallery." at bounding box center [565, 391] width 953 height 639
click at [282, 138] on button "Collapse" at bounding box center [273, 139] width 66 height 21
type textarea "x"
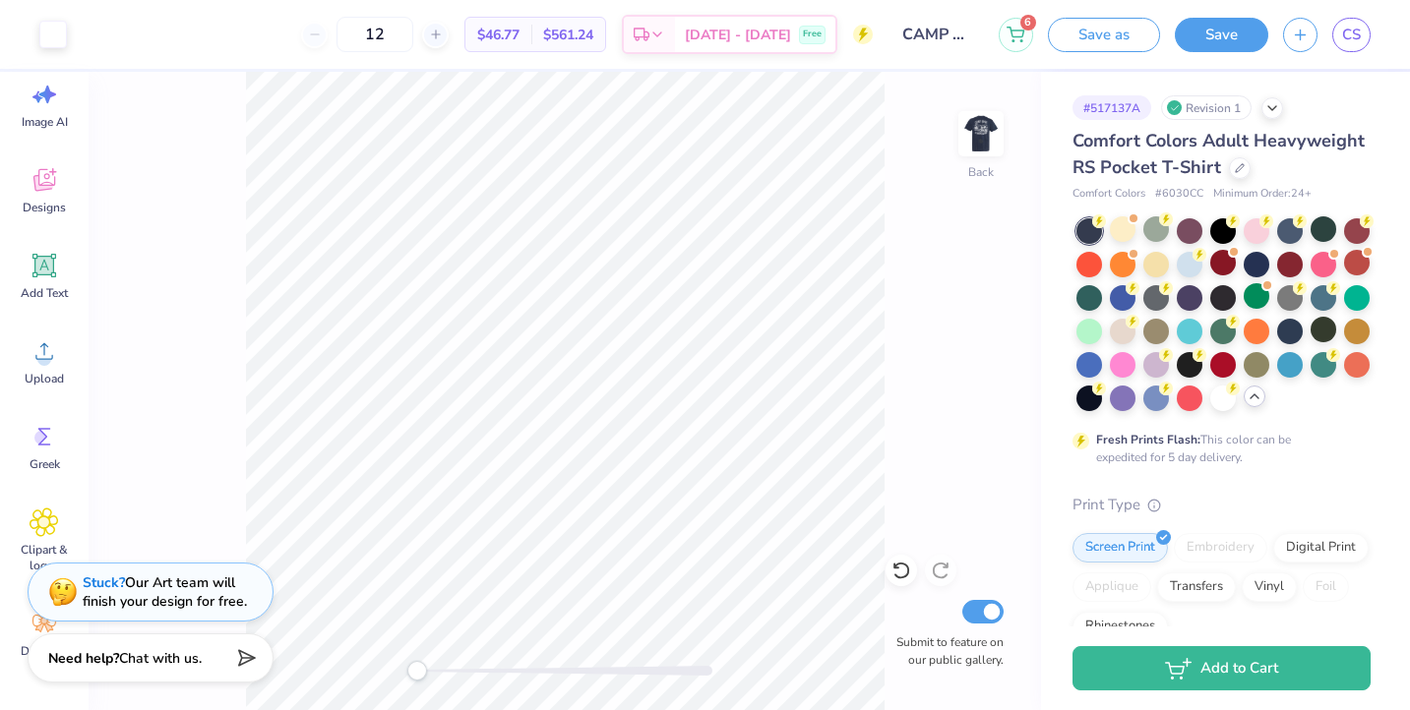
click at [391, 663] on div "Back Submit to feature on our public gallery." at bounding box center [565, 391] width 953 height 639
click at [981, 138] on img at bounding box center [981, 133] width 79 height 79
click at [981, 138] on img at bounding box center [980, 133] width 39 height 39
click at [996, 117] on img at bounding box center [981, 133] width 79 height 79
click at [1211, 32] on button "Save" at bounding box center [1221, 32] width 93 height 34
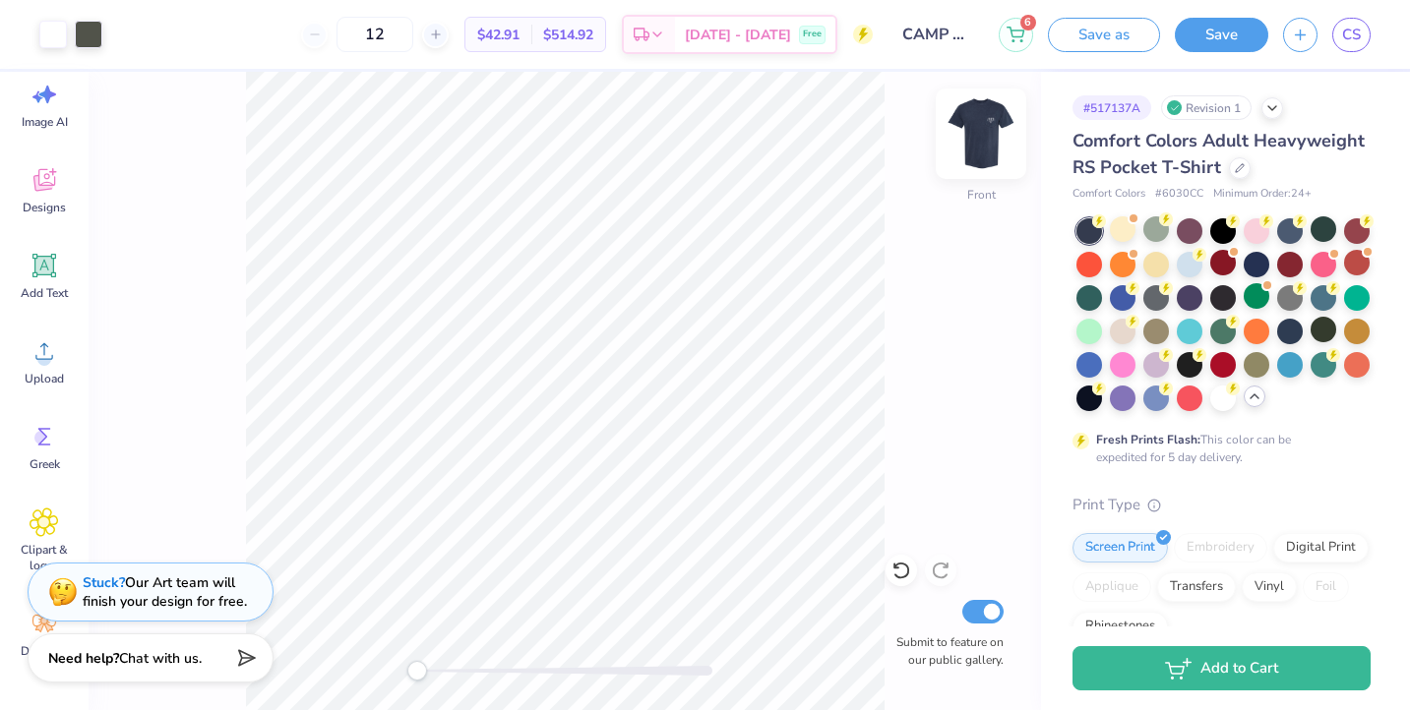
click at [983, 114] on img at bounding box center [981, 133] width 79 height 79
click at [424, 662] on div at bounding box center [564, 671] width 295 height 20
drag, startPoint x: 428, startPoint y: 672, endPoint x: 457, endPoint y: 671, distance: 28.6
click at [457, 671] on div "Accessibility label" at bounding box center [457, 671] width 20 height 20
drag, startPoint x: 452, startPoint y: 668, endPoint x: 408, endPoint y: 668, distance: 43.3
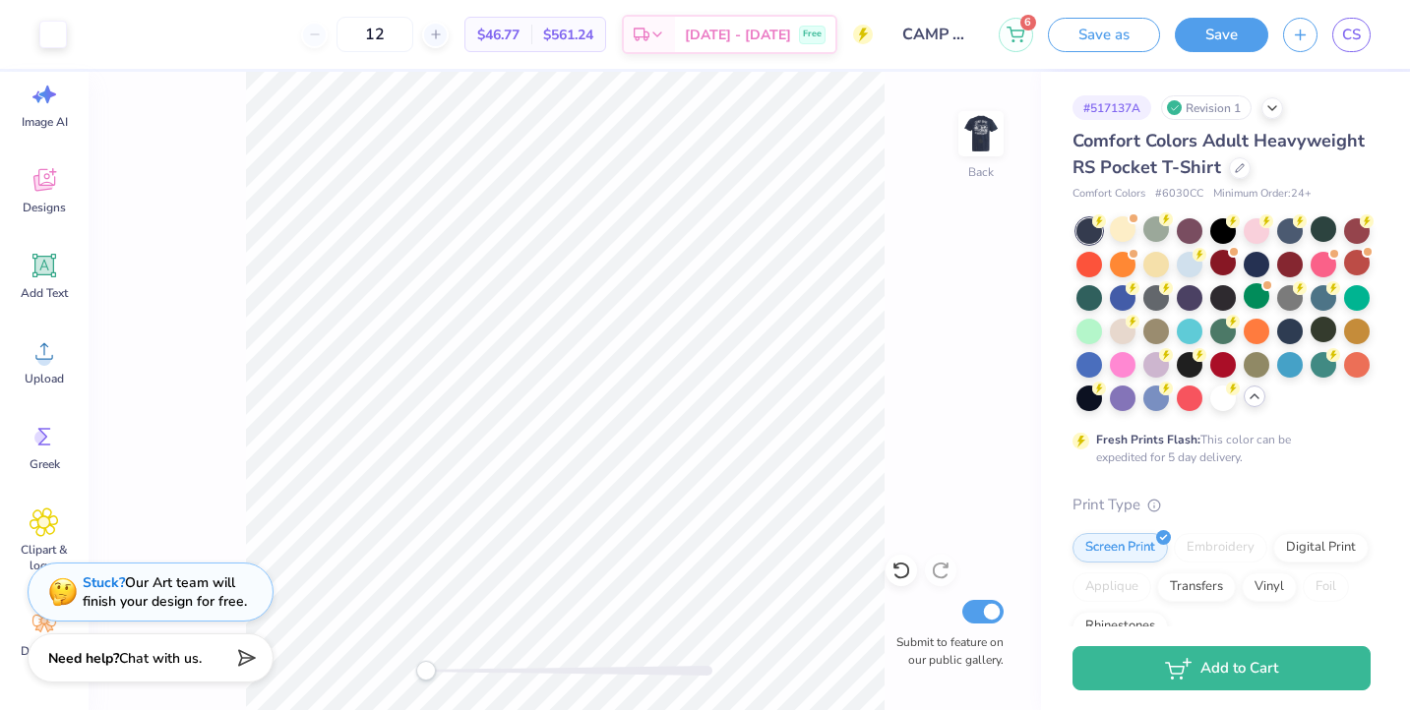
click at [416, 668] on div "Accessibility label" at bounding box center [426, 671] width 20 height 20
click at [986, 126] on img at bounding box center [981, 133] width 79 height 79
drag, startPoint x: 418, startPoint y: 669, endPoint x: 456, endPoint y: 665, distance: 37.6
click at [455, 665] on div "Accessibility label" at bounding box center [445, 671] width 20 height 20
drag, startPoint x: 460, startPoint y: 664, endPoint x: 413, endPoint y: 661, distance: 46.3
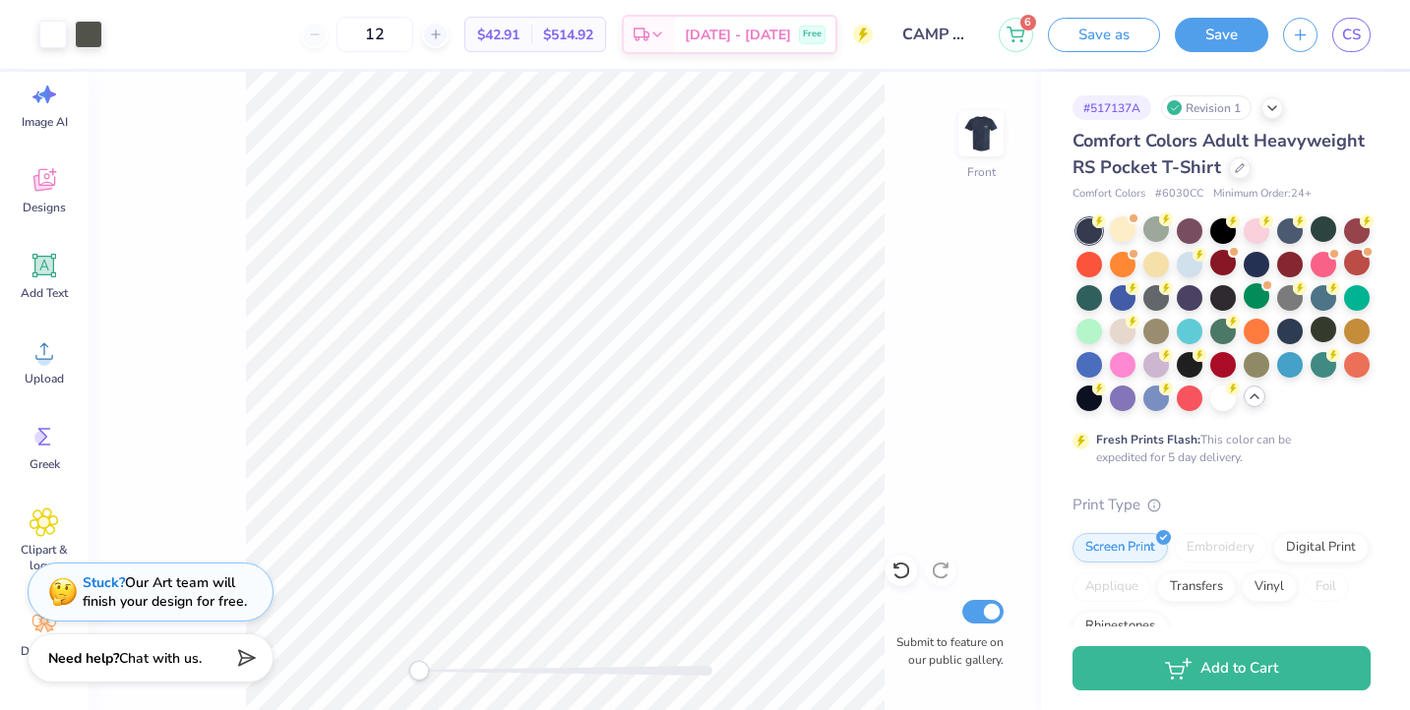
click at [413, 661] on div "Accessibility label" at bounding box center [419, 671] width 20 height 20
click at [990, 147] on img at bounding box center [981, 133] width 79 height 79
click at [1237, 37] on button "Save" at bounding box center [1221, 32] width 93 height 34
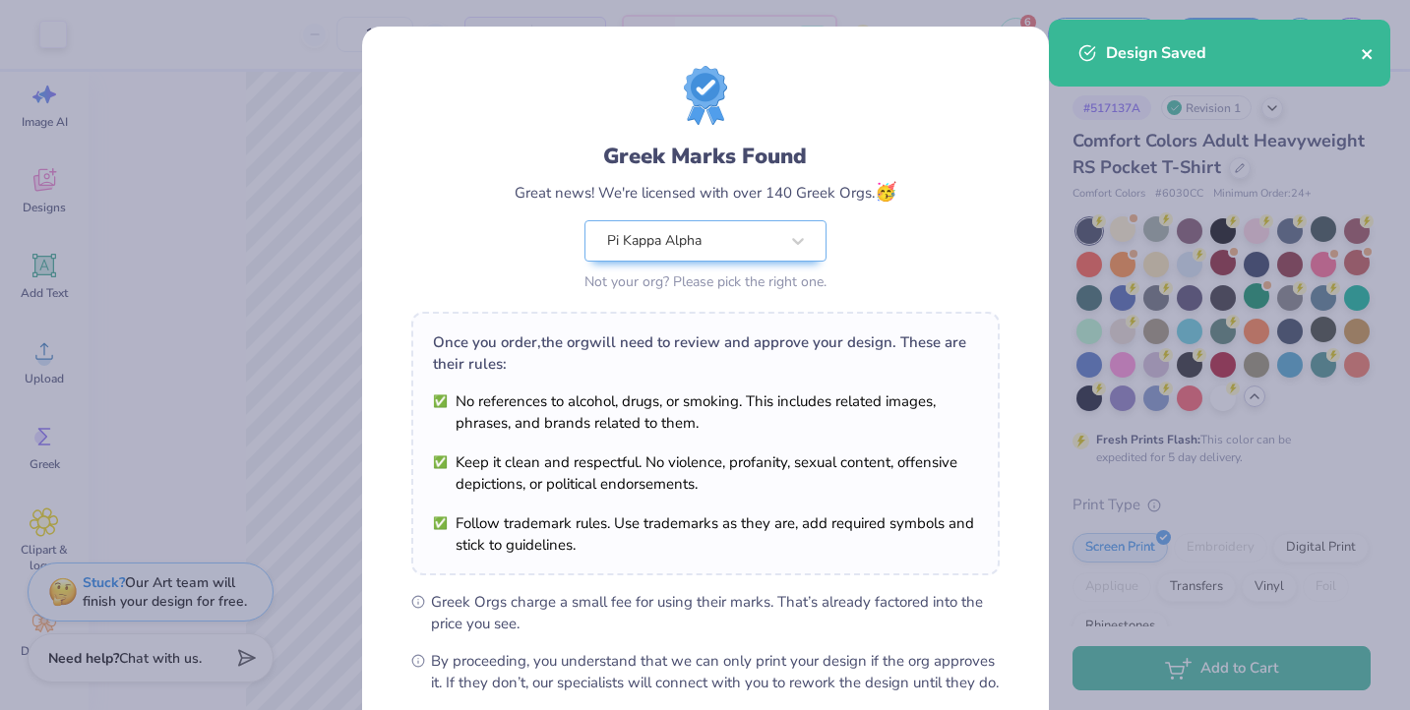
click at [1370, 50] on icon "close" at bounding box center [1367, 54] width 10 height 10
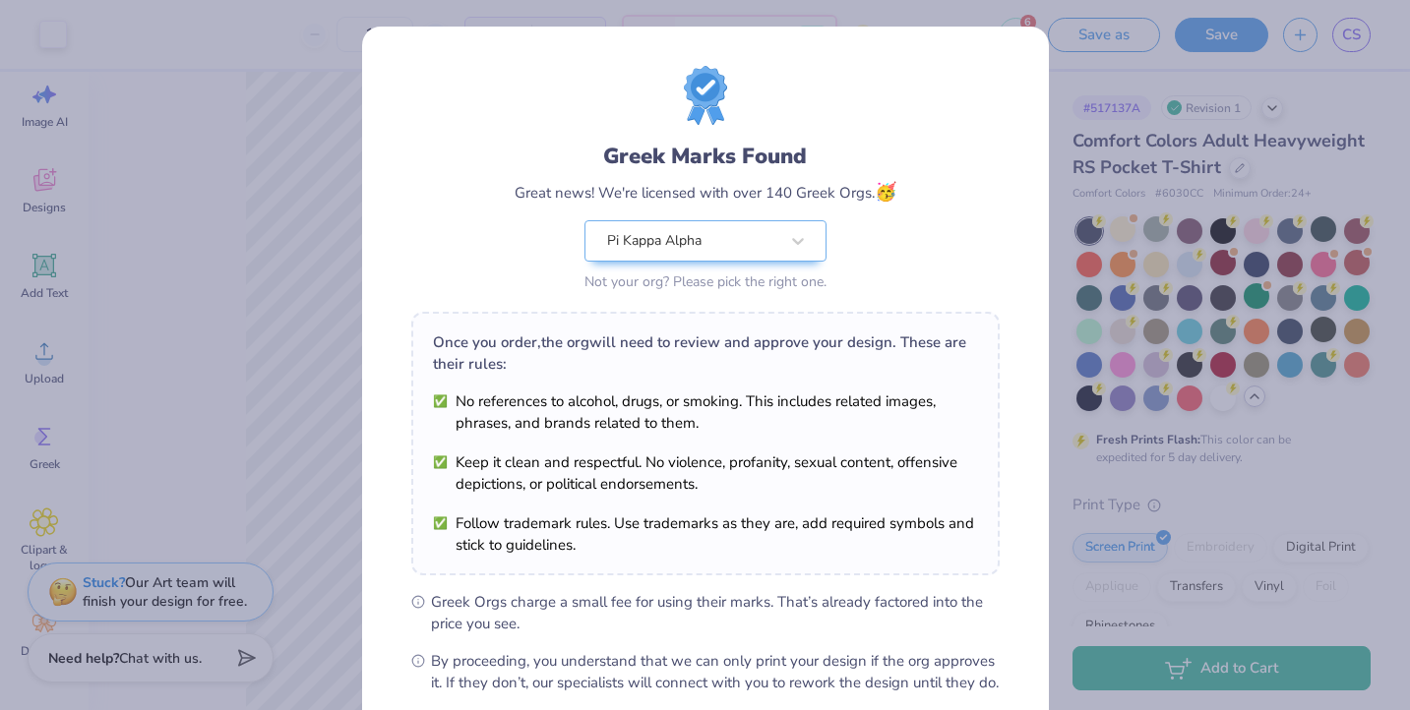
scroll to position [211, 0]
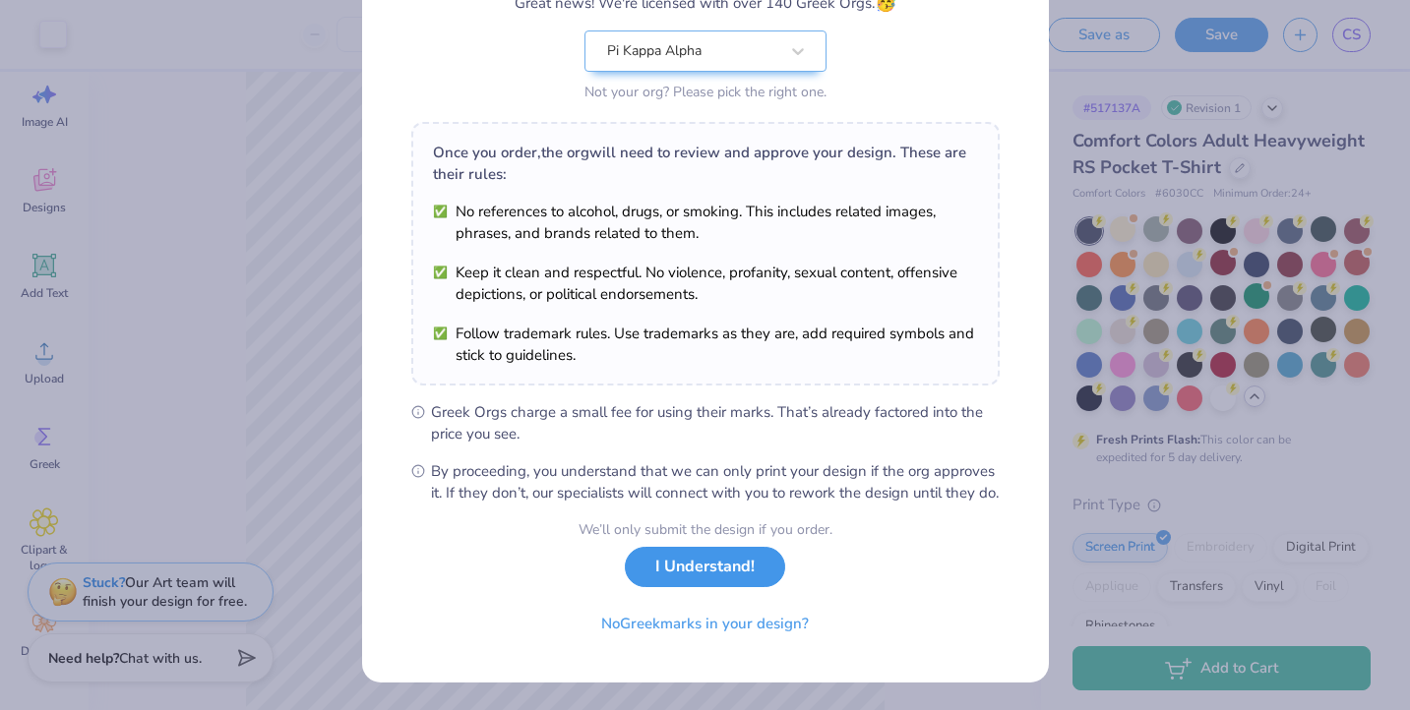
click at [727, 585] on button "I Understand!" at bounding box center [705, 567] width 160 height 40
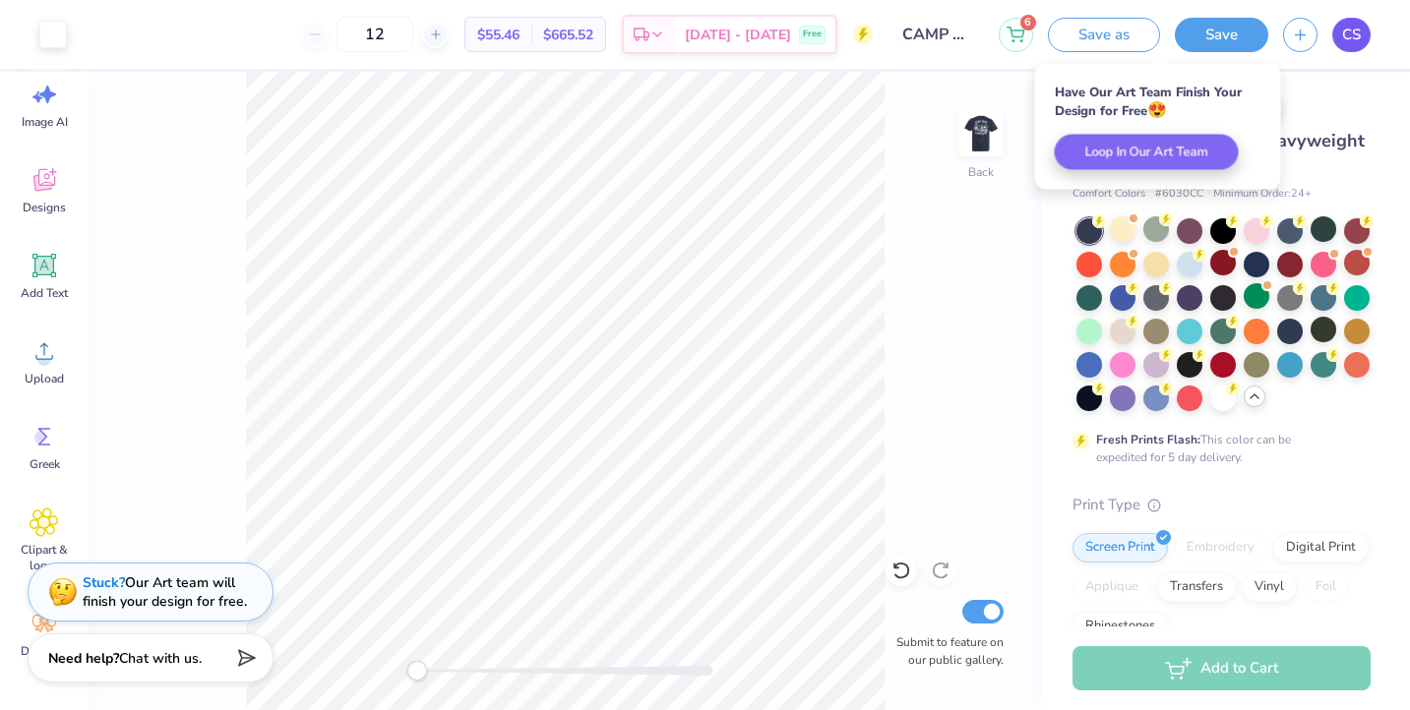
click at [1352, 31] on span "CS" at bounding box center [1351, 35] width 19 height 23
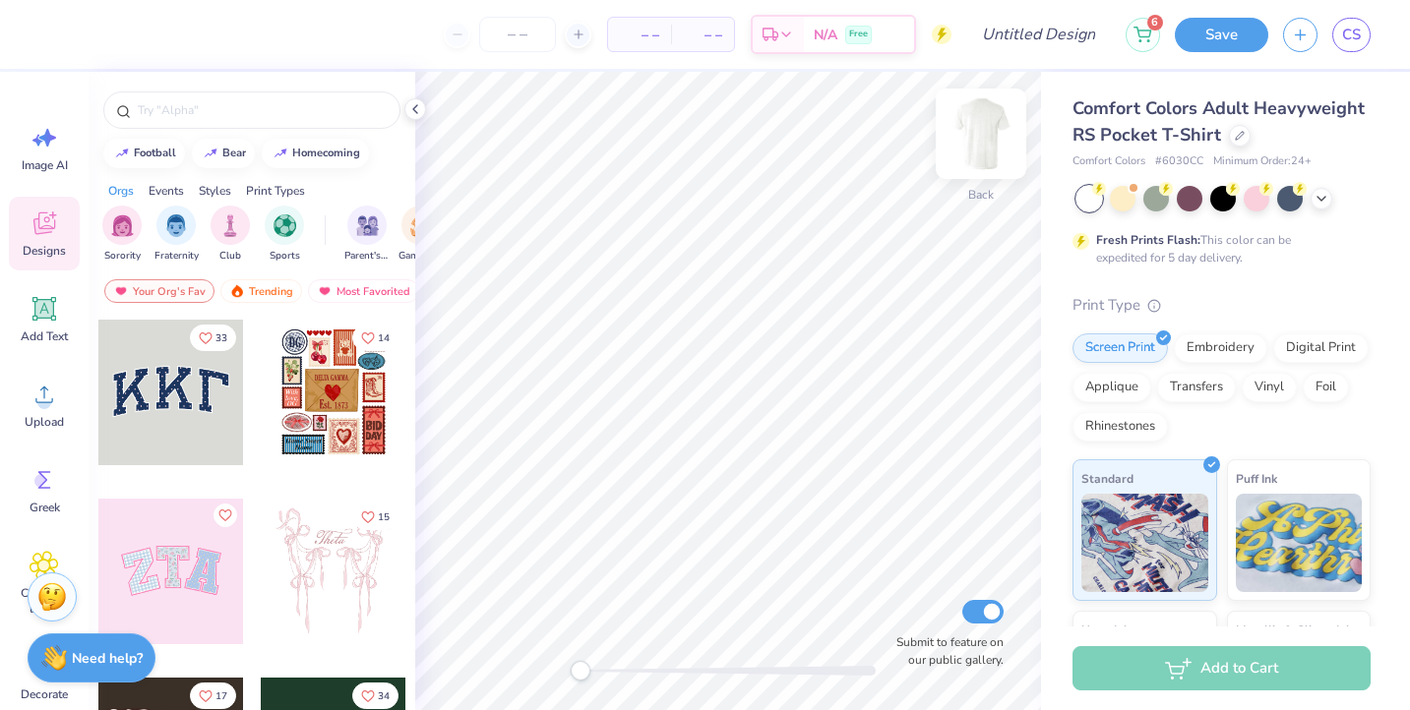
click at [998, 129] on img at bounding box center [981, 133] width 79 height 79
click at [411, 118] on div at bounding box center [415, 109] width 22 height 22
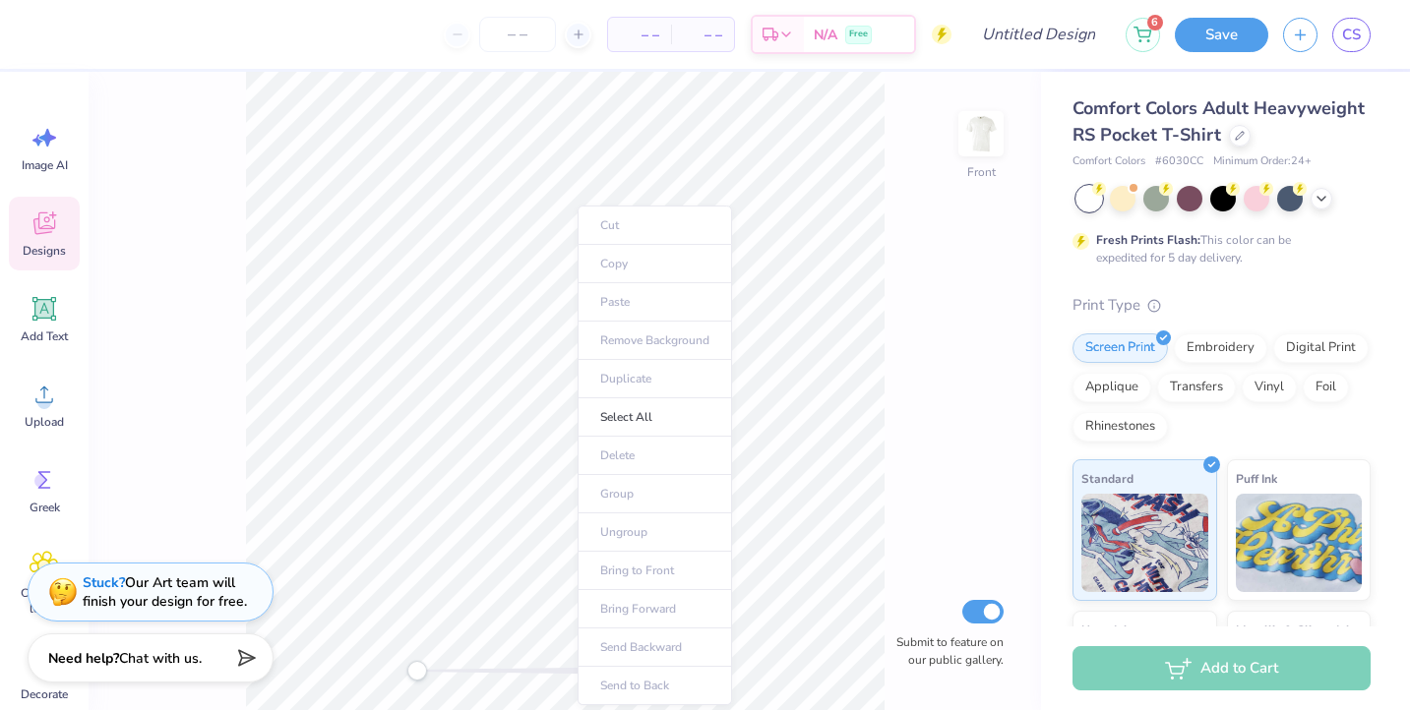
click at [615, 306] on ul "Cut Copy Paste Remove Background Duplicate Select All Delete Group Ungroup Brin…" at bounding box center [655, 456] width 154 height 500
click at [626, 287] on ul "Cut Copy Paste Remove Background Duplicate Select All Delete Group Ungroup Brin…" at bounding box center [655, 456] width 154 height 500
click at [585, 275] on ul "Cut Copy Paste Remove Background Duplicate Select All Delete Group Ungroup Brin…" at bounding box center [620, 456] width 154 height 500
click at [894, 143] on div "Front Submit to feature on our public gallery." at bounding box center [565, 391] width 953 height 639
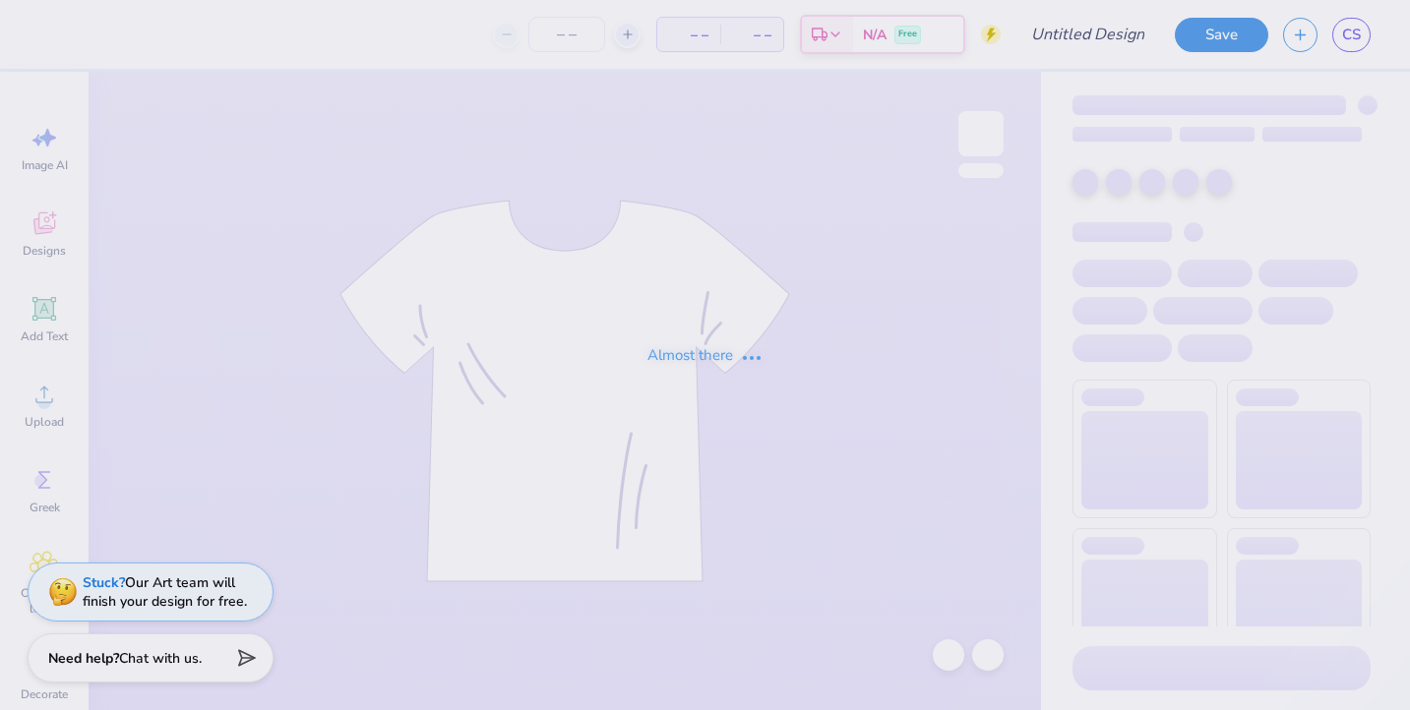
type input "CAMP HOBE PIKE"
type input "12"
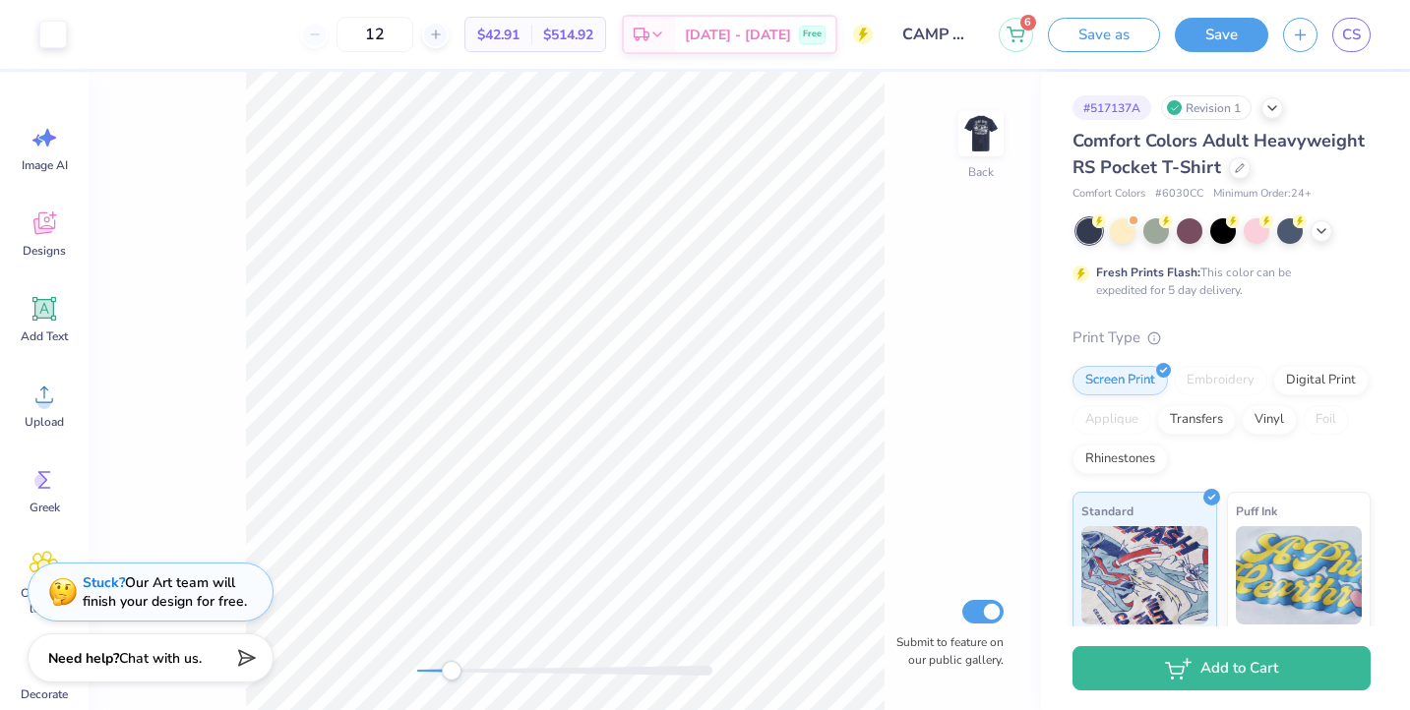
click at [461, 659] on div "Back Submit to feature on our public gallery." at bounding box center [565, 391] width 953 height 639
click at [382, 689] on div "Back Submit to feature on our public gallery." at bounding box center [565, 391] width 953 height 639
drag, startPoint x: 416, startPoint y: 673, endPoint x: 458, endPoint y: 669, distance: 41.5
click at [458, 669] on div "Accessibility label" at bounding box center [455, 671] width 20 height 20
click at [411, 681] on div "Back Submit to feature on our public gallery." at bounding box center [565, 391] width 953 height 639
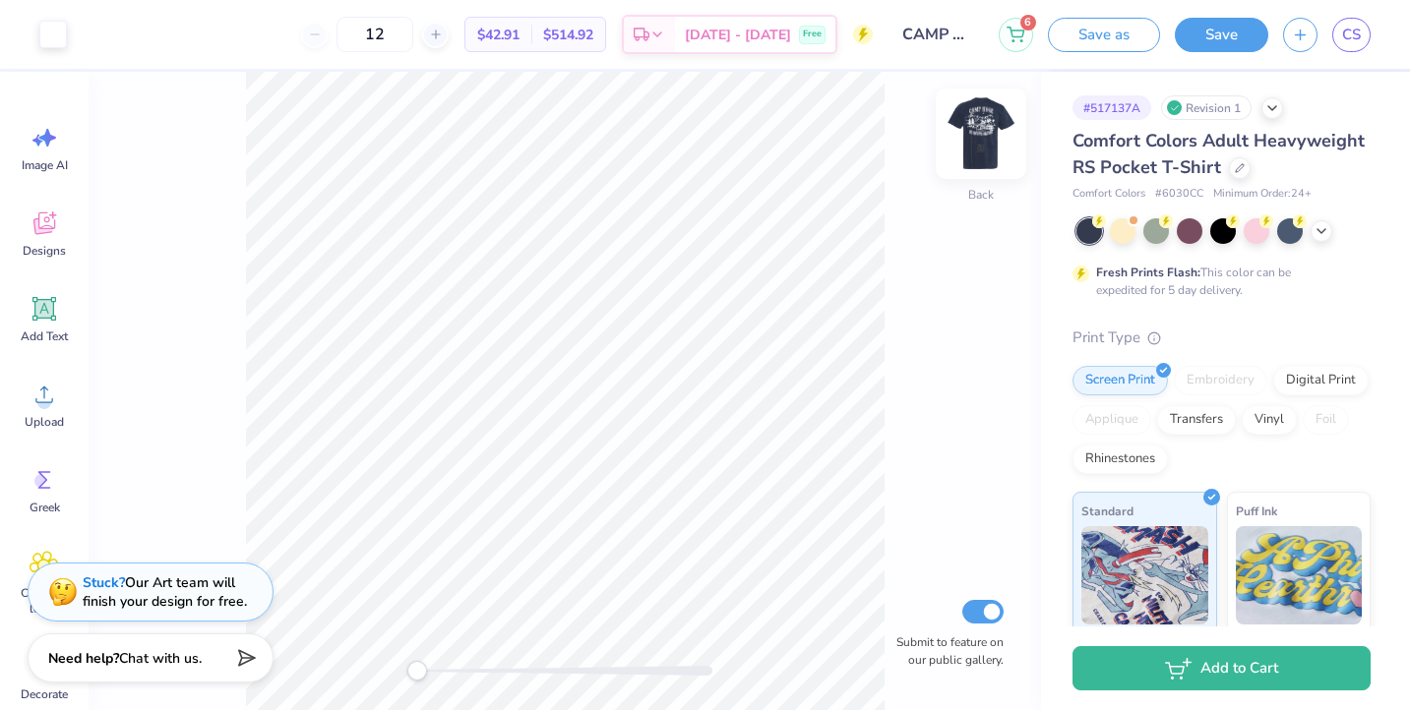
click at [989, 140] on img at bounding box center [981, 133] width 79 height 79
drag, startPoint x: 422, startPoint y: 674, endPoint x: 454, endPoint y: 670, distance: 31.7
click at [454, 670] on div "Accessibility label" at bounding box center [451, 671] width 20 height 20
drag, startPoint x: 447, startPoint y: 662, endPoint x: 415, endPoint y: 662, distance: 31.5
click at [417, 662] on div at bounding box center [564, 671] width 295 height 20
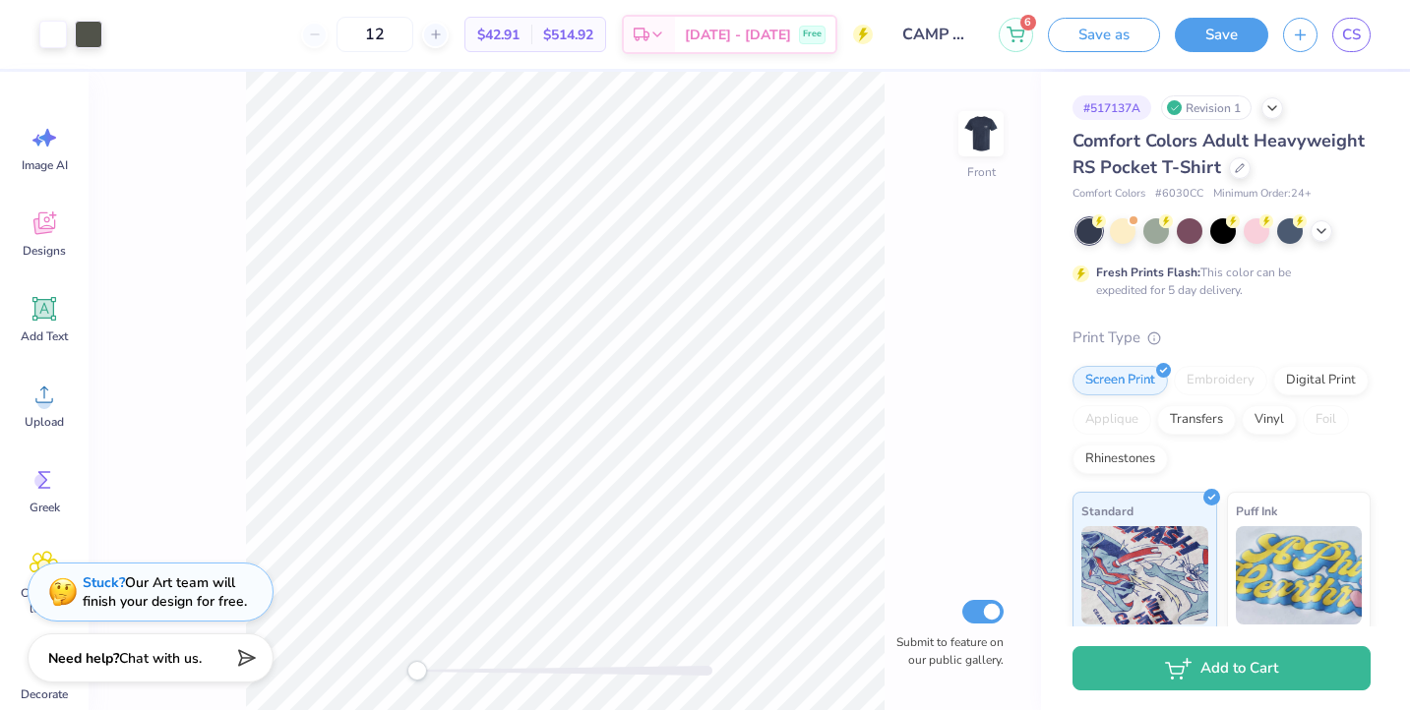
click at [1004, 142] on div "Front Submit to feature on our public gallery." at bounding box center [565, 391] width 953 height 639
click at [974, 133] on img at bounding box center [981, 133] width 79 height 79
click at [983, 132] on img at bounding box center [981, 133] width 79 height 79
click at [983, 132] on img at bounding box center [980, 133] width 39 height 39
drag, startPoint x: 415, startPoint y: 669, endPoint x: 451, endPoint y: 668, distance: 35.4
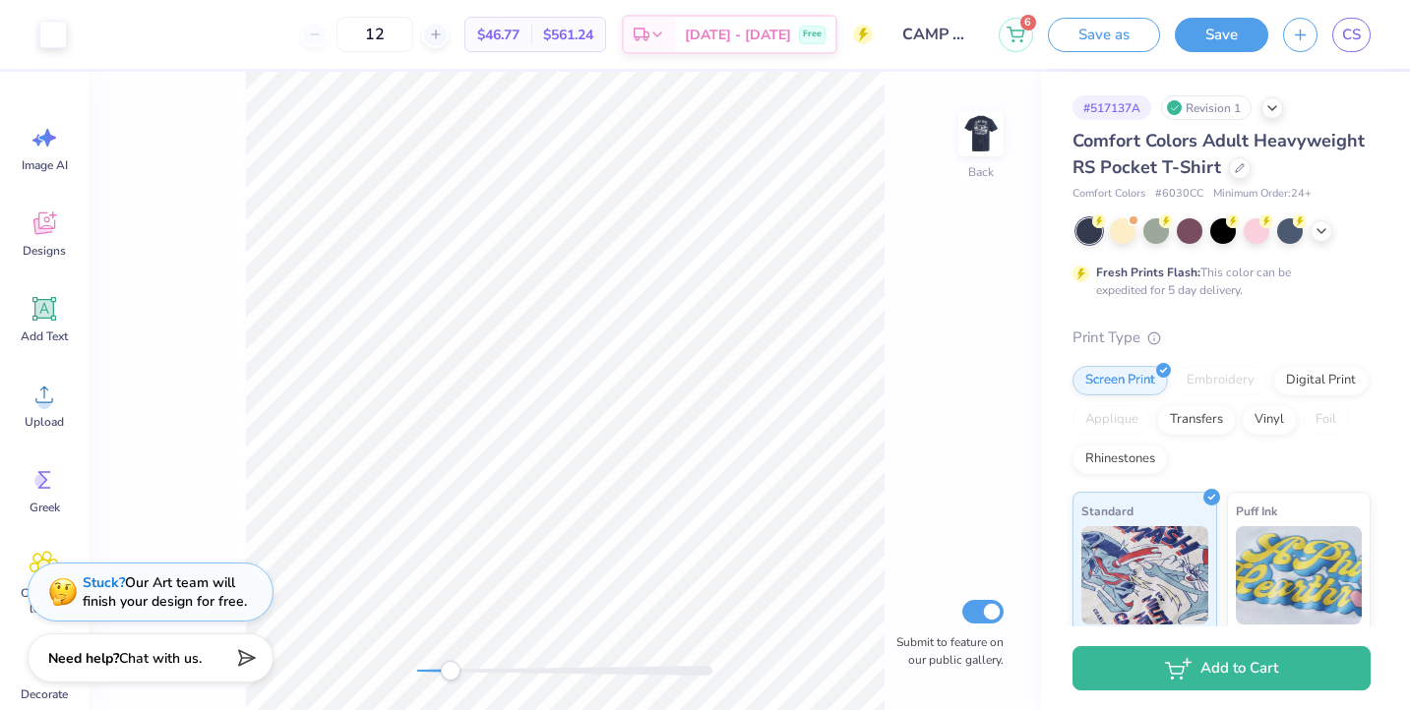
click at [451, 668] on div "Accessibility label" at bounding box center [451, 671] width 20 height 20
click at [412, 656] on div "Back Submit to feature on our public gallery." at bounding box center [565, 391] width 953 height 639
click at [498, 653] on div "Back Submit to feature on our public gallery." at bounding box center [565, 391] width 953 height 639
click at [988, 145] on img at bounding box center [981, 133] width 79 height 79
drag, startPoint x: 495, startPoint y: 672, endPoint x: 440, endPoint y: 664, distance: 55.7
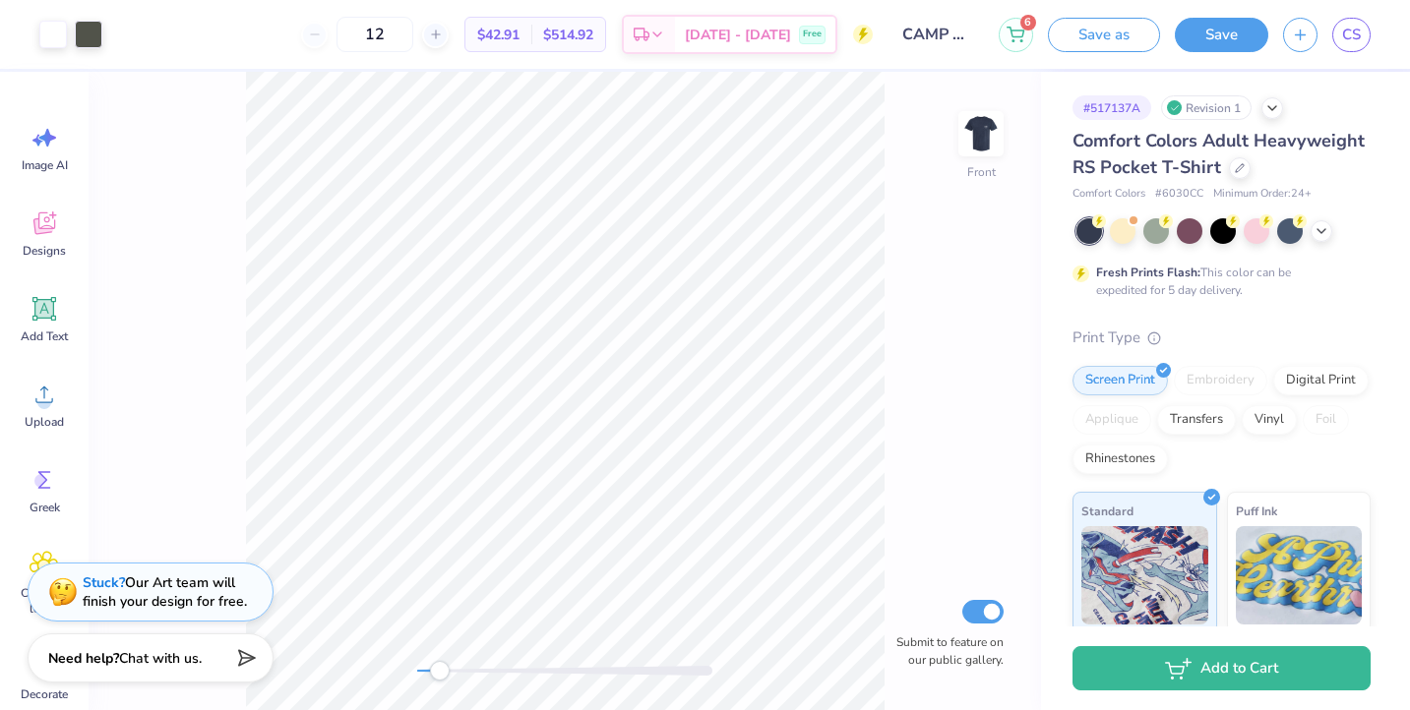
click at [440, 664] on div "Accessibility label" at bounding box center [440, 671] width 20 height 20
drag, startPoint x: 447, startPoint y: 672, endPoint x: 486, endPoint y: 663, distance: 40.3
click at [481, 663] on div "Accessibility label" at bounding box center [472, 671] width 20 height 20
click at [422, 655] on div "Front Submit to feature on our public gallery." at bounding box center [565, 391] width 953 height 639
click at [424, 666] on div "Accessibility label" at bounding box center [429, 671] width 20 height 20
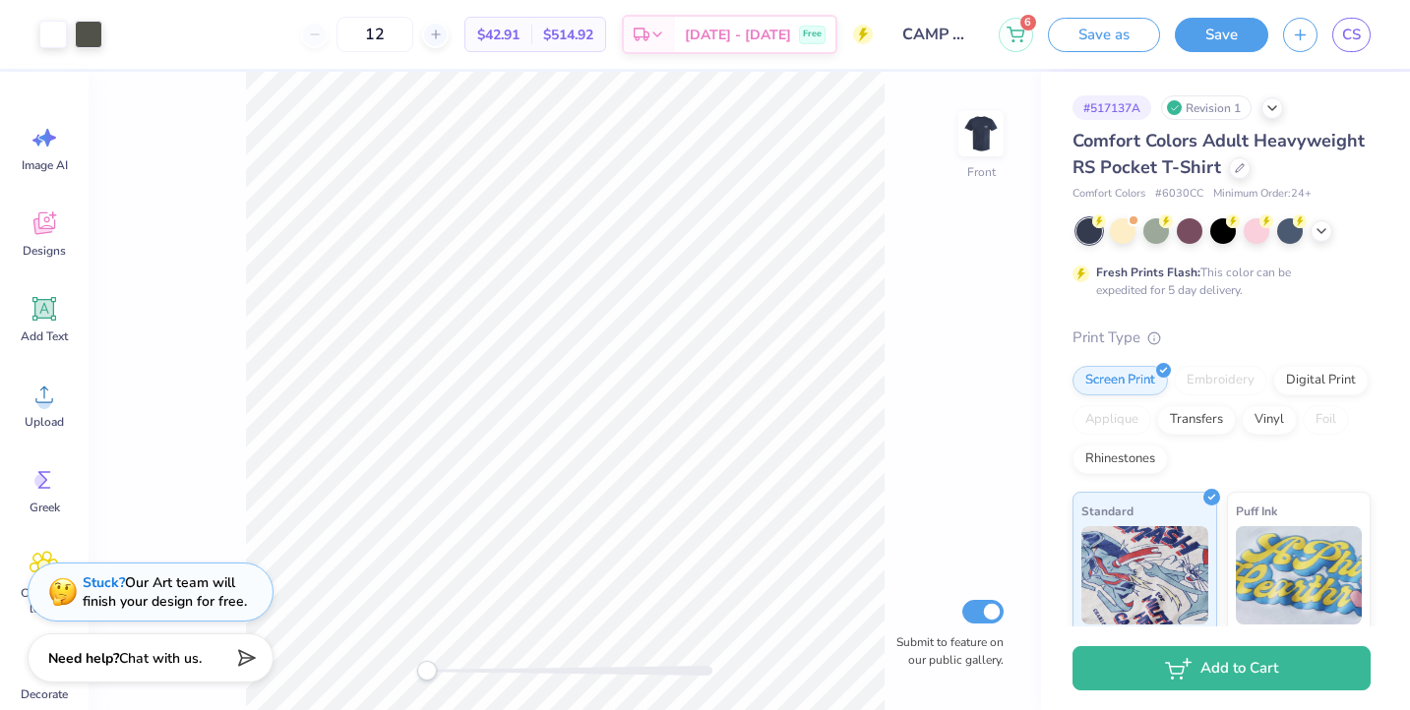
drag, startPoint x: 427, startPoint y: 665, endPoint x: 408, endPoint y: 665, distance: 18.7
click at [417, 665] on div "Accessibility label" at bounding box center [427, 671] width 20 height 20
click at [969, 154] on div at bounding box center [981, 134] width 91 height 91
click at [406, 655] on div "Back Submit to feature on our public gallery." at bounding box center [565, 391] width 953 height 639
click at [982, 133] on img at bounding box center [981, 133] width 79 height 79
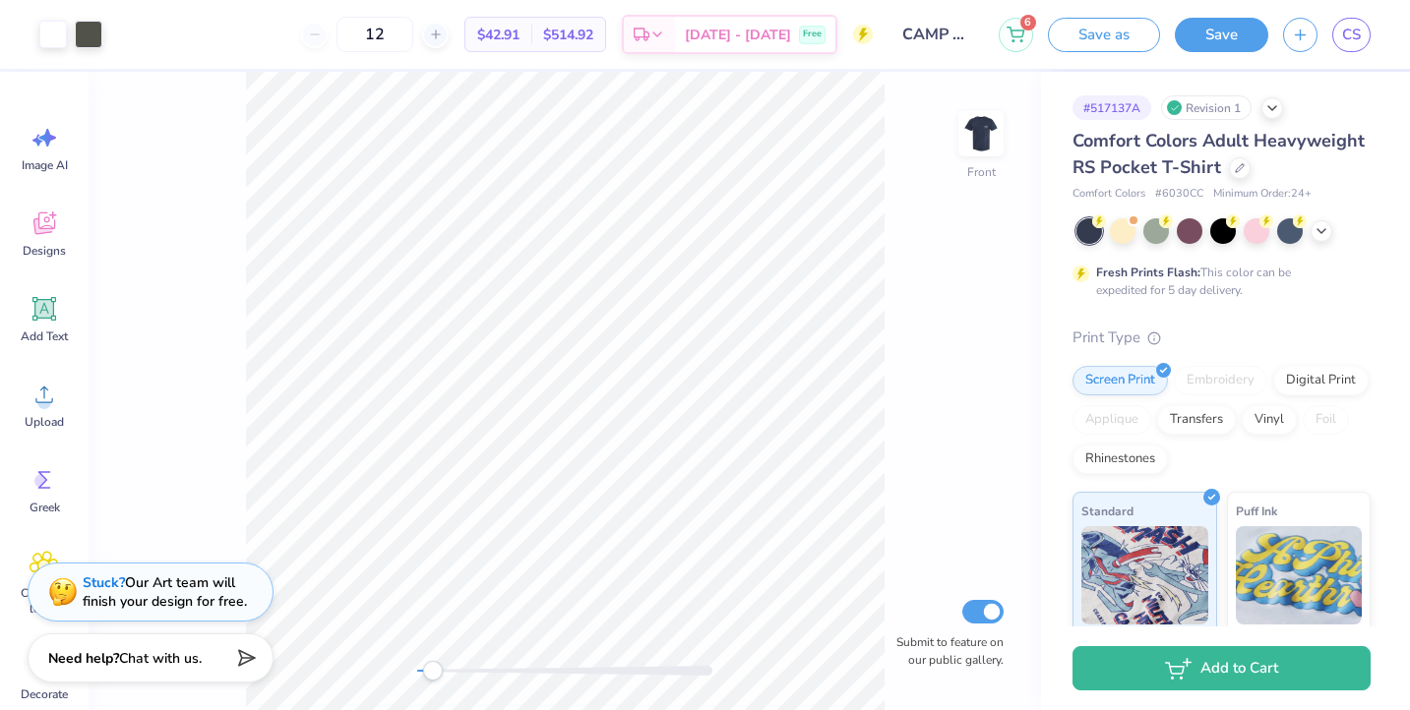
drag, startPoint x: 421, startPoint y: 667, endPoint x: 436, endPoint y: 664, distance: 15.1
click at [436, 664] on div "Accessibility label" at bounding box center [433, 671] width 20 height 20
click at [400, 659] on div "Front Submit to feature on our public gallery." at bounding box center [565, 391] width 953 height 639
click at [968, 149] on img at bounding box center [981, 133] width 79 height 79
click at [473, 648] on div "Back Submit to feature on our public gallery." at bounding box center [565, 391] width 953 height 639
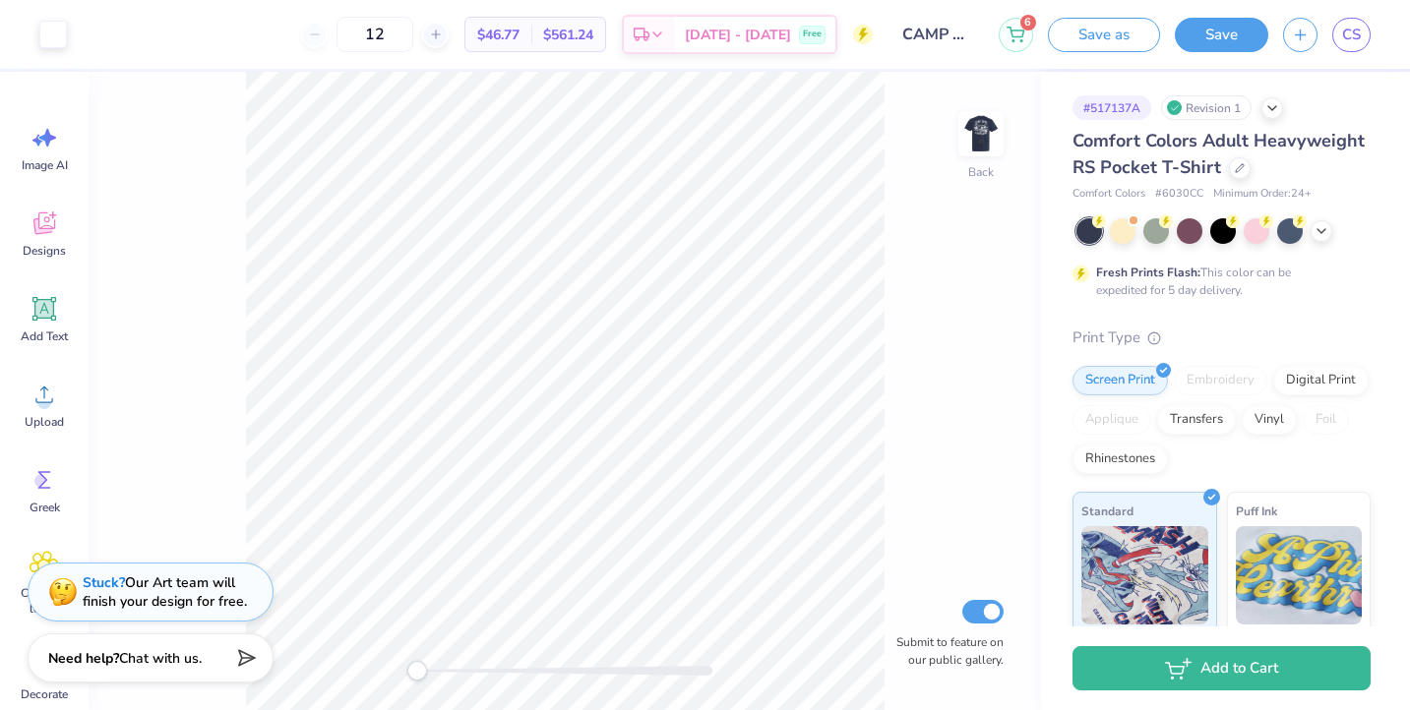
click at [390, 669] on div "Back Submit to feature on our public gallery." at bounding box center [565, 391] width 953 height 639
click at [954, 140] on div "Back Submit to feature on our public gallery." at bounding box center [565, 391] width 953 height 639
click at [962, 140] on img at bounding box center [981, 133] width 79 height 79
drag, startPoint x: 414, startPoint y: 665, endPoint x: 427, endPoint y: 666, distance: 12.8
click at [427, 666] on div "Accessibility label" at bounding box center [427, 671] width 20 height 20
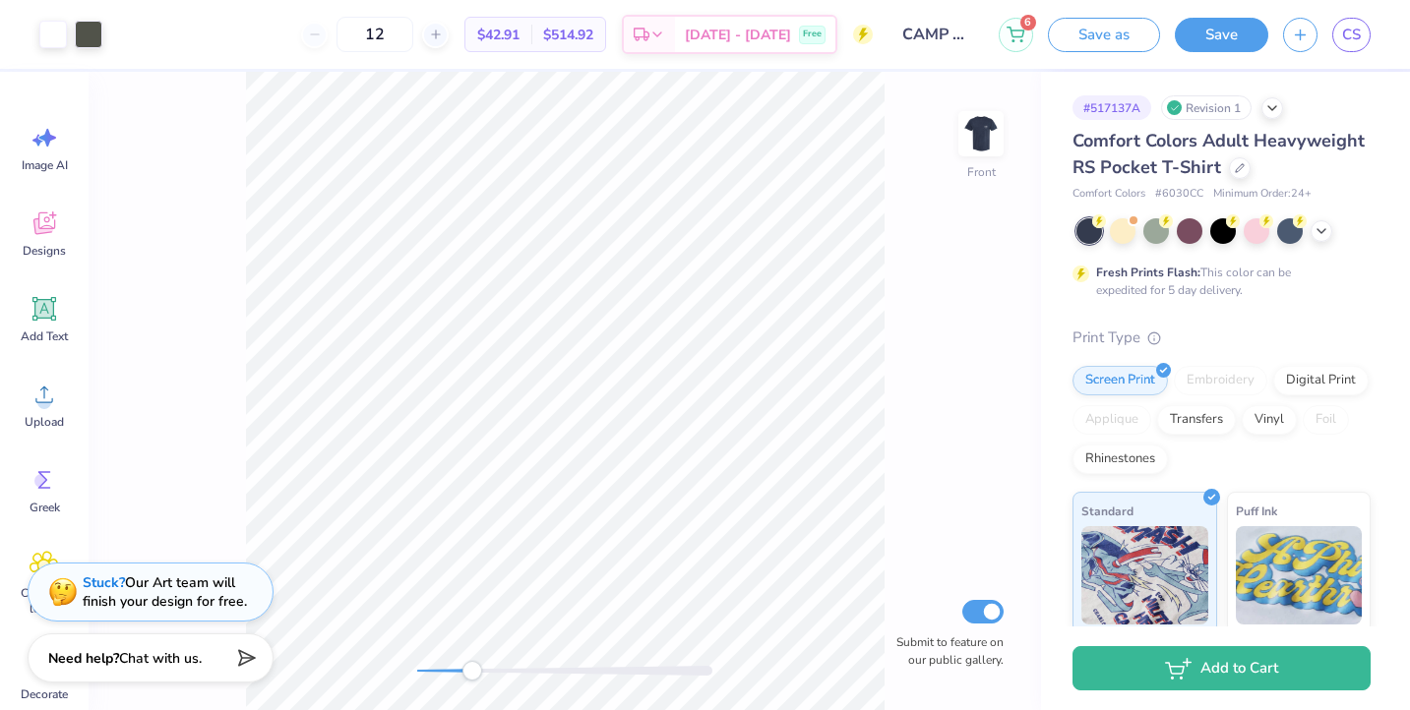
drag, startPoint x: 427, startPoint y: 666, endPoint x: 472, endPoint y: 664, distance: 45.3
click at [472, 664] on div "Accessibility label" at bounding box center [473, 671] width 20 height 20
click at [970, 146] on img at bounding box center [981, 133] width 79 height 79
click at [410, 653] on div "Back Submit to feature on our public gallery." at bounding box center [565, 391] width 953 height 639
drag, startPoint x: 417, startPoint y: 669, endPoint x: 455, endPoint y: 666, distance: 37.5
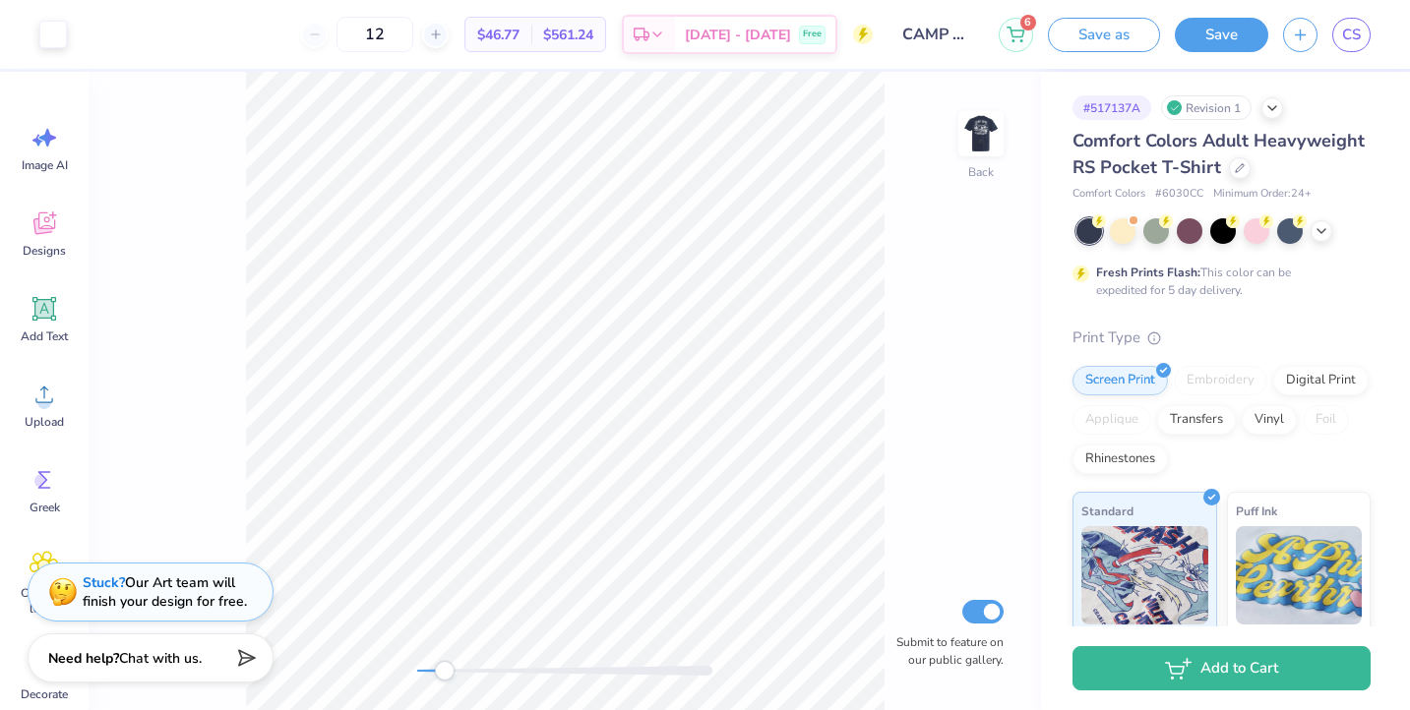
click at [454, 666] on div "Accessibility label" at bounding box center [445, 671] width 20 height 20
drag, startPoint x: 450, startPoint y: 667, endPoint x: 428, endPoint y: 667, distance: 21.6
click at [429, 667] on div "Accessibility label" at bounding box center [430, 671] width 20 height 20
click at [973, 142] on img at bounding box center [981, 133] width 79 height 79
drag, startPoint x: 432, startPoint y: 668, endPoint x: 463, endPoint y: 666, distance: 31.6
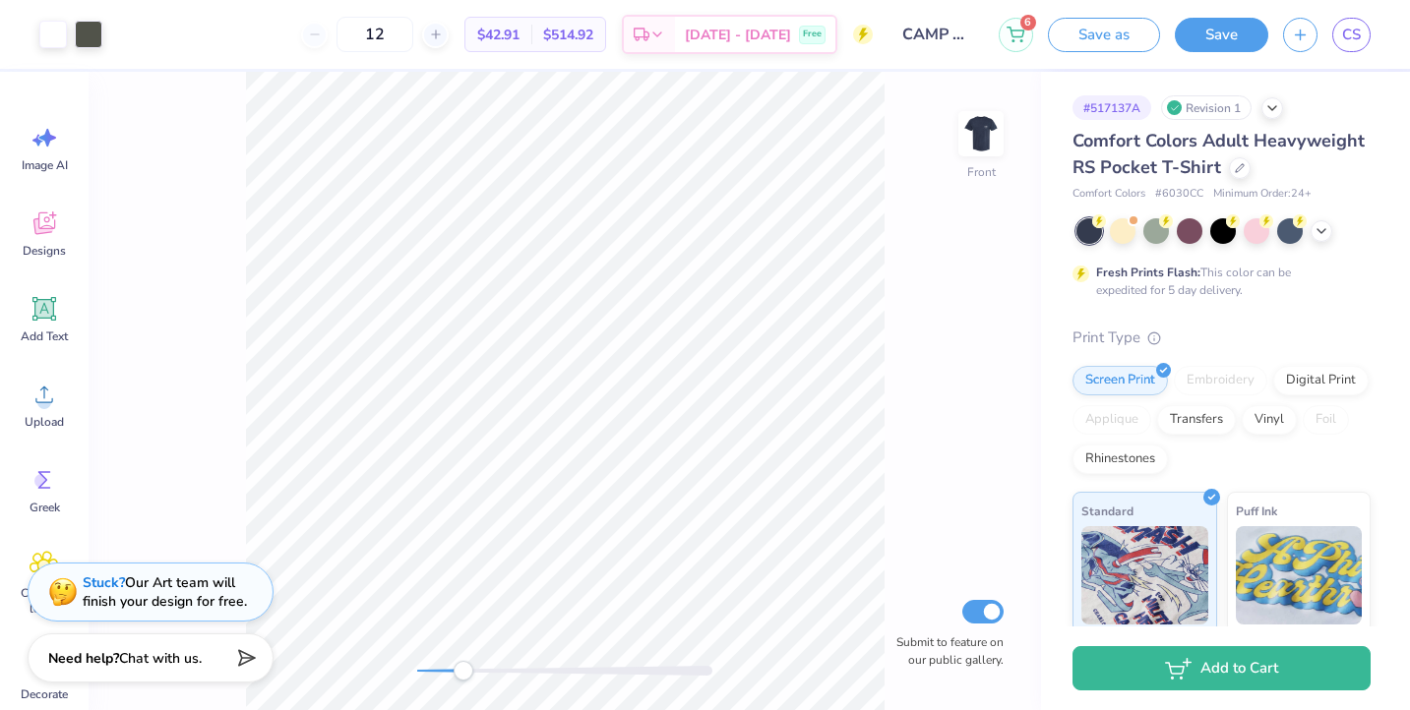
click at [463, 666] on div "Accessibility label" at bounding box center [464, 671] width 20 height 20
drag, startPoint x: 463, startPoint y: 666, endPoint x: 430, endPoint y: 666, distance: 33.5
click at [454, 666] on div "Accessibility label" at bounding box center [464, 671] width 20 height 20
drag, startPoint x: 426, startPoint y: 673, endPoint x: 451, endPoint y: 673, distance: 24.6
click at [451, 673] on div "Accessibility label" at bounding box center [449, 671] width 20 height 20
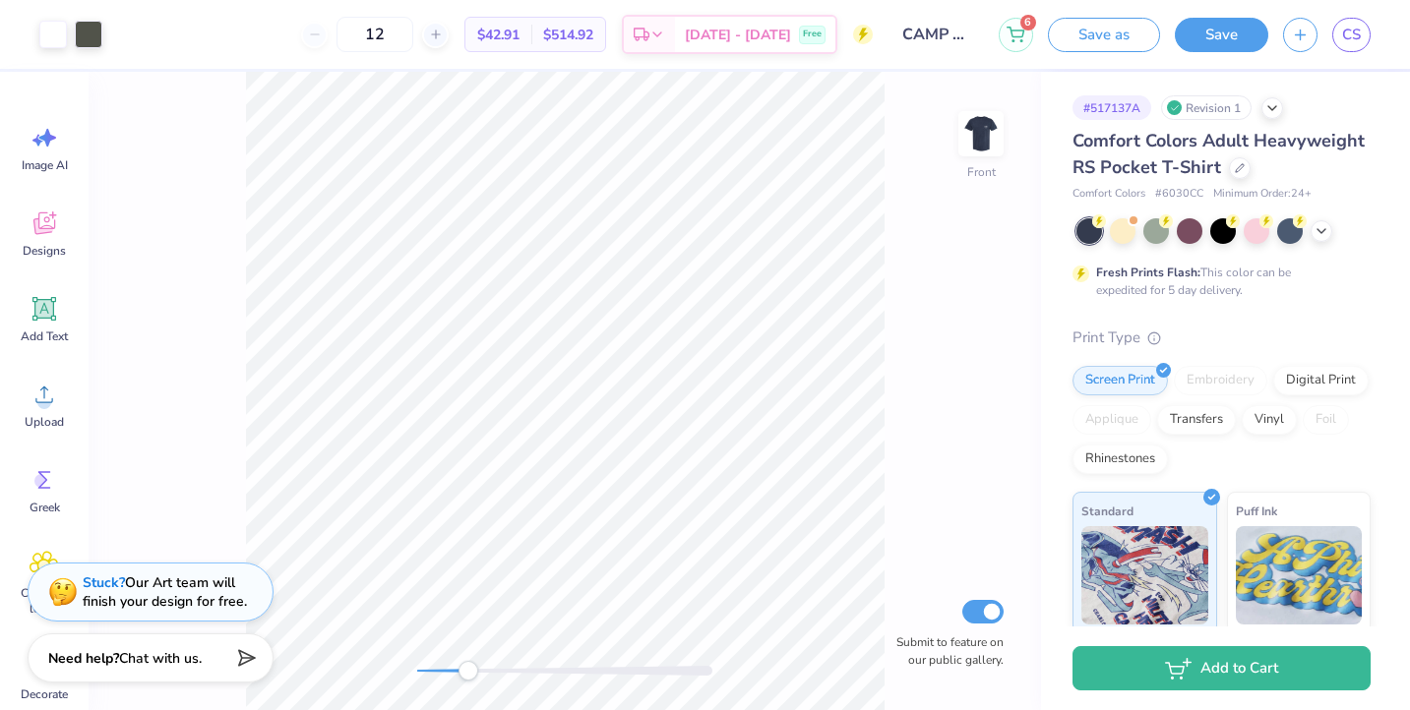
drag, startPoint x: 447, startPoint y: 671, endPoint x: 468, endPoint y: 672, distance: 21.7
click at [468, 672] on div "Accessibility label" at bounding box center [469, 671] width 20 height 20
click at [411, 657] on div "Front Submit to feature on our public gallery." at bounding box center [565, 391] width 953 height 639
click at [976, 129] on img at bounding box center [981, 133] width 79 height 79
click at [988, 143] on img at bounding box center [981, 133] width 79 height 79
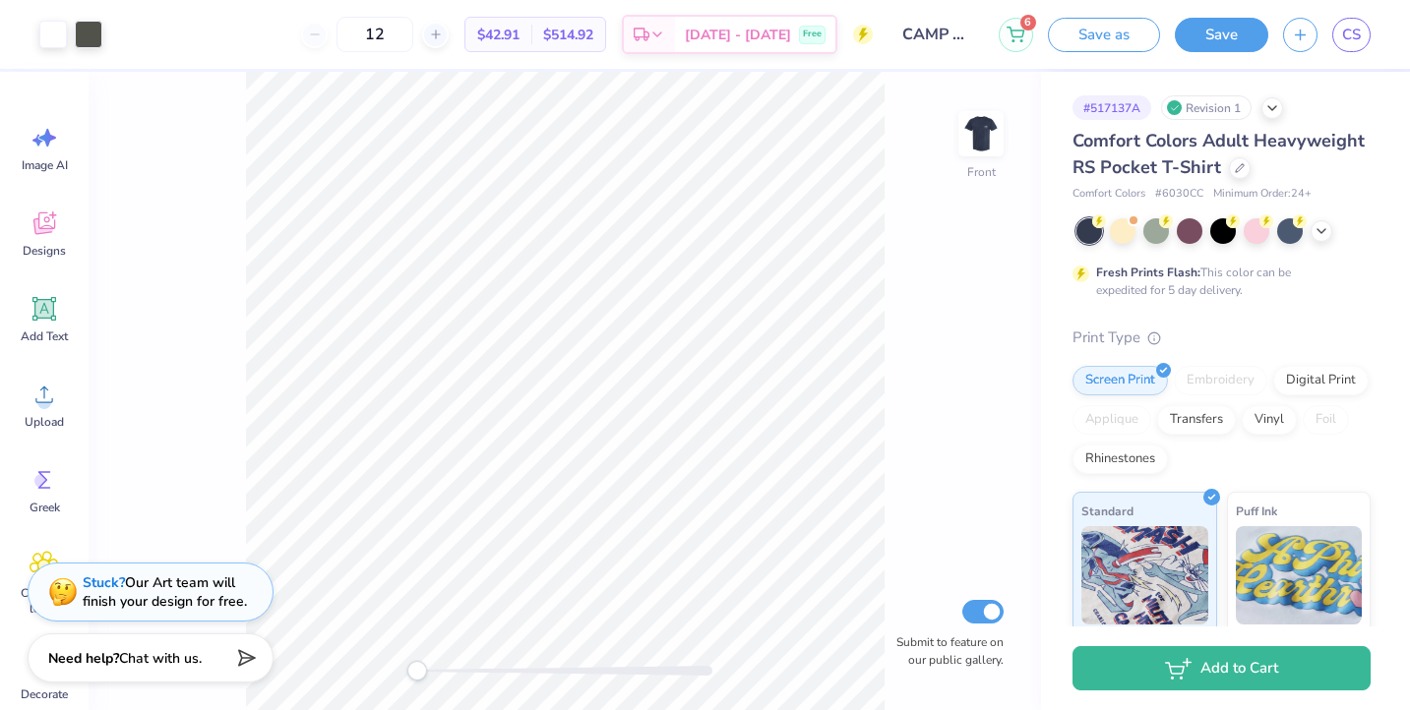
click at [412, 661] on div "Accessibility label" at bounding box center [417, 671] width 20 height 20
click at [985, 160] on div "Front" at bounding box center [980, 146] width 45 height 70
drag, startPoint x: 417, startPoint y: 672, endPoint x: 458, endPoint y: 667, distance: 40.6
click at [458, 667] on div "Accessibility label" at bounding box center [458, 671] width 20 height 20
click at [982, 139] on img at bounding box center [981, 133] width 79 height 79
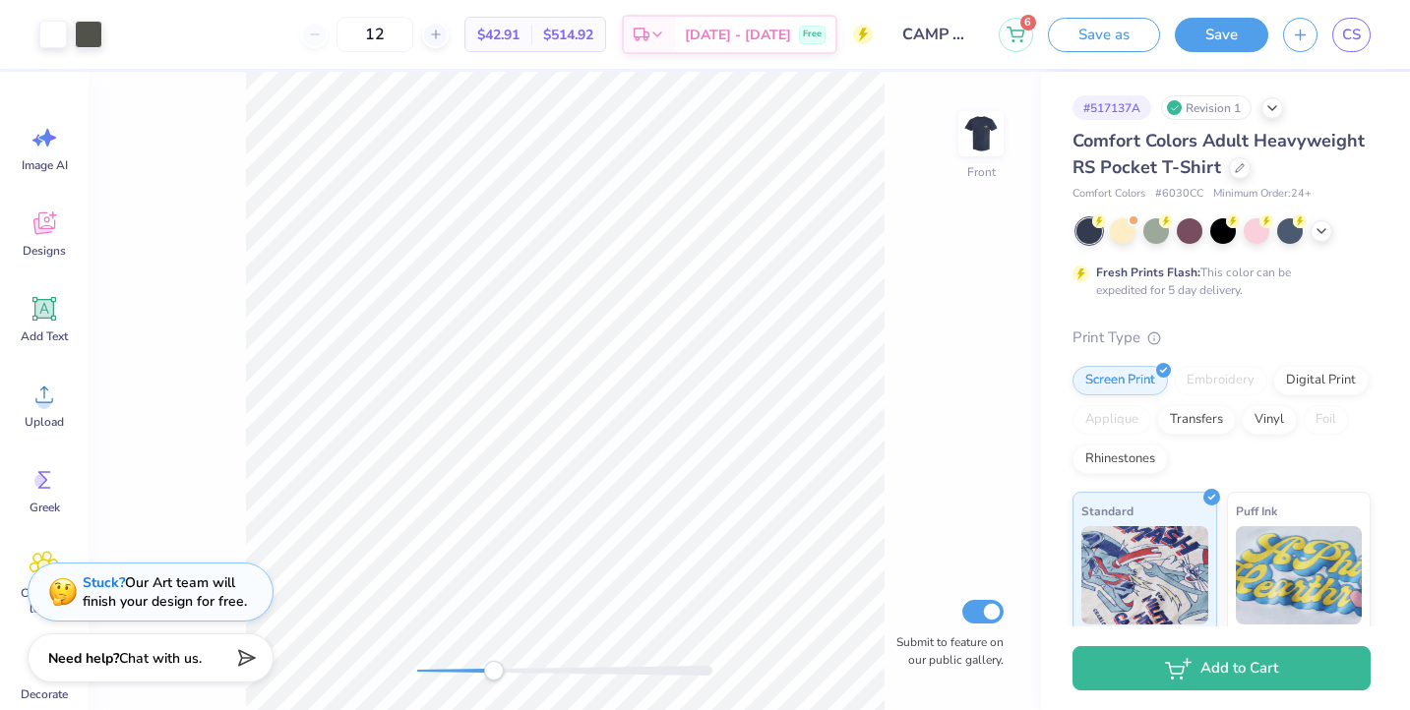
drag, startPoint x: 462, startPoint y: 669, endPoint x: 497, endPoint y: 669, distance: 35.4
click at [497, 669] on div "Accessibility label" at bounding box center [494, 671] width 20 height 20
click at [415, 658] on div "Front Submit to feature on our public gallery." at bounding box center [565, 391] width 953 height 639
click at [983, 116] on img at bounding box center [981, 133] width 79 height 79
click at [418, 661] on div "Accessibility label" at bounding box center [418, 671] width 20 height 20
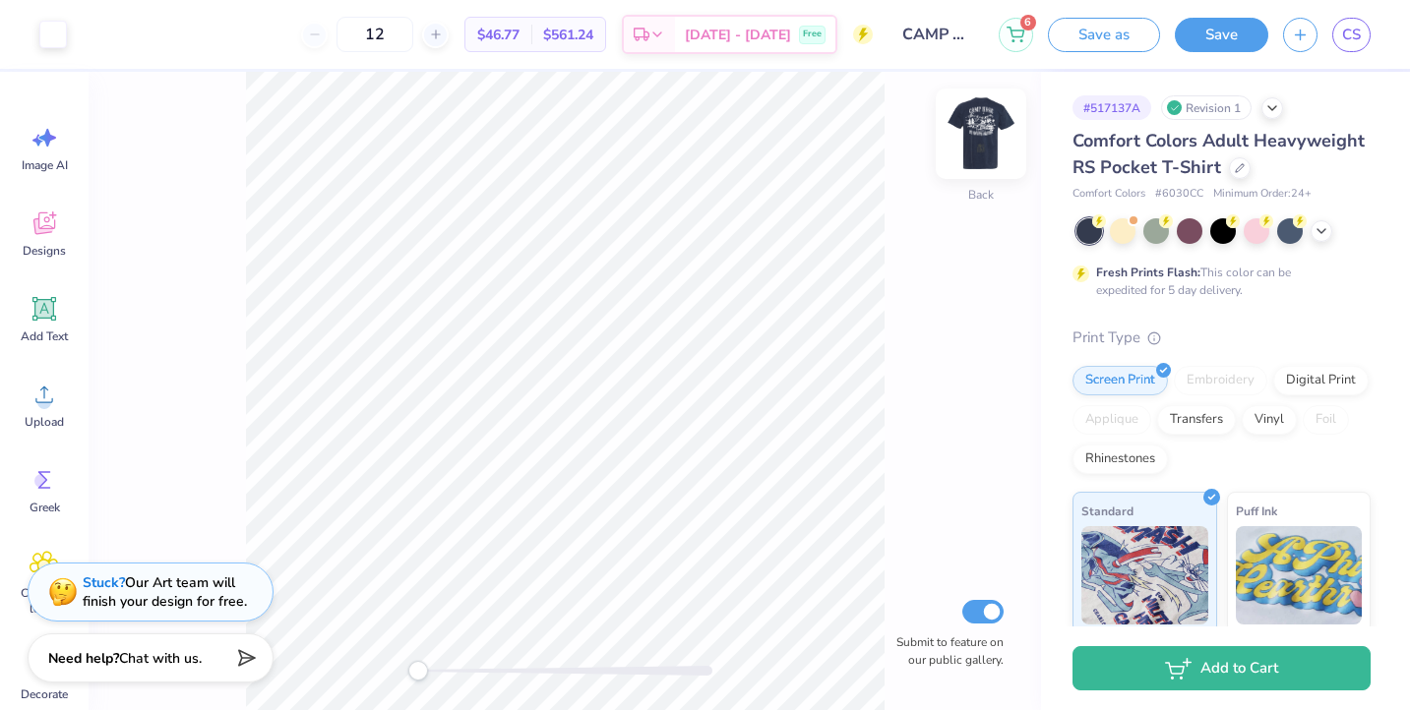
click at [991, 139] on img at bounding box center [981, 133] width 79 height 79
drag, startPoint x: 423, startPoint y: 670, endPoint x: 443, endPoint y: 667, distance: 19.9
click at [443, 667] on div "Accessibility label" at bounding box center [435, 671] width 20 height 20
drag, startPoint x: 440, startPoint y: 669, endPoint x: 470, endPoint y: 669, distance: 30.5
click at [460, 669] on div "Accessibility label" at bounding box center [450, 671] width 20 height 20
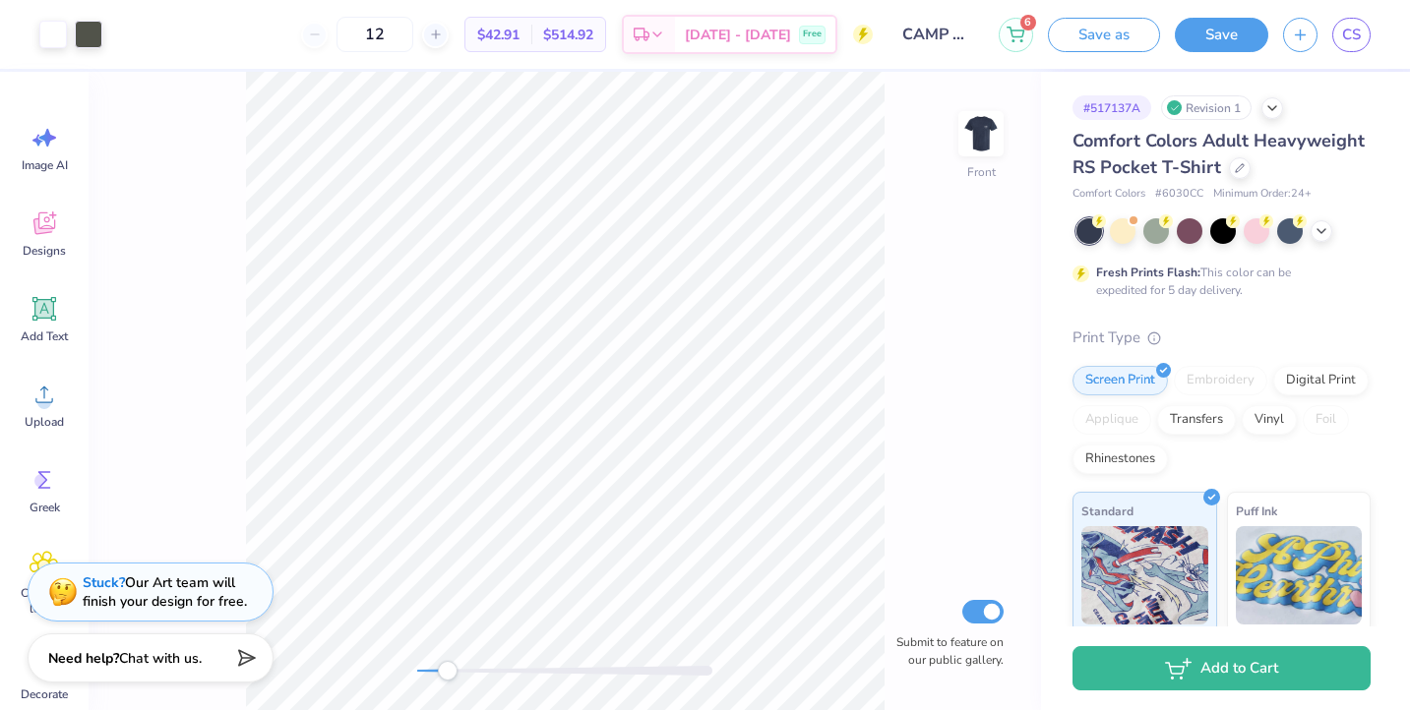
drag, startPoint x: 465, startPoint y: 673, endPoint x: 448, endPoint y: 673, distance: 17.7
click at [448, 673] on div "Accessibility label" at bounding box center [448, 671] width 20 height 20
click at [985, 137] on img at bounding box center [981, 133] width 79 height 79
click at [387, 664] on div "Back Submit to feature on our public gallery." at bounding box center [565, 391] width 953 height 639
drag, startPoint x: 425, startPoint y: 667, endPoint x: 450, endPoint y: 667, distance: 24.6
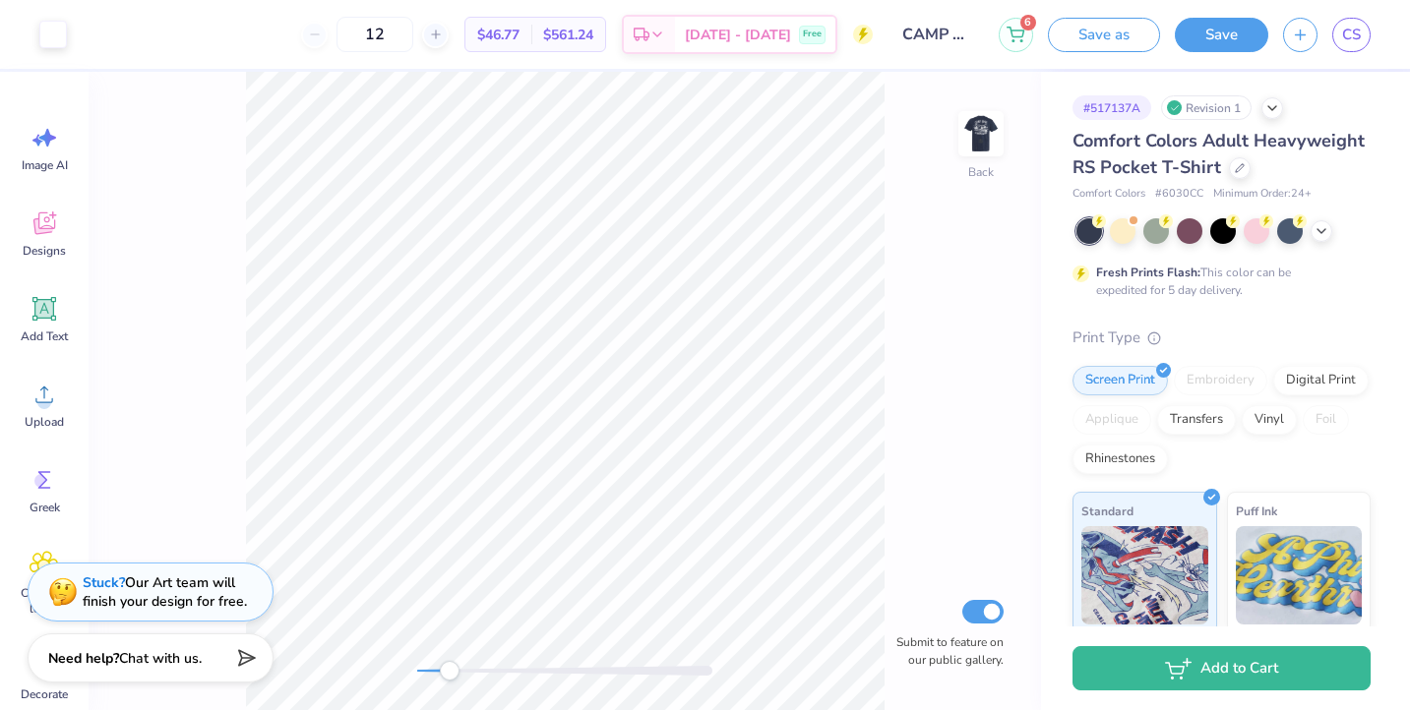
click at [450, 667] on div "Accessibility label" at bounding box center [450, 671] width 20 height 20
drag, startPoint x: 441, startPoint y: 676, endPoint x: 413, endPoint y: 678, distance: 27.6
click at [413, 678] on div "Accessibility label" at bounding box center [417, 671] width 20 height 20
drag, startPoint x: 409, startPoint y: 675, endPoint x: 465, endPoint y: 669, distance: 56.4
click at [465, 669] on div "Accessibility label" at bounding box center [467, 671] width 20 height 20
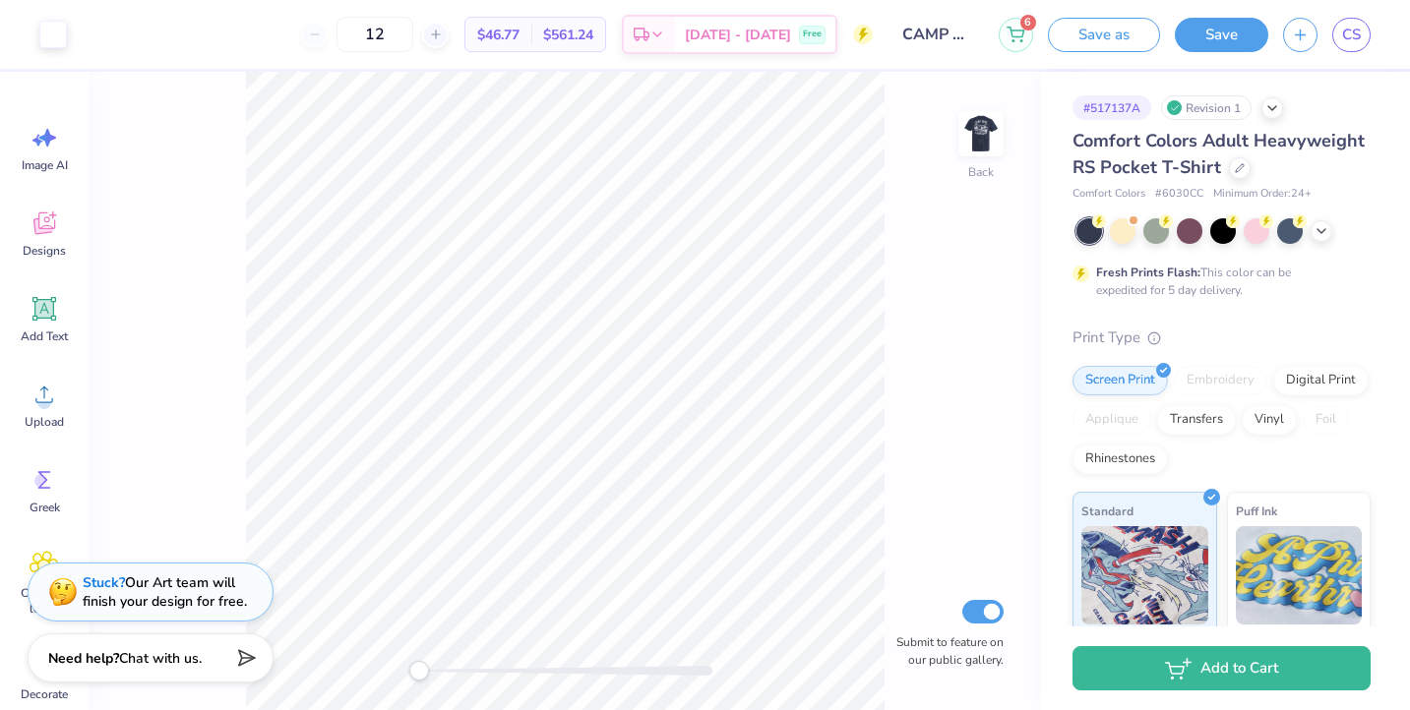
drag, startPoint x: 471, startPoint y: 673, endPoint x: 417, endPoint y: 678, distance: 54.3
click at [417, 678] on div "Accessibility label" at bounding box center [419, 671] width 20 height 20
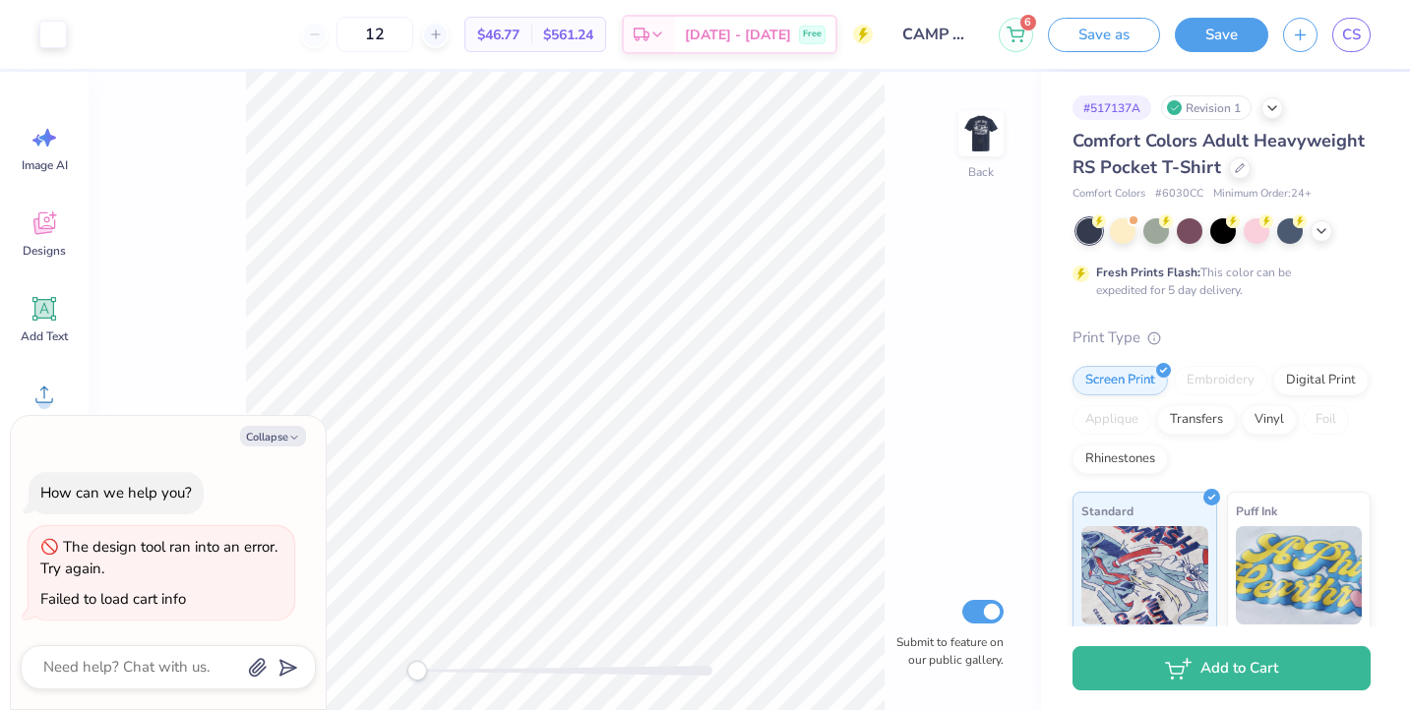
click at [390, 671] on div "Back Submit to feature on our public gallery." at bounding box center [565, 391] width 953 height 639
click at [986, 140] on img at bounding box center [981, 133] width 79 height 79
click at [461, 654] on div "Front Submit to feature on our public gallery." at bounding box center [565, 391] width 953 height 639
drag, startPoint x: 464, startPoint y: 676, endPoint x: 422, endPoint y: 676, distance: 42.3
click at [422, 676] on div "Accessibility label" at bounding box center [431, 671] width 20 height 20
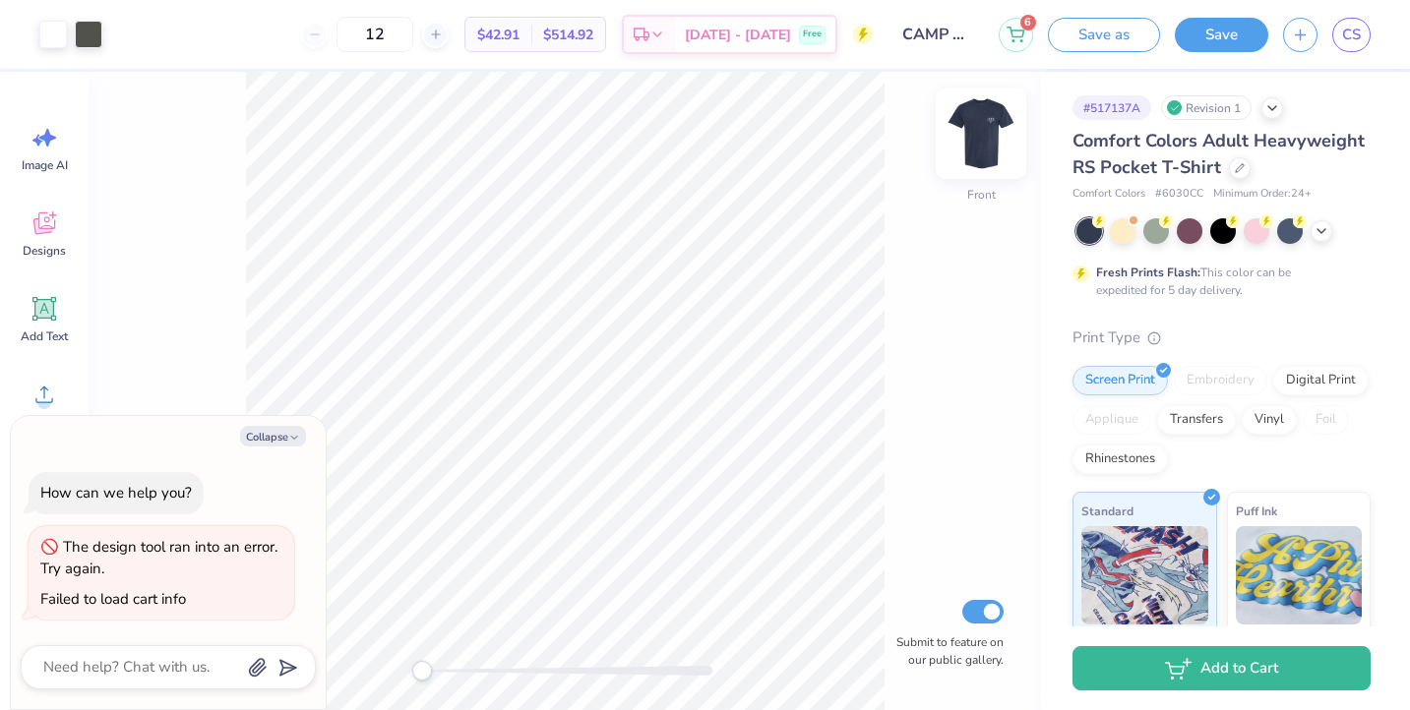
click at [992, 140] on img at bounding box center [981, 133] width 79 height 79
click at [984, 136] on img at bounding box center [981, 133] width 79 height 79
drag, startPoint x: 428, startPoint y: 666, endPoint x: 455, endPoint y: 662, distance: 26.9
click at [448, 662] on div "Accessibility label" at bounding box center [438, 671] width 20 height 20
click at [992, 156] on img at bounding box center [981, 133] width 79 height 79
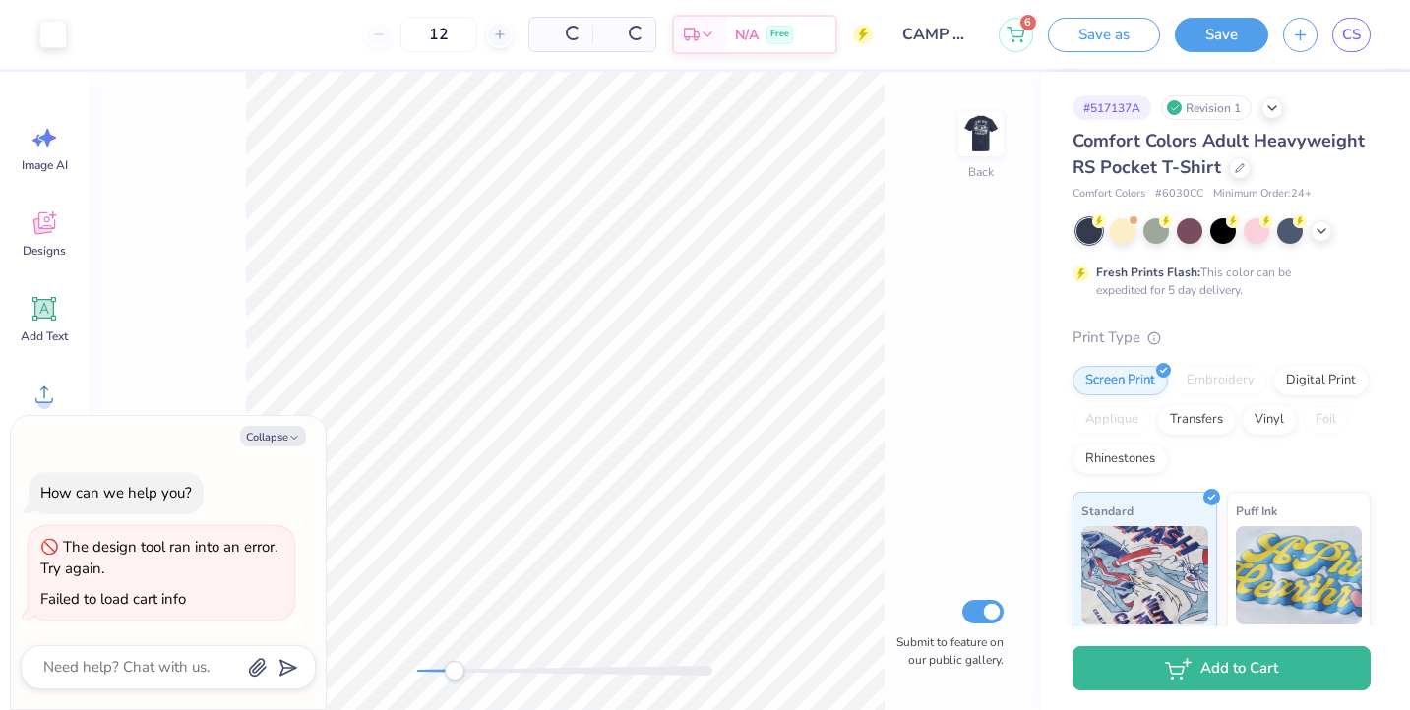
type textarea "x"
